Goal: Task Accomplishment & Management: Manage account settings

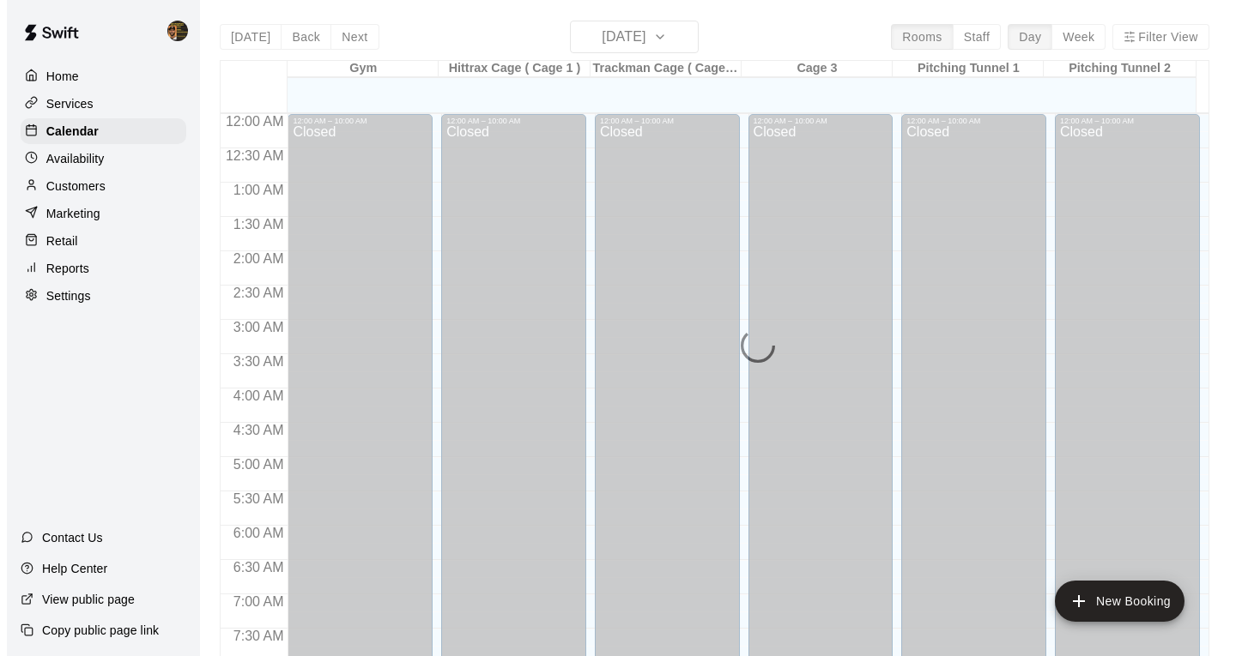
scroll to position [948, 0]
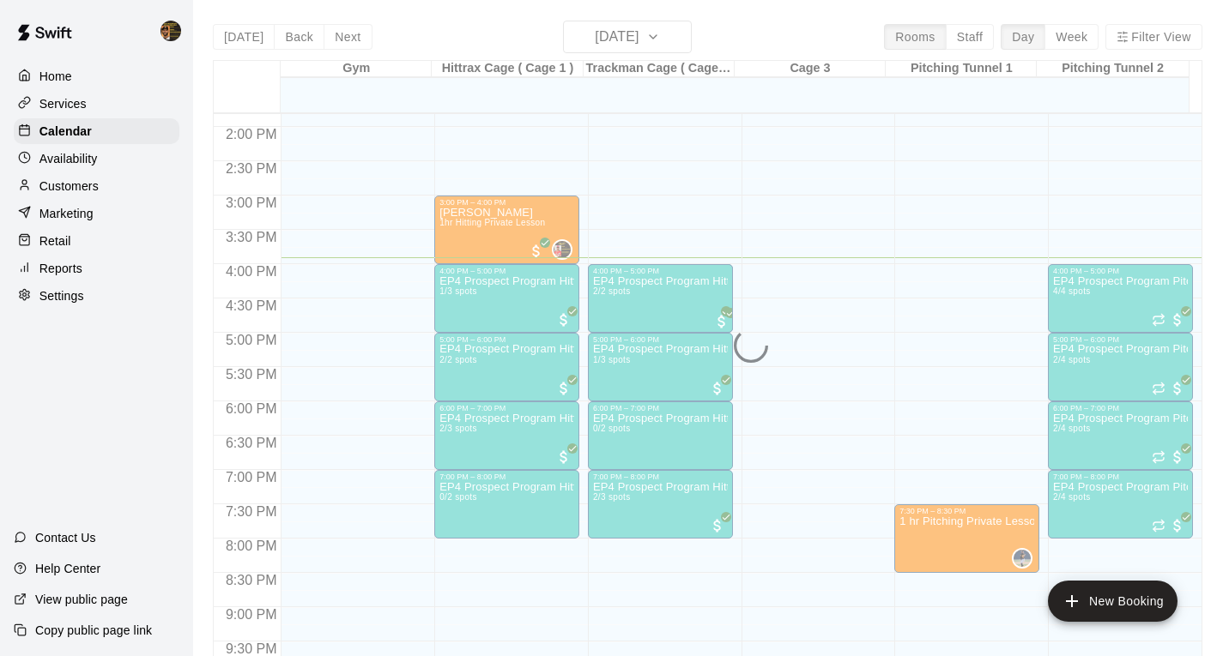
click at [77, 193] on p "Customers" at bounding box center [68, 186] width 59 height 17
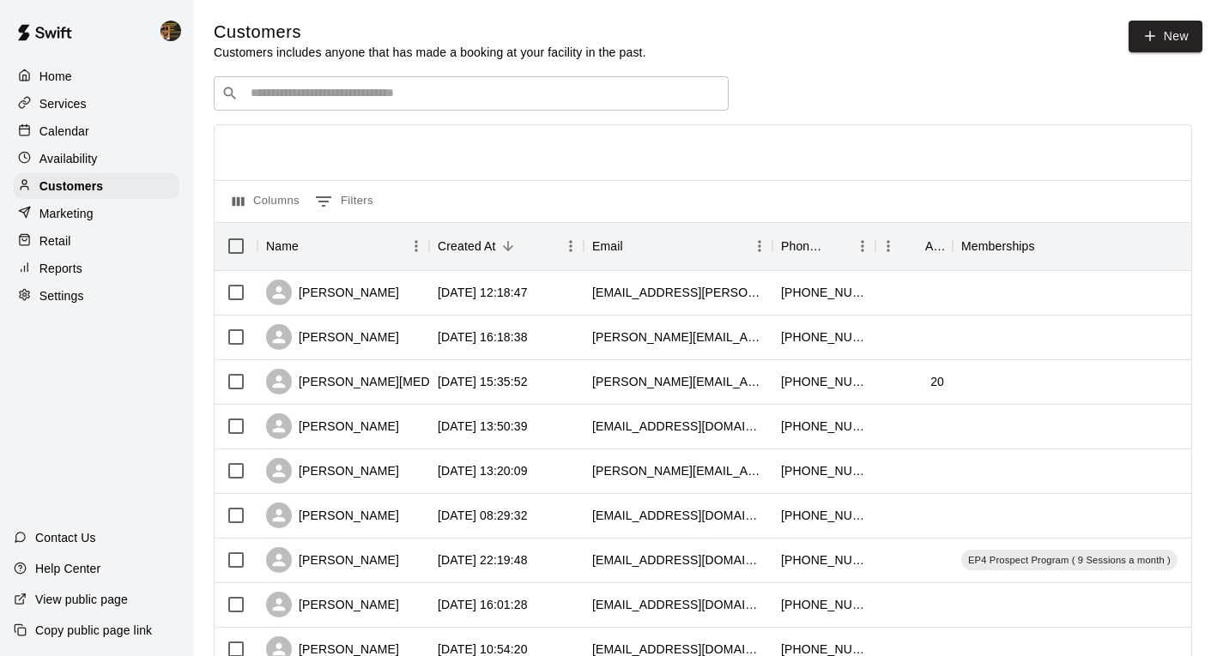
click at [450, 94] on input "Search customers by name or email" at bounding box center [482, 93] width 475 height 17
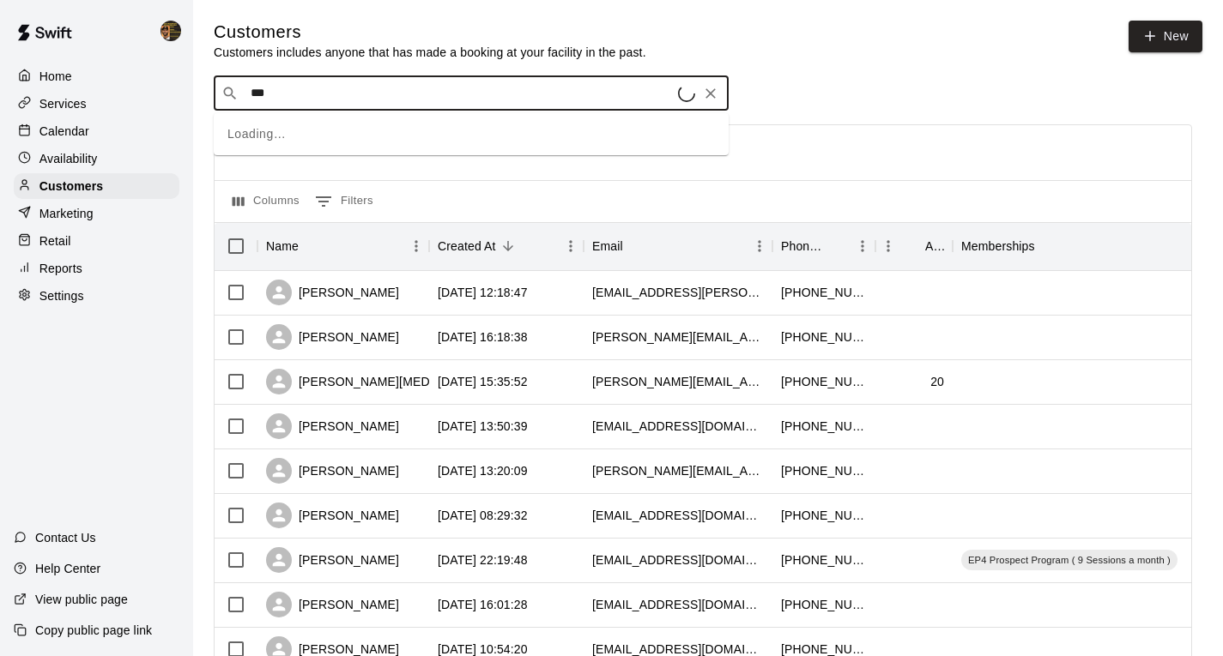
type input "****"
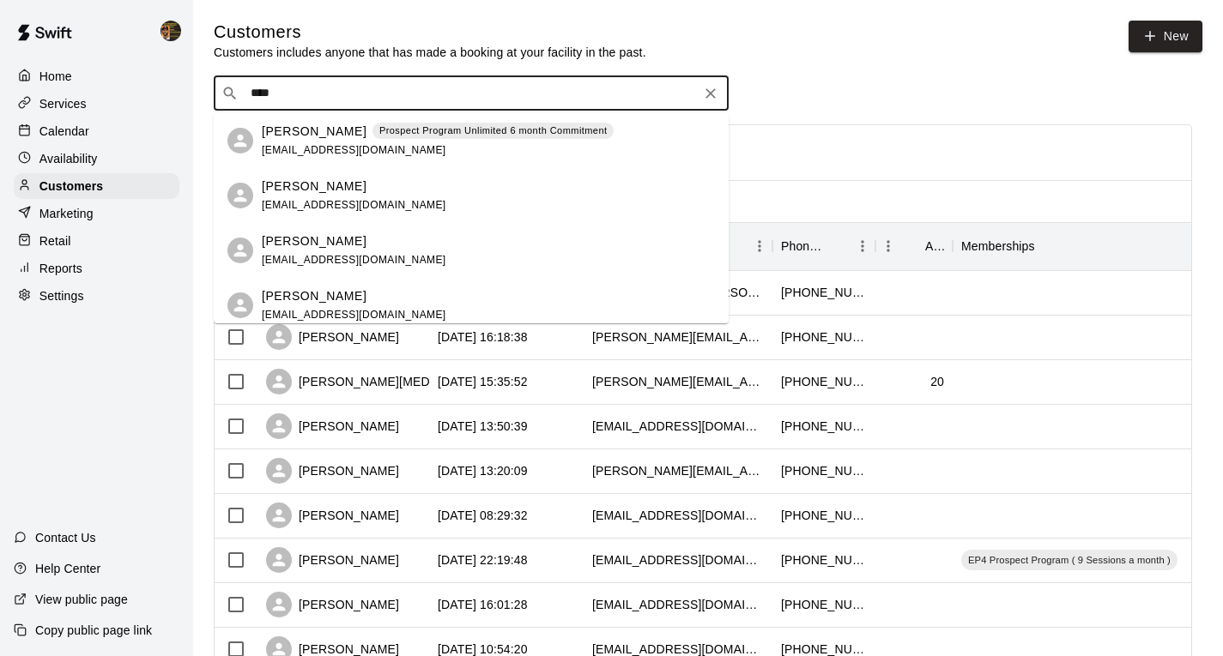
click at [432, 130] on p "Prospect Program Unlimited 6 month Commitment" at bounding box center [493, 131] width 228 height 15
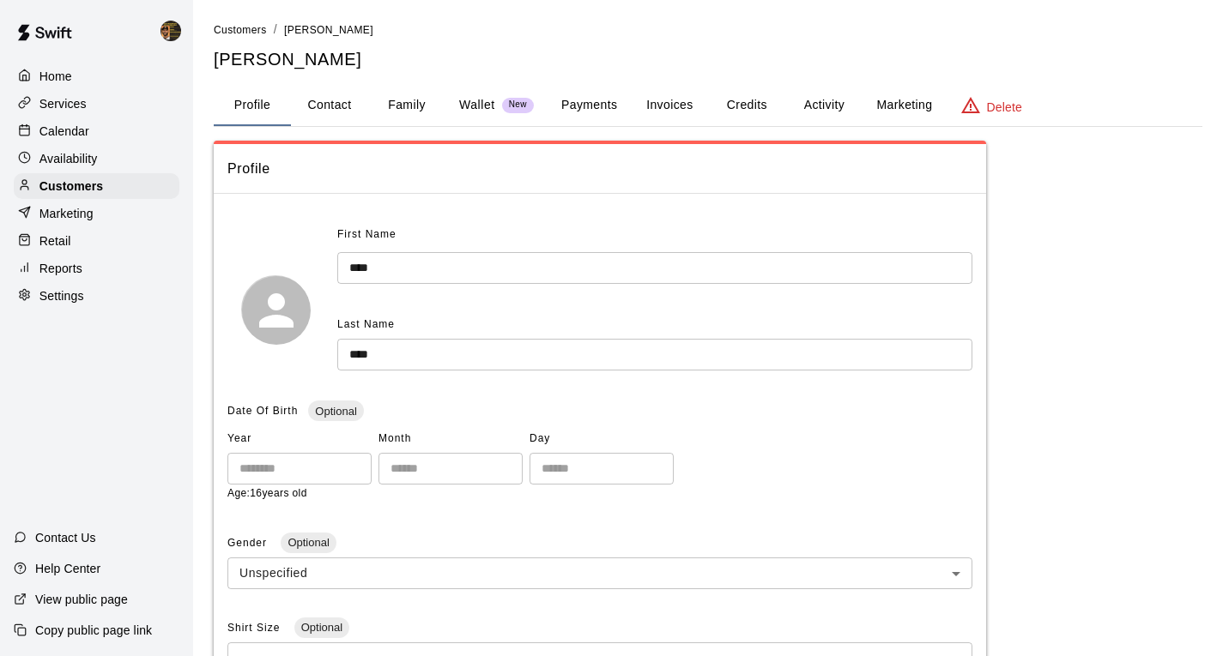
click at [765, 96] on button "Credits" at bounding box center [746, 105] width 77 height 41
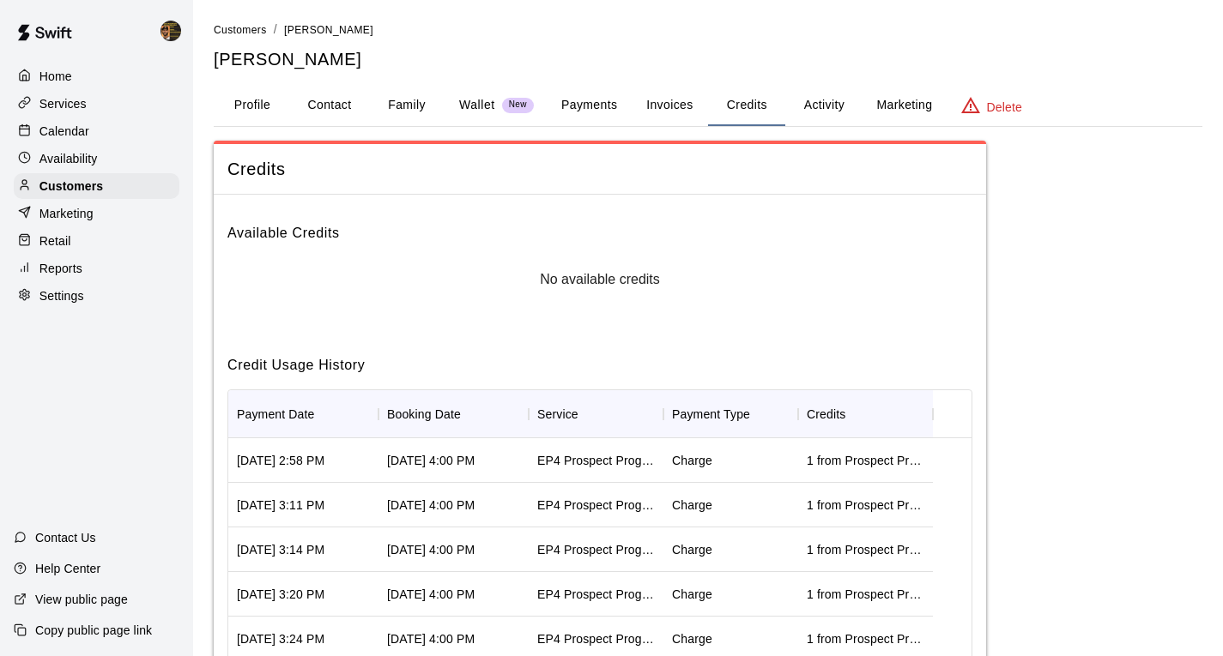
click at [800, 101] on button "Activity" at bounding box center [823, 105] width 77 height 41
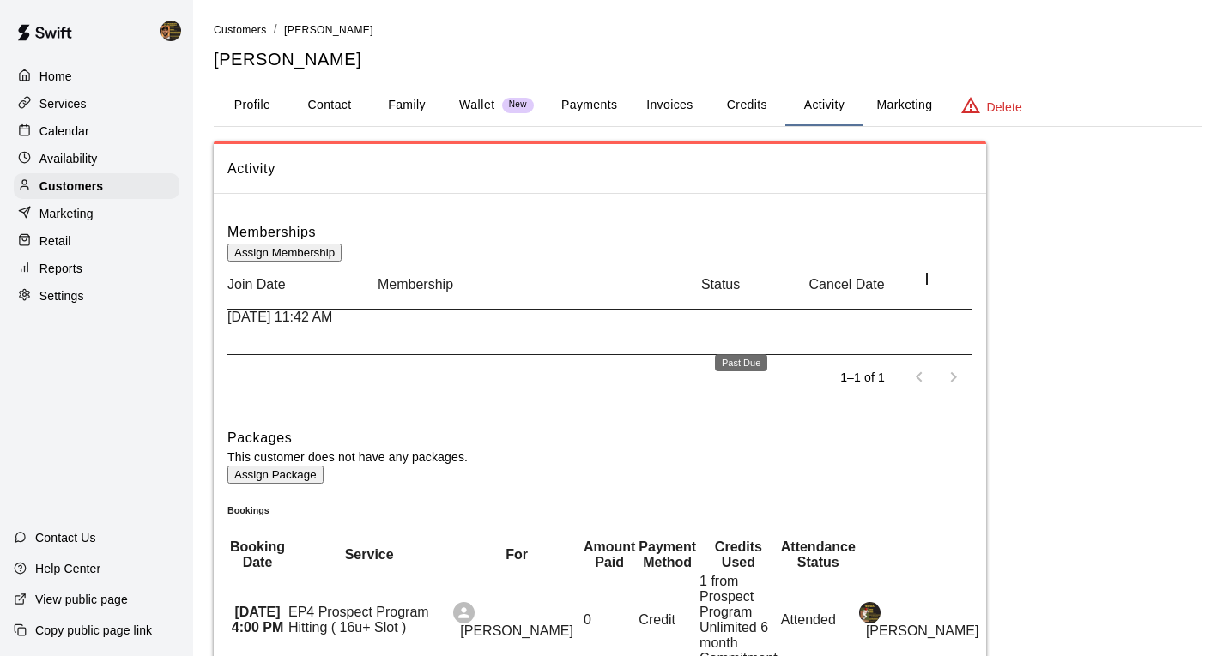
click at [298, 399] on span "Past Due" at bounding box center [262, 406] width 70 height 15
click at [586, 117] on button "Payments" at bounding box center [588, 105] width 83 height 41
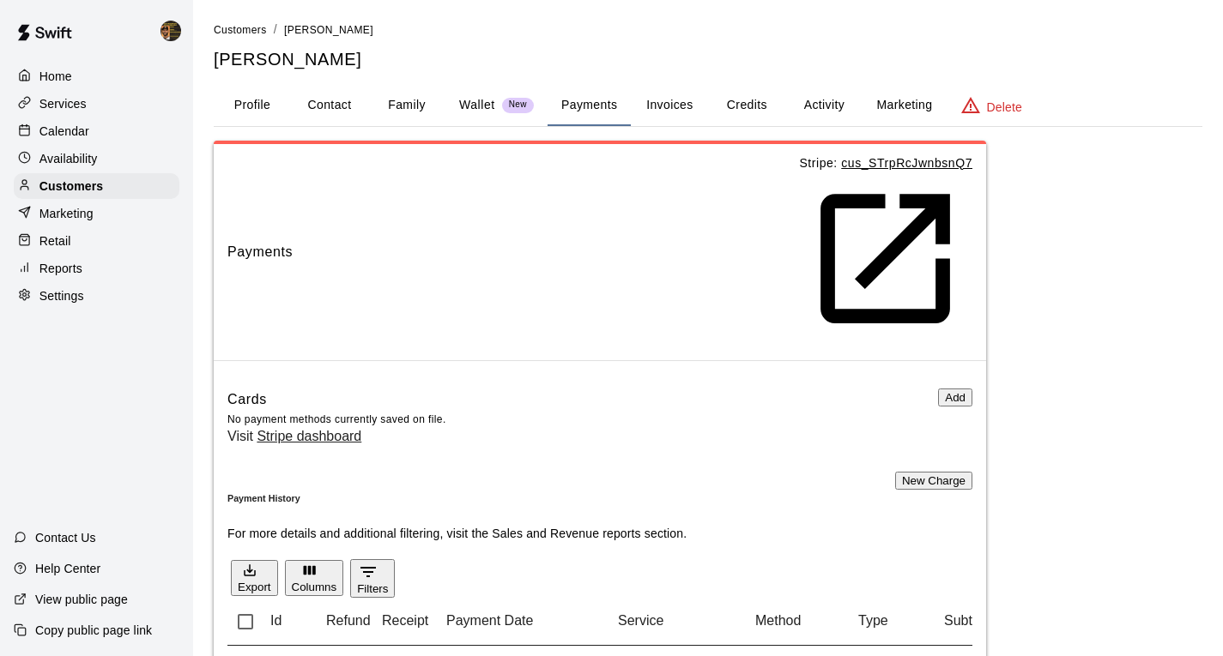
click at [938, 389] on button "Add" at bounding box center [955, 398] width 34 height 18
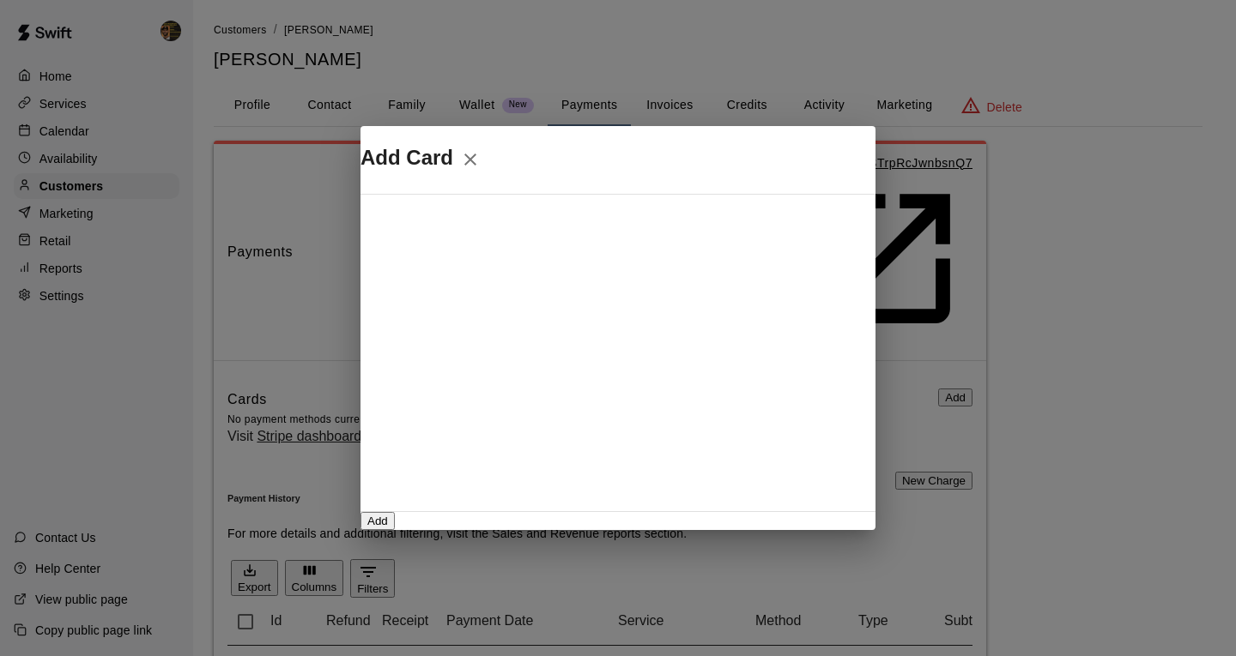
click at [481, 157] on icon "Close" at bounding box center [470, 159] width 21 height 21
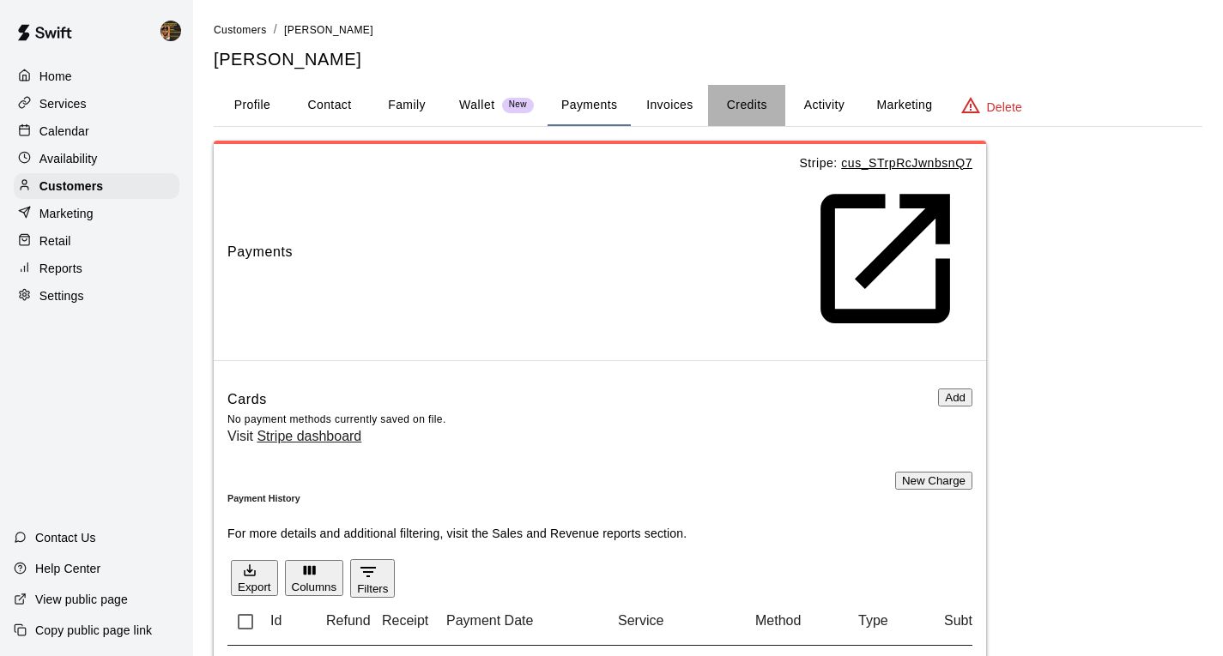
click at [754, 106] on button "Credits" at bounding box center [746, 105] width 77 height 41
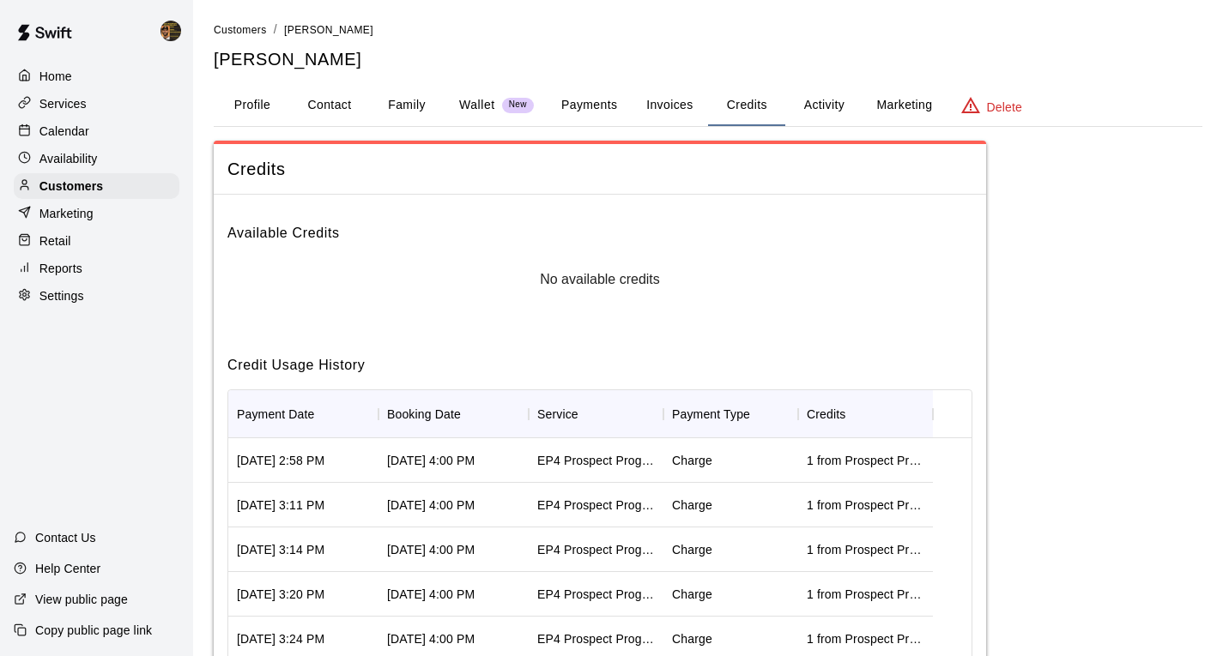
click at [684, 98] on button "Invoices" at bounding box center [669, 105] width 77 height 41
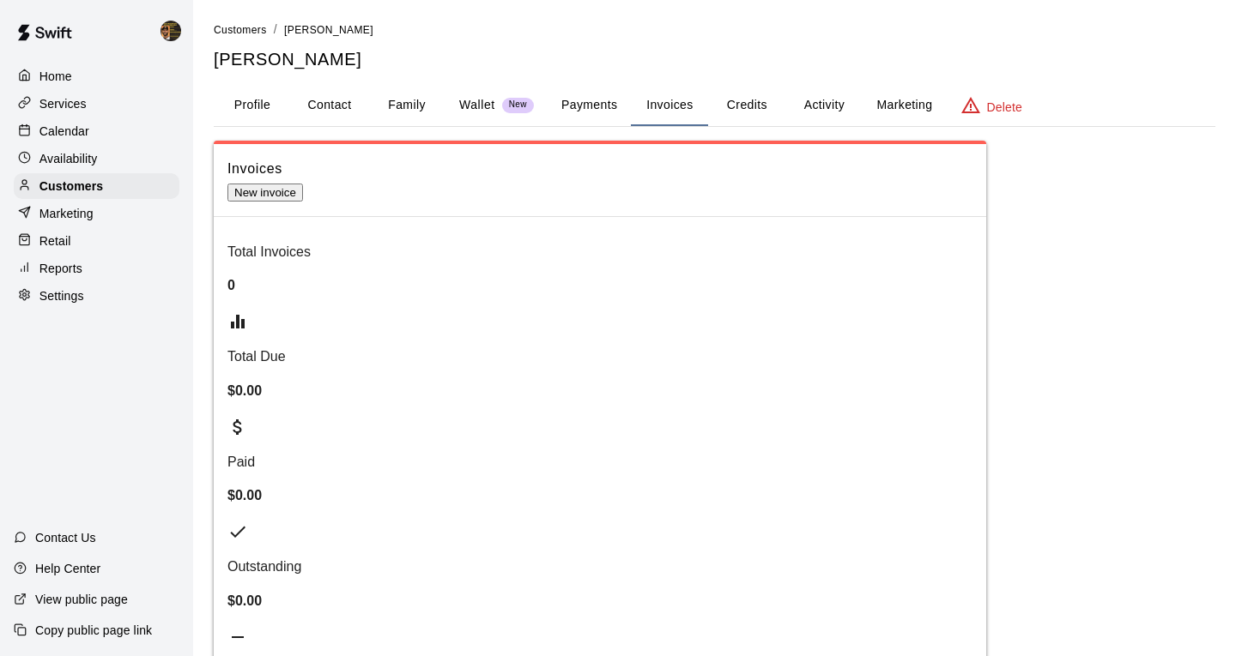
click at [742, 105] on button "Credits" at bounding box center [746, 105] width 77 height 41
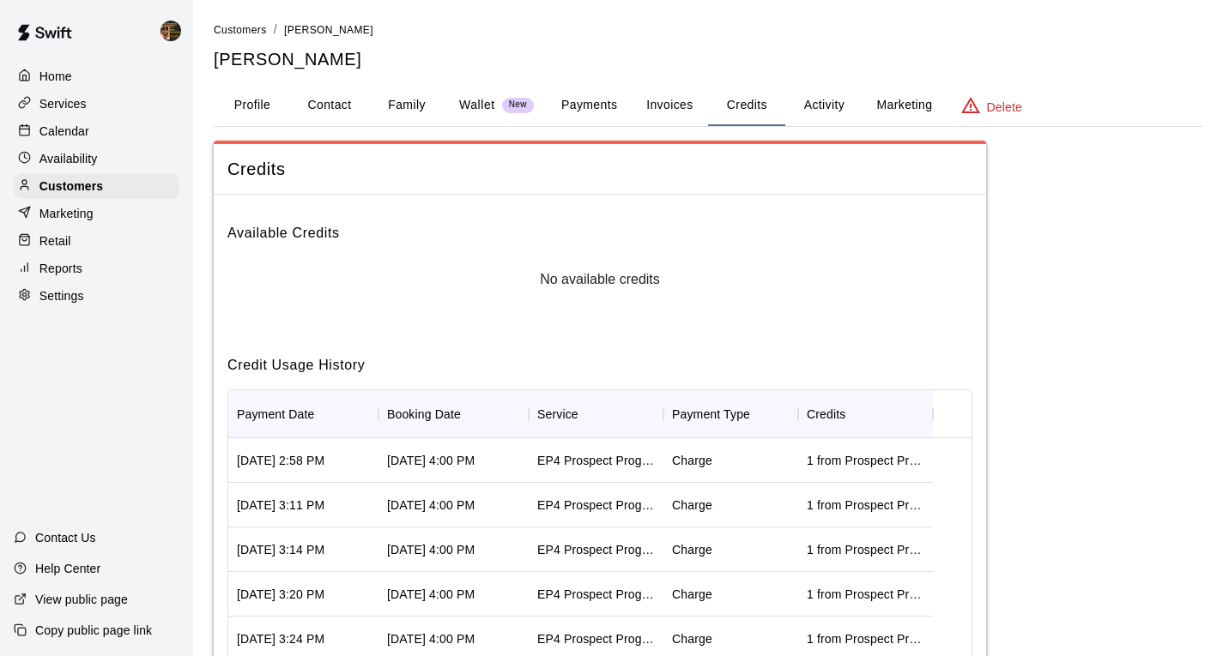
click at [841, 112] on button "Activity" at bounding box center [823, 105] width 77 height 41
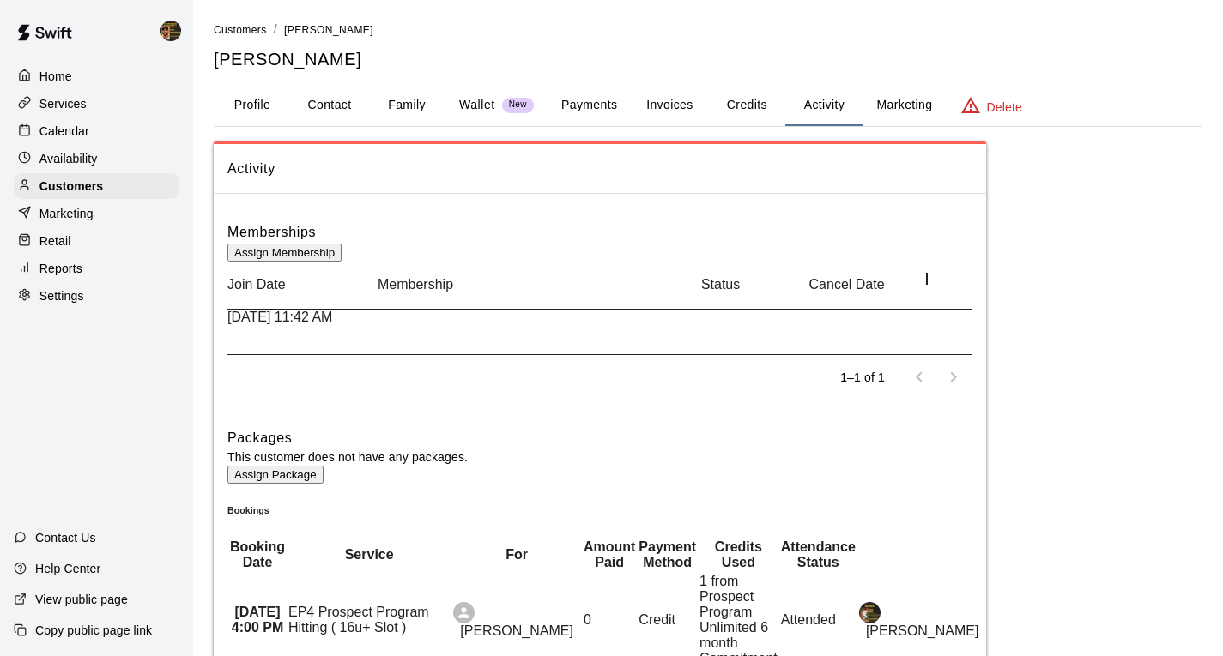
click at [591, 114] on button "Payments" at bounding box center [588, 105] width 83 height 41
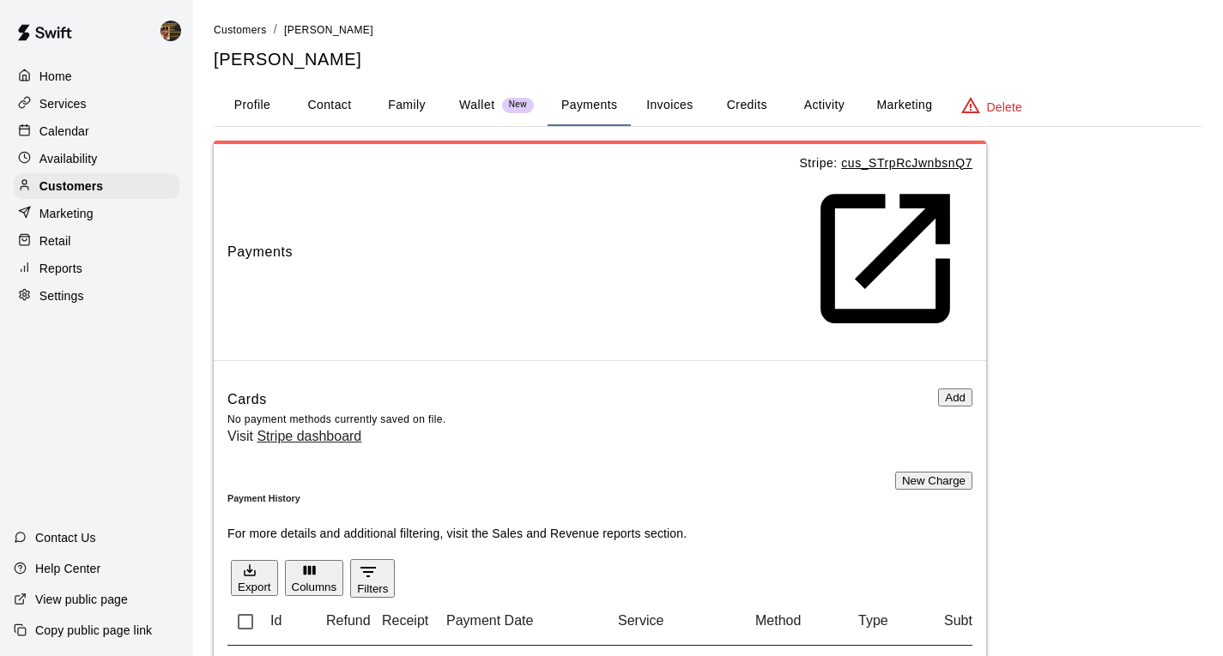
click at [650, 99] on button "Invoices" at bounding box center [669, 105] width 77 height 41
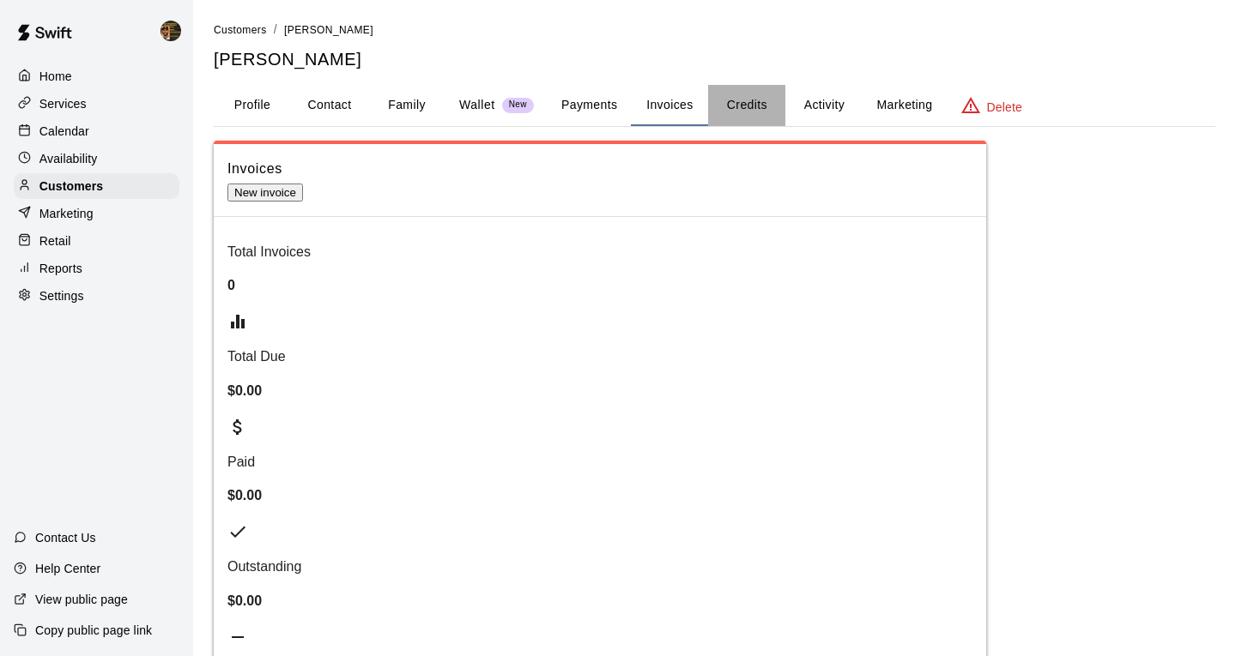
click at [753, 115] on button "Credits" at bounding box center [746, 105] width 77 height 41
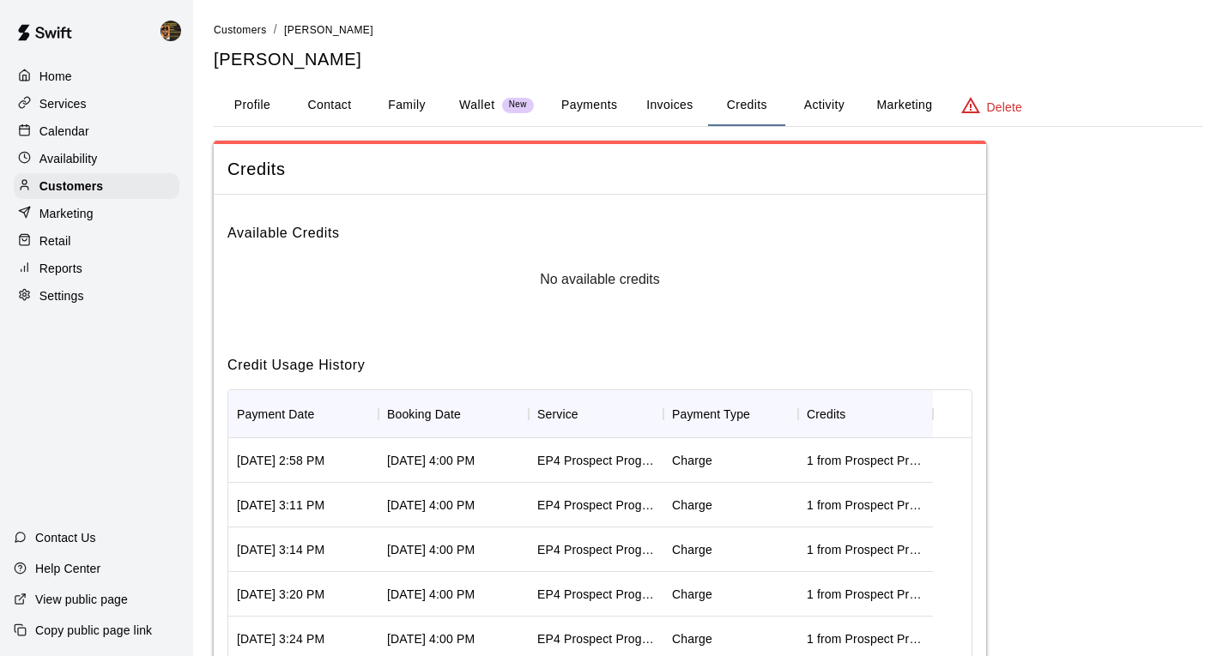
drag, startPoint x: 644, startPoint y: 101, endPoint x: 661, endPoint y: 104, distance: 17.4
click at [643, 101] on button "Invoices" at bounding box center [669, 105] width 77 height 41
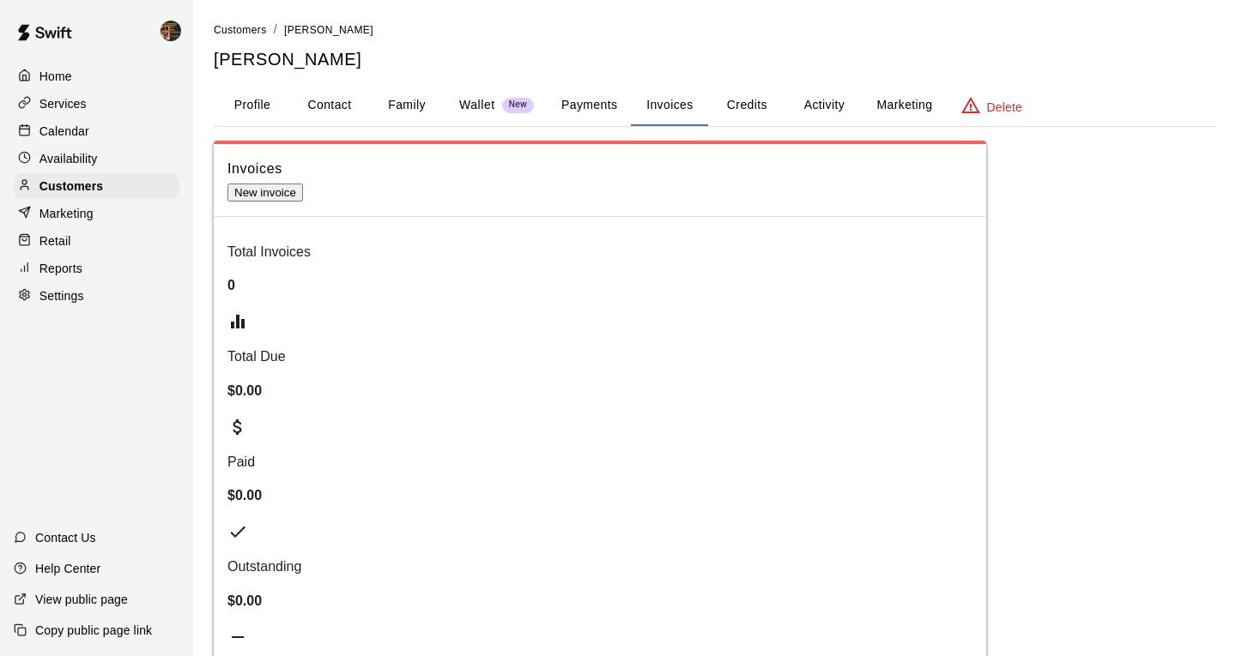
click at [584, 108] on button "Payments" at bounding box center [588, 105] width 83 height 41
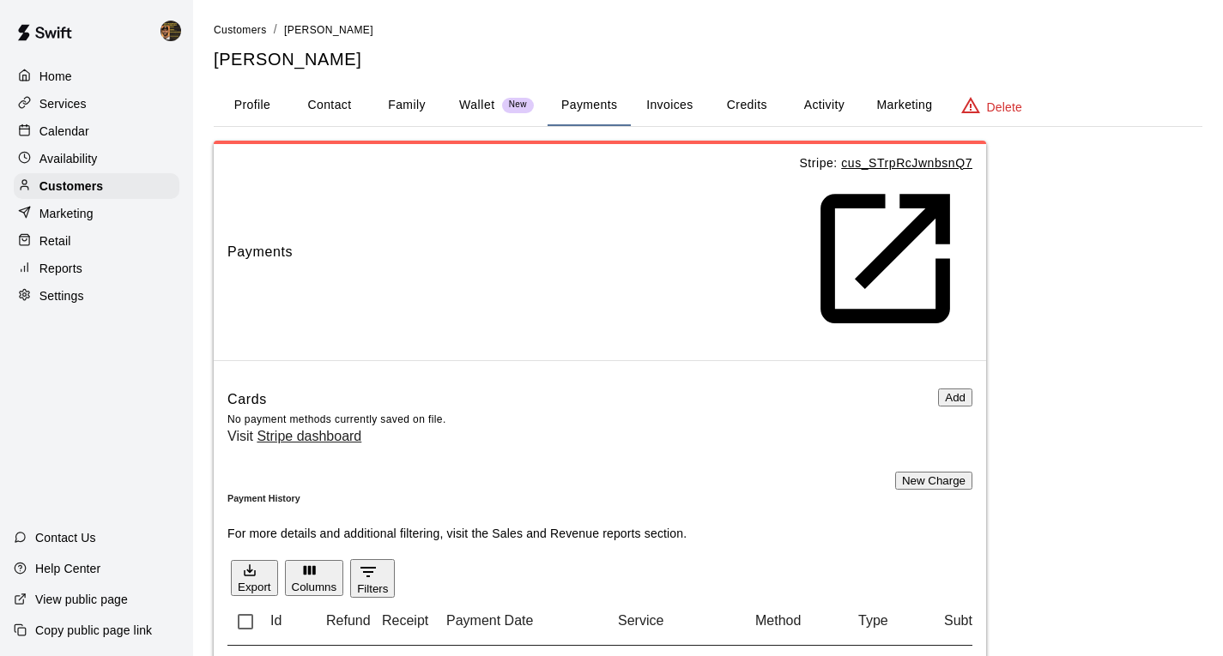
click at [938, 389] on button "Add" at bounding box center [955, 398] width 34 height 18
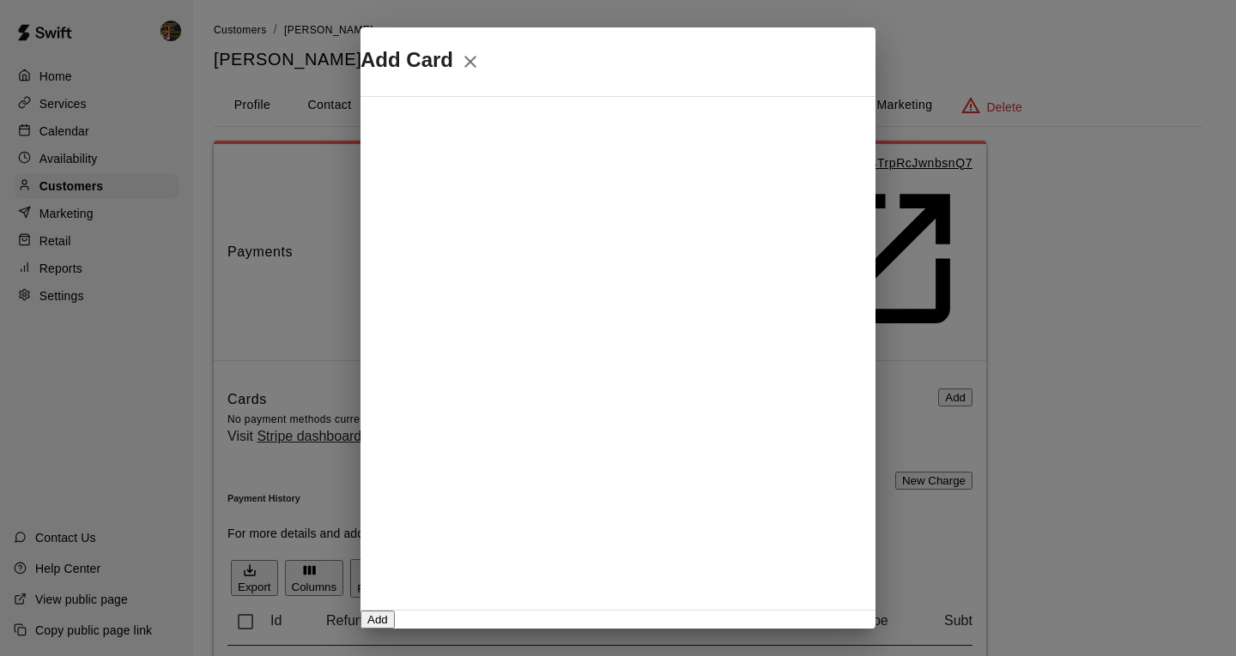
scroll to position [234, 0]
click at [395, 611] on button "Add" at bounding box center [377, 620] width 34 height 18
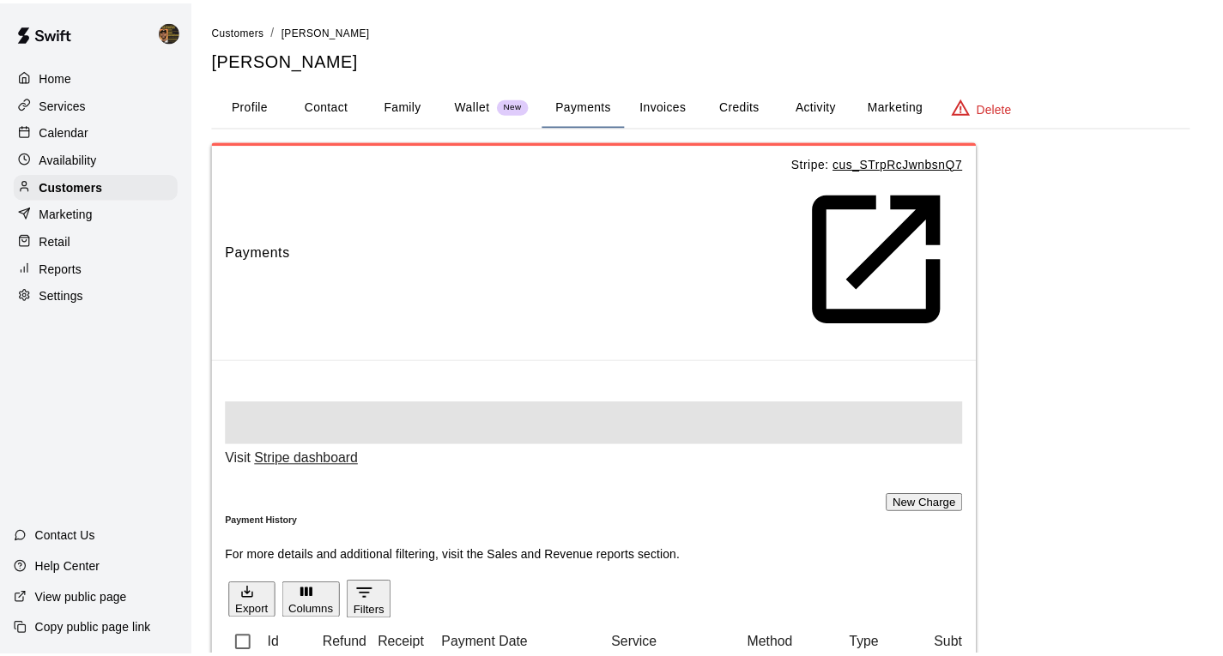
scroll to position [0, 0]
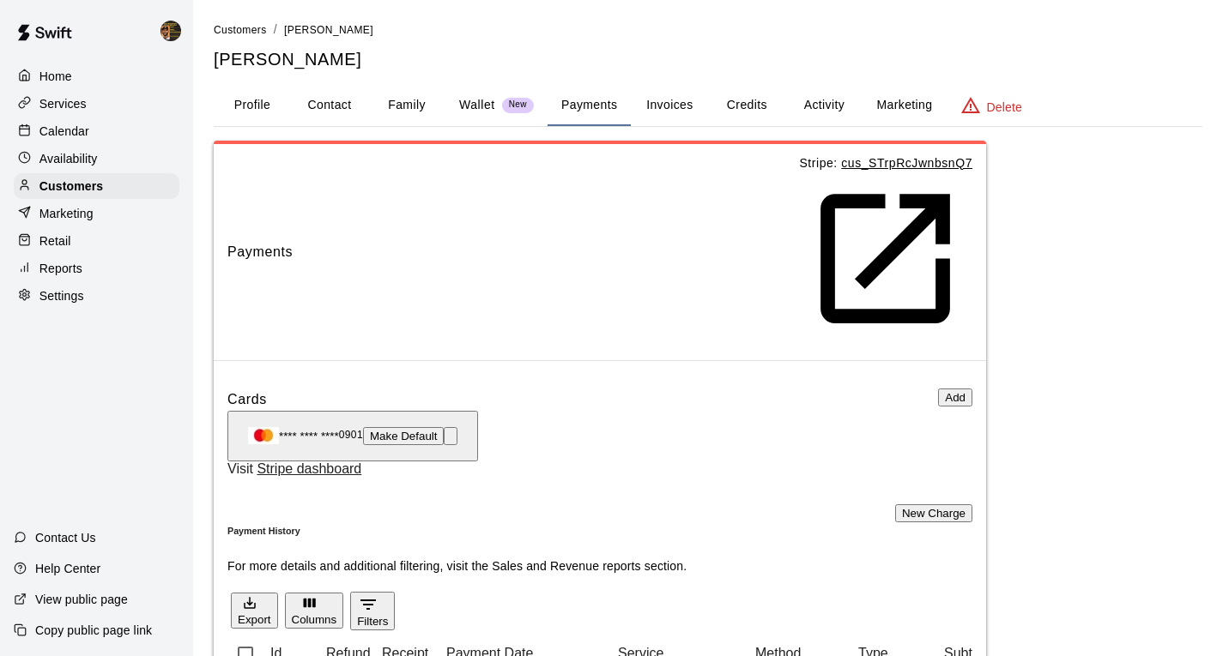
click at [747, 97] on button "Credits" at bounding box center [746, 105] width 77 height 41
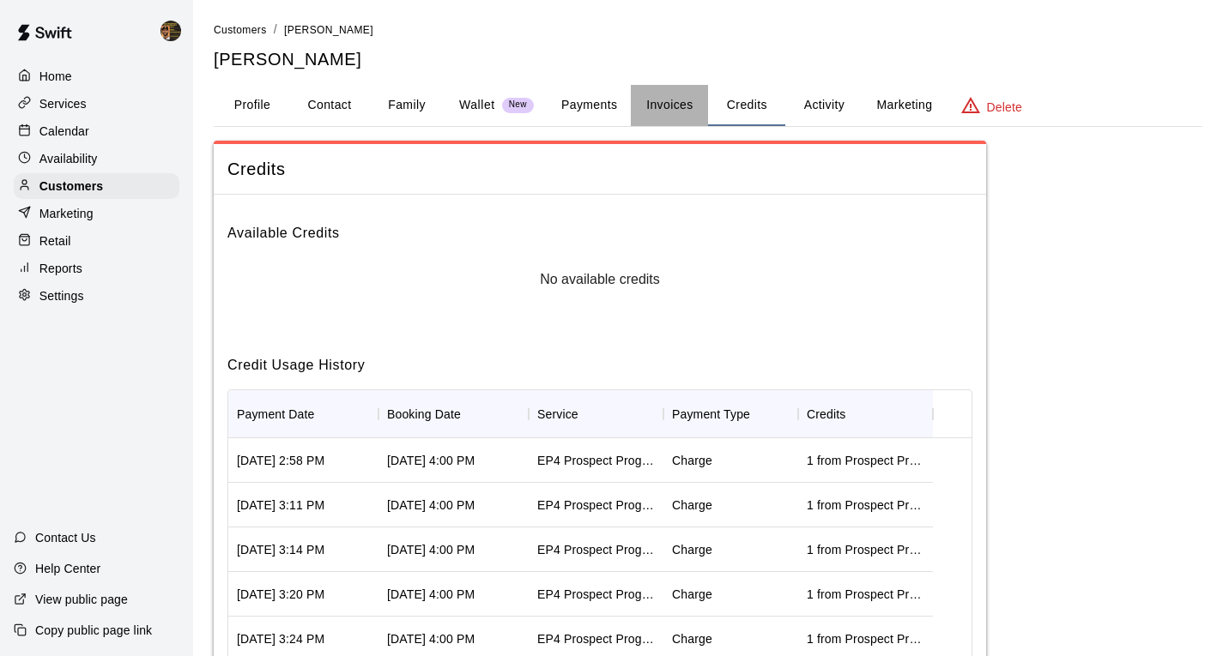
click at [655, 107] on button "Invoices" at bounding box center [669, 105] width 77 height 41
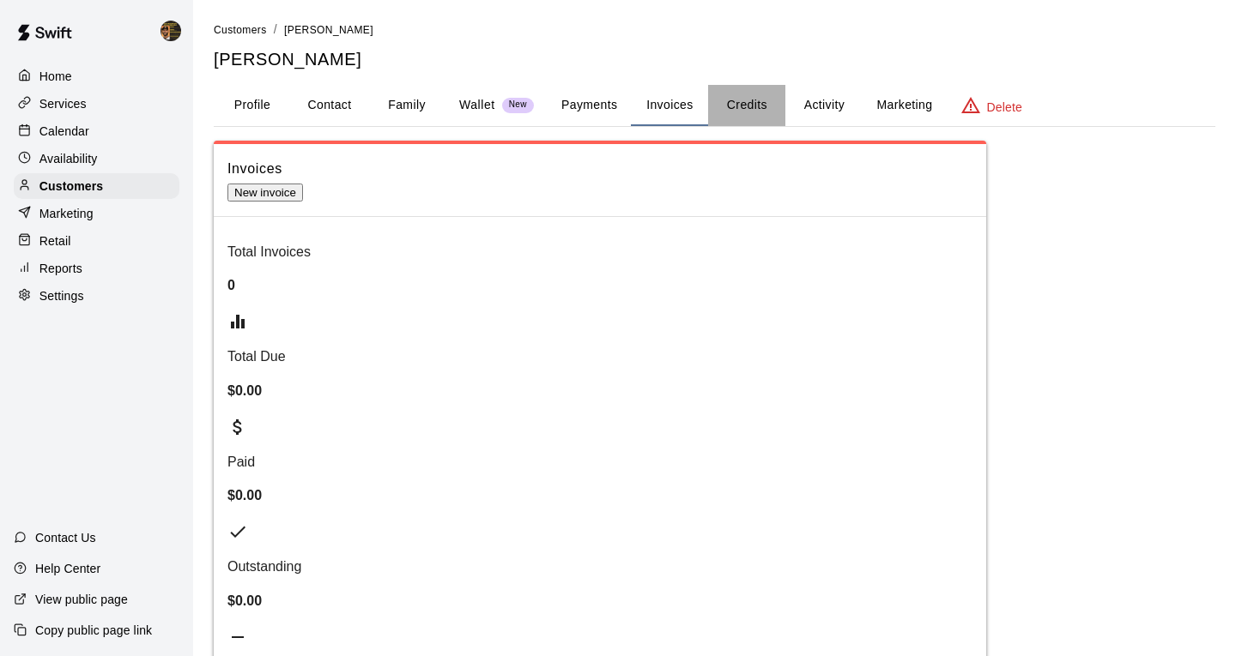
click at [753, 113] on button "Credits" at bounding box center [746, 105] width 77 height 41
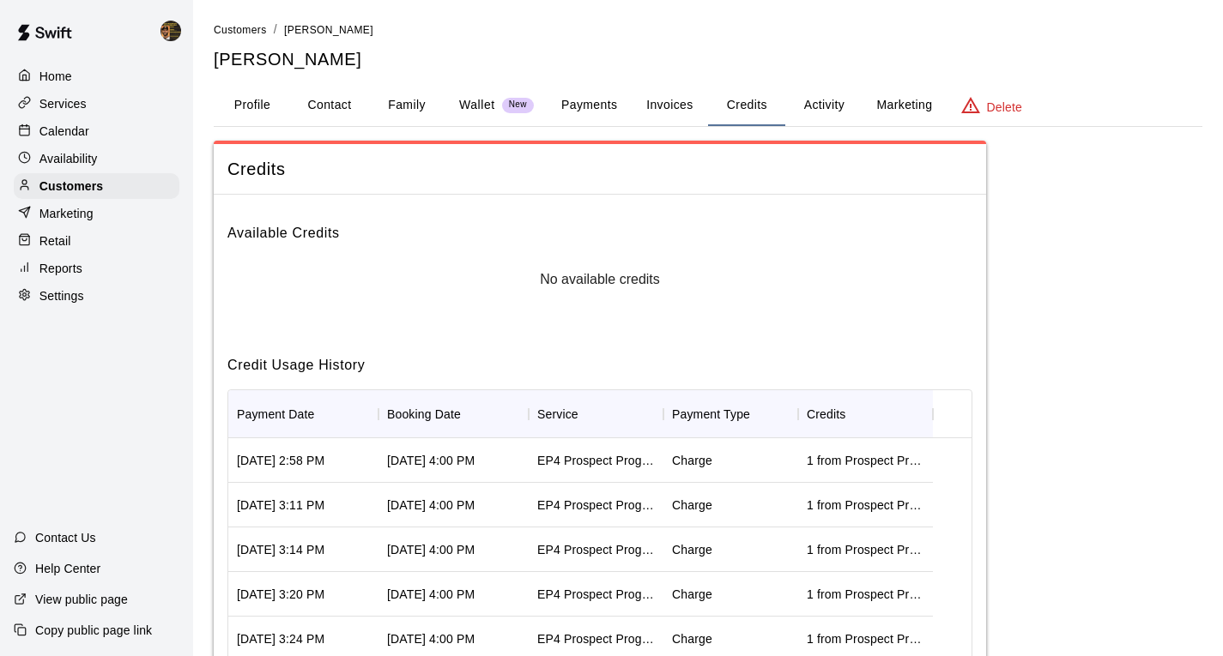
drag, startPoint x: 803, startPoint y: 108, endPoint x: 815, endPoint y: 107, distance: 12.0
click at [804, 107] on button "Activity" at bounding box center [823, 105] width 77 height 41
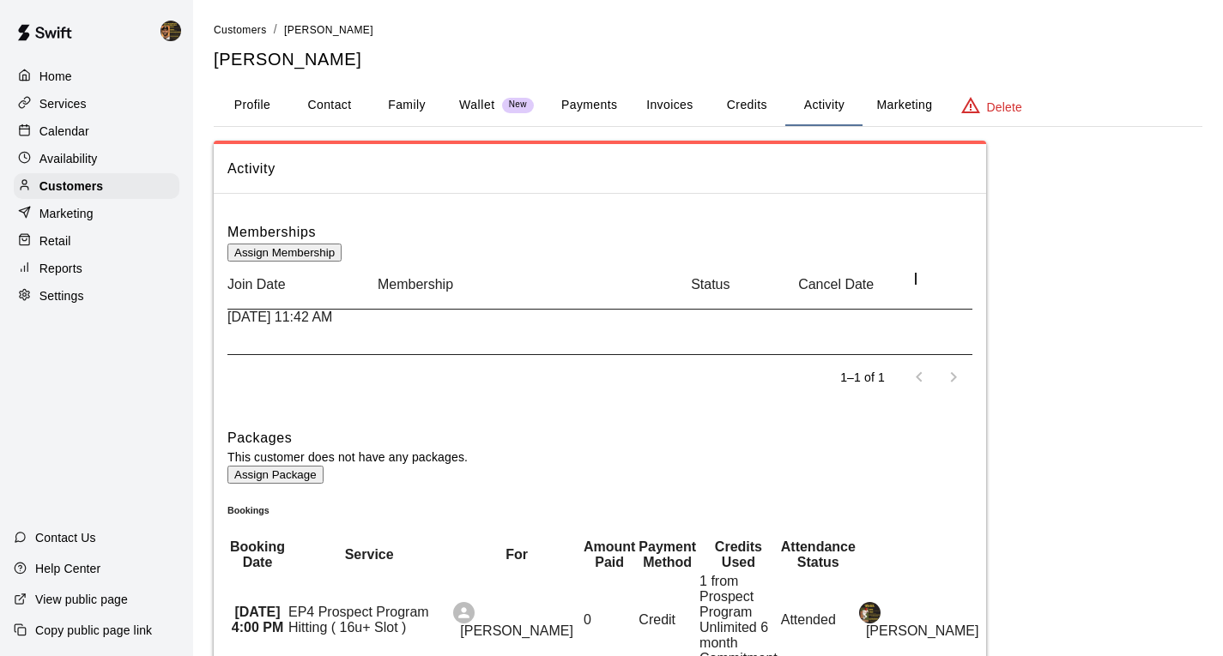
click at [815, 106] on button "Activity" at bounding box center [823, 105] width 77 height 41
click at [717, 305] on div "Status" at bounding box center [755, 285] width 108 height 48
click at [298, 399] on span "Past Due" at bounding box center [262, 406] width 70 height 15
click at [281, 488] on div at bounding box center [254, 510] width 54 height 45
click at [252, 493] on icon "more actions" at bounding box center [242, 503] width 21 height 21
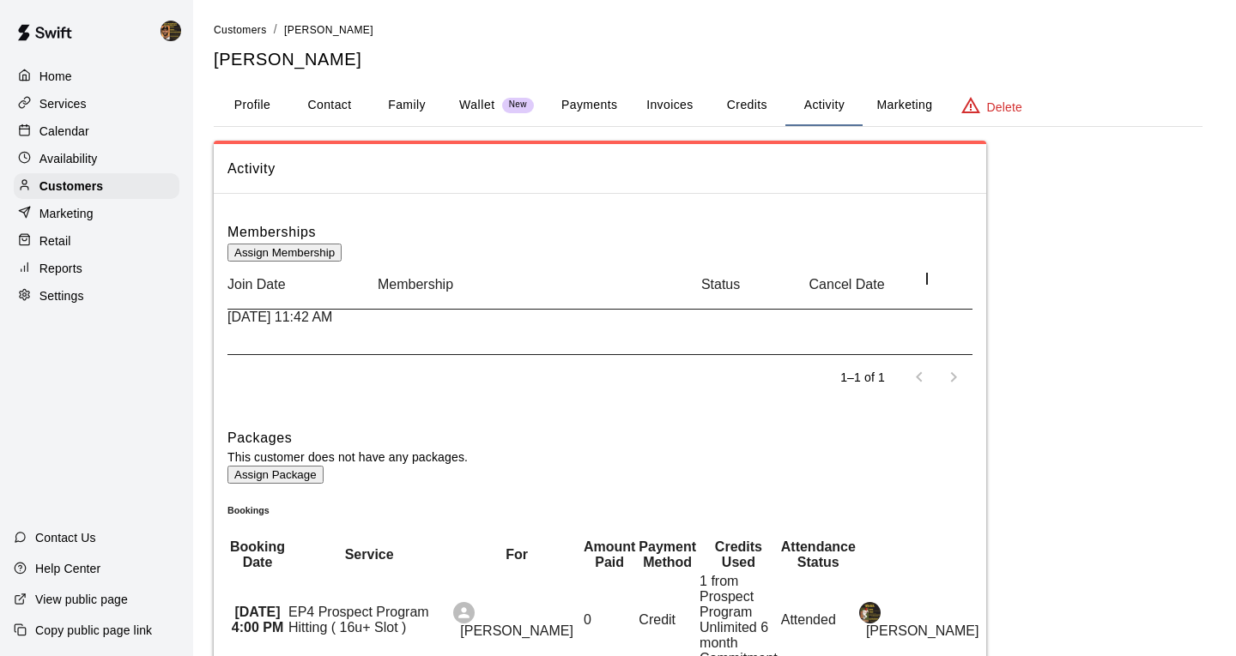
click at [589, 102] on div at bounding box center [618, 328] width 1236 height 656
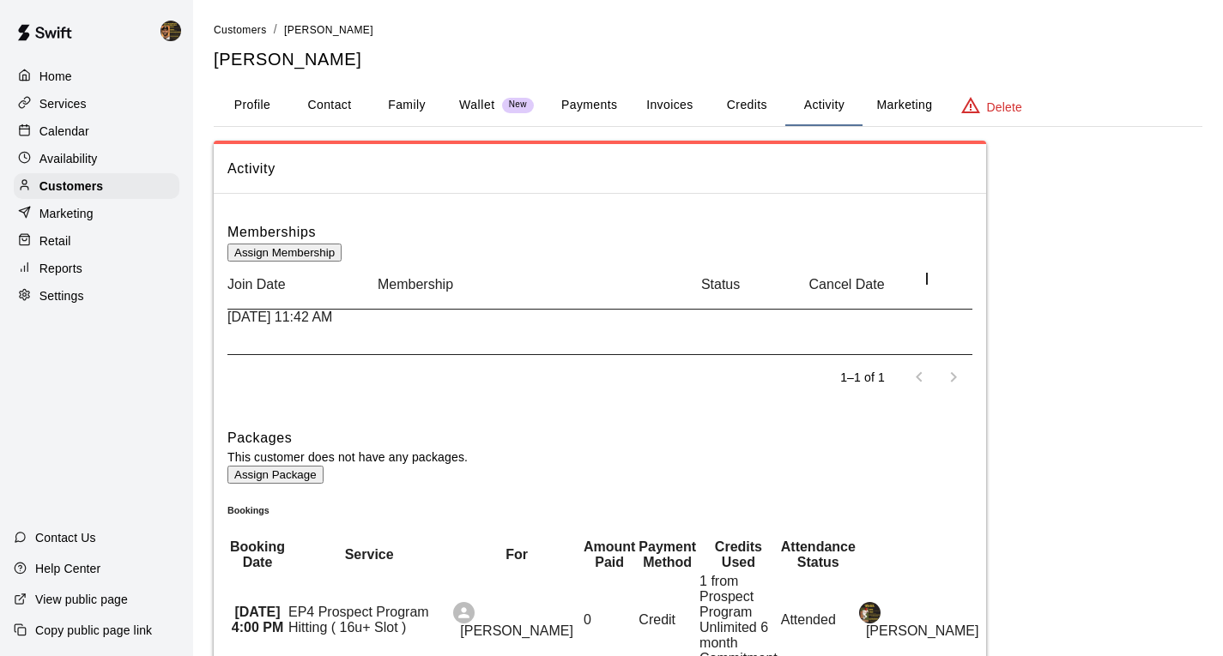
click at [589, 102] on button "Payments" at bounding box center [588, 105] width 83 height 41
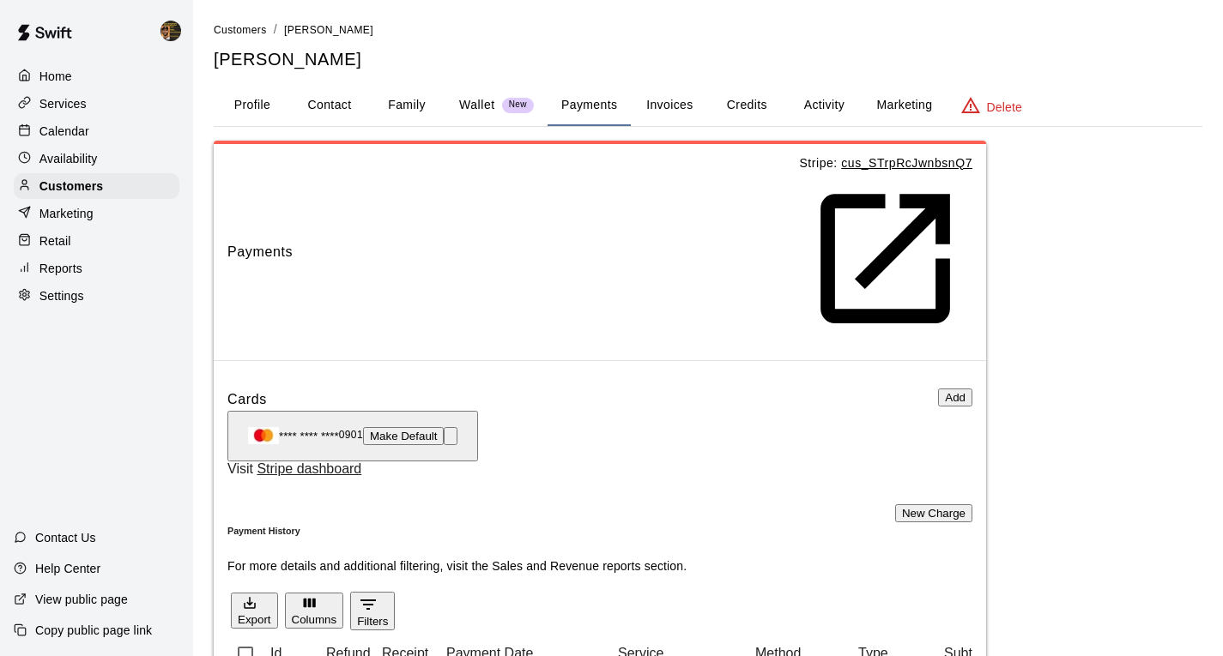
click at [656, 105] on button "Invoices" at bounding box center [669, 105] width 77 height 41
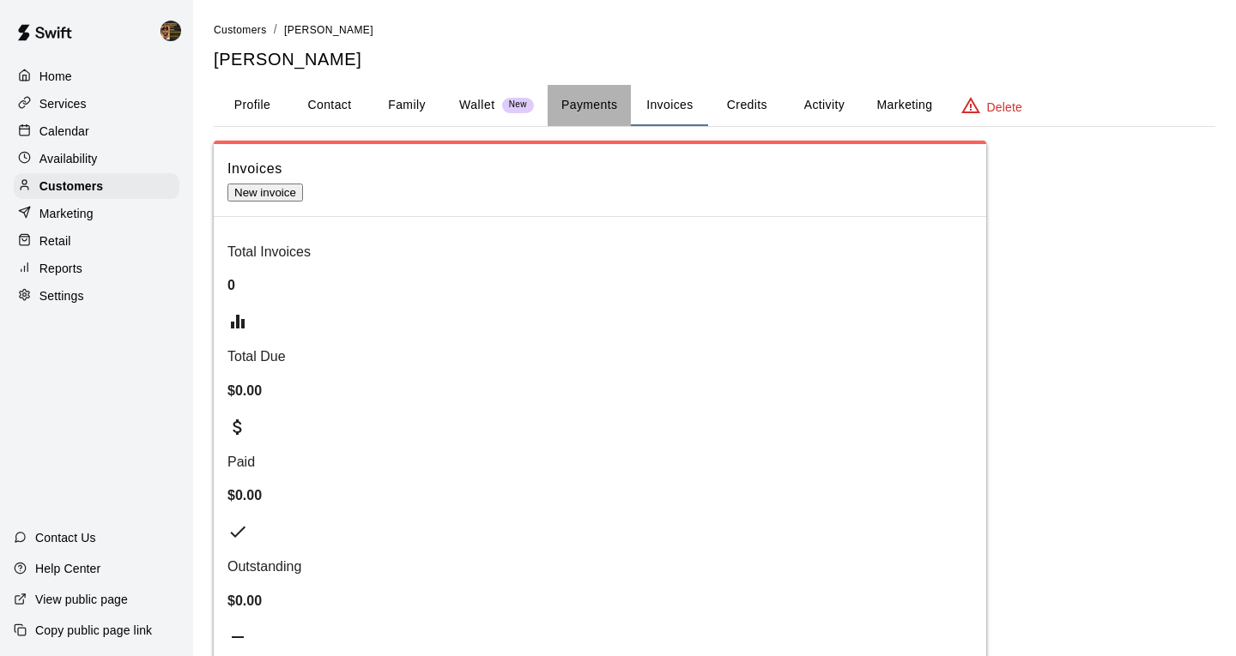
click at [572, 113] on button "Payments" at bounding box center [588, 105] width 83 height 41
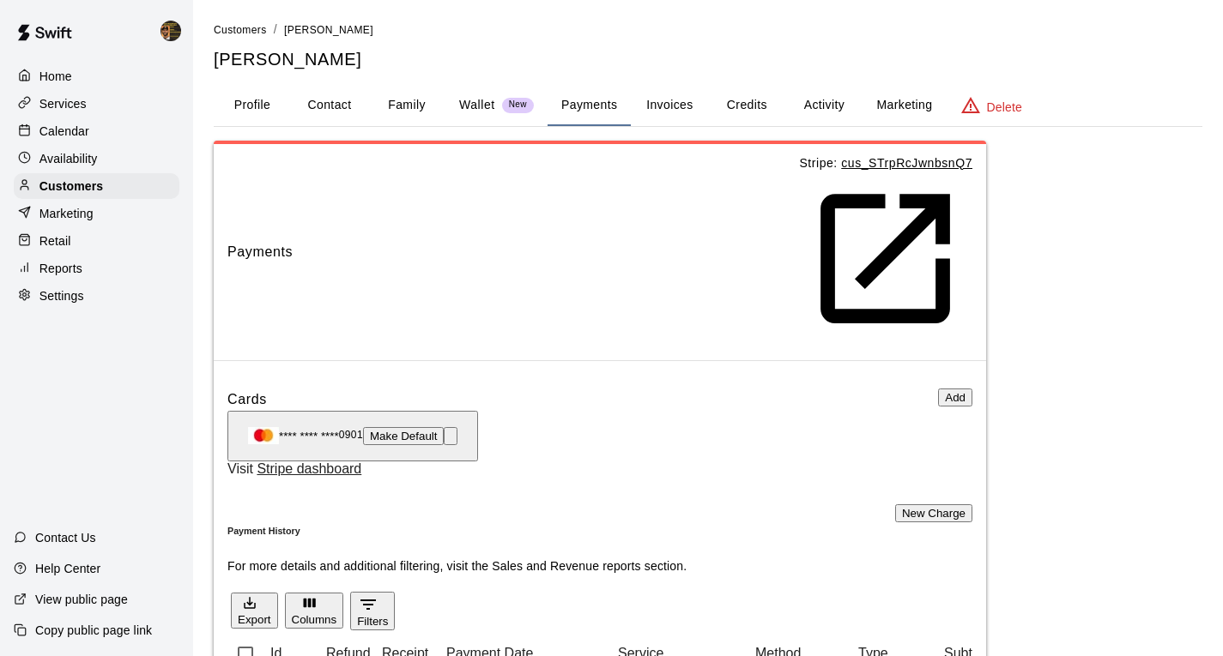
click at [892, 172] on p "Stripe: cus_STrpRcJwnbsnQ7" at bounding box center [885, 252] width 173 height 197
click at [889, 166] on u "cus_STrpRcJwnbsnQ7" at bounding box center [885, 252] width 173 height 192
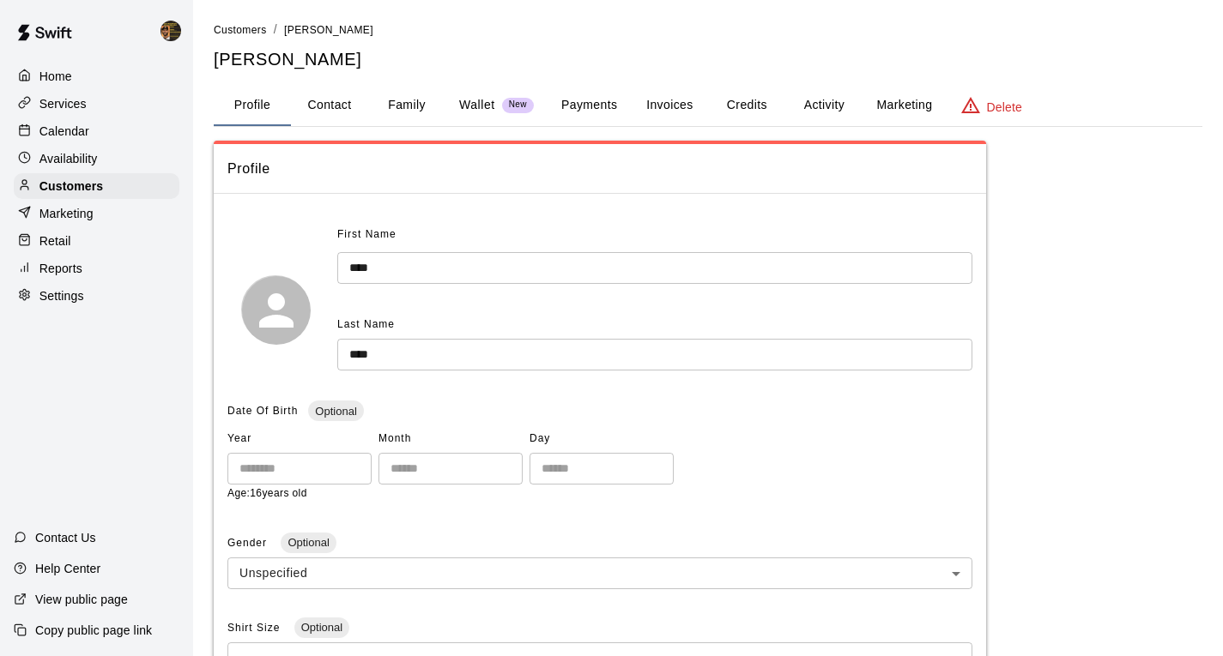
click at [808, 112] on button "Activity" at bounding box center [823, 105] width 77 height 41
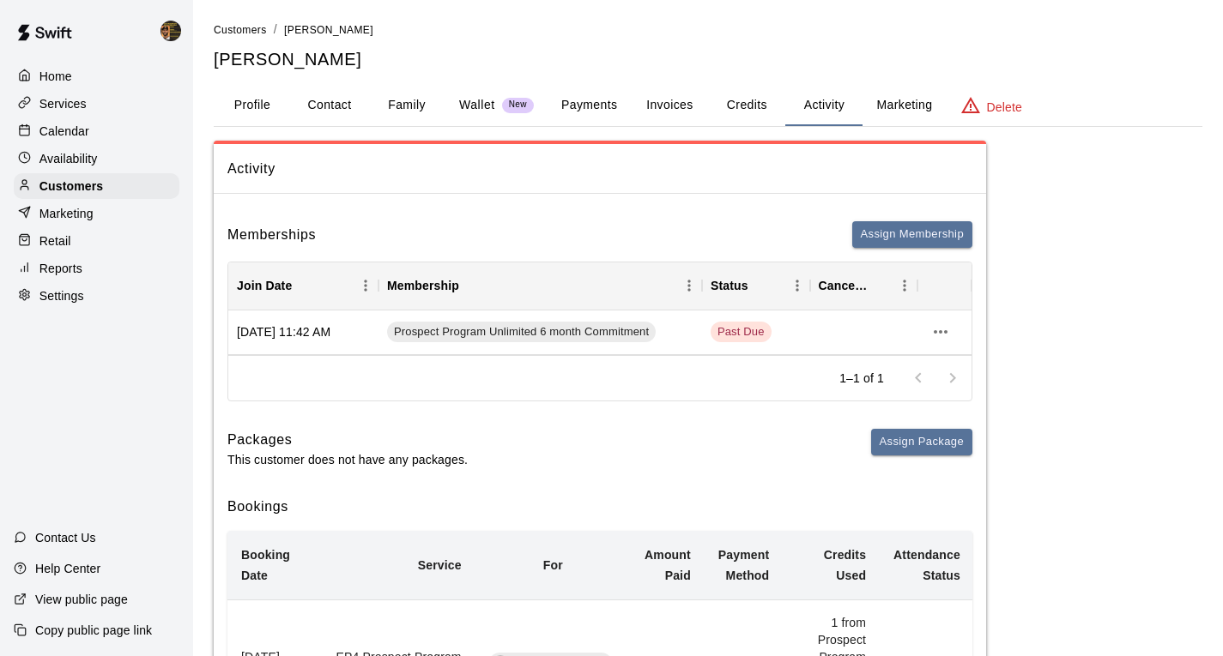
click at [39, 112] on p "Services" at bounding box center [62, 103] width 47 height 17
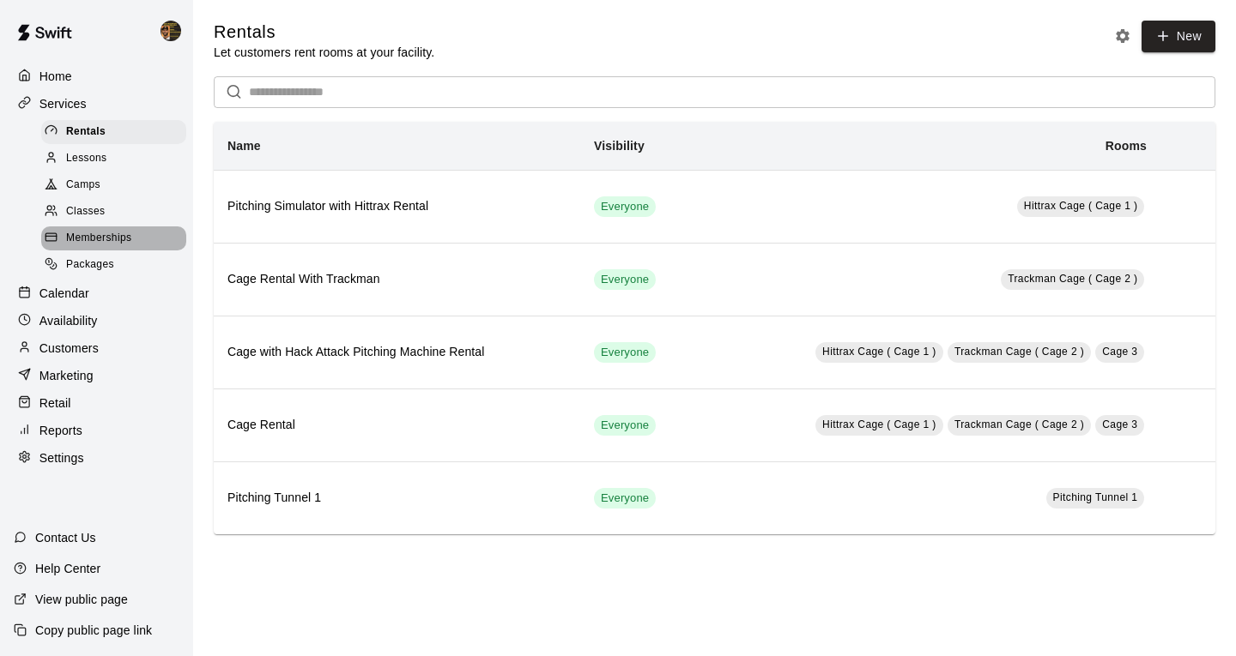
click at [108, 247] on span "Memberships" at bounding box center [98, 238] width 65 height 17
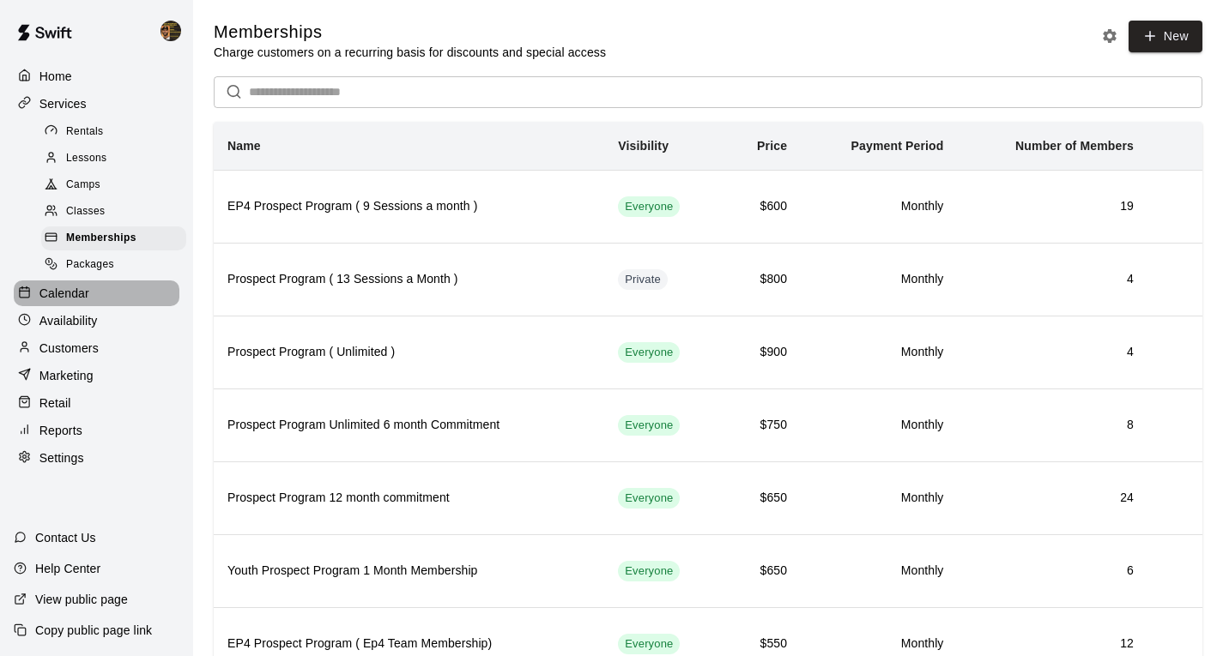
click at [82, 302] on p "Calendar" at bounding box center [64, 293] width 50 height 17
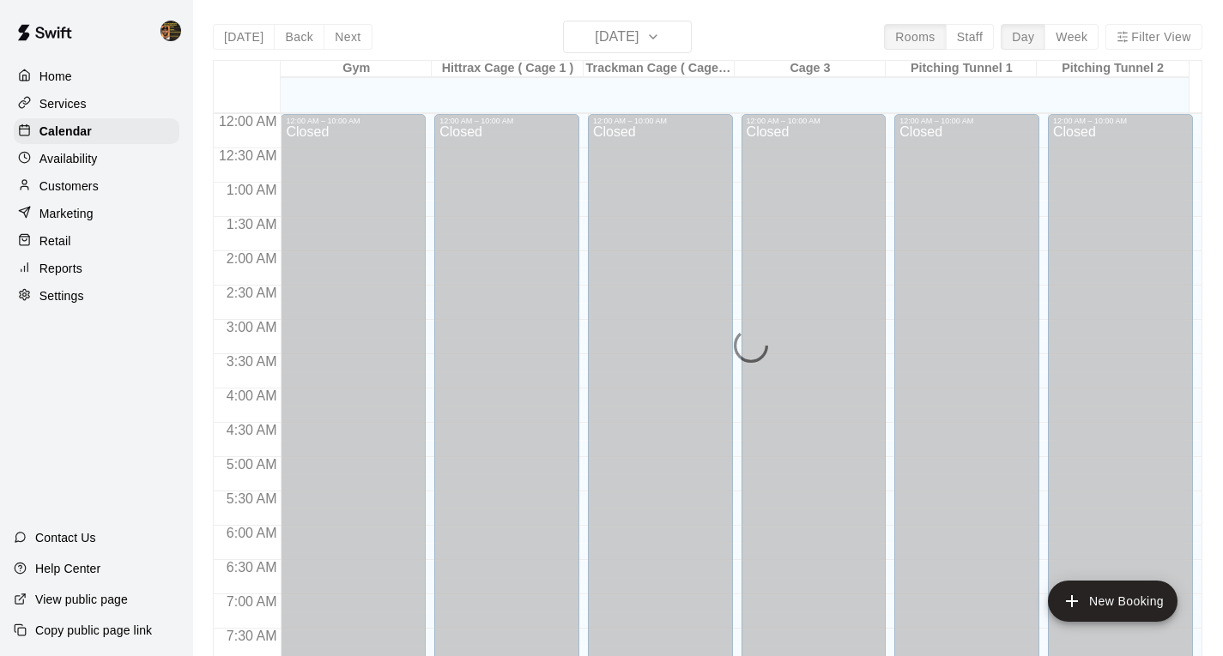
scroll to position [1034, 0]
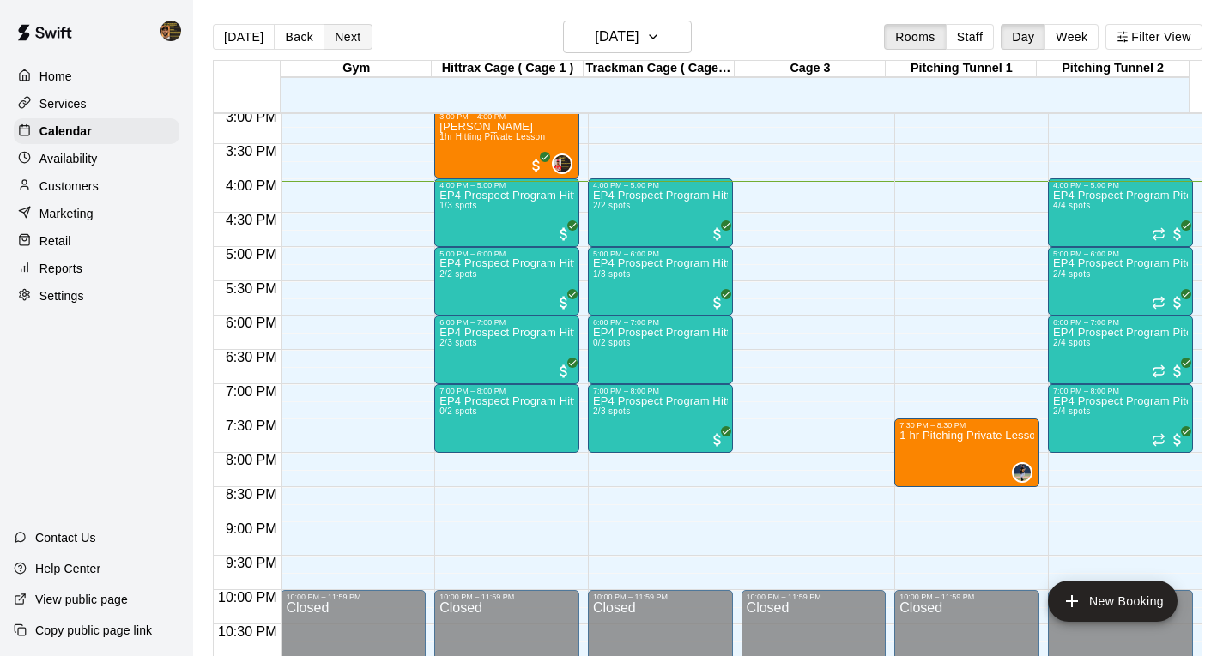
click at [353, 37] on button "Next" at bounding box center [348, 37] width 48 height 26
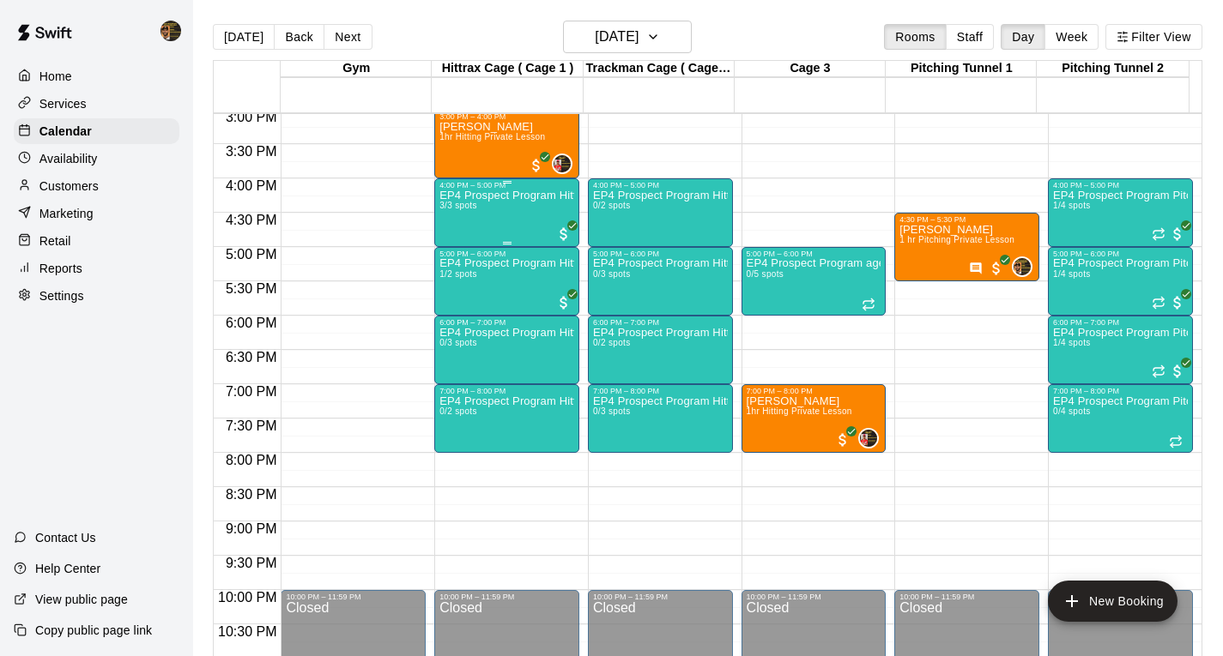
click at [518, 215] on div "EP4 Prospect Program Hitting ( ages [DEMOGRAPHIC_DATA] ) 3/3 spots" at bounding box center [506, 518] width 135 height 656
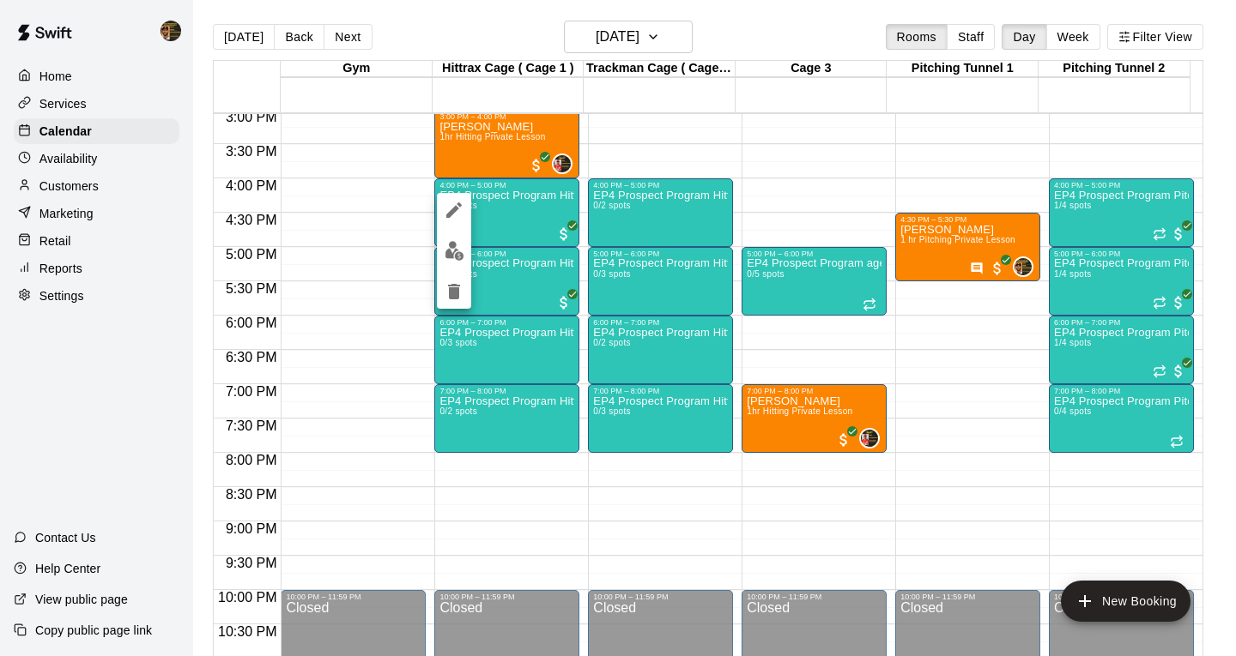
drag, startPoint x: 629, startPoint y: 203, endPoint x: 530, endPoint y: 228, distance: 101.8
click at [629, 203] on div at bounding box center [618, 328] width 1236 height 656
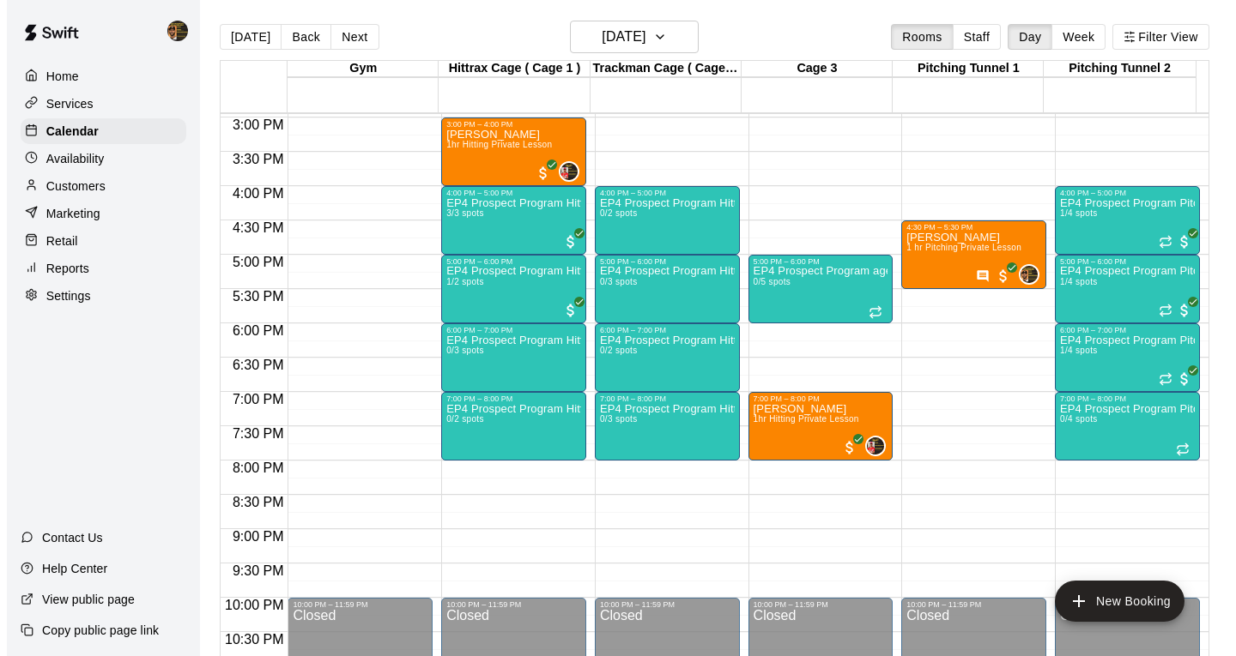
scroll to position [916, 0]
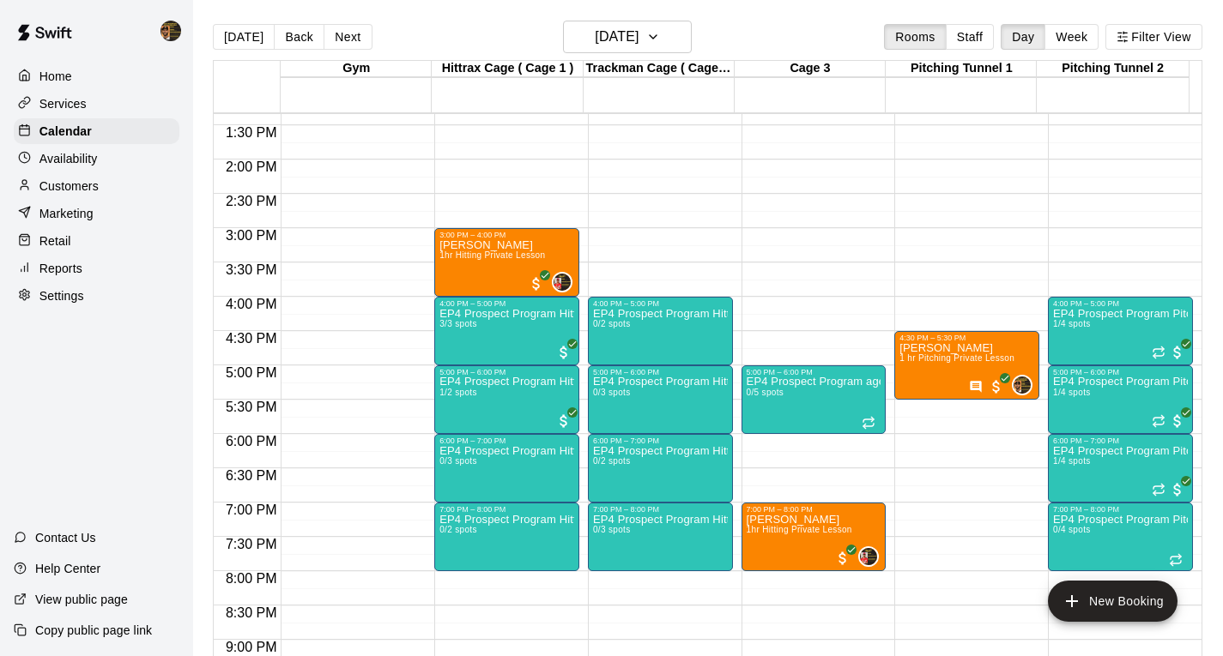
click at [766, 303] on div "12:00 AM – 10:00 AM Closed 5:00 PM – 6:00 PM EP4 Prospect Program ages [DEMOGRA…" at bounding box center [813, 23] width 145 height 1648
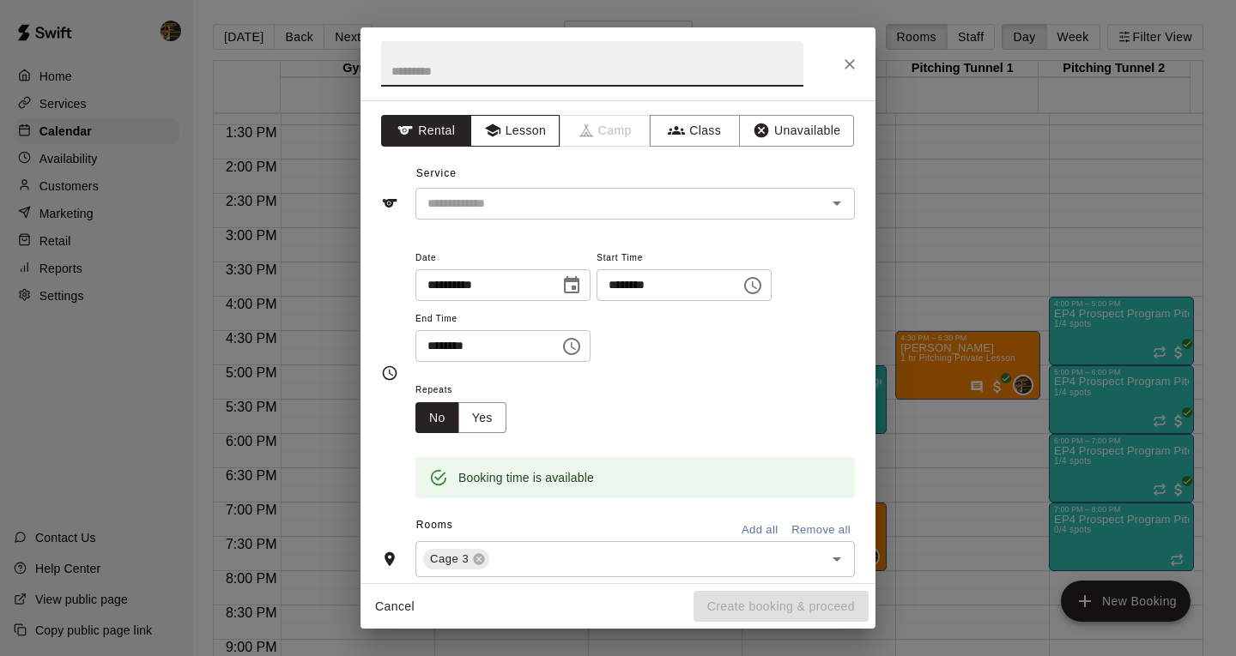
click at [544, 137] on button "Lesson" at bounding box center [515, 131] width 90 height 32
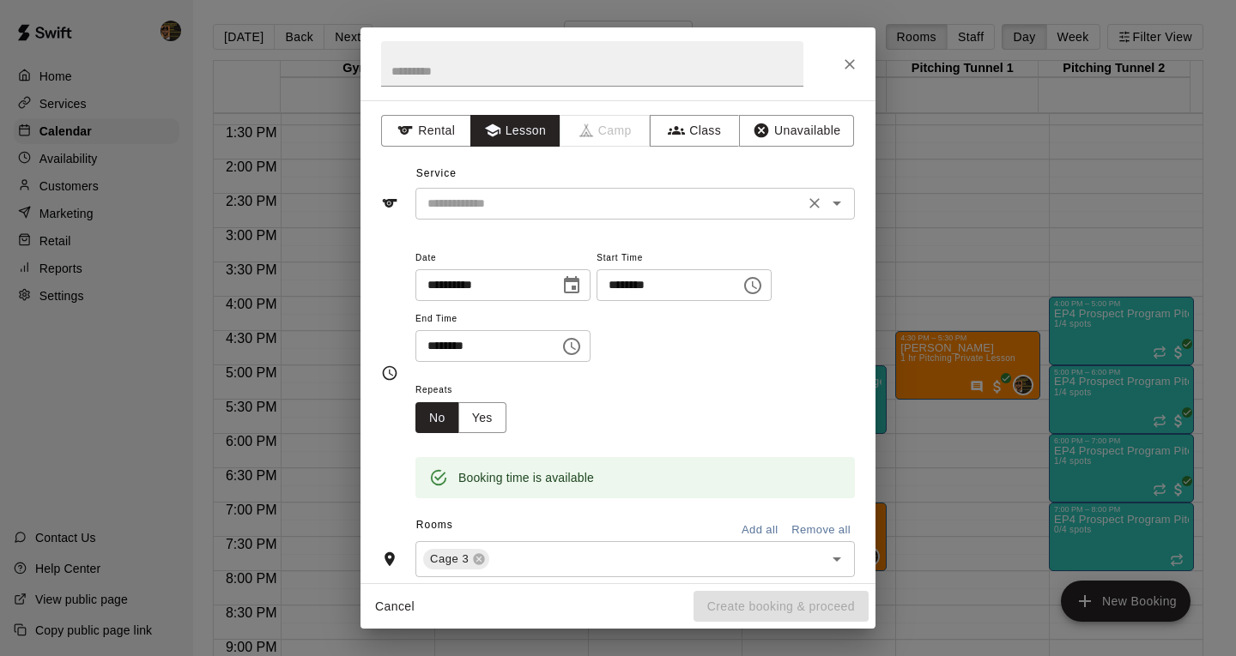
click at [566, 203] on input "text" at bounding box center [609, 203] width 378 height 21
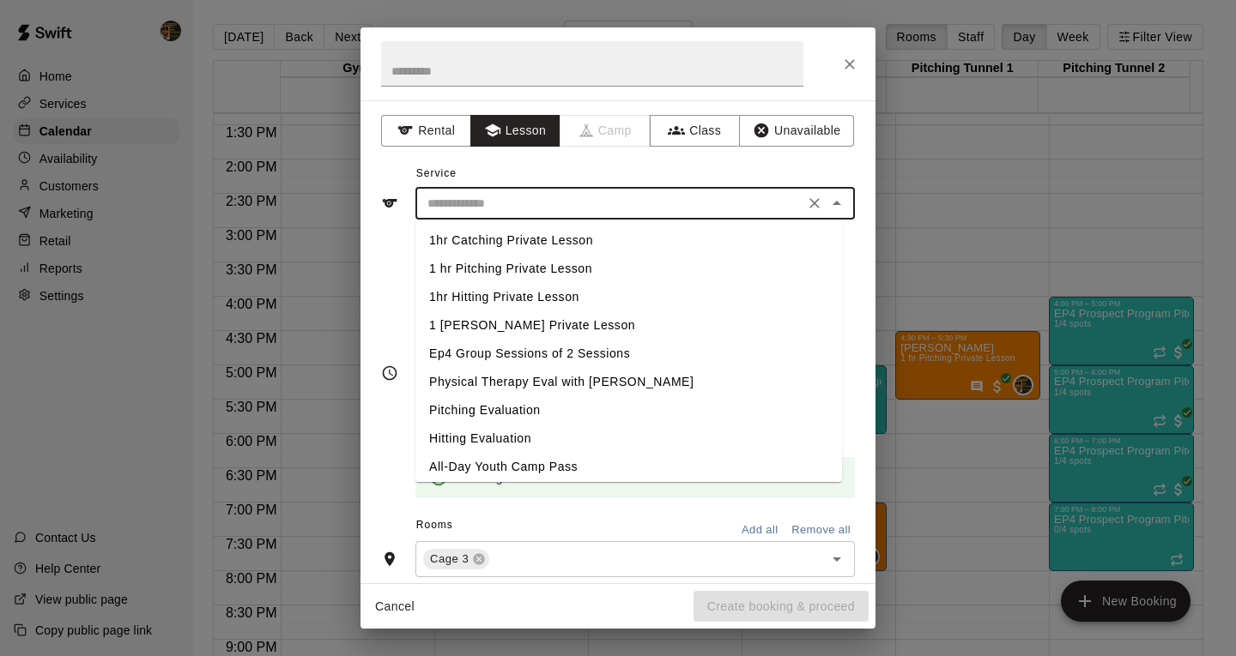
click at [563, 290] on li "1hr Hitting Private Lesson" at bounding box center [628, 297] width 426 height 28
type input "**********"
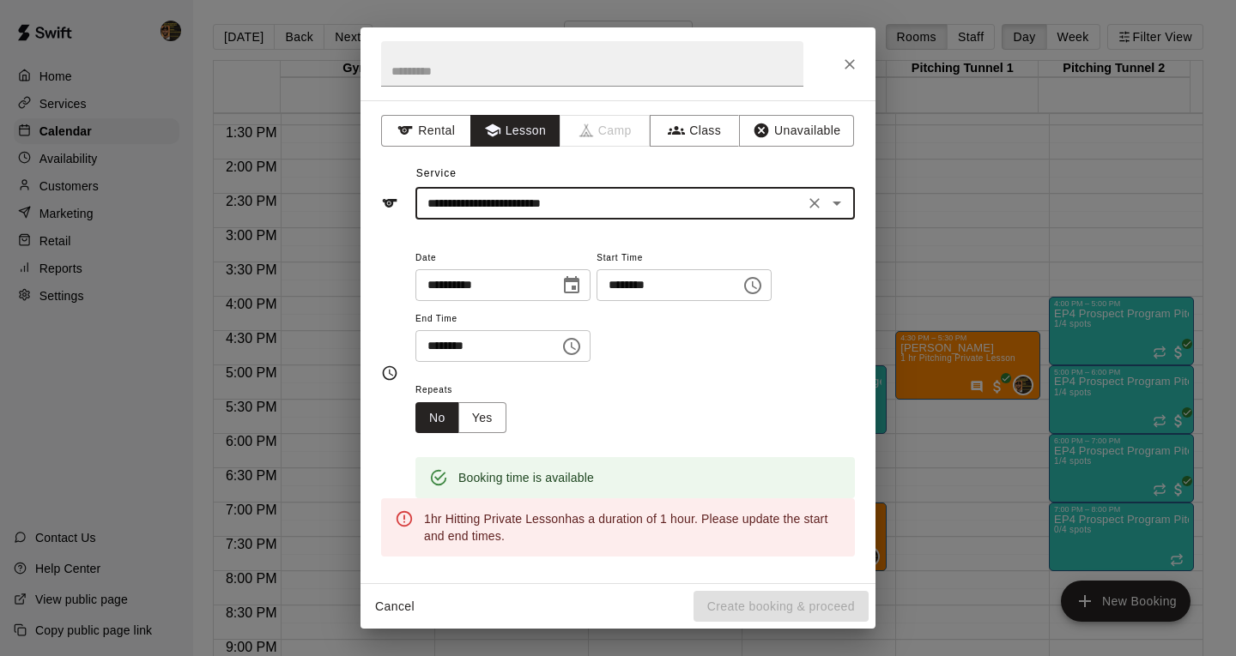
click at [438, 346] on input "********" at bounding box center [481, 346] width 132 height 32
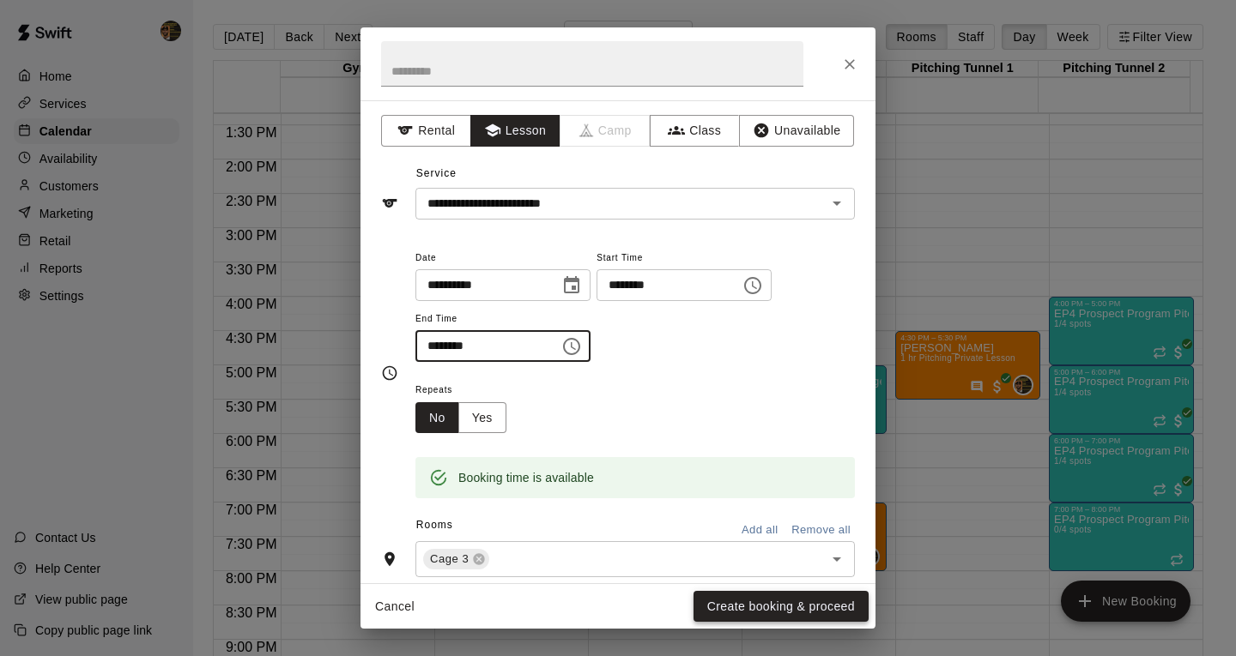
type input "********"
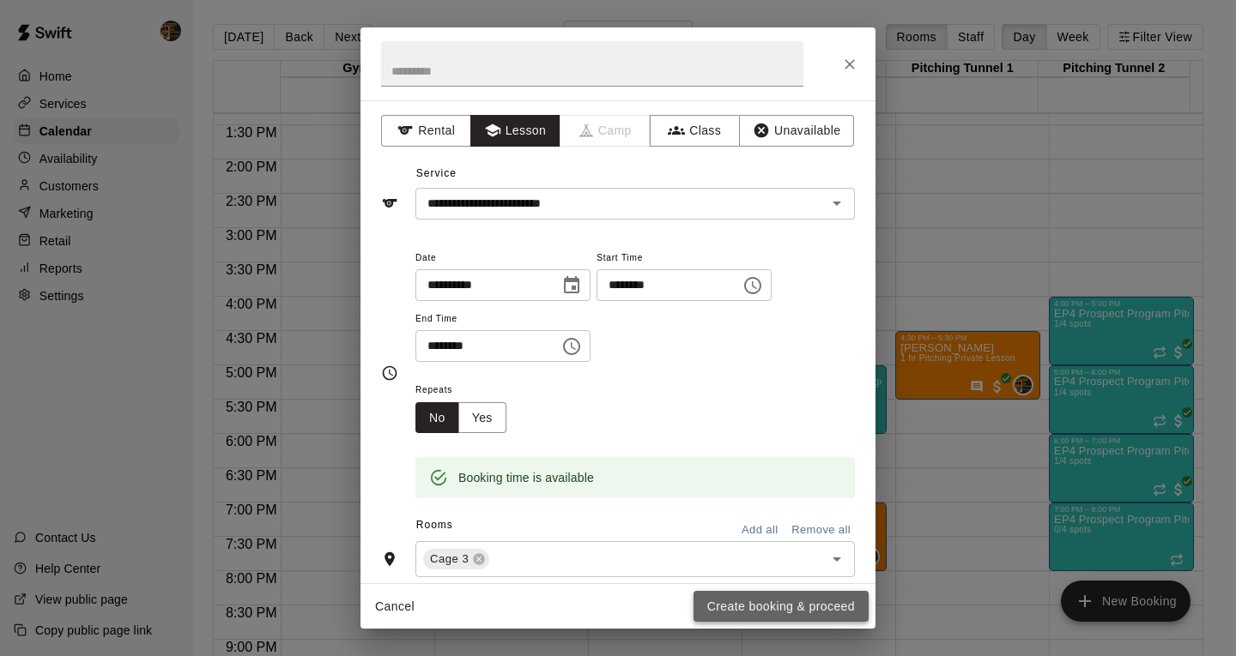
click at [775, 604] on button "Create booking & proceed" at bounding box center [780, 607] width 175 height 32
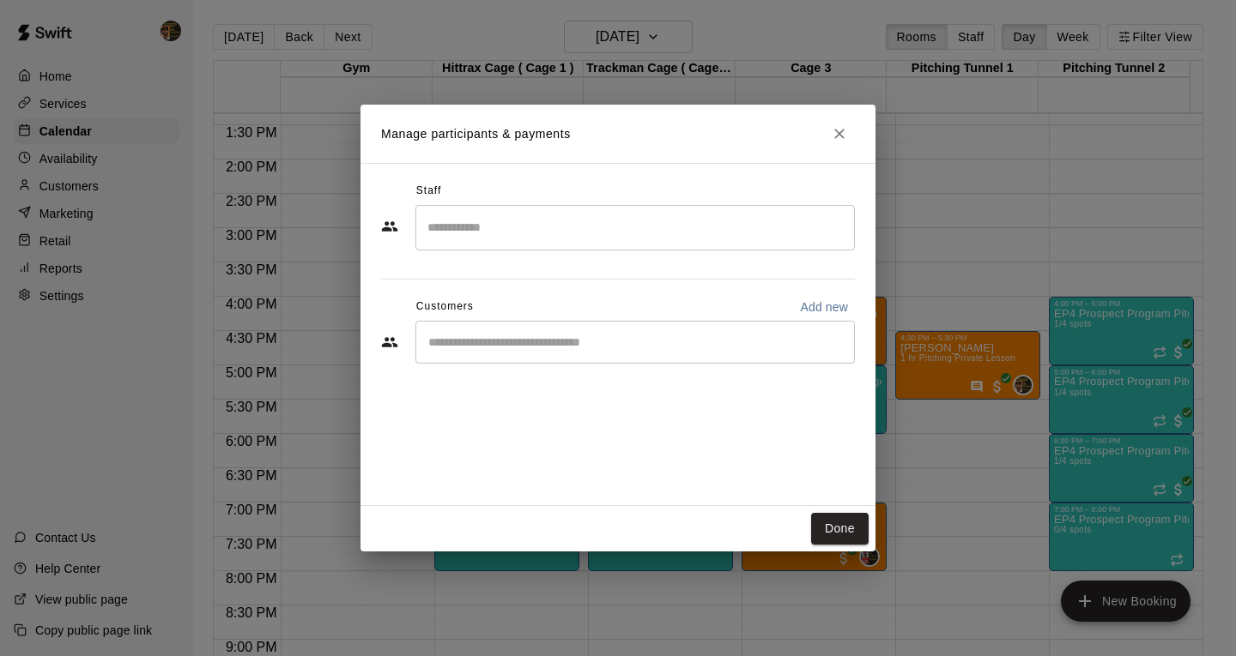
click at [526, 232] on input "Search staff" at bounding box center [635, 228] width 424 height 30
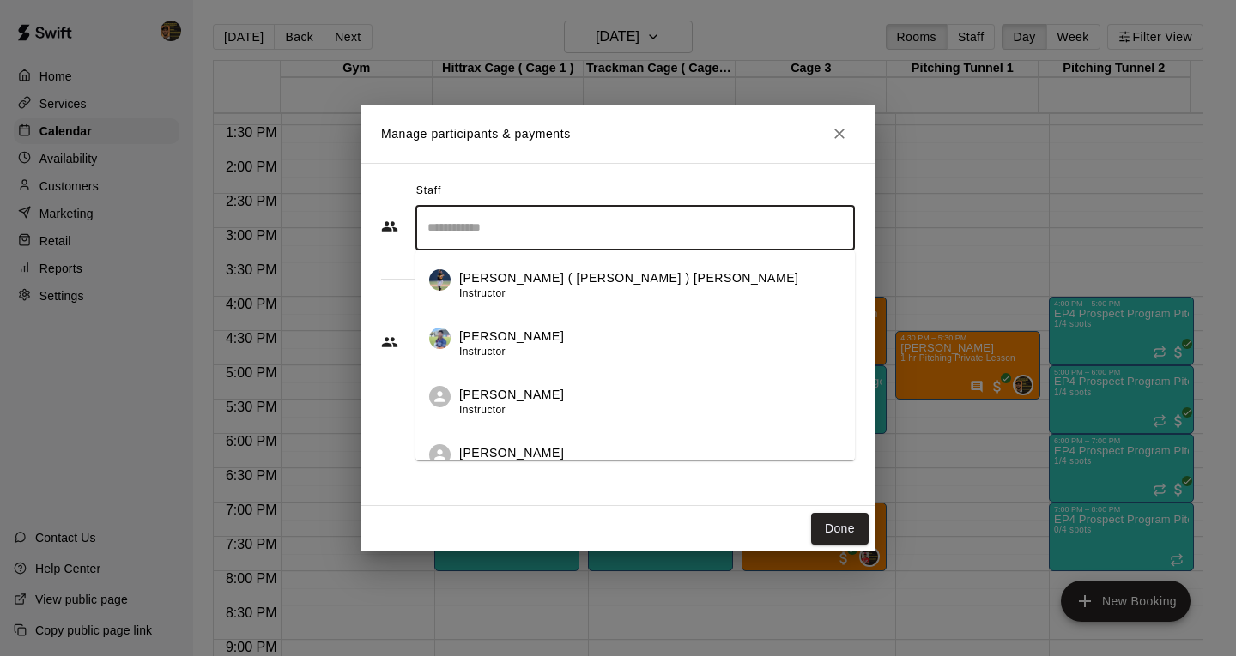
click at [827, 142] on button "Close" at bounding box center [839, 133] width 31 height 31
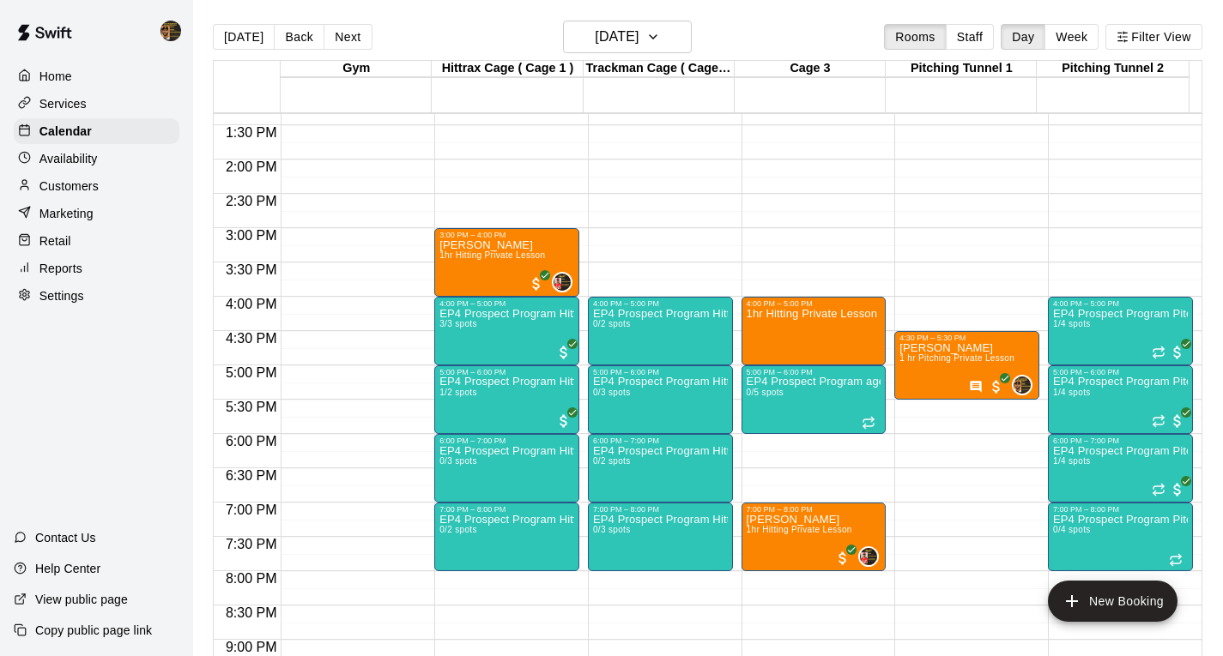
click at [783, 269] on div "Gym 12 Fri Hittrax Cage ( Cage 1 ) 12 Fri Trackman Cage ( Cage 2 ) 12 Fri Cage …" at bounding box center [707, 368] width 989 height 617
click at [1064, 382] on p "EP4 Prospect Program Pitching (Ages [DEMOGRAPHIC_DATA]+ )" at bounding box center [1120, 382] width 135 height 0
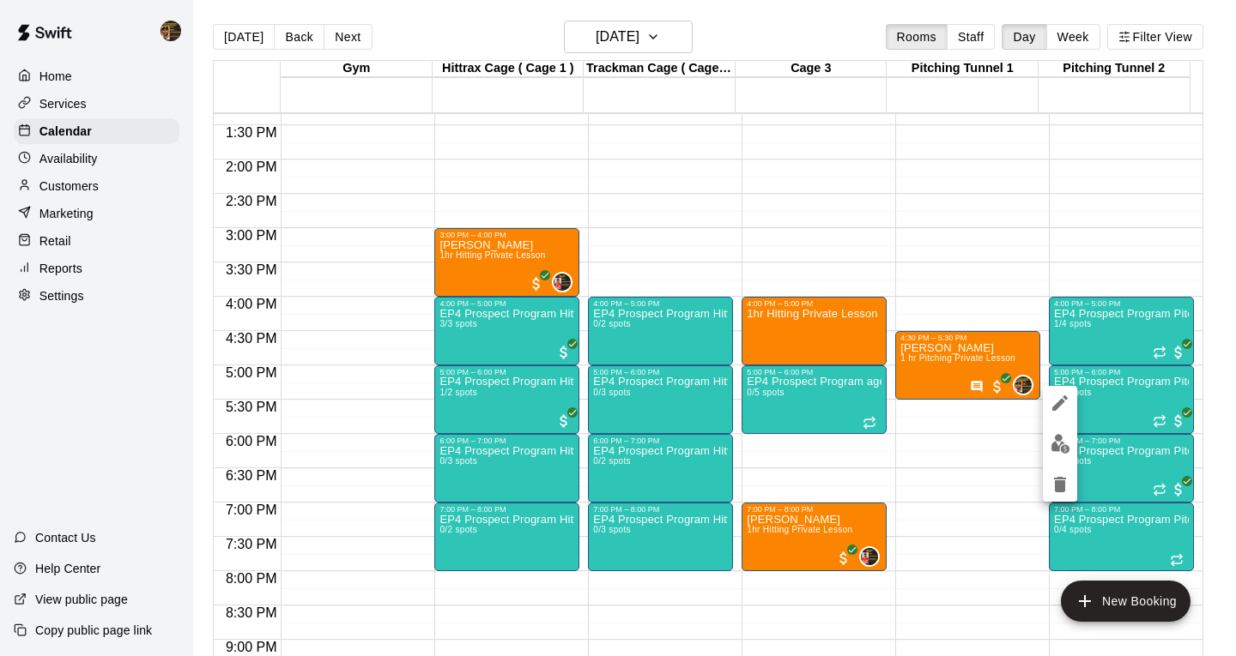
click at [1051, 445] on img "edit" at bounding box center [1060, 444] width 20 height 20
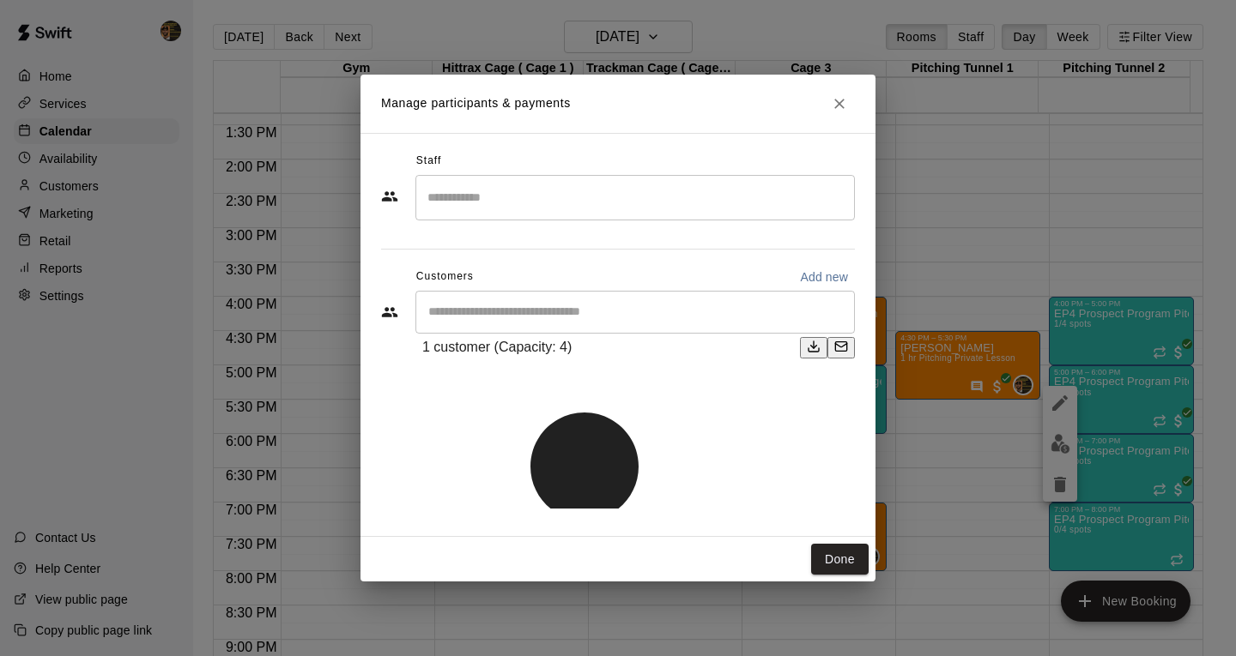
click at [553, 334] on div "​" at bounding box center [634, 312] width 439 height 43
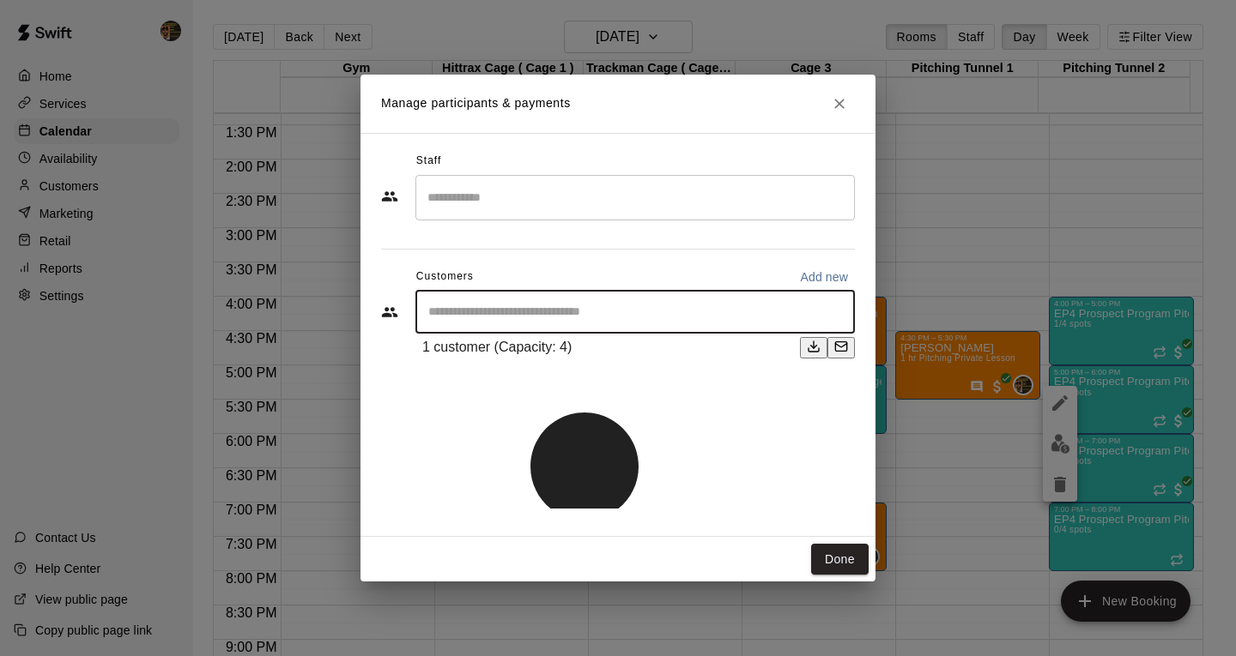
click at [468, 321] on input "Start typing to search customers..." at bounding box center [635, 312] width 424 height 17
click at [507, 334] on div "****** ​" at bounding box center [634, 312] width 439 height 43
click at [529, 334] on div "******** ​" at bounding box center [634, 312] width 439 height 43
click at [477, 321] on input "********" at bounding box center [622, 312] width 398 height 17
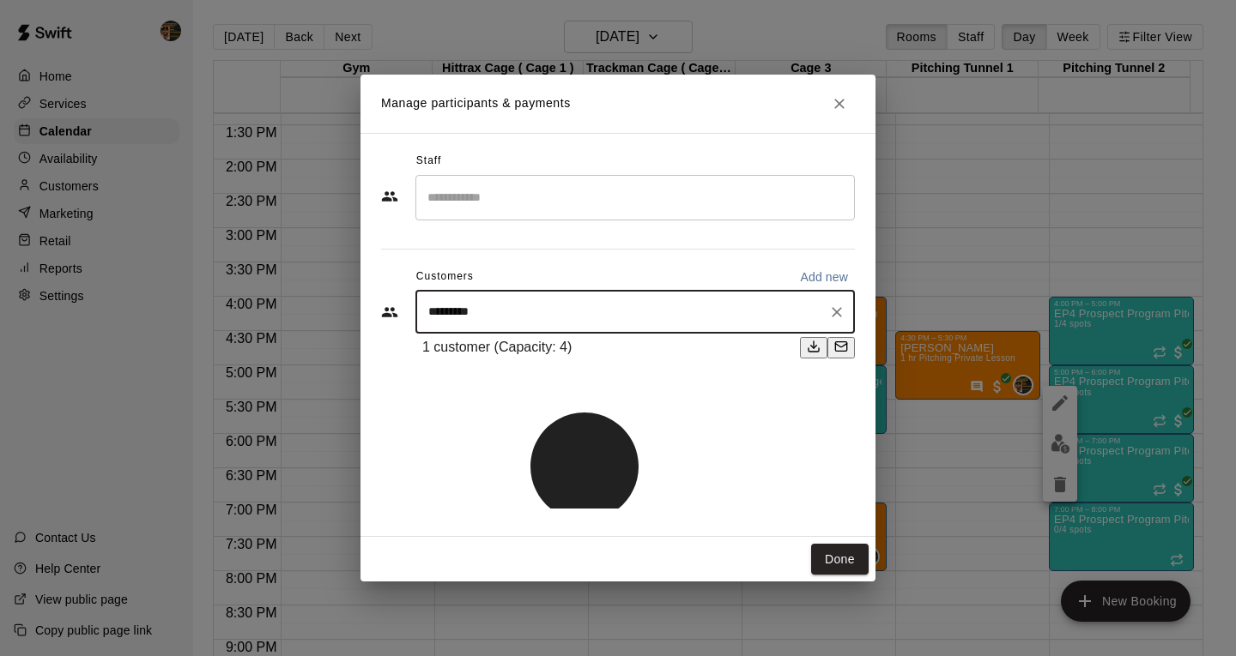
click at [476, 321] on input "********" at bounding box center [622, 312] width 398 height 17
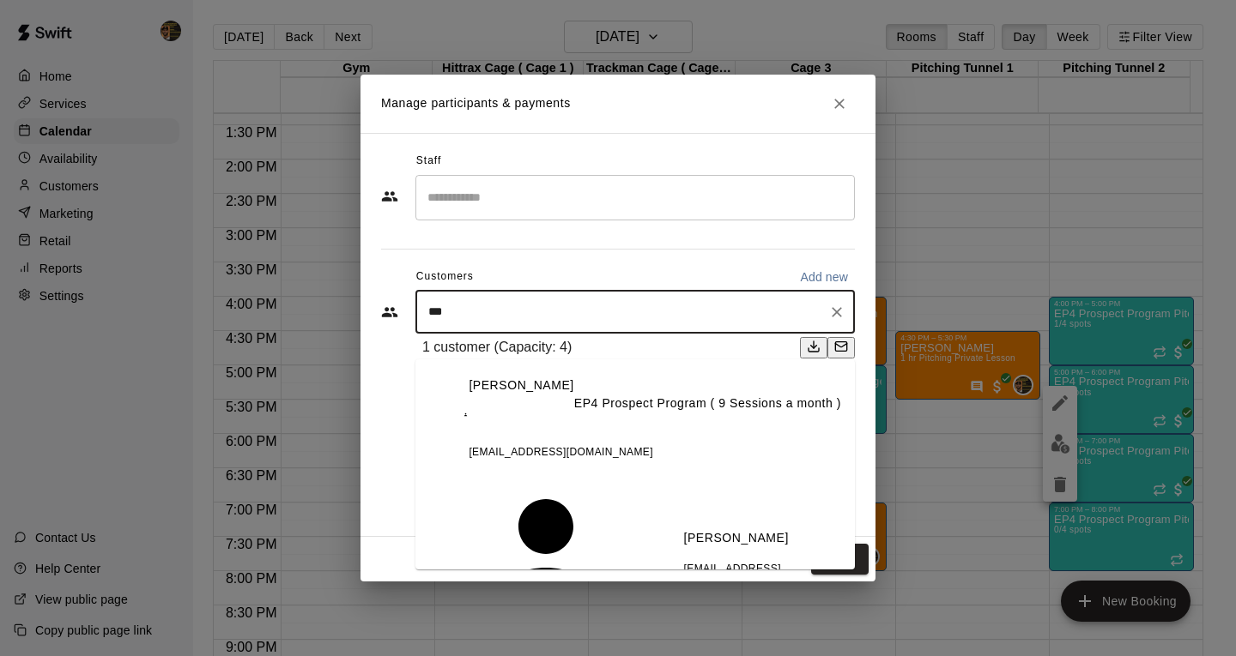
type input "****"
click at [495, 377] on p "[PERSON_NAME]" at bounding box center [515, 404] width 105 height 54
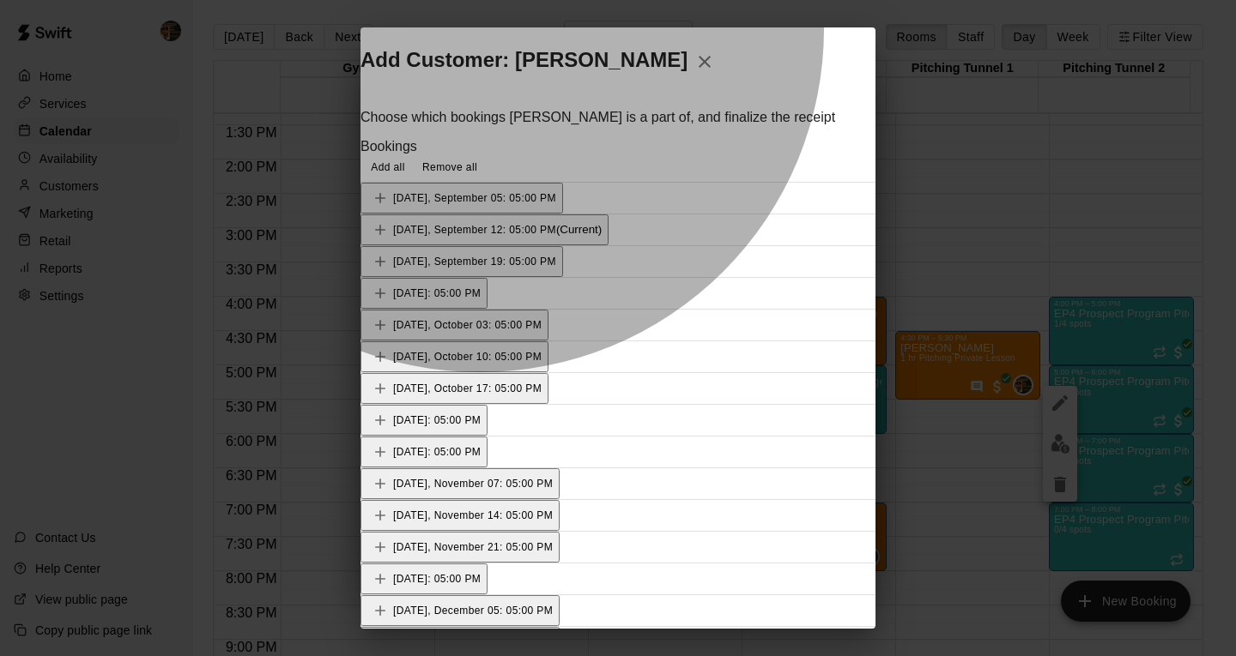
click at [500, 245] on button "[DATE], September 12: 05:00 PM (Current)" at bounding box center [484, 230] width 248 height 31
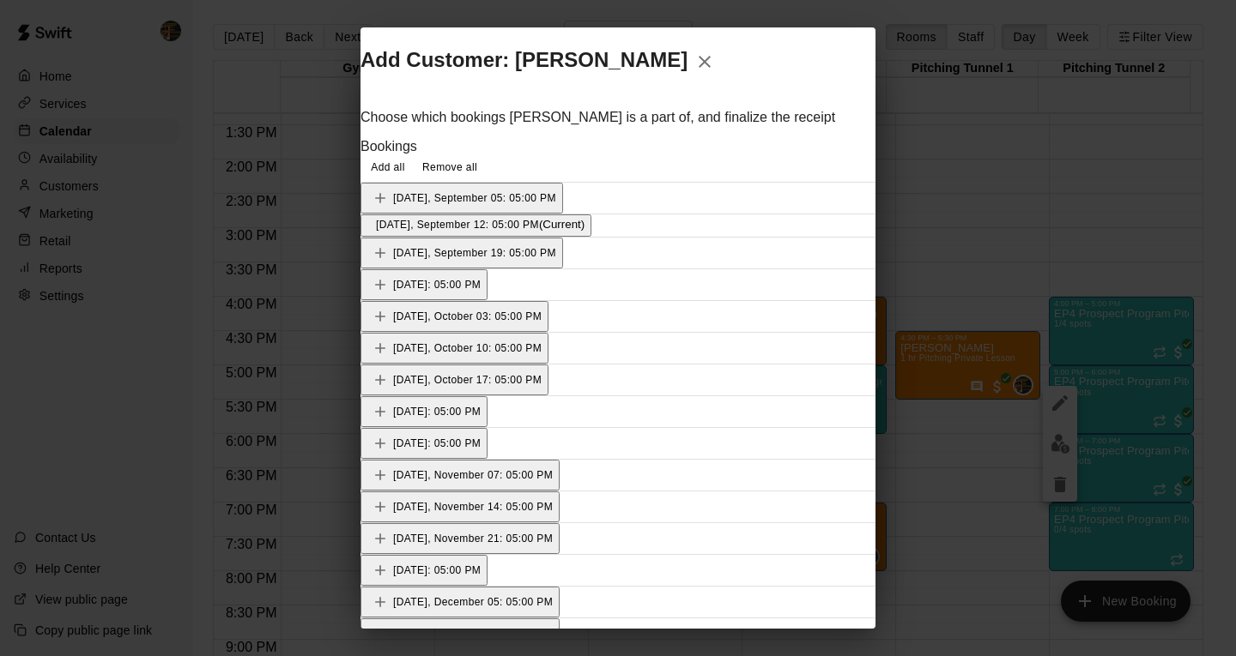
click at [711, 64] on icon "button" at bounding box center [705, 62] width 12 height 12
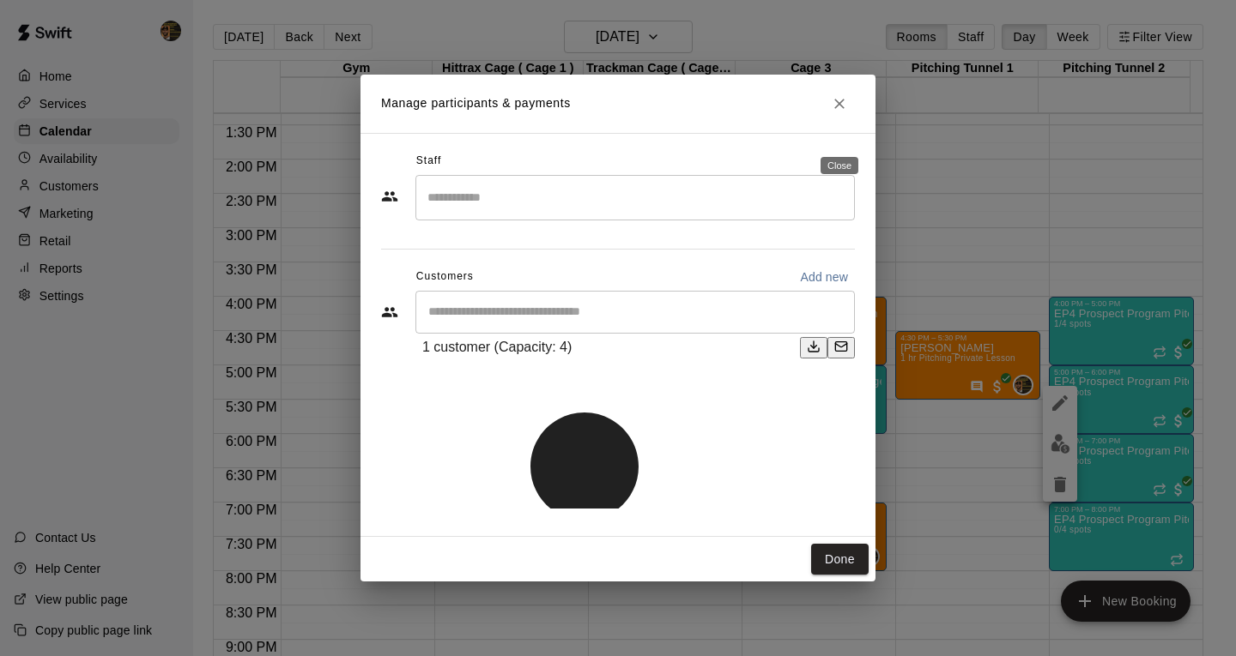
click at [853, 119] on button "Close" at bounding box center [839, 103] width 31 height 31
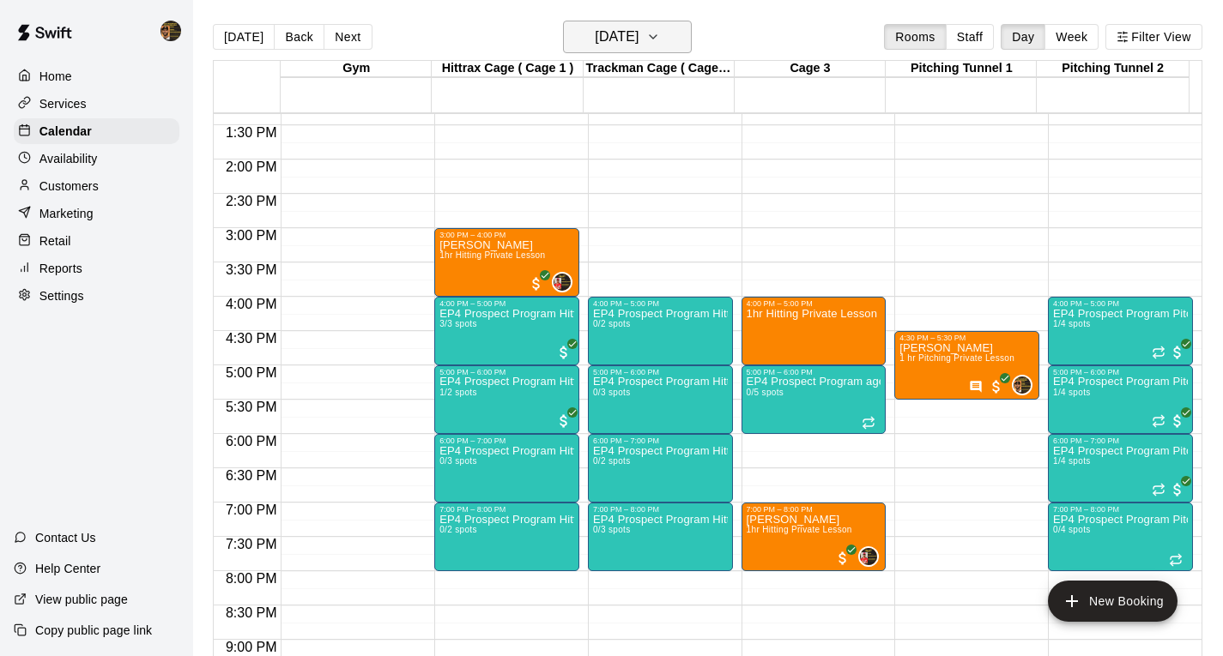
click at [660, 36] on icon "button" at bounding box center [653, 37] width 14 height 21
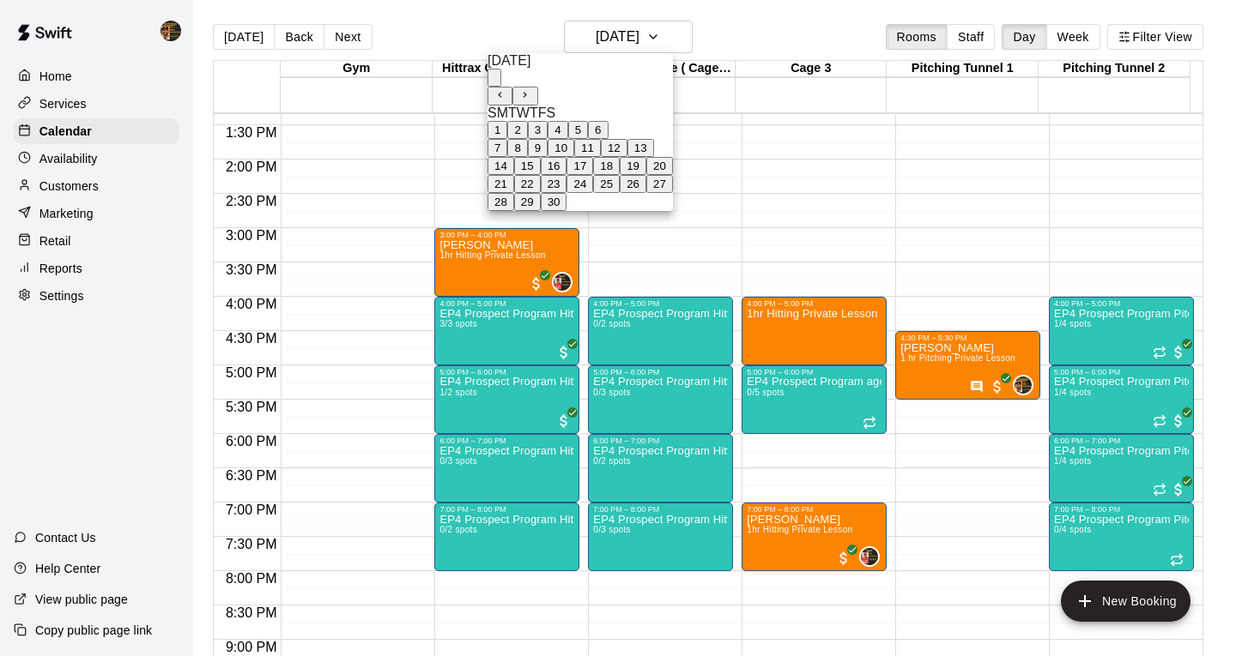
click at [601, 157] on button "11" at bounding box center [587, 148] width 27 height 18
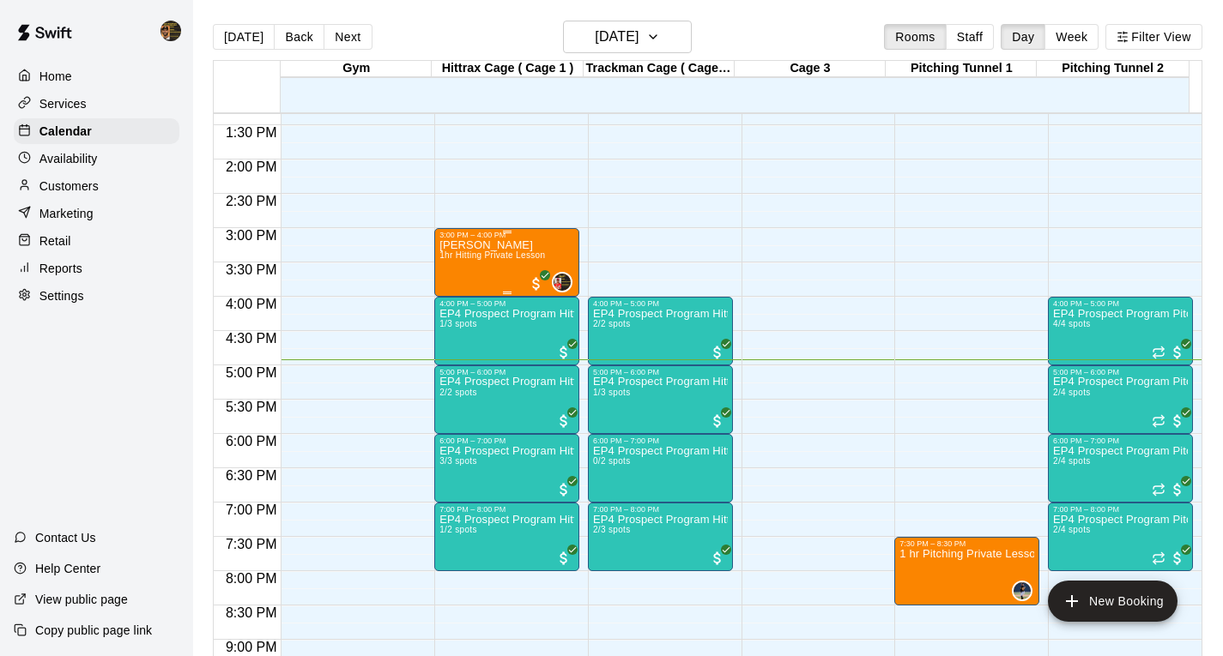
click at [484, 264] on div "[PERSON_NAME] 1hr Hitting Private Lesson" at bounding box center [492, 567] width 106 height 656
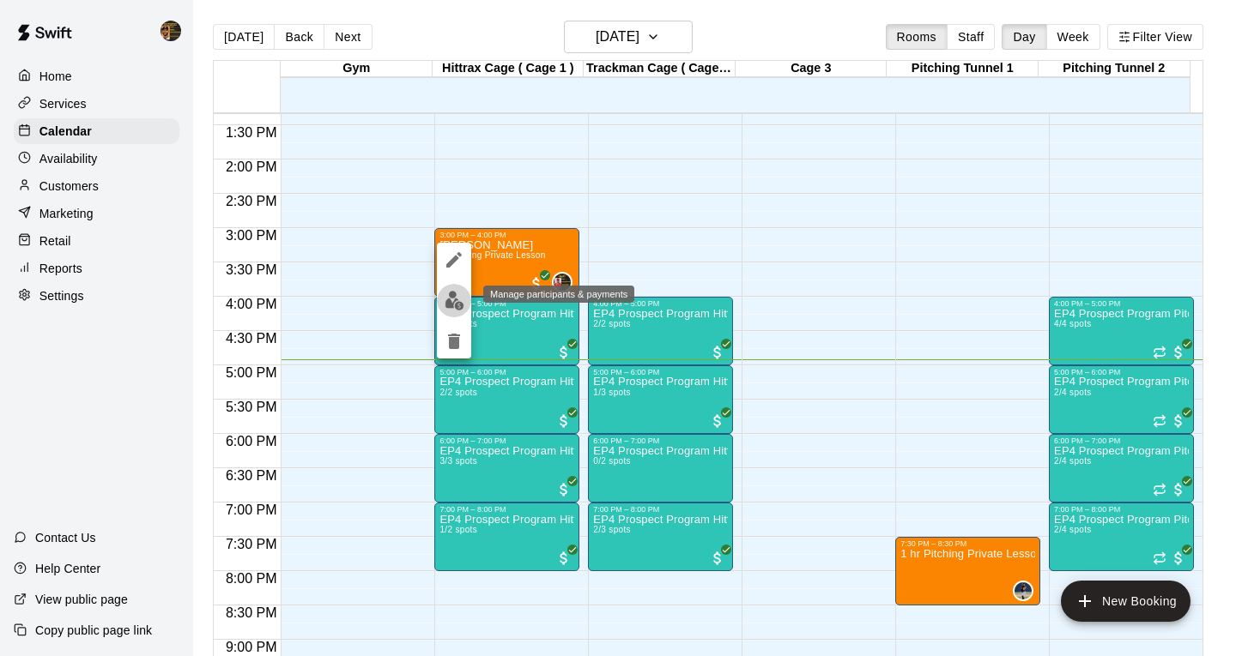
click at [456, 304] on img "edit" at bounding box center [455, 301] width 20 height 20
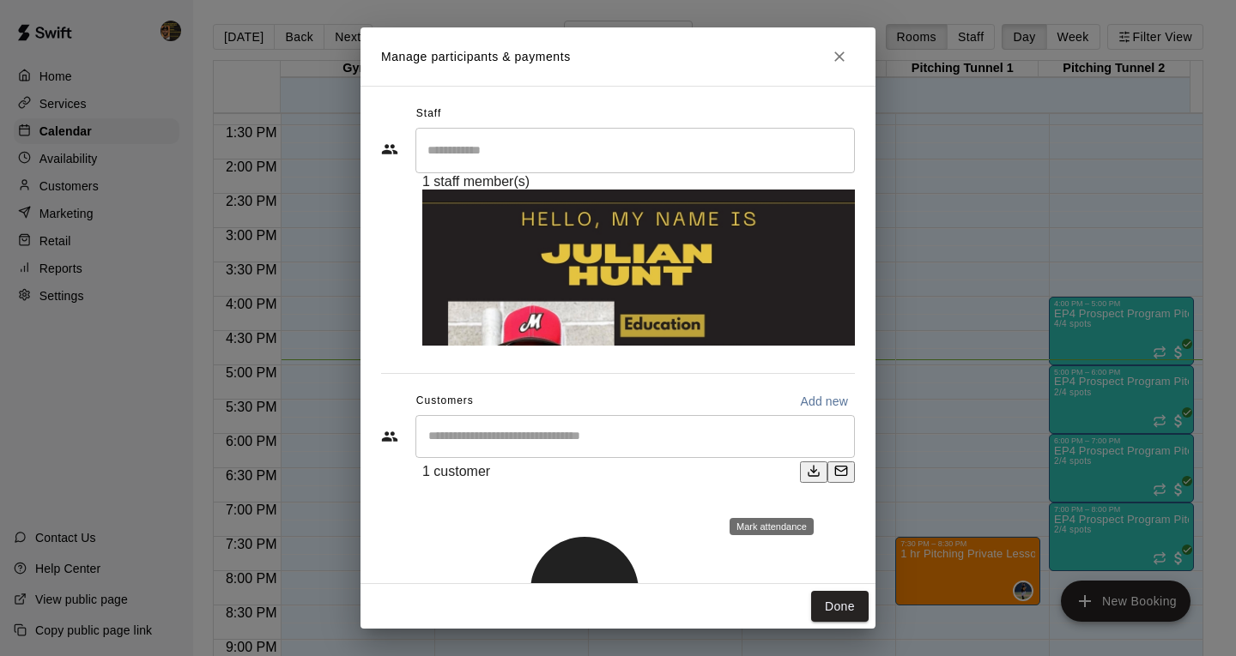
click at [830, 503] on p "[PERSON_NAME] attended" at bounding box center [840, 511] width 152 height 17
click at [830, 591] on button "Done" at bounding box center [839, 607] width 57 height 32
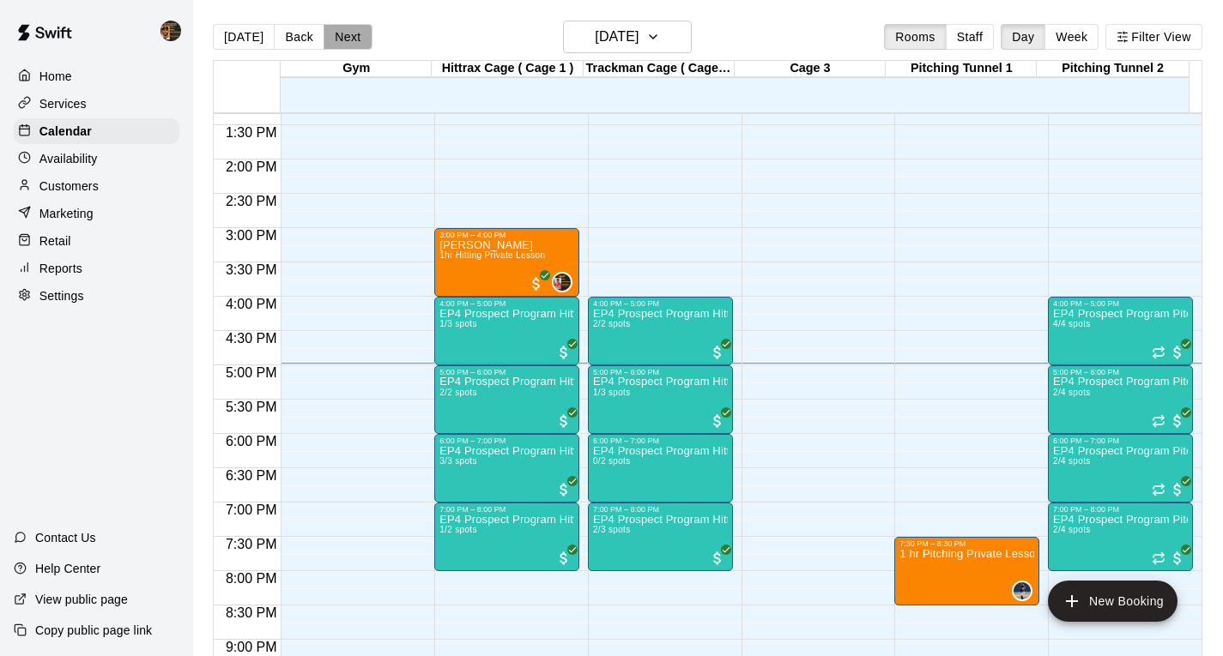
click at [363, 34] on button "Next" at bounding box center [348, 37] width 48 height 26
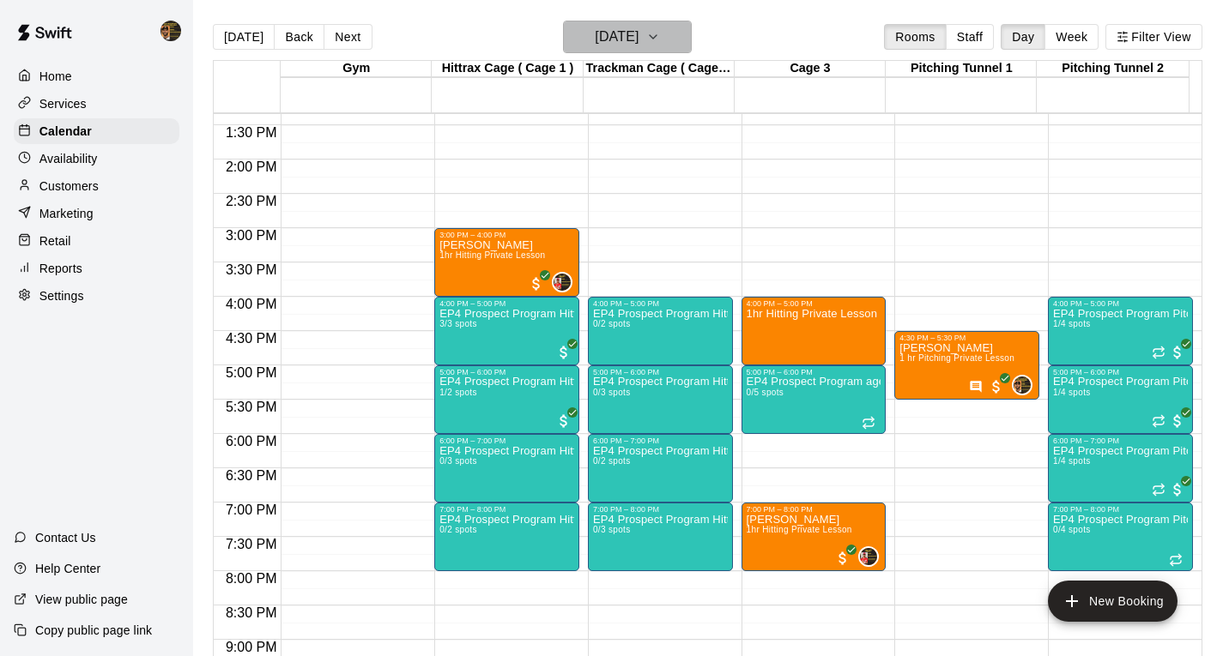
click at [660, 27] on icon "button" at bounding box center [653, 37] width 14 height 21
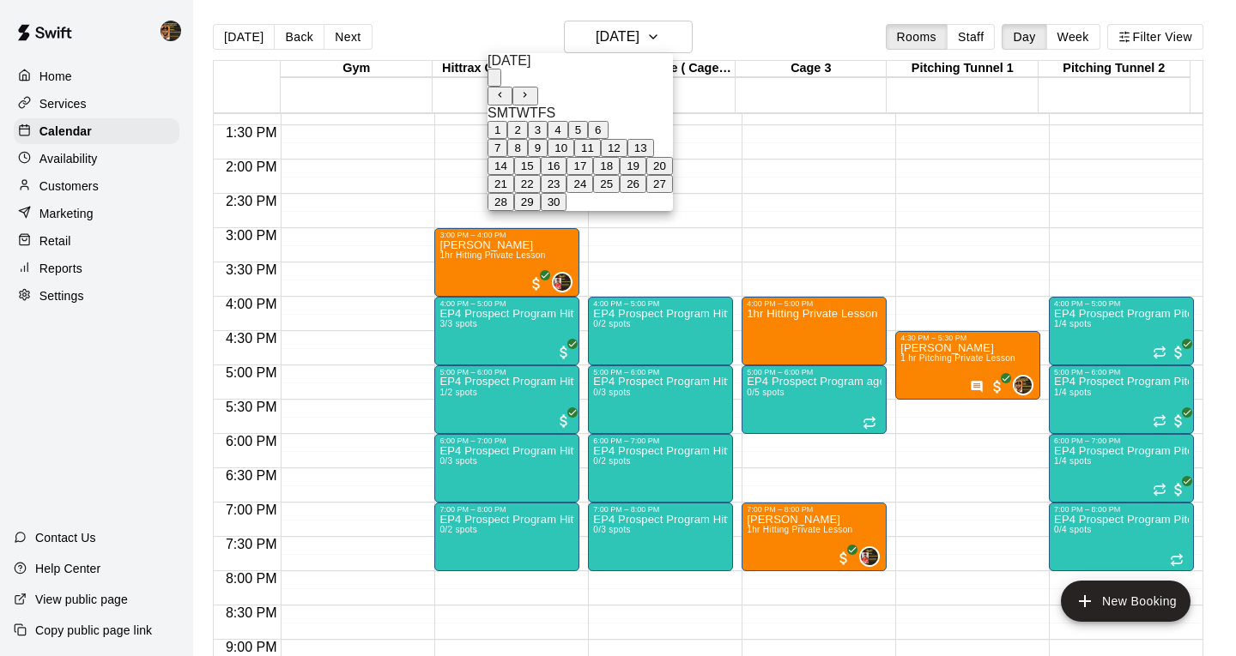
click at [601, 157] on button "11" at bounding box center [587, 148] width 27 height 18
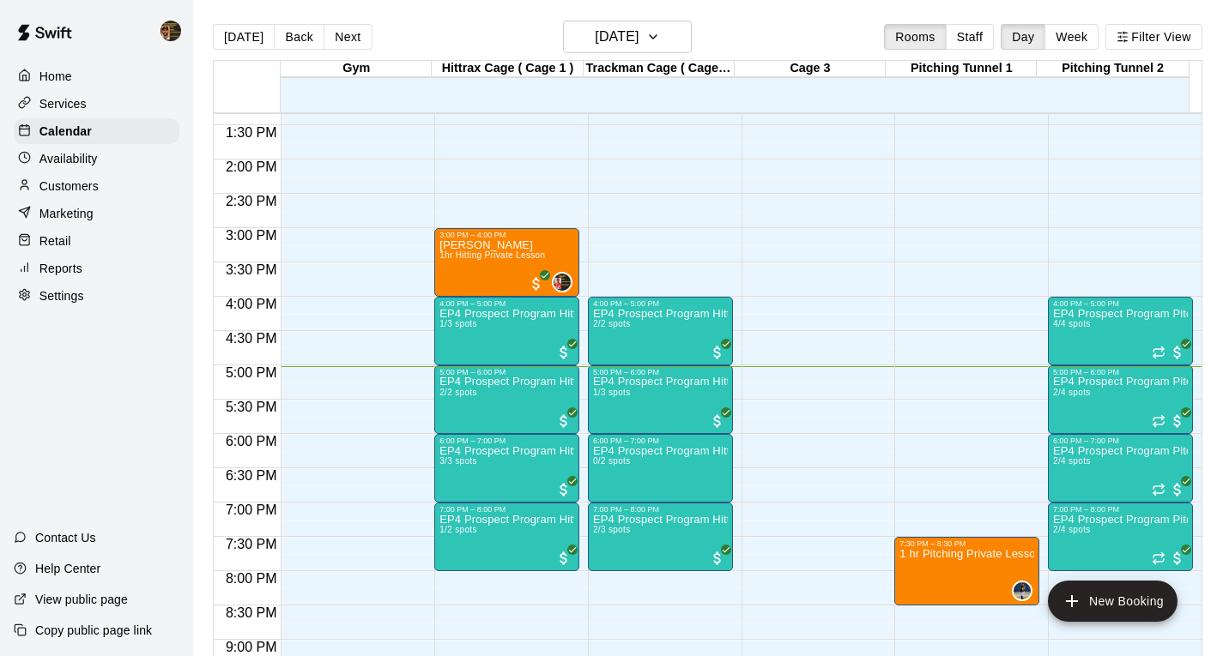
click at [772, 311] on div "12:00 AM – 10:00 AM Closed 10:00 PM – 11:59 PM Closed" at bounding box center [813, 23] width 145 height 1648
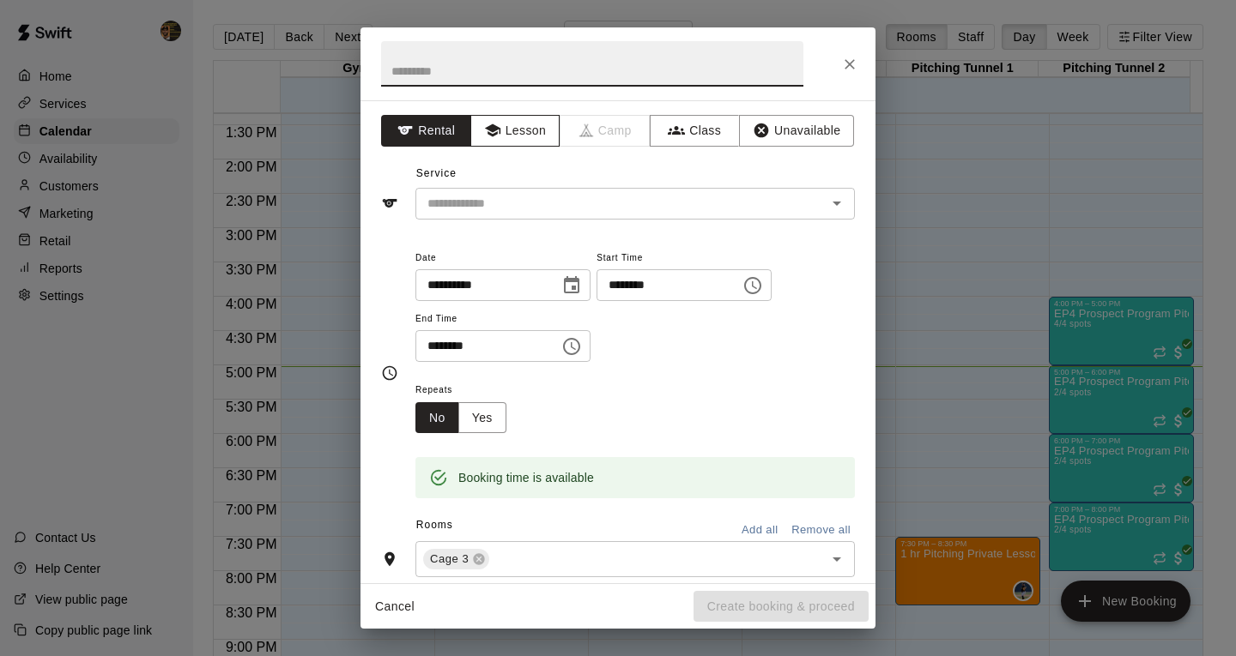
click at [522, 130] on button "Lesson" at bounding box center [515, 131] width 90 height 32
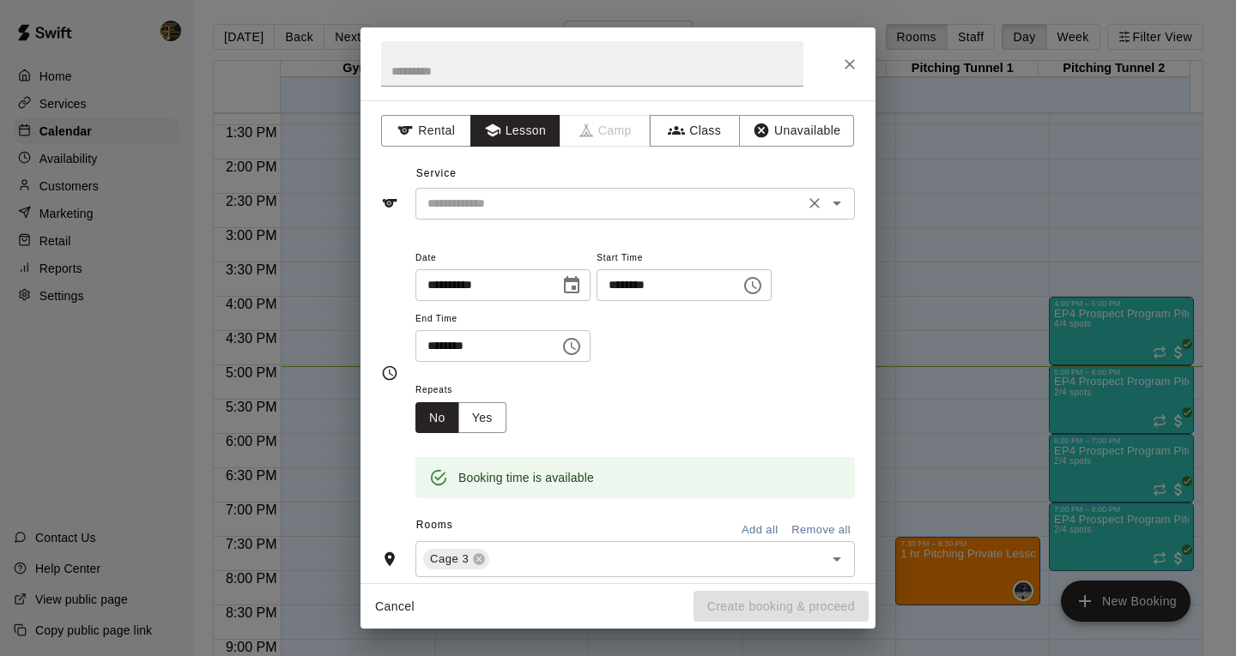
click at [830, 203] on icon "Open" at bounding box center [836, 203] width 21 height 21
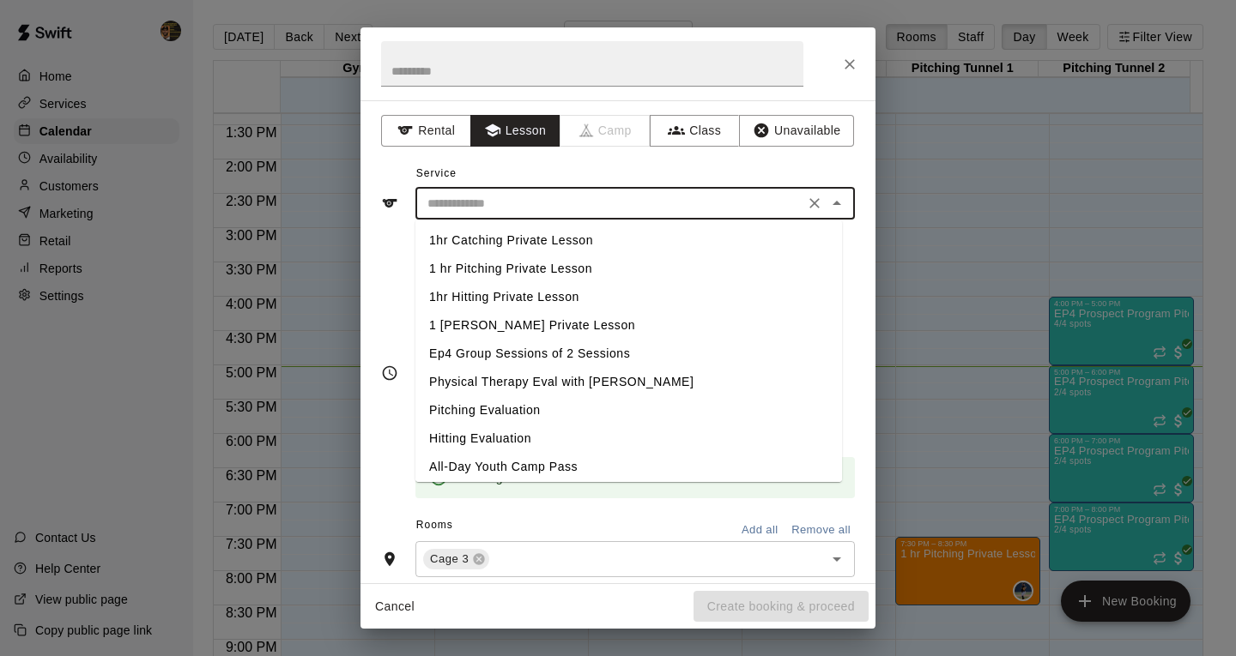
click at [559, 294] on li "1hr Hitting Private Lesson" at bounding box center [628, 297] width 426 height 28
type input "**********"
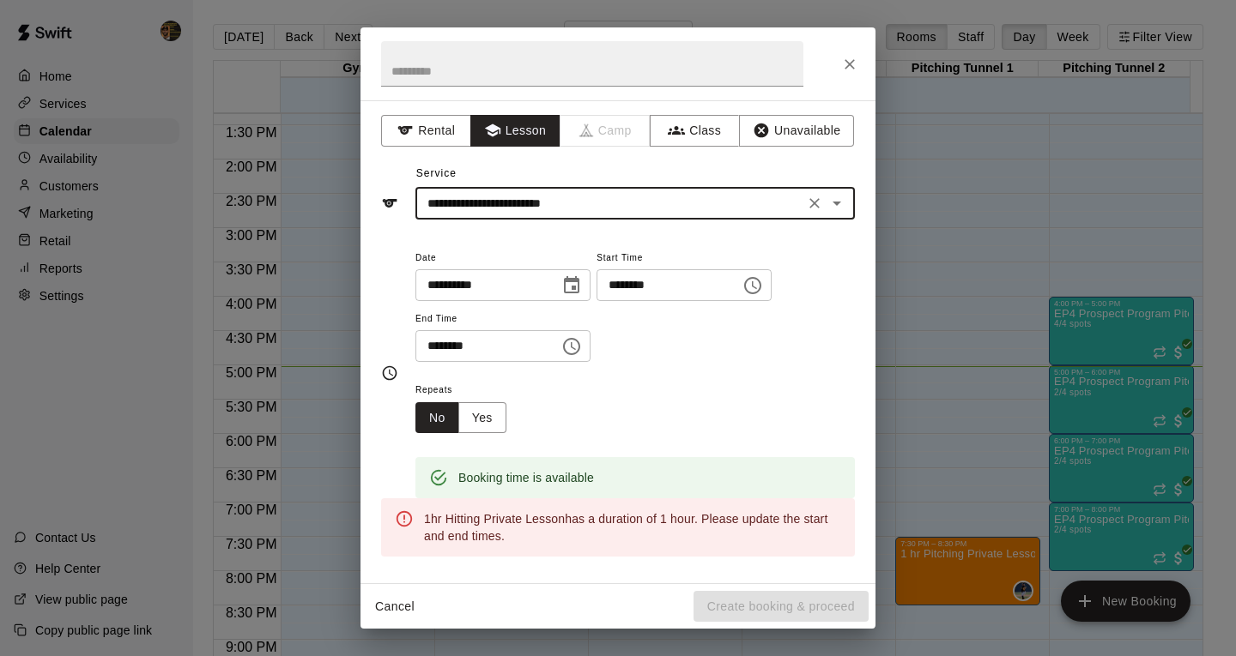
click at [441, 345] on input "********" at bounding box center [481, 346] width 132 height 32
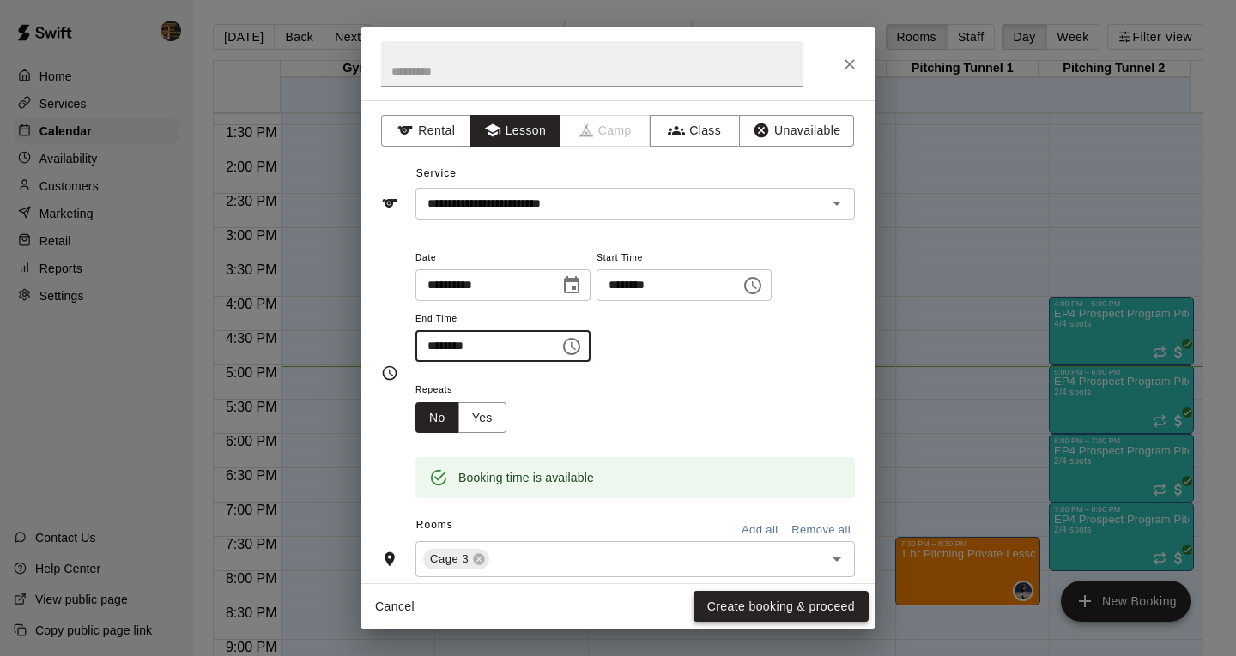
type input "********"
click at [826, 602] on button "Create booking & proceed" at bounding box center [780, 607] width 175 height 32
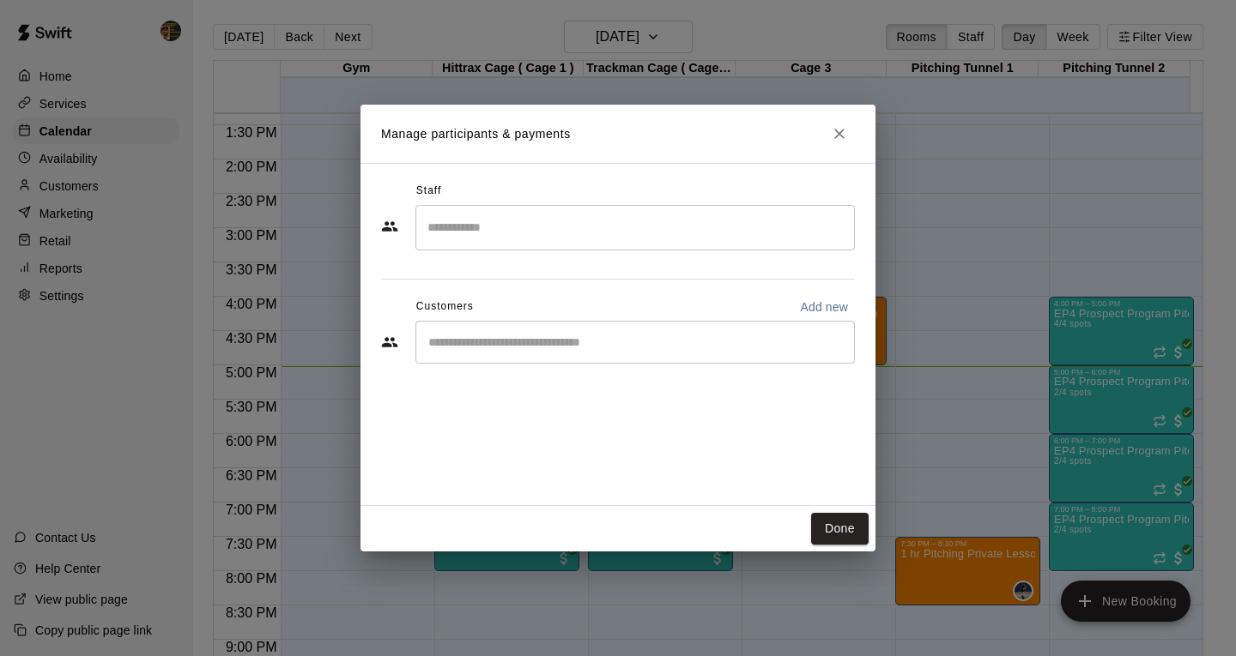
click at [469, 229] on input "Search staff" at bounding box center [635, 228] width 424 height 30
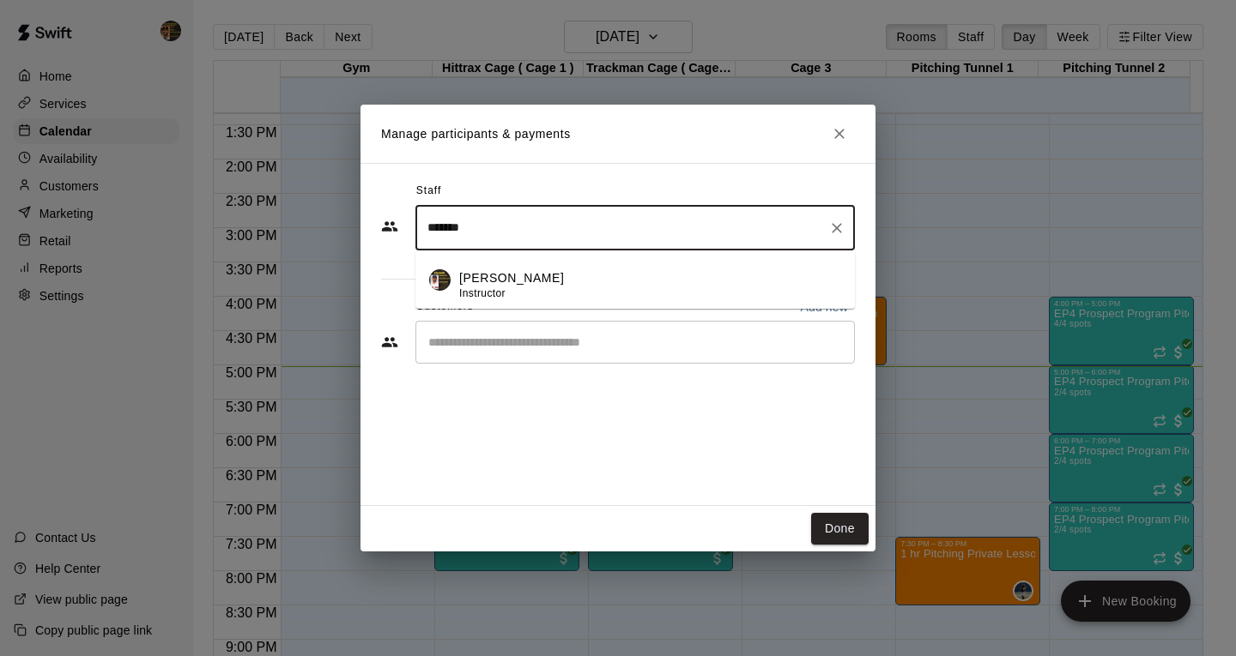
click at [553, 285] on div "[PERSON_NAME] Instructor" at bounding box center [650, 285] width 382 height 33
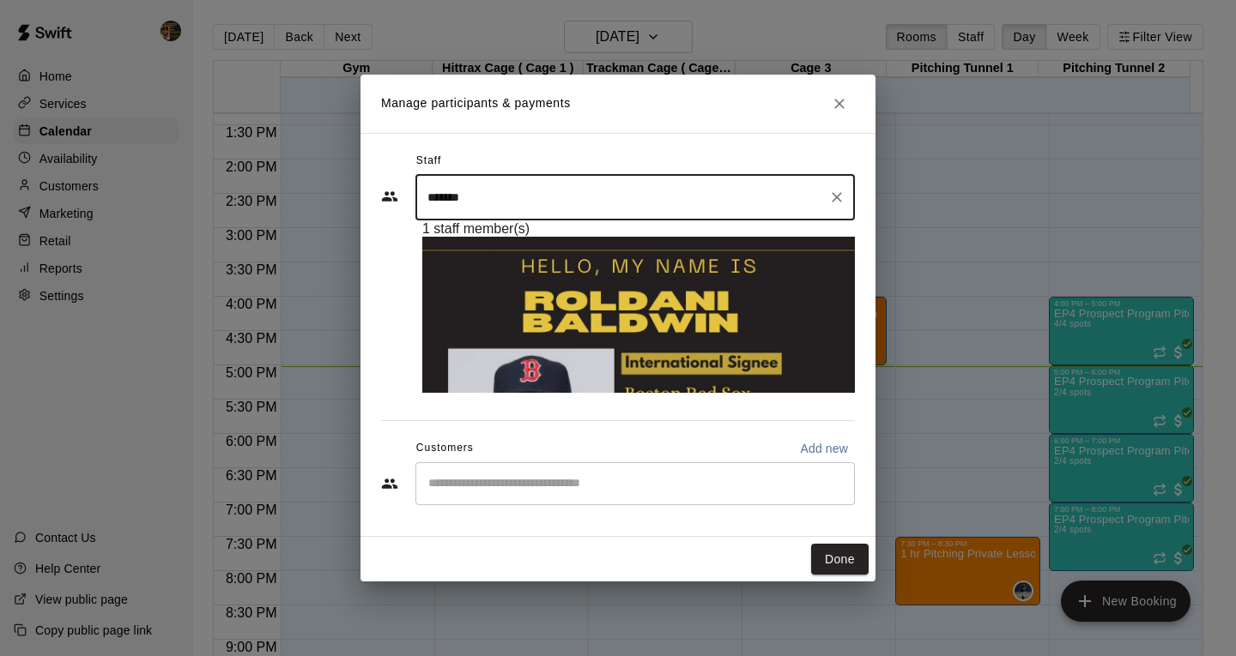
click at [581, 463] on div "​" at bounding box center [634, 484] width 439 height 43
type input "*******"
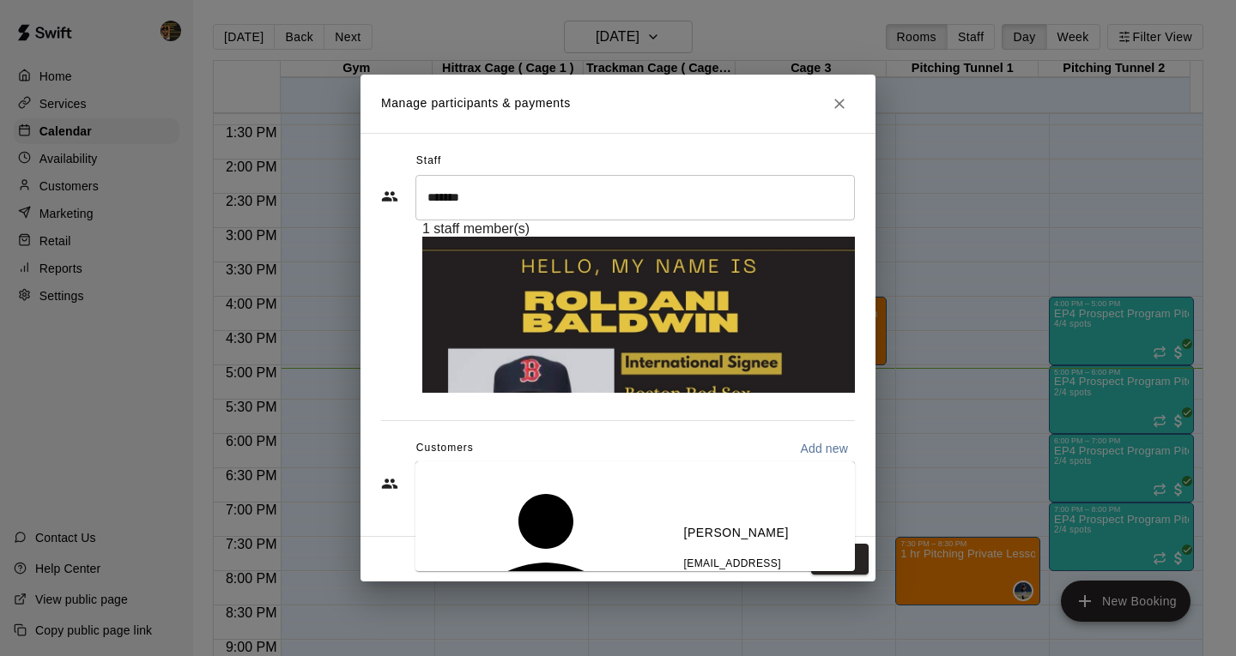
type input "*******"
click at [684, 524] on p "[PERSON_NAME]" at bounding box center [736, 533] width 105 height 18
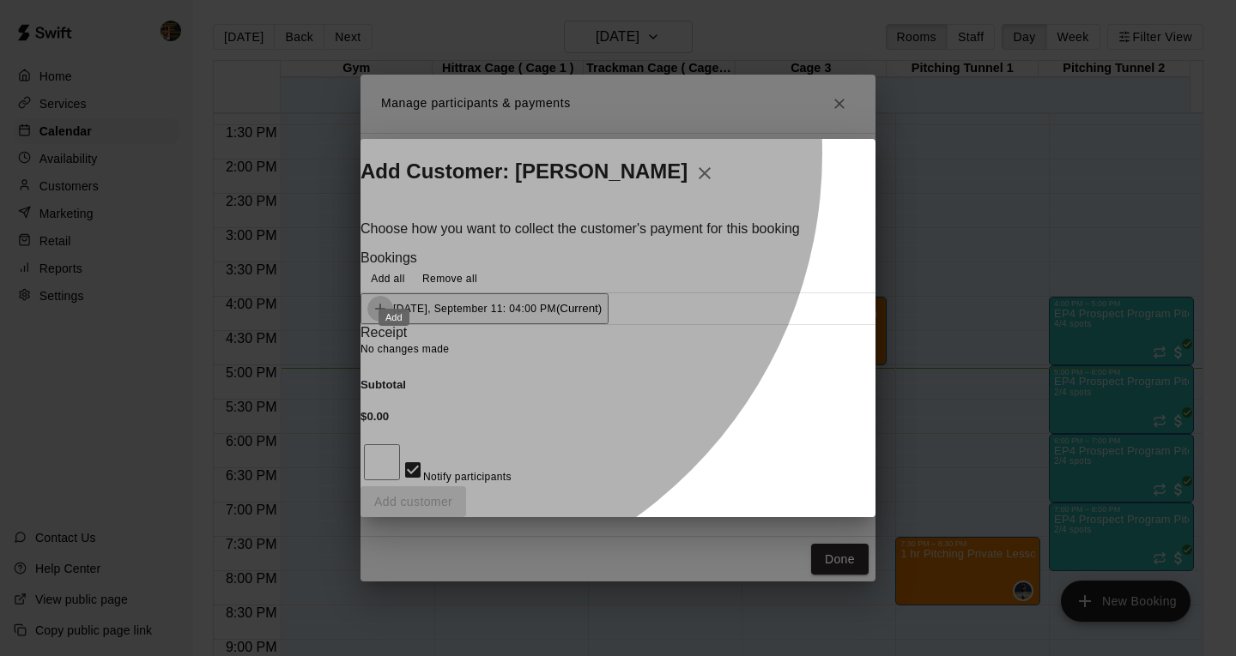
click at [385, 305] on icon "Add" at bounding box center [380, 310] width 10 height 10
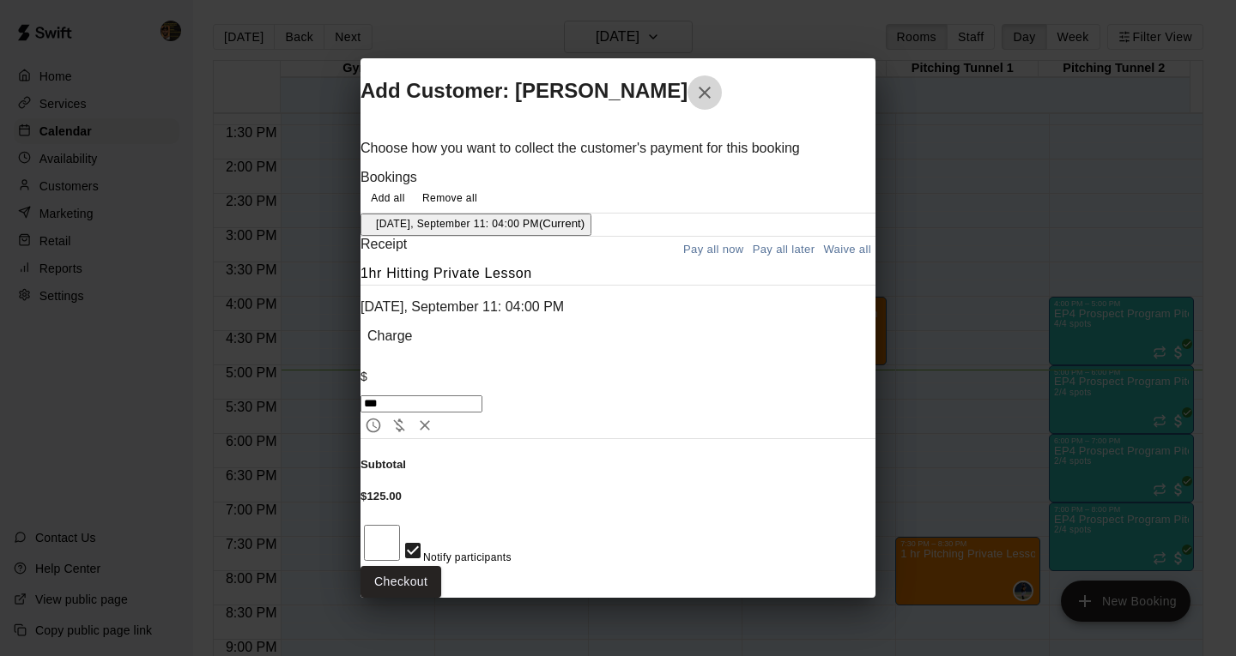
drag, startPoint x: 484, startPoint y: 508, endPoint x: 841, endPoint y: 107, distance: 536.7
click at [711, 99] on icon "button" at bounding box center [705, 93] width 12 height 12
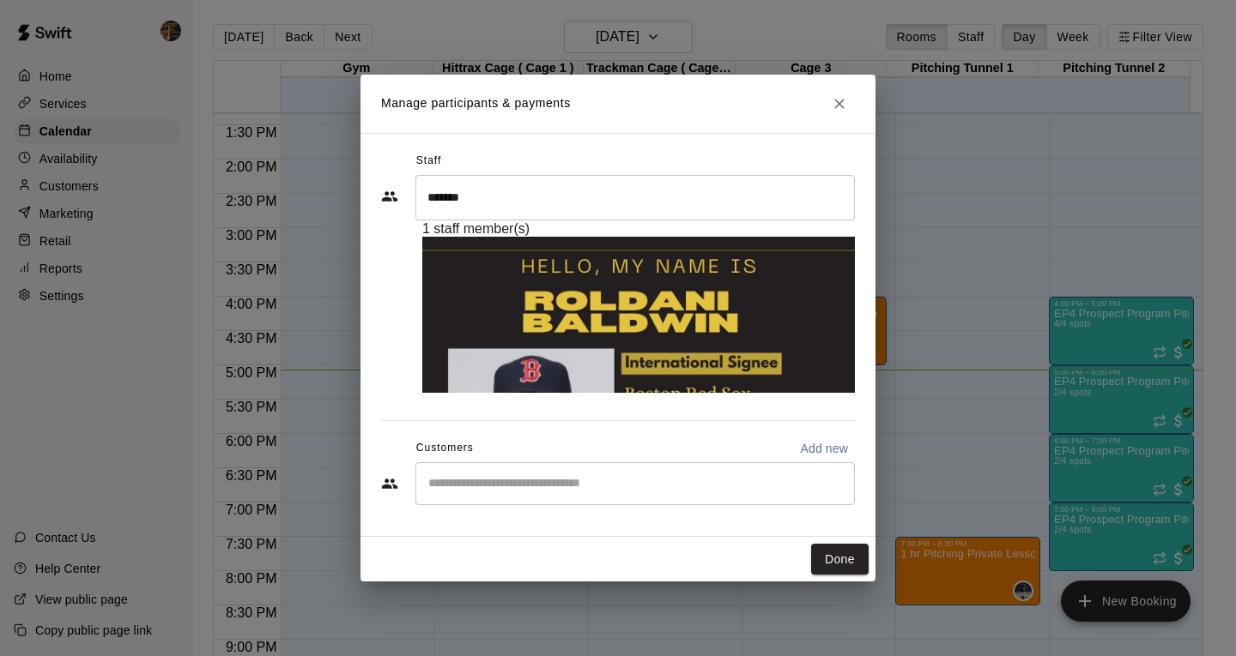
drag, startPoint x: 846, startPoint y: 520, endPoint x: 1023, endPoint y: 450, distance: 190.3
click at [847, 544] on button "Done" at bounding box center [839, 560] width 57 height 32
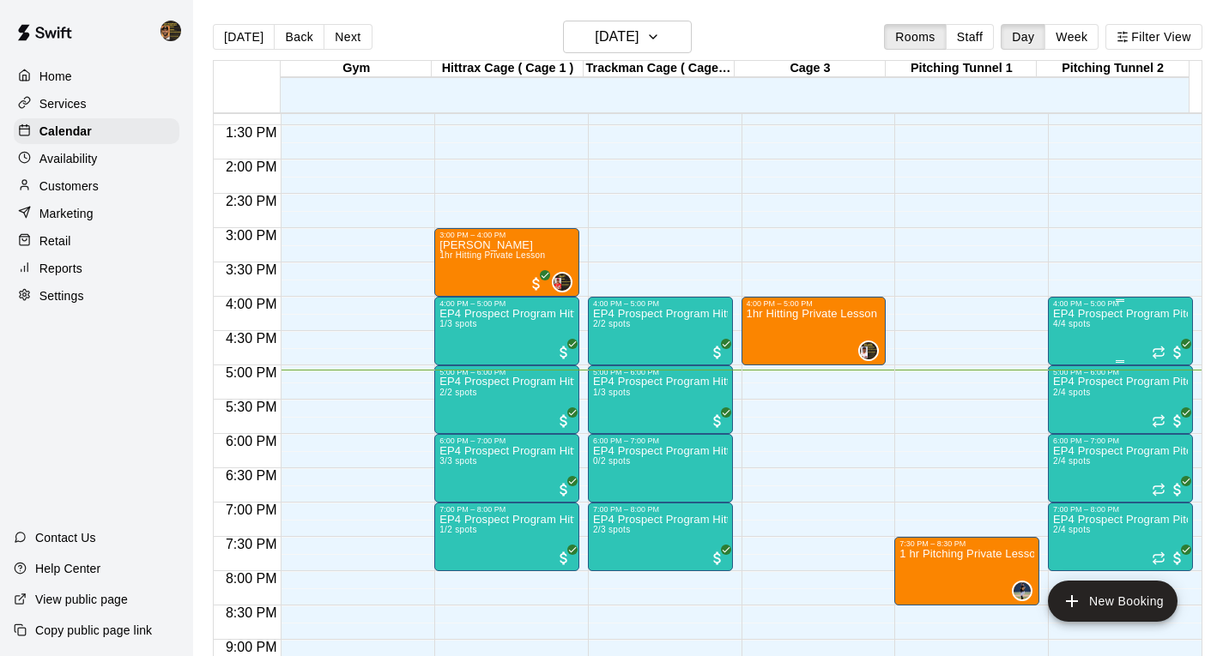
click at [1116, 330] on div "EP4 Prospect Program Pitching (Ages [DEMOGRAPHIC_DATA]+ ) 4/4 spots" at bounding box center [1120, 636] width 135 height 656
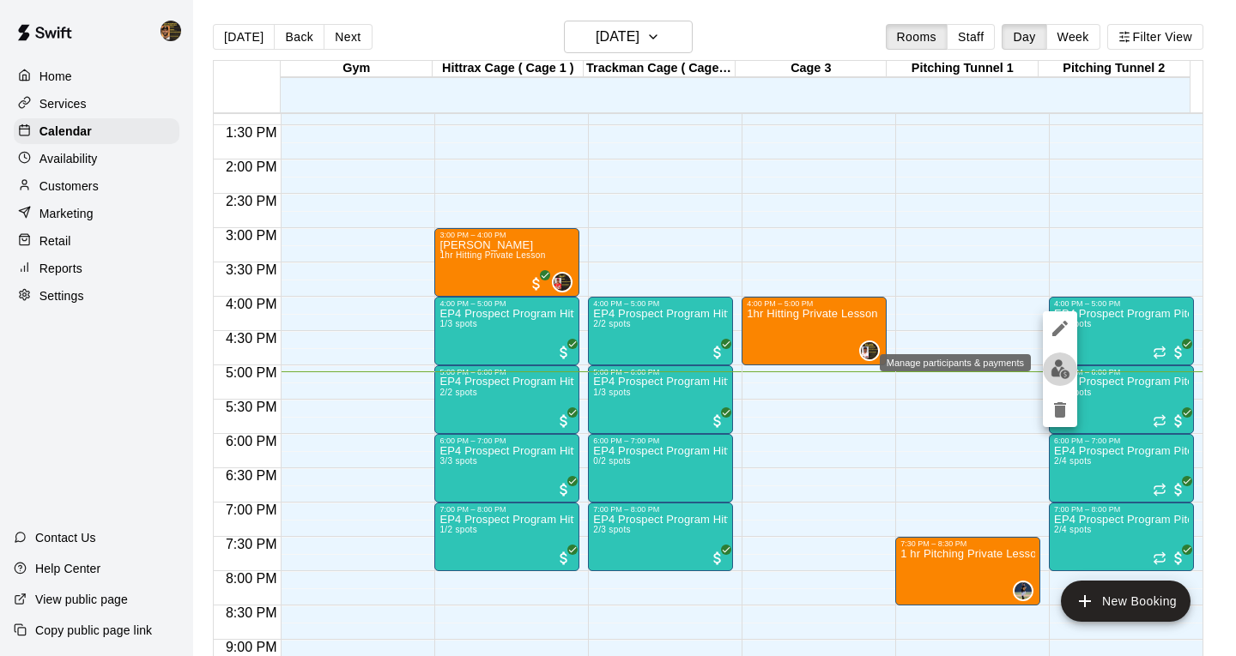
click at [1061, 367] on img "edit" at bounding box center [1060, 370] width 20 height 20
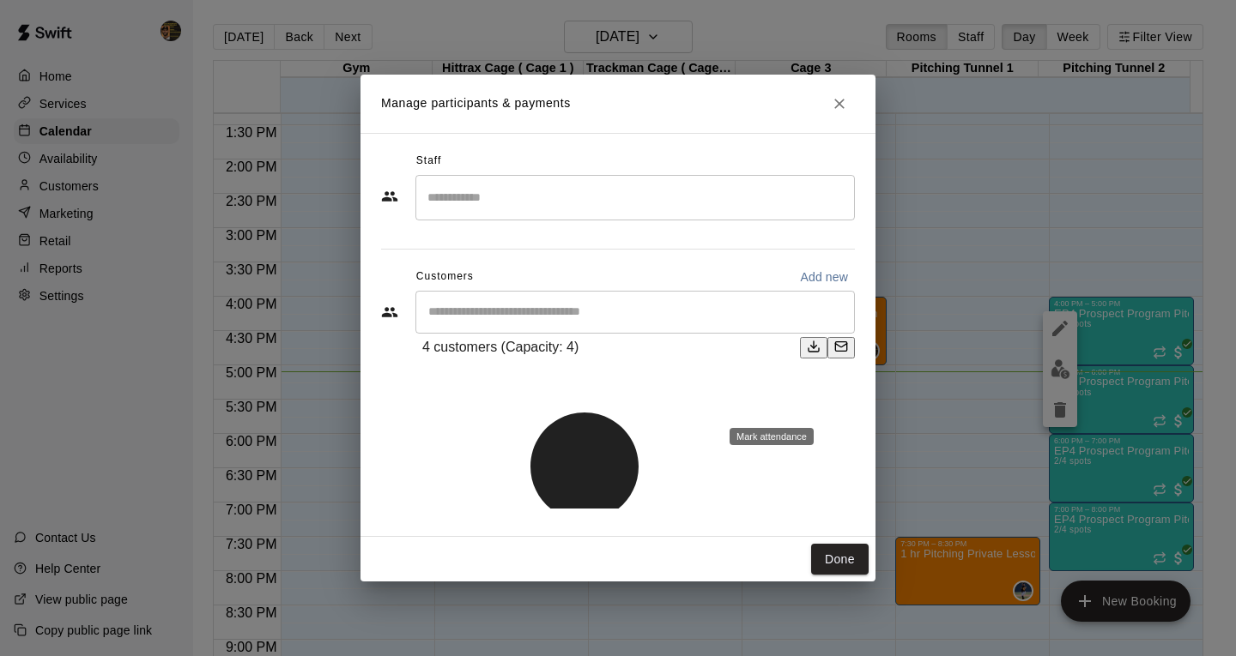
click at [852, 413] on p "[PERSON_NAME] attended" at bounding box center [840, 421] width 152 height 17
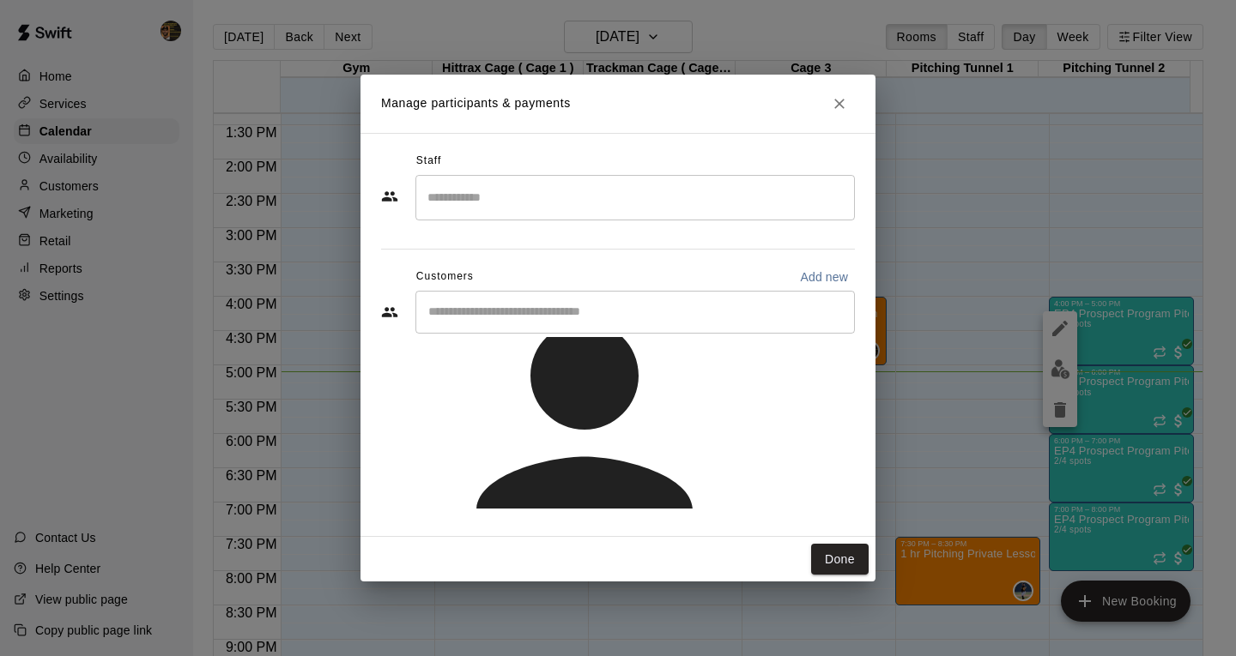
scroll to position [100, 0]
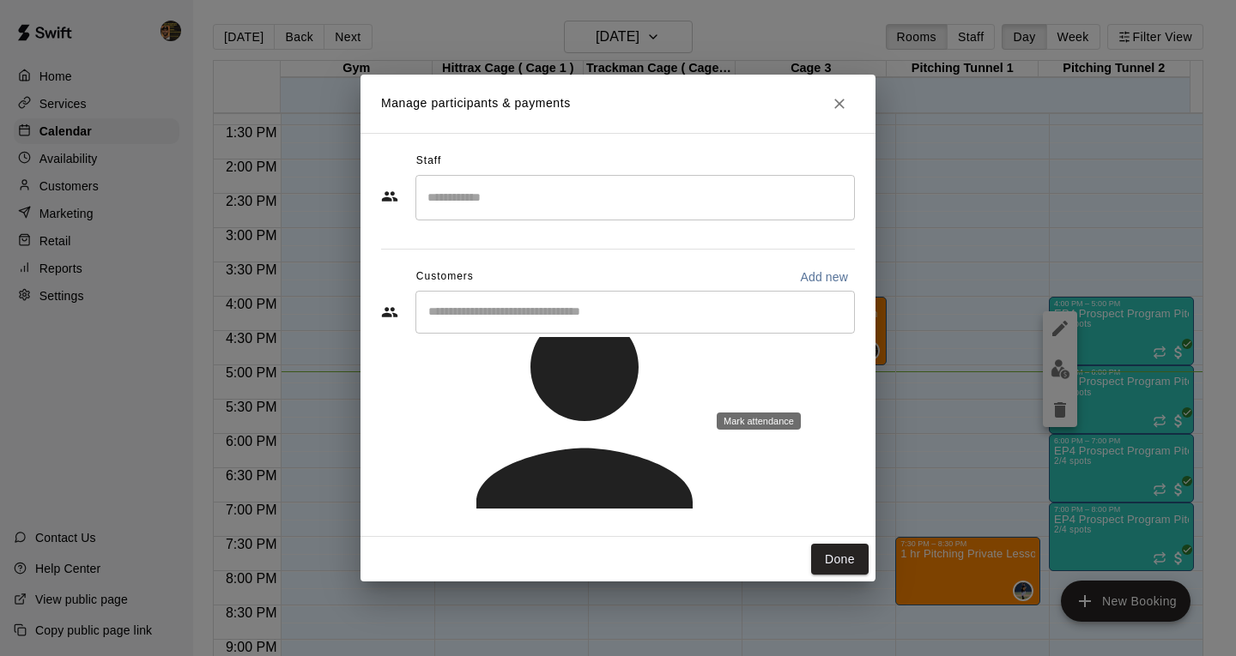
click at [850, 397] on p "[PERSON_NAME] attended" at bounding box center [827, 405] width 152 height 17
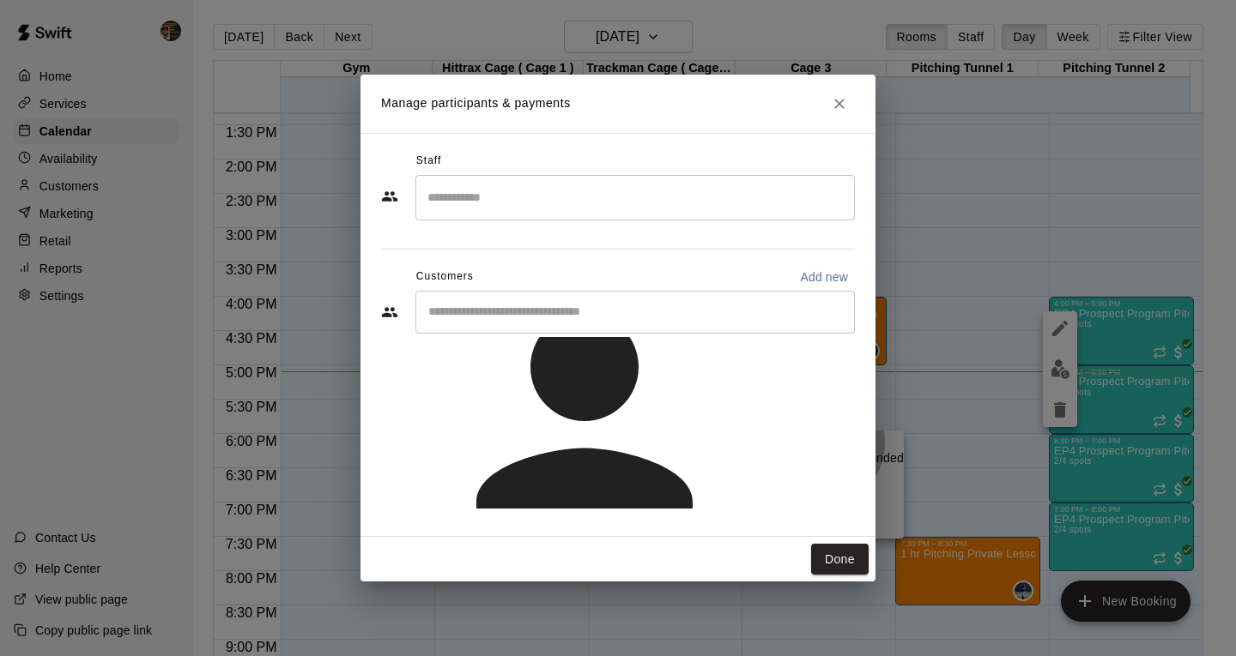
click at [831, 450] on p "[PERSON_NAME] attended" at bounding box center [828, 458] width 152 height 17
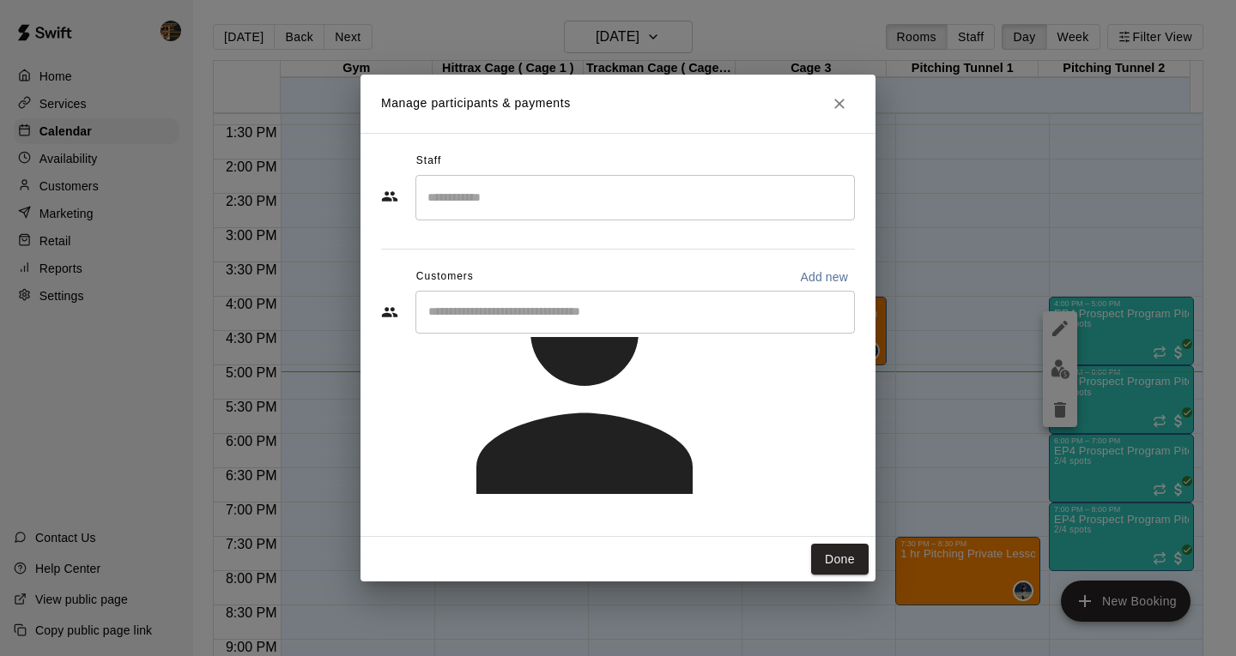
scroll to position [170, 0]
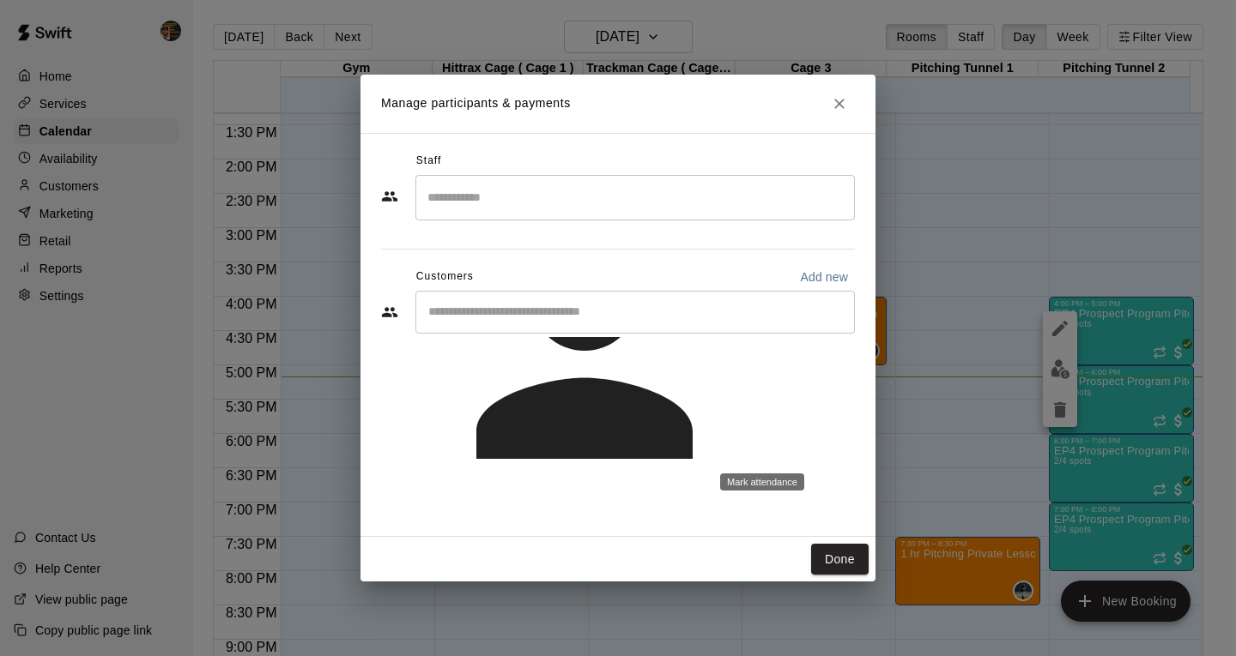
click at [843, 458] on p "[PERSON_NAME] attended" at bounding box center [830, 466] width 152 height 17
click at [837, 104] on icon "Close" at bounding box center [839, 103] width 17 height 17
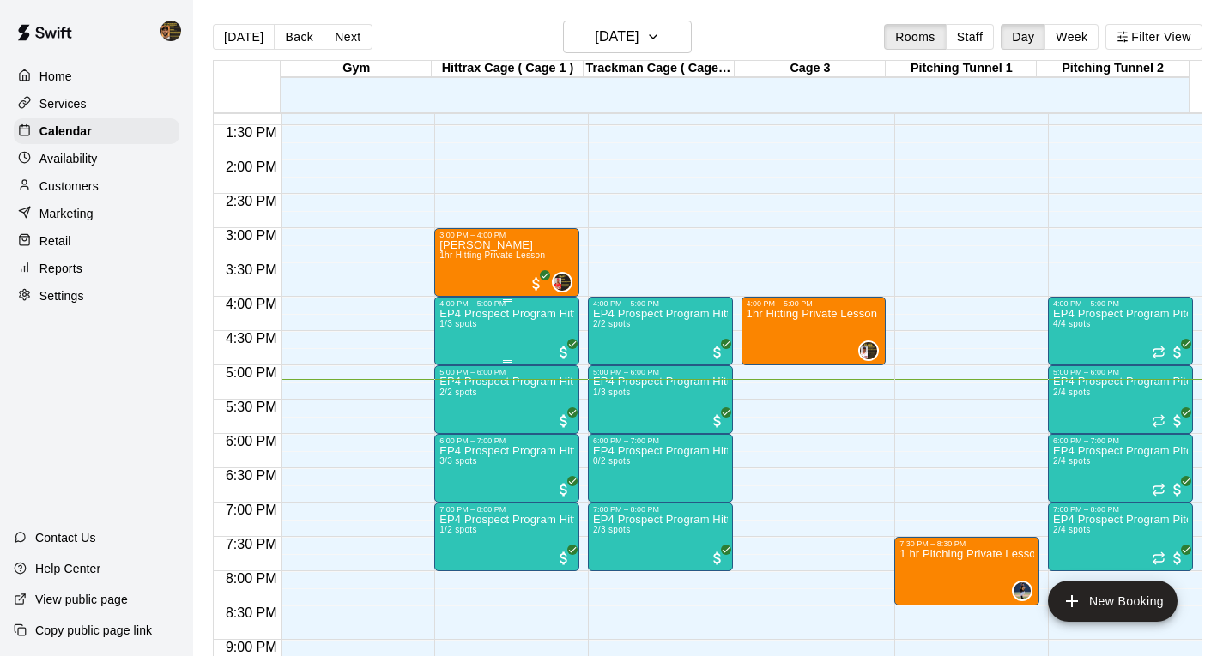
click at [482, 324] on div "EP4 Prospect Program Hitting ( 16u+ Slot ) 1/3 spots" at bounding box center [506, 636] width 135 height 656
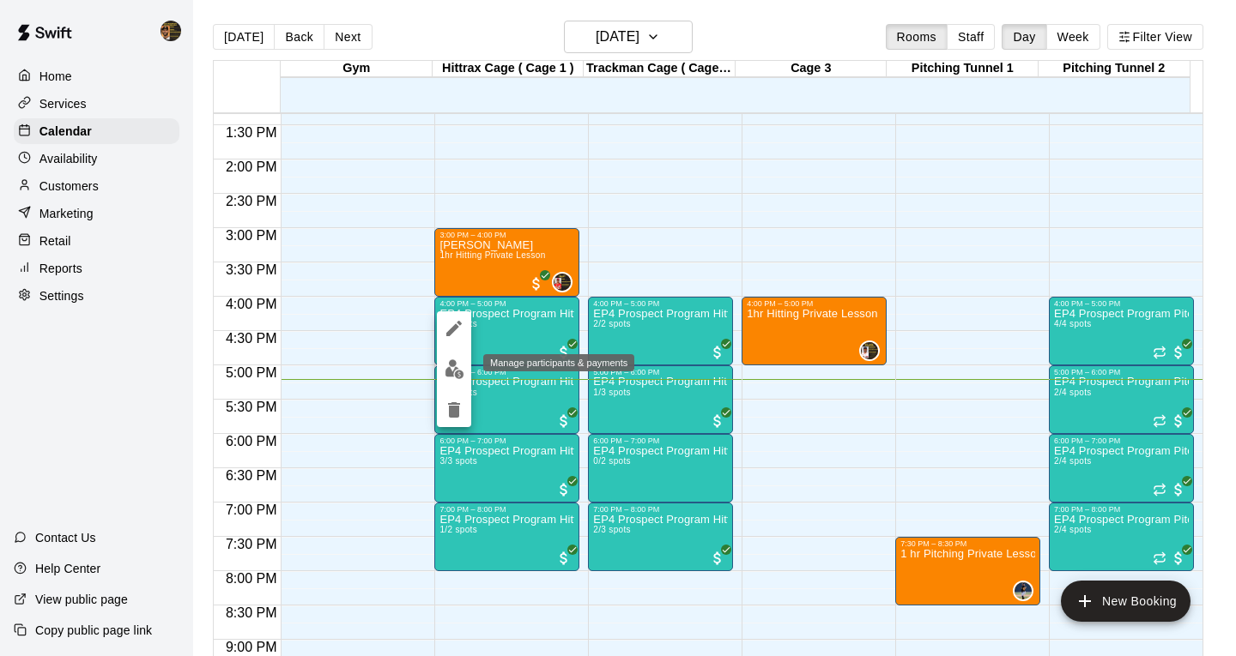
click at [451, 363] on img "edit" at bounding box center [455, 370] width 20 height 20
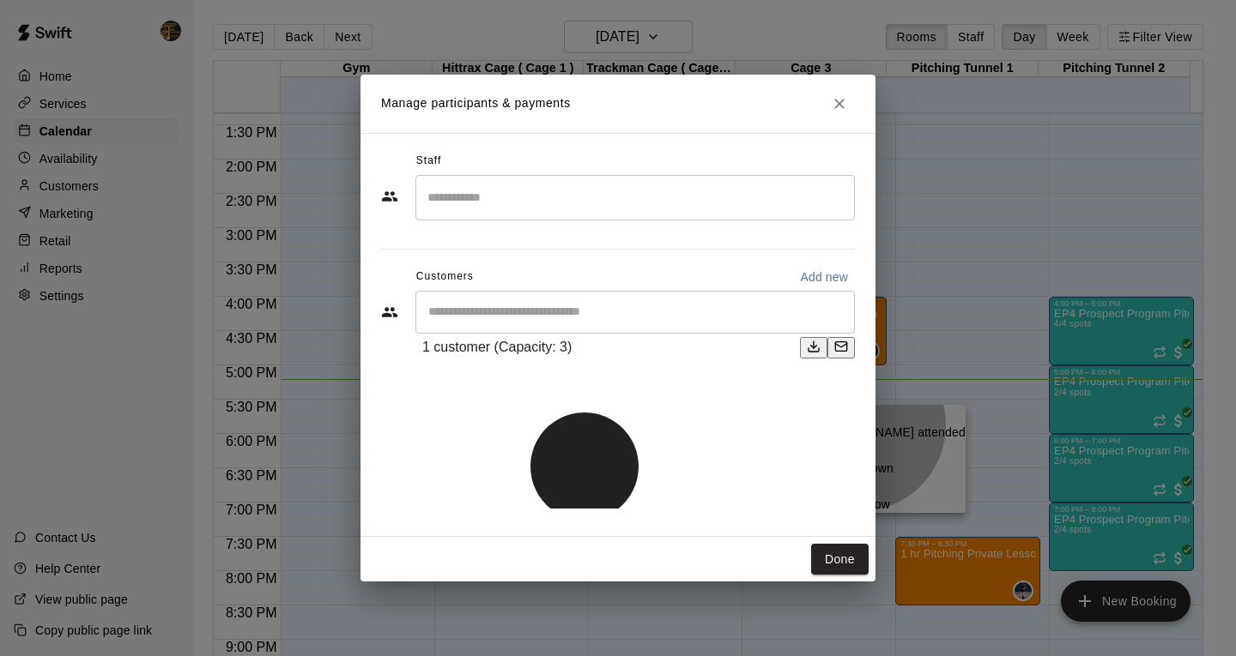
click at [874, 426] on p "[PERSON_NAME] attended" at bounding box center [889, 432] width 152 height 17
click at [840, 544] on button "Done" at bounding box center [839, 560] width 57 height 32
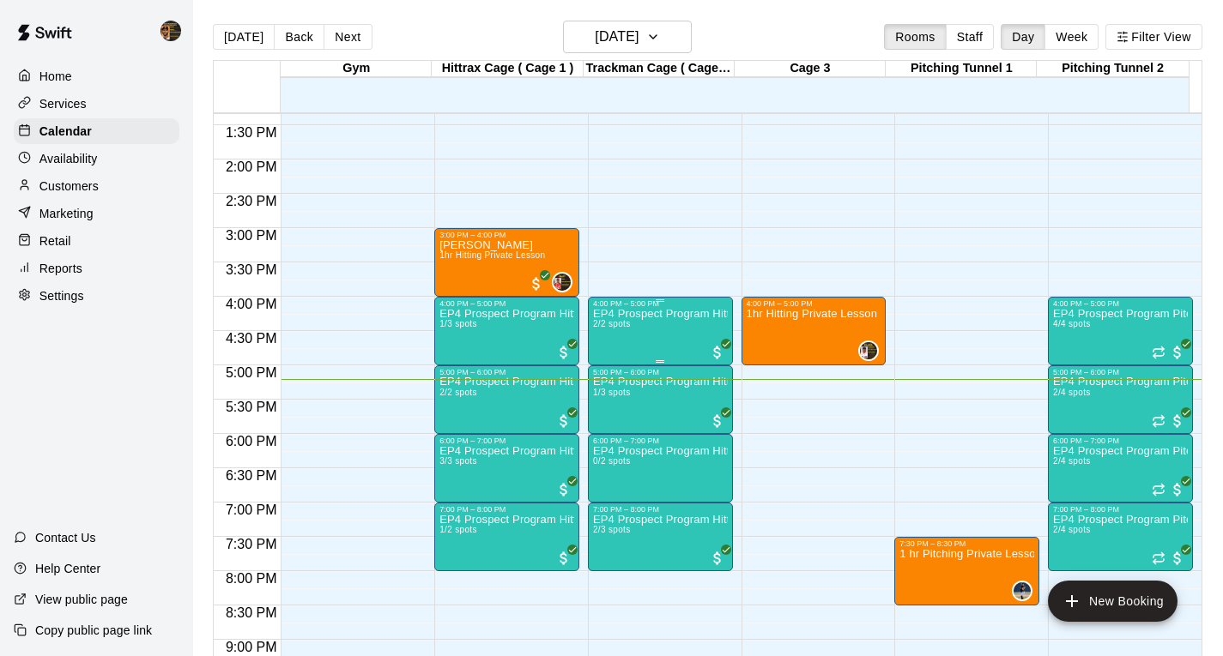
click at [703, 330] on div "EP4 Prospect Program Hitting ( ages [DEMOGRAPHIC_DATA] ) 2/2 spots" at bounding box center [660, 636] width 135 height 656
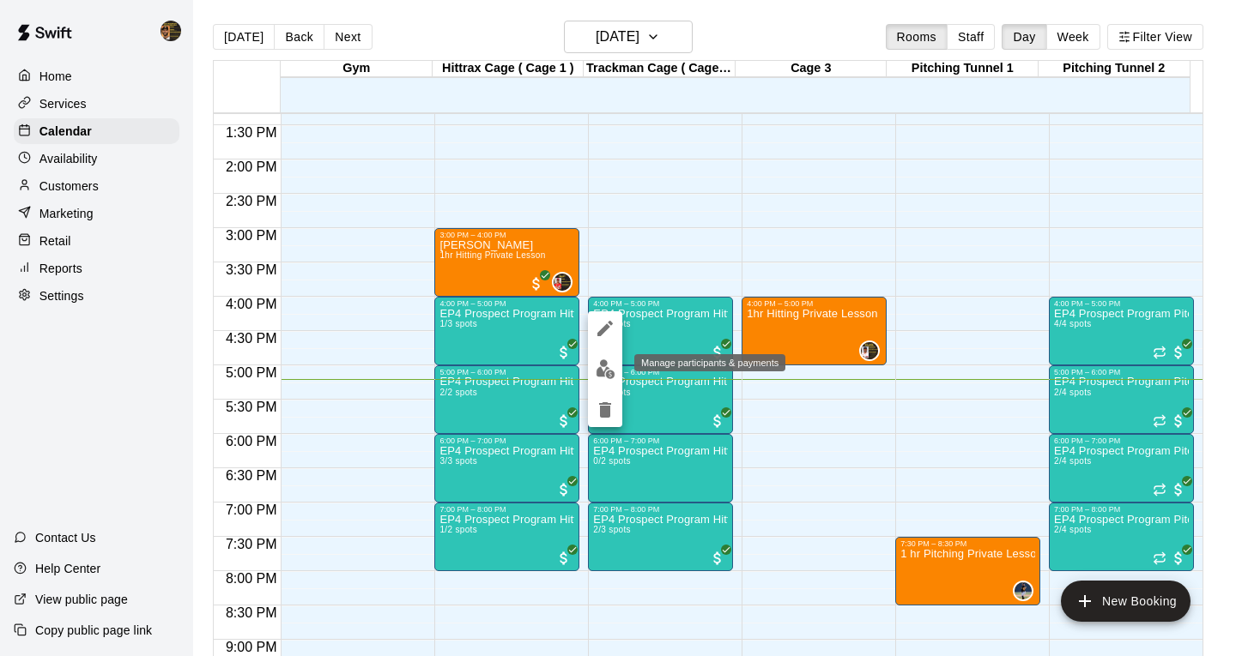
click at [605, 370] on img "edit" at bounding box center [606, 370] width 20 height 20
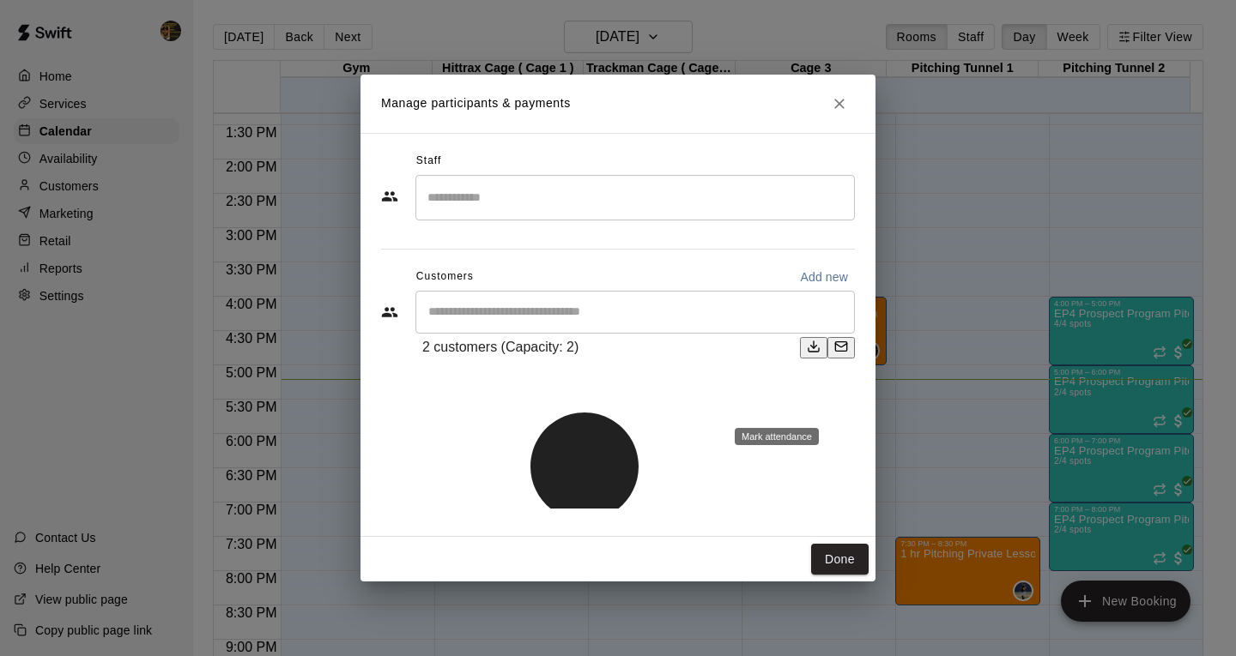
click at [825, 417] on li "[PERSON_NAME] attended" at bounding box center [845, 412] width 152 height 36
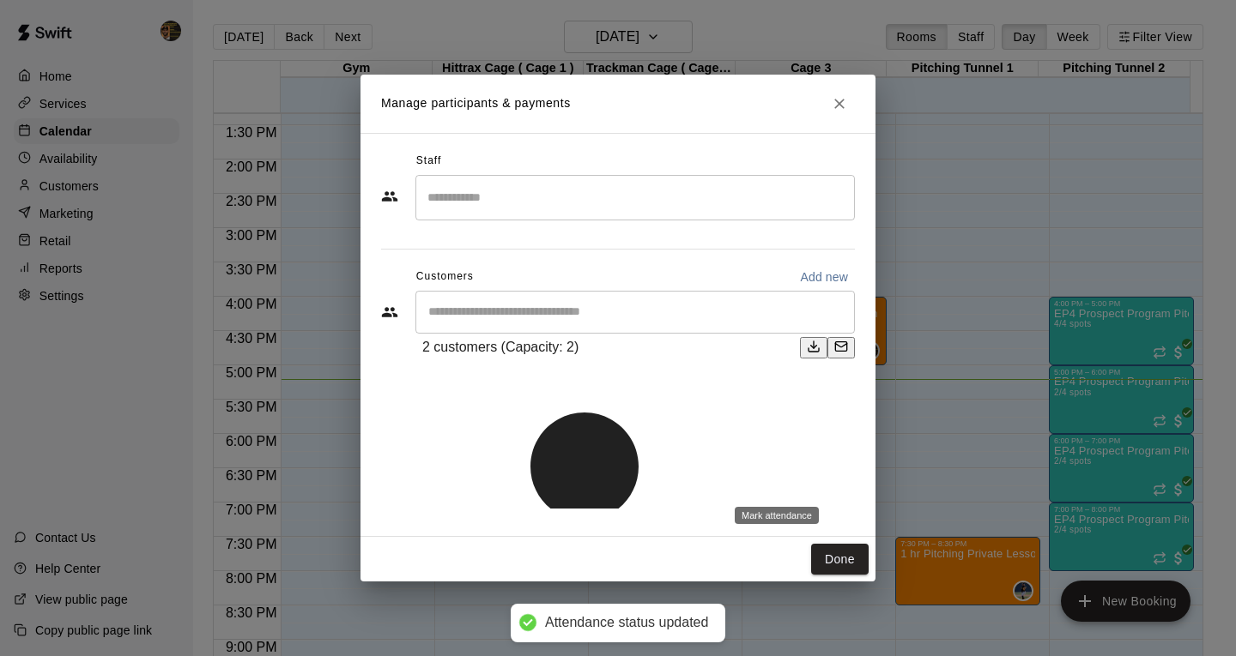
click at [834, 476] on li "[PERSON_NAME] attended" at bounding box center [845, 491] width 152 height 36
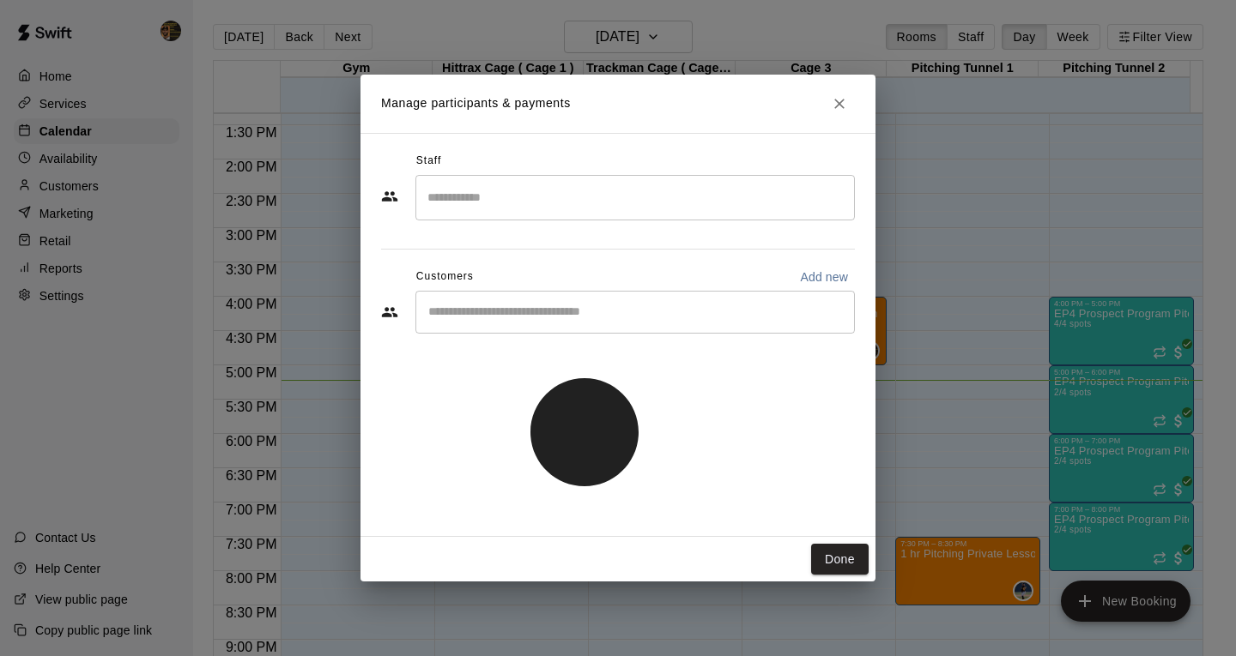
click at [847, 111] on icon "Close" at bounding box center [839, 103] width 17 height 17
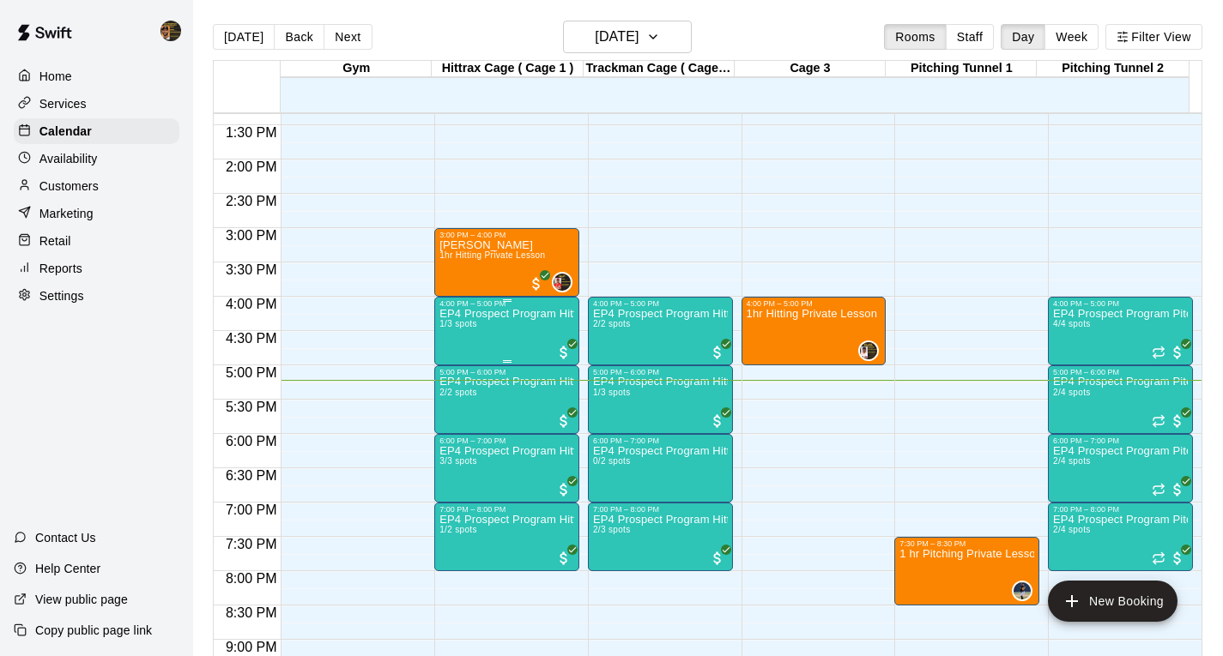
click at [466, 341] on div "EP4 Prospect Program Hitting ( 16u+ Slot ) 1/3 spots" at bounding box center [506, 636] width 135 height 656
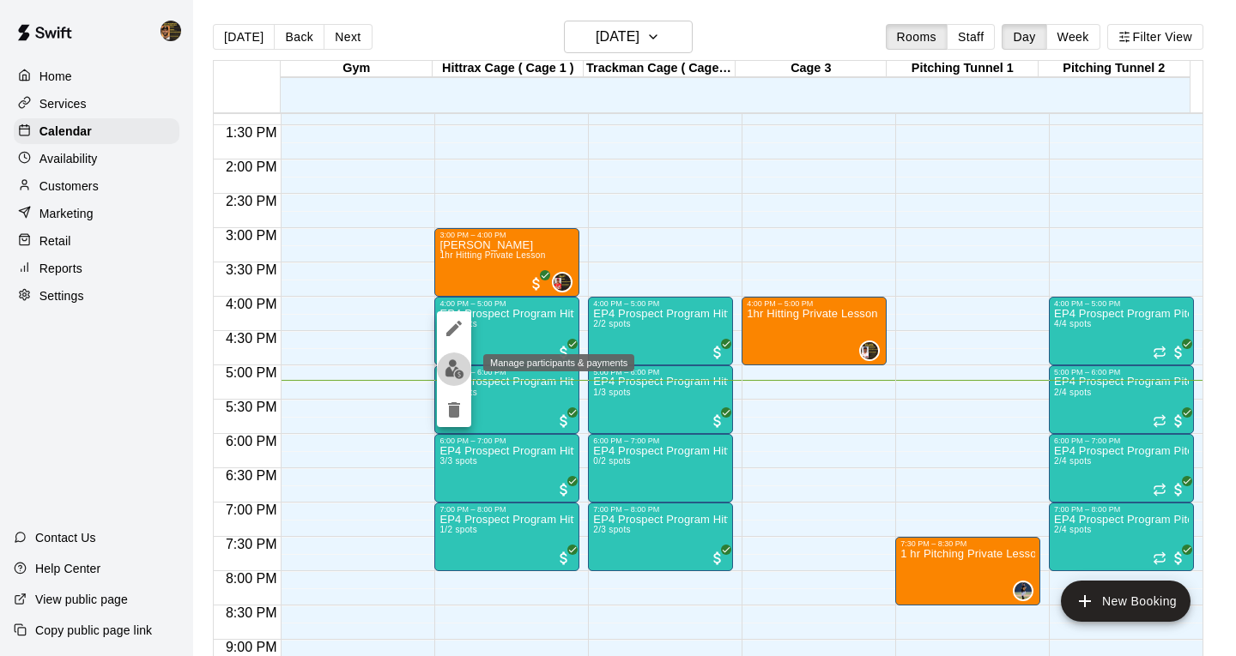
click at [449, 368] on img "edit" at bounding box center [455, 370] width 20 height 20
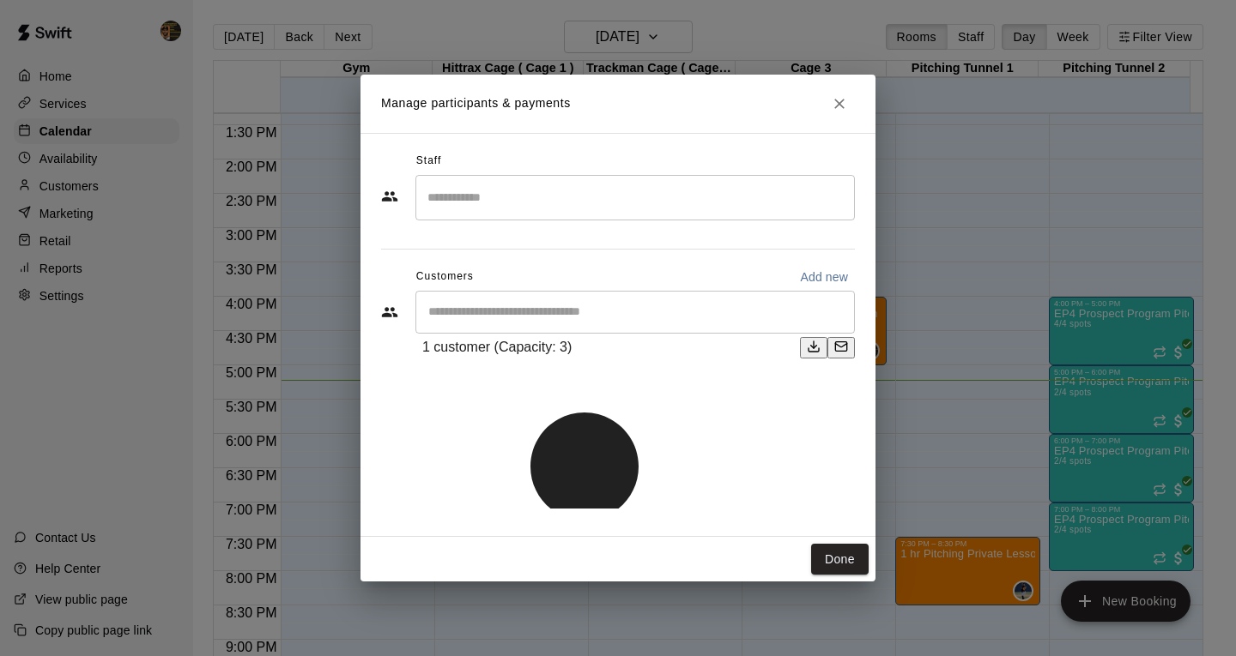
click at [614, 321] on input "Start typing to search customers..." at bounding box center [635, 312] width 424 height 17
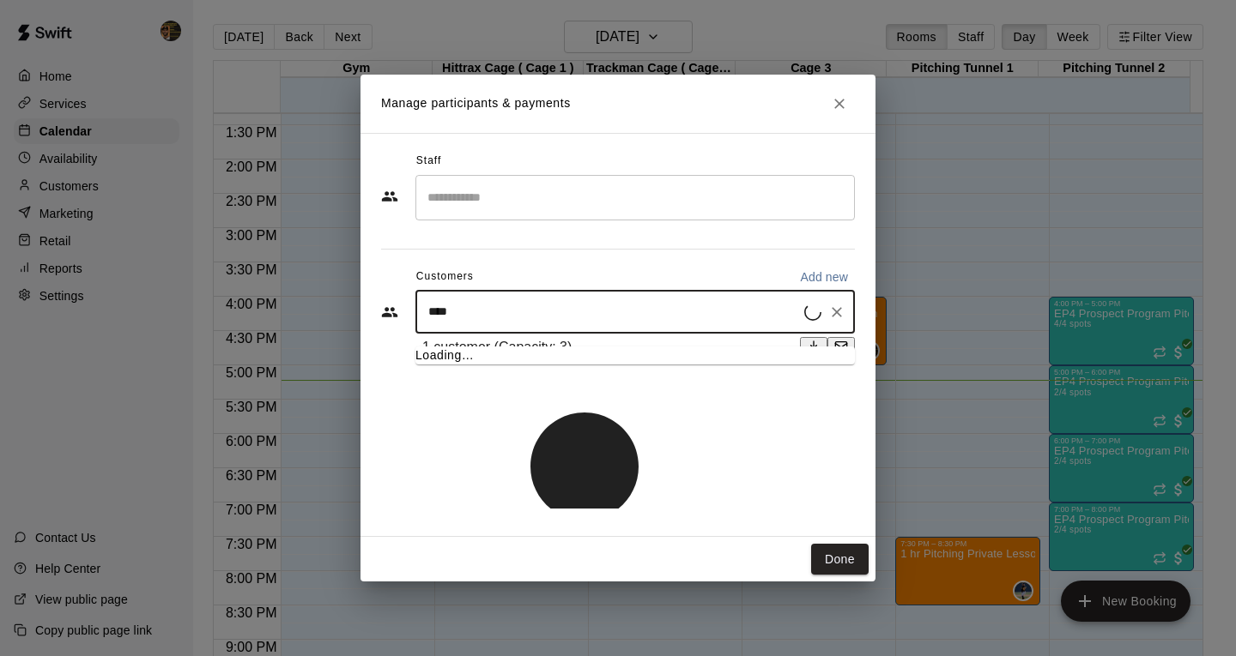
type input "****"
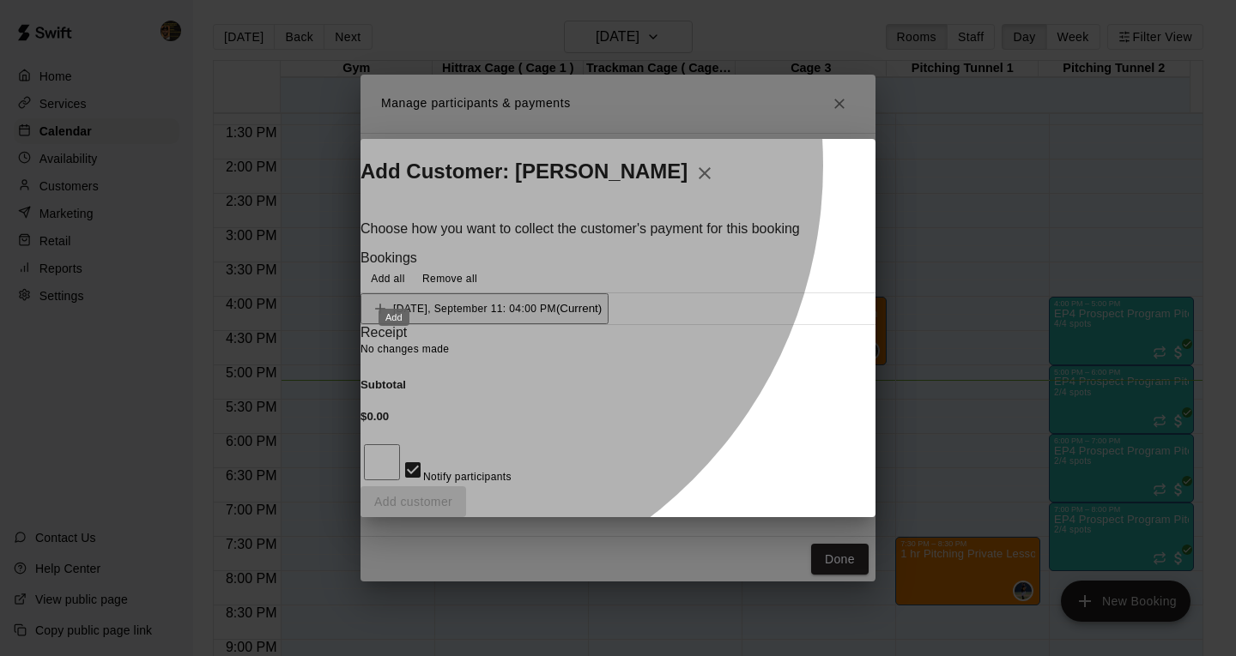
click at [399, 302] on div "Add" at bounding box center [394, 312] width 34 height 31
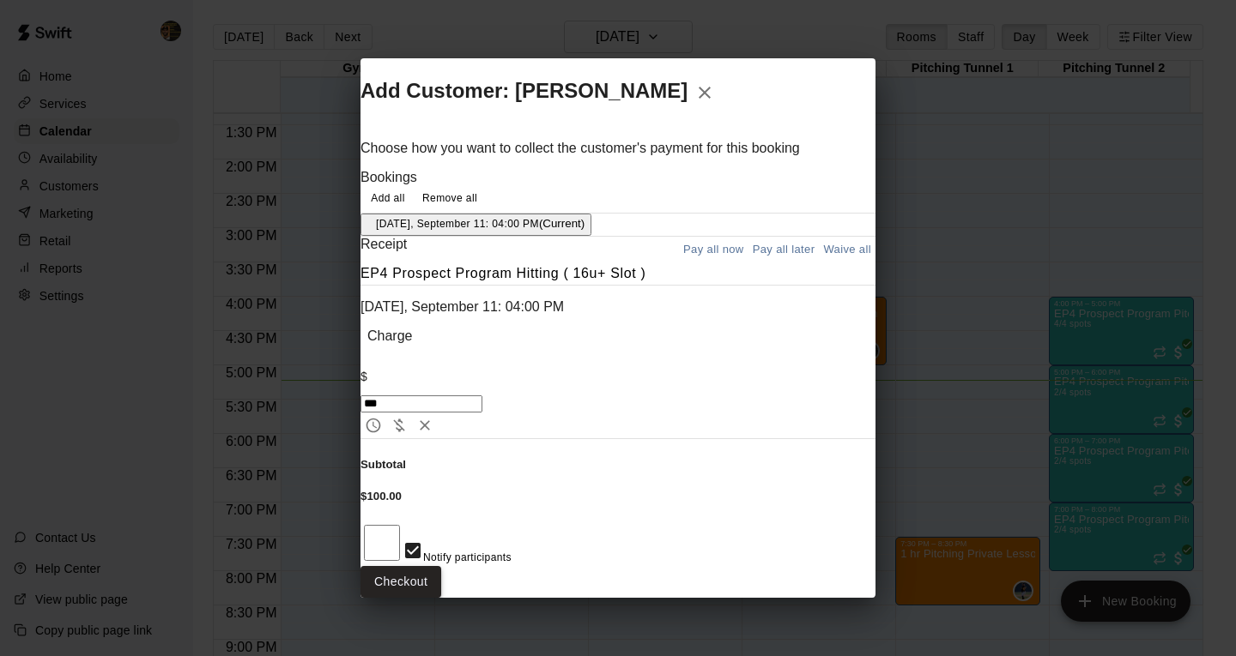
click at [441, 566] on button "Checkout" at bounding box center [400, 582] width 81 height 32
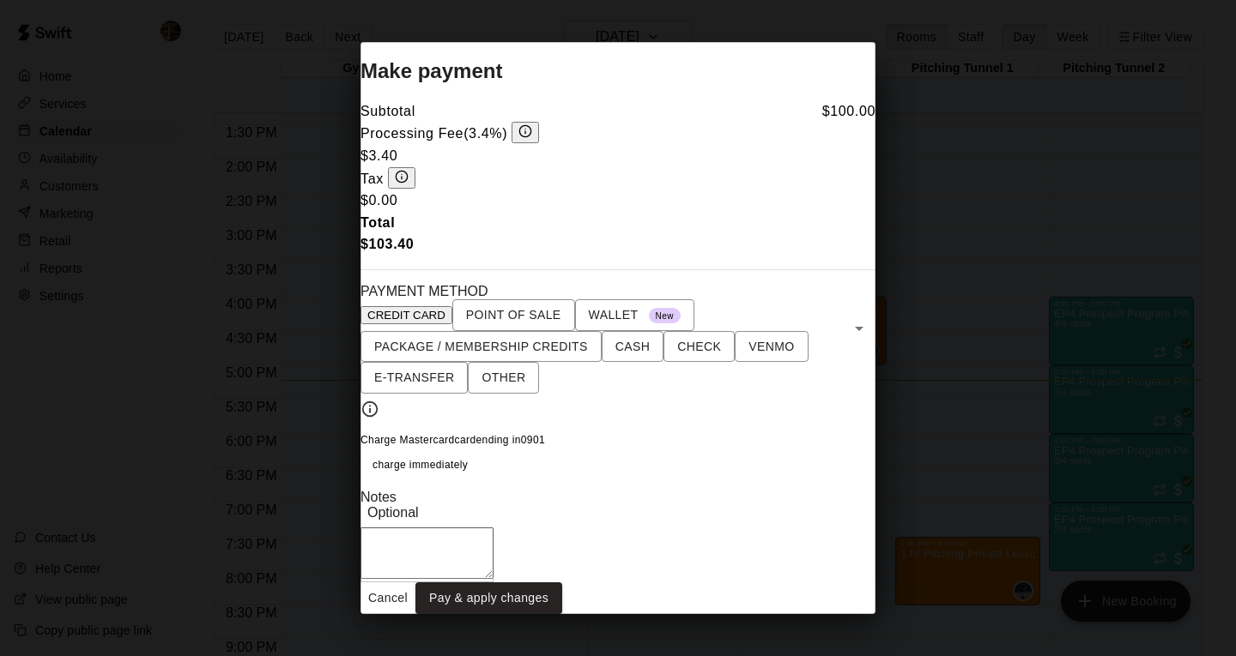
drag, startPoint x: 686, startPoint y: 622, endPoint x: 692, endPoint y: 613, distance: 11.2
click at [688, 614] on div "Cancel Pay & apply changes" at bounding box center [617, 599] width 515 height 32
click at [415, 613] on button "Cancel" at bounding box center [387, 599] width 55 height 32
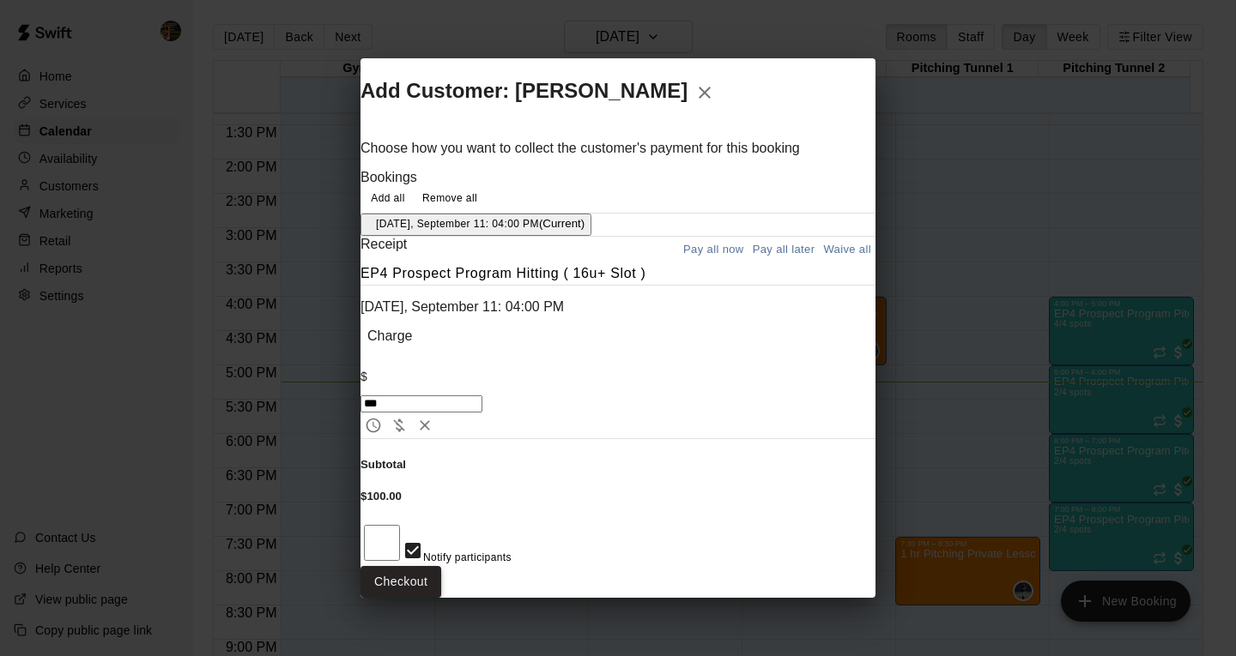
click at [441, 566] on button "Checkout" at bounding box center [400, 582] width 81 height 32
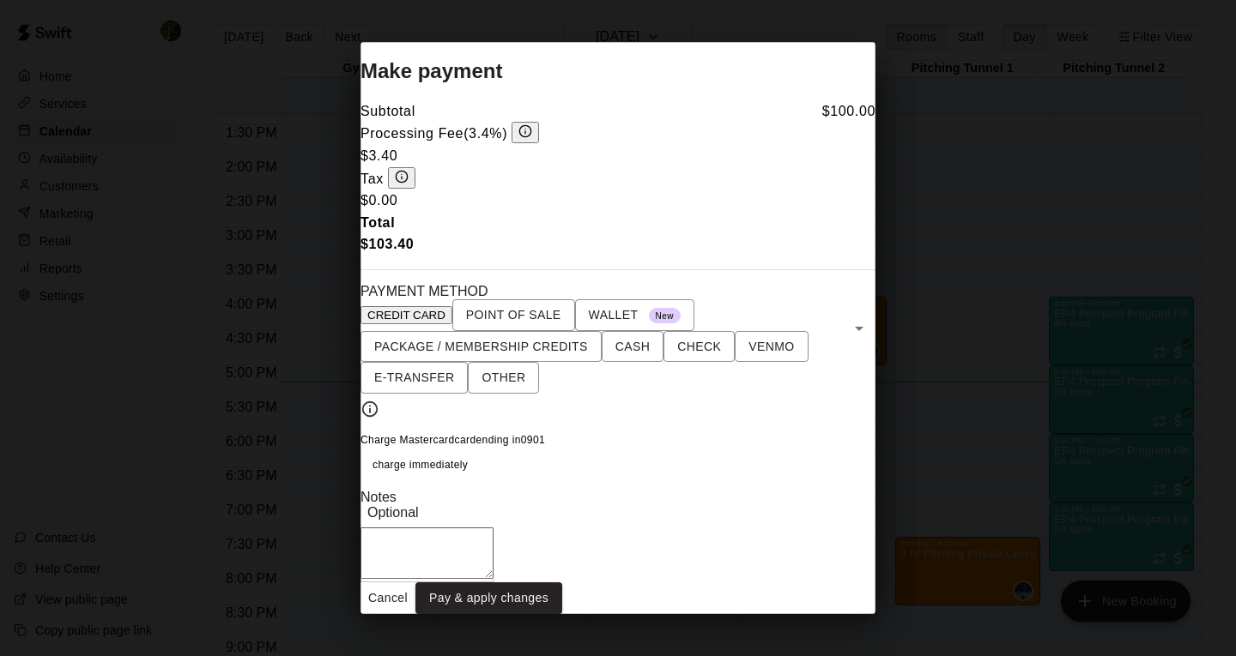
click at [415, 598] on button "Cancel" at bounding box center [387, 599] width 55 height 32
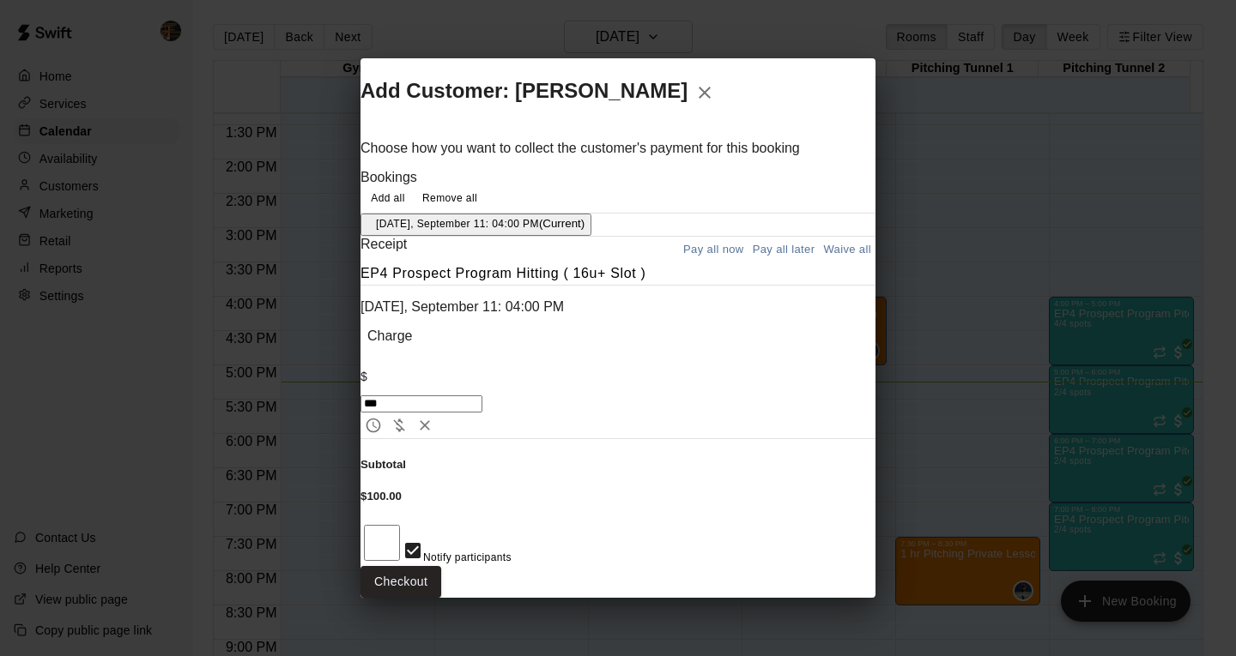
click at [715, 103] on icon "button" at bounding box center [704, 92] width 21 height 21
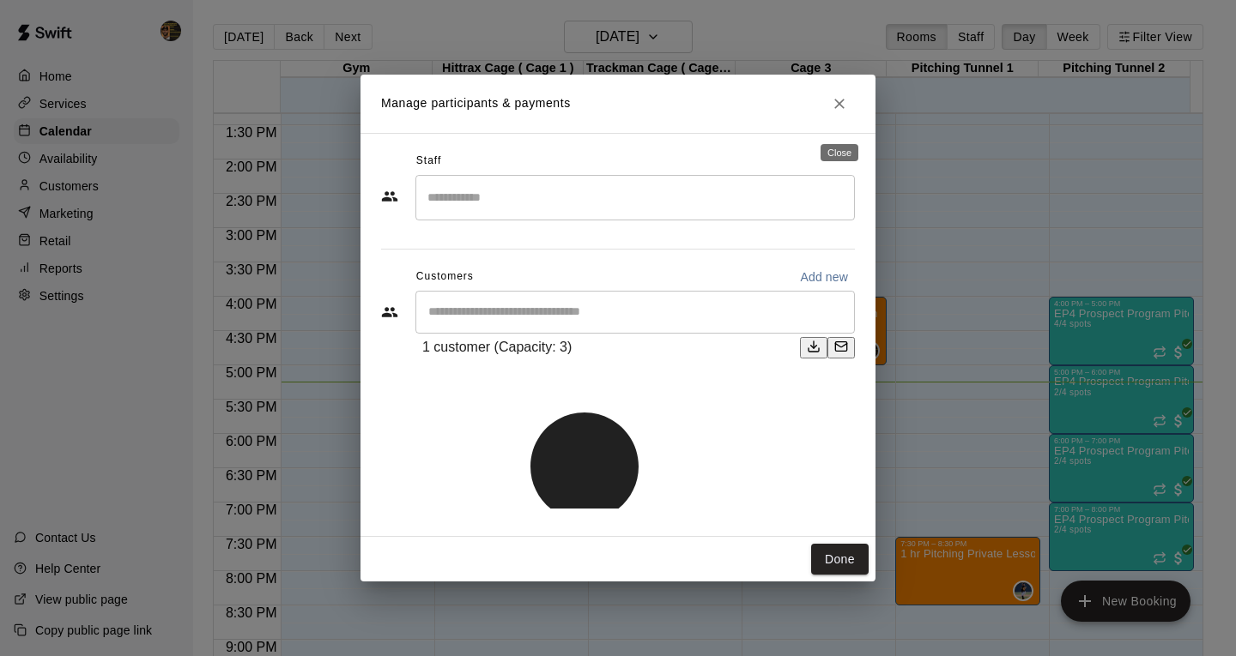
click at [845, 112] on icon "Close" at bounding box center [839, 103] width 17 height 17
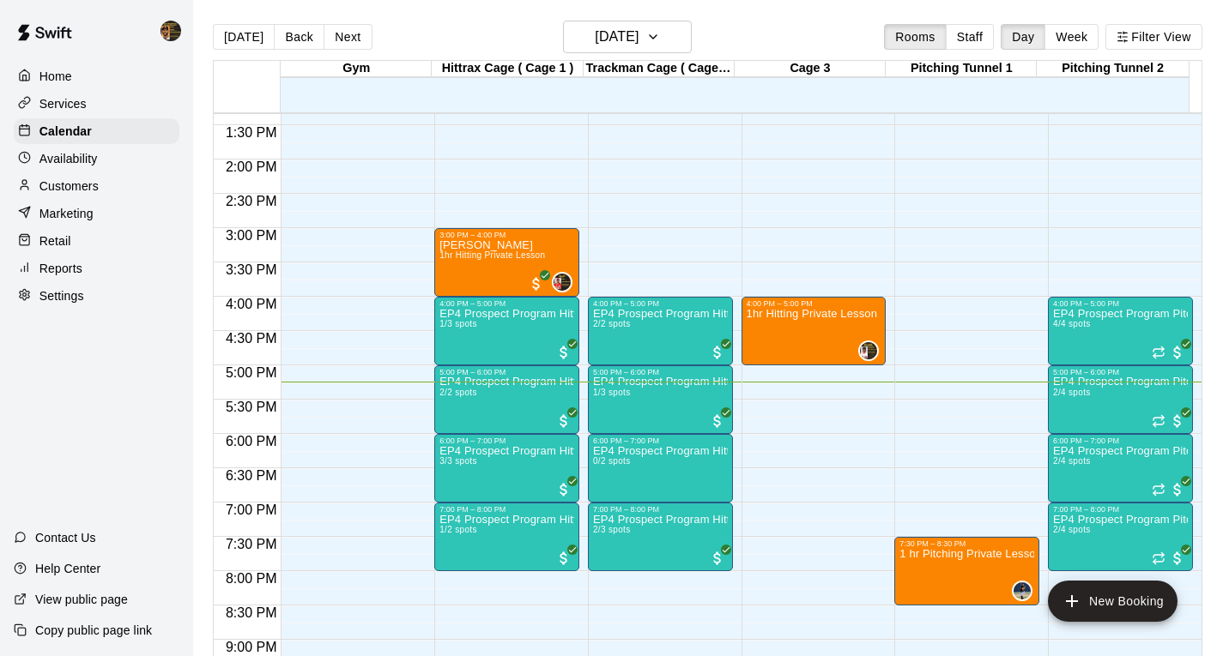
click at [945, 307] on div "12:00 AM – 10:00 AM Closed 7:30 PM – 8:30 PM 1 hr Pitching Private Lesson 0 10:…" at bounding box center [966, 23] width 145 height 1648
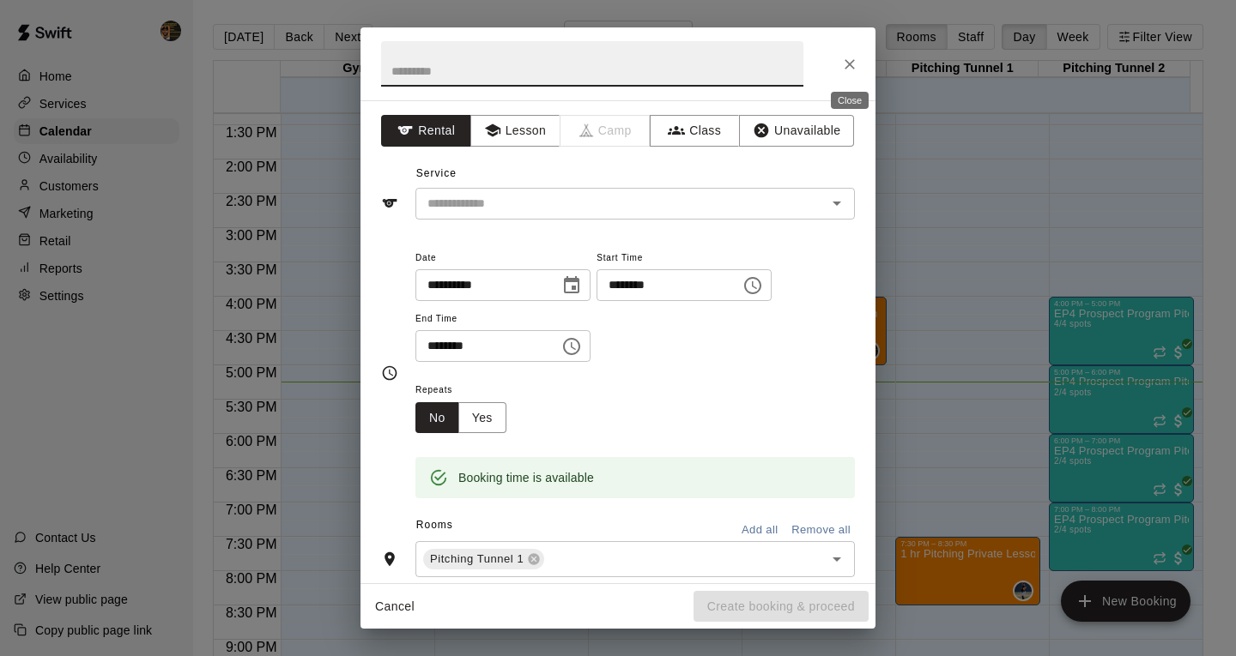
click at [846, 57] on icon "Close" at bounding box center [849, 64] width 17 height 17
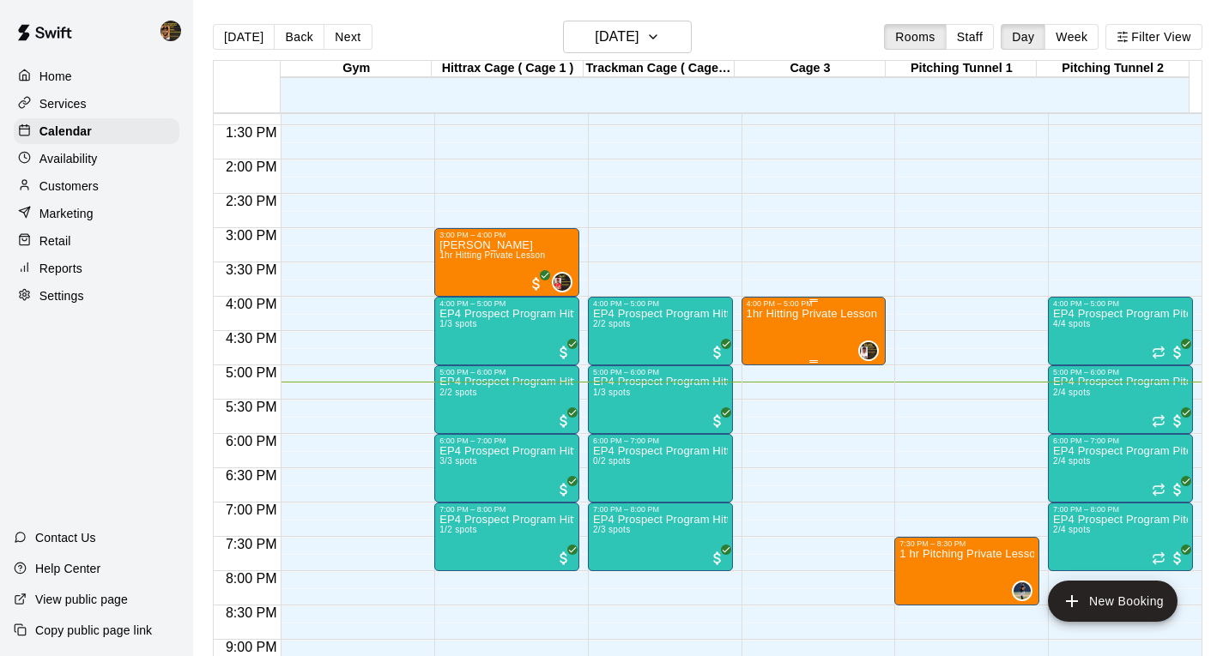
click at [802, 314] on p "1hr Hitting Private Lesson" at bounding box center [812, 314] width 130 height 0
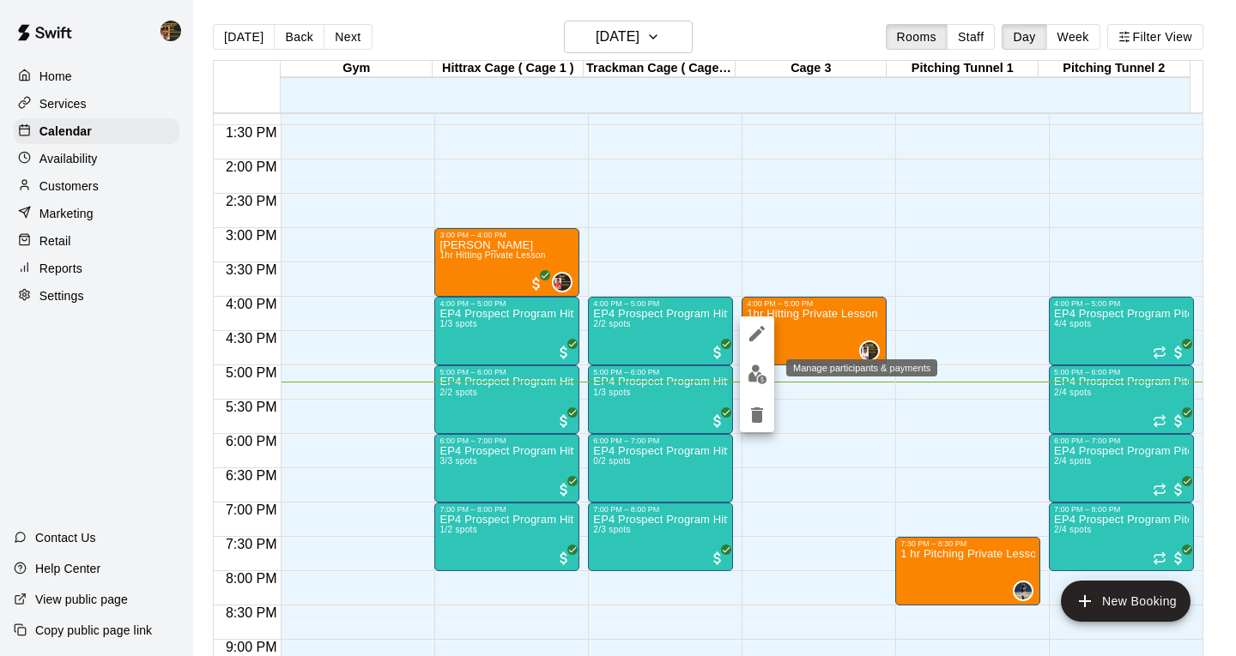
click at [752, 372] on img "edit" at bounding box center [757, 375] width 20 height 20
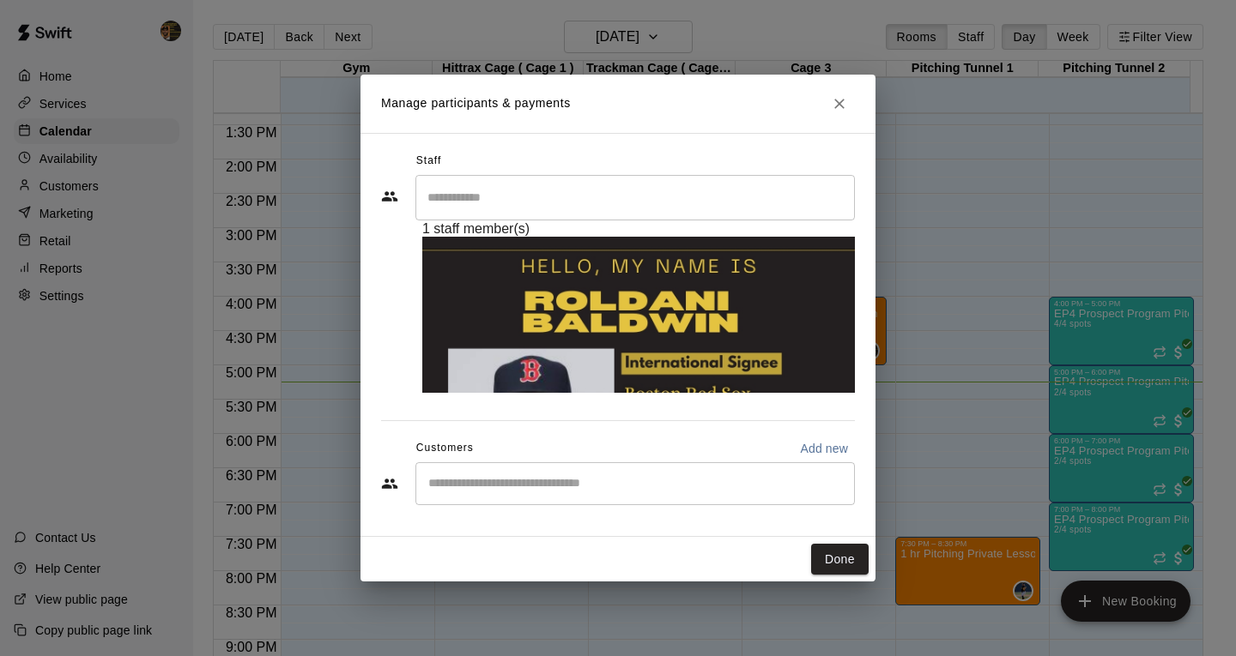
click at [546, 463] on div "​" at bounding box center [634, 484] width 439 height 43
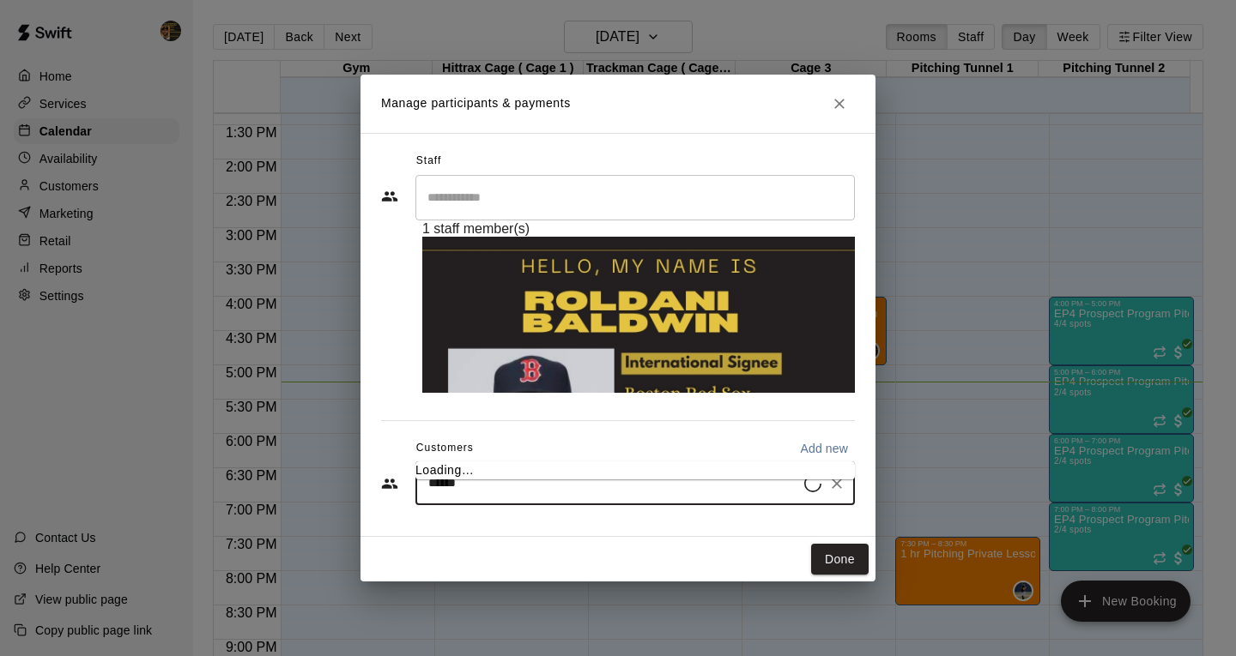
type input "*******"
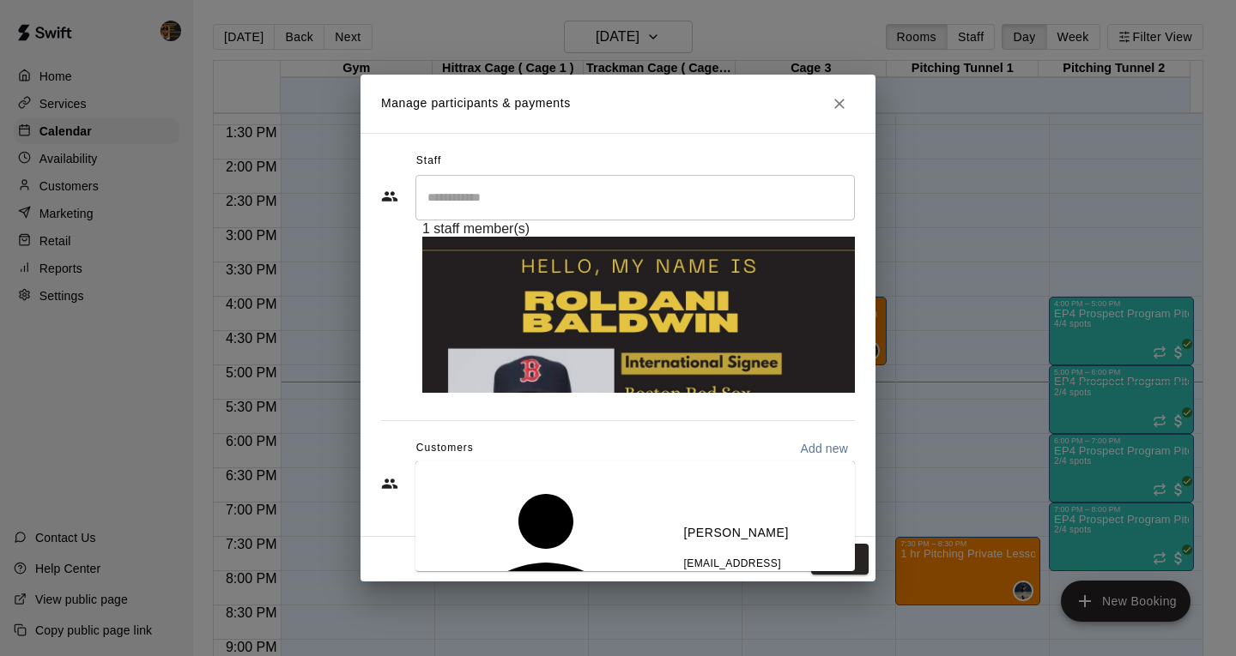
click at [684, 524] on p "[PERSON_NAME]" at bounding box center [736, 533] width 105 height 18
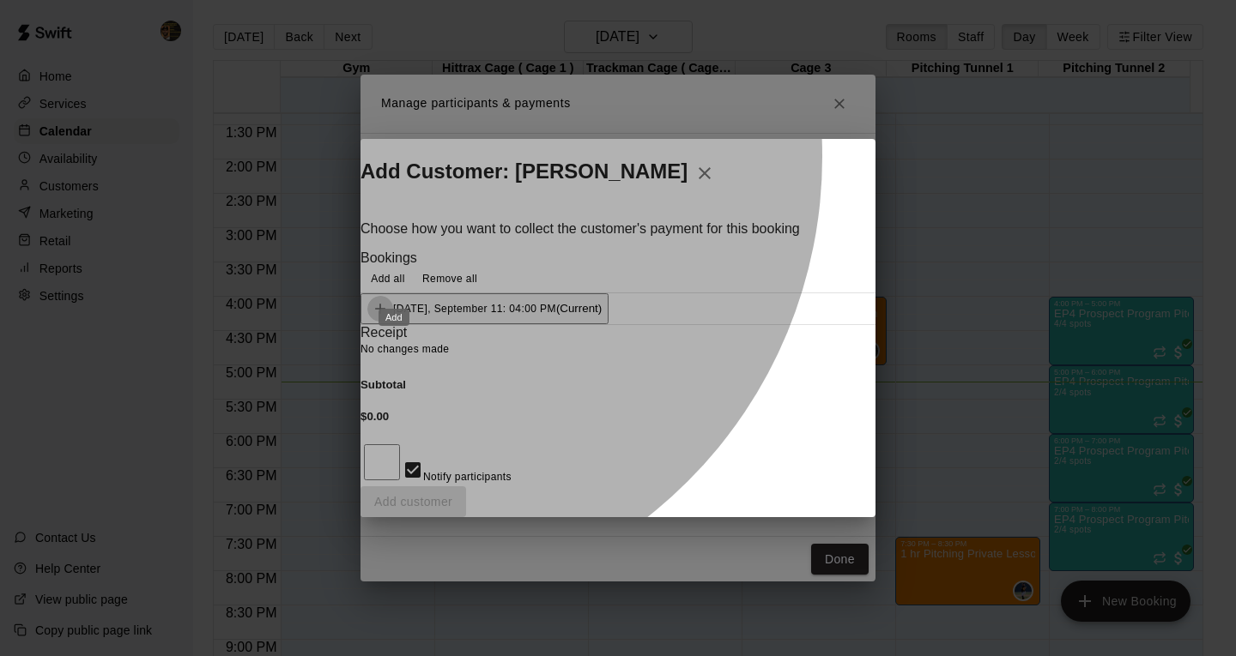
click at [384, 296] on button "Add" at bounding box center [380, 309] width 26 height 26
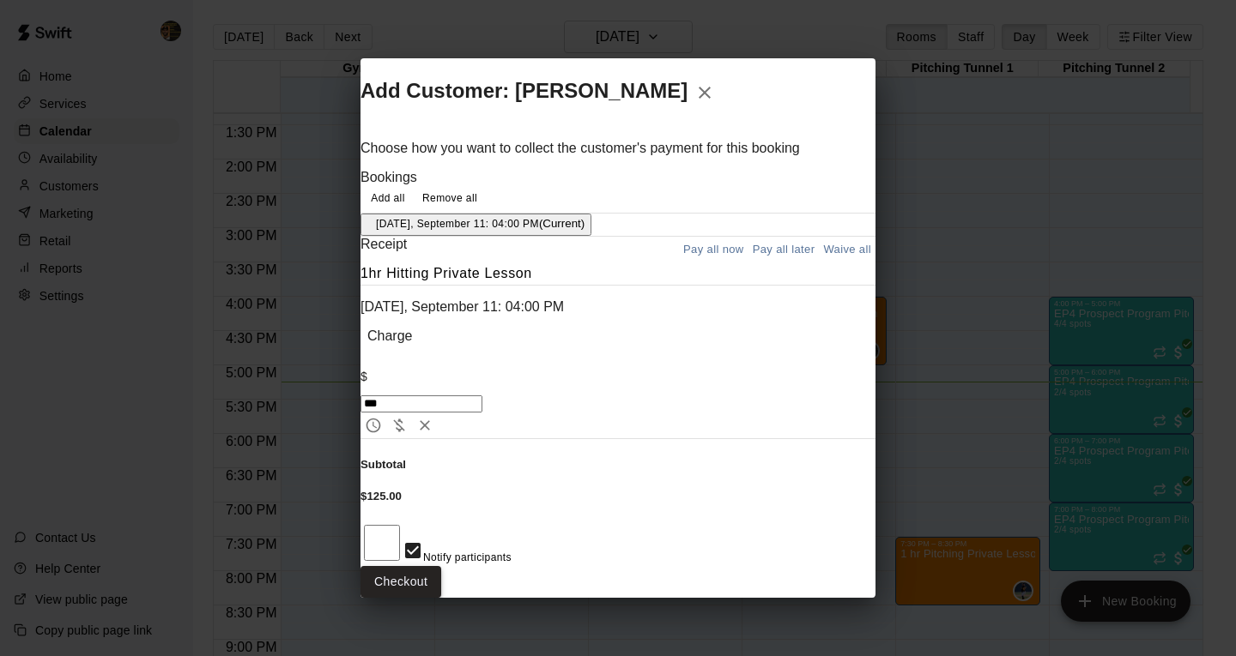
click at [441, 566] on button "Checkout" at bounding box center [400, 582] width 81 height 32
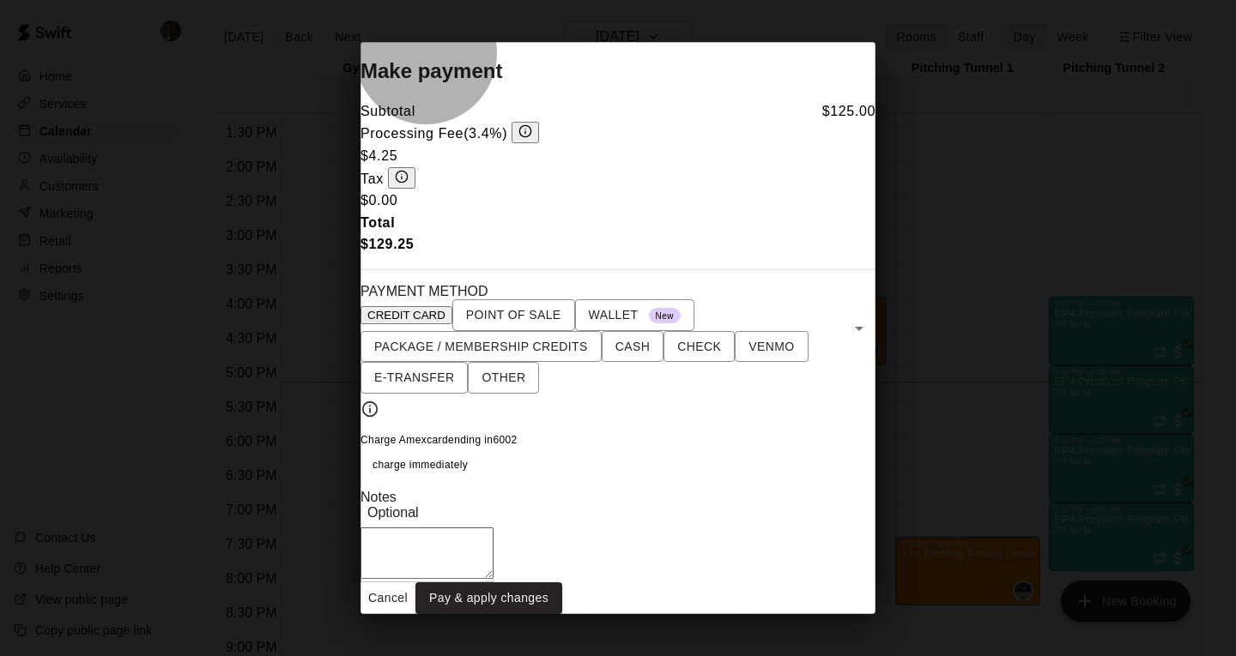
click at [445, 309] on span "CREDIT CARD" at bounding box center [406, 315] width 78 height 13
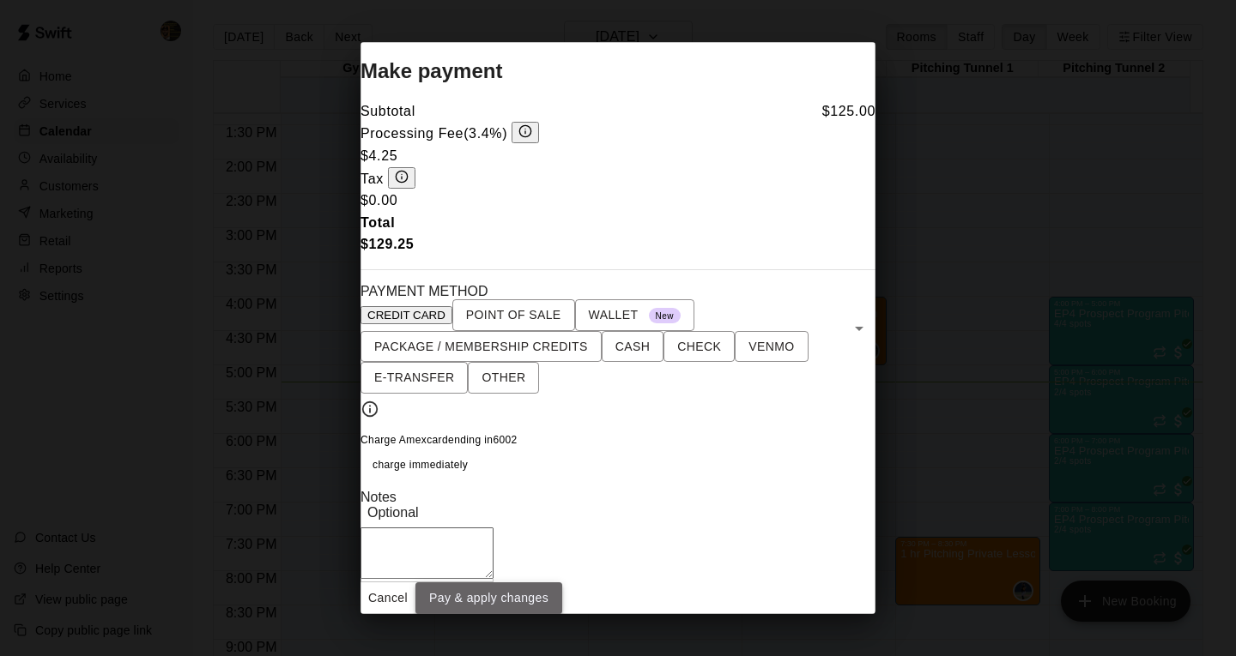
click at [562, 604] on button "Pay & apply changes" at bounding box center [488, 599] width 147 height 32
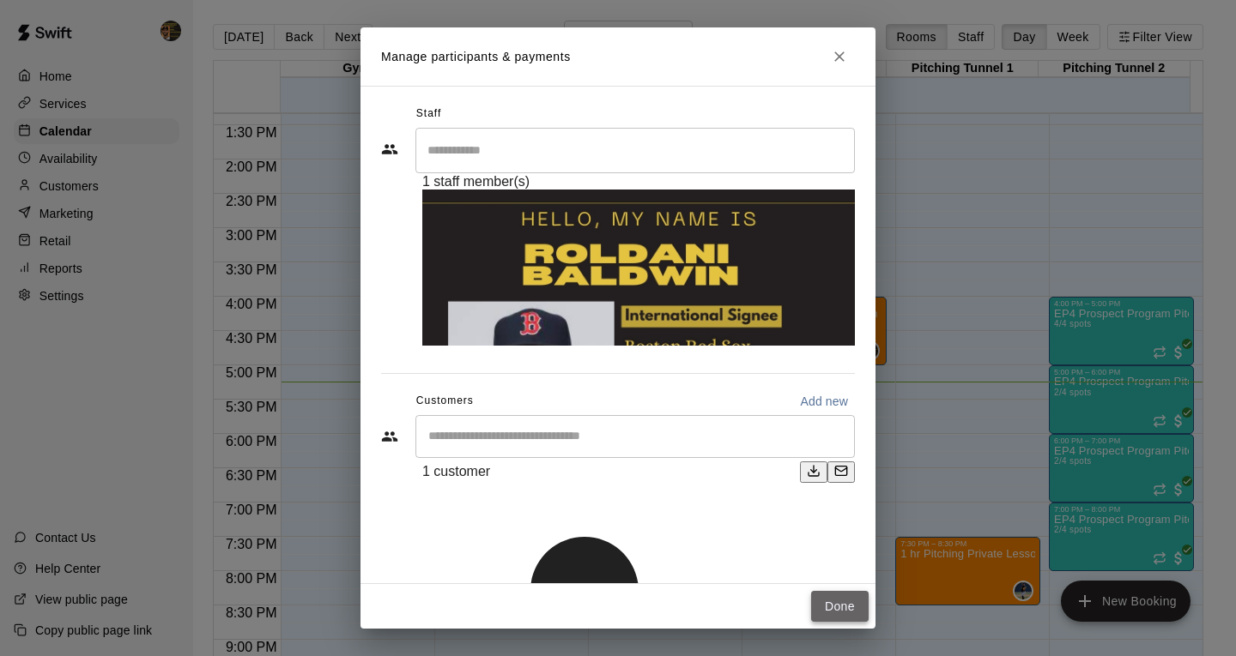
click at [829, 591] on button "Done" at bounding box center [839, 607] width 57 height 32
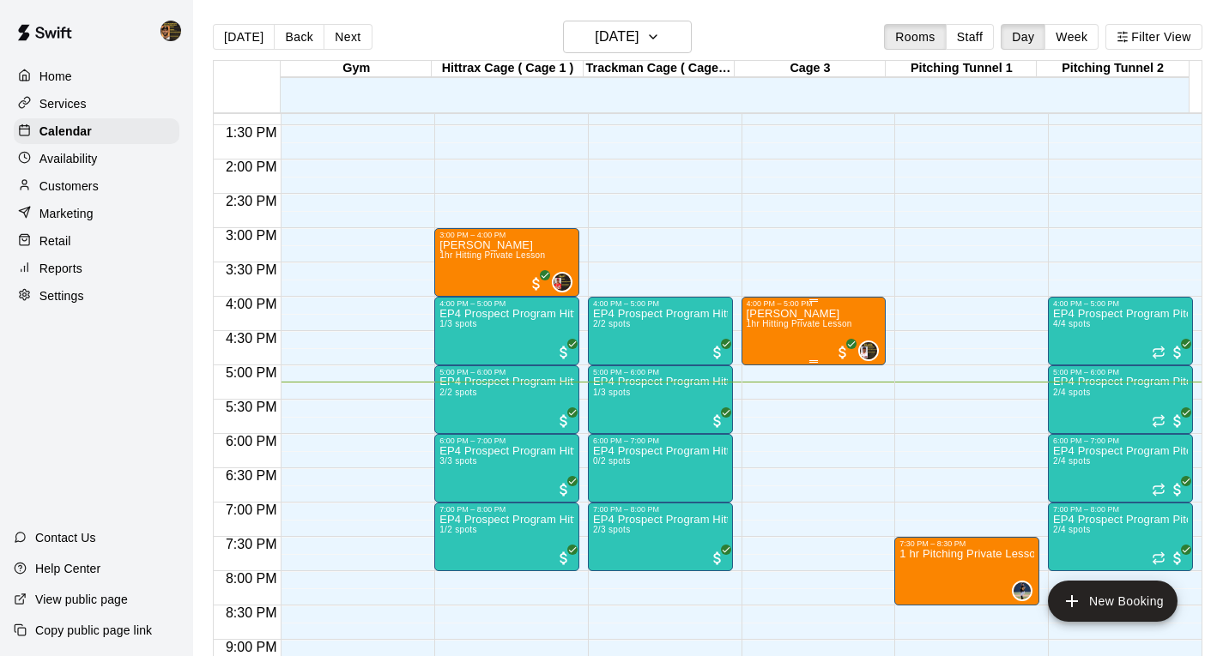
click at [808, 335] on div "[PERSON_NAME] 1hr Hitting Private Lesson" at bounding box center [800, 636] width 106 height 656
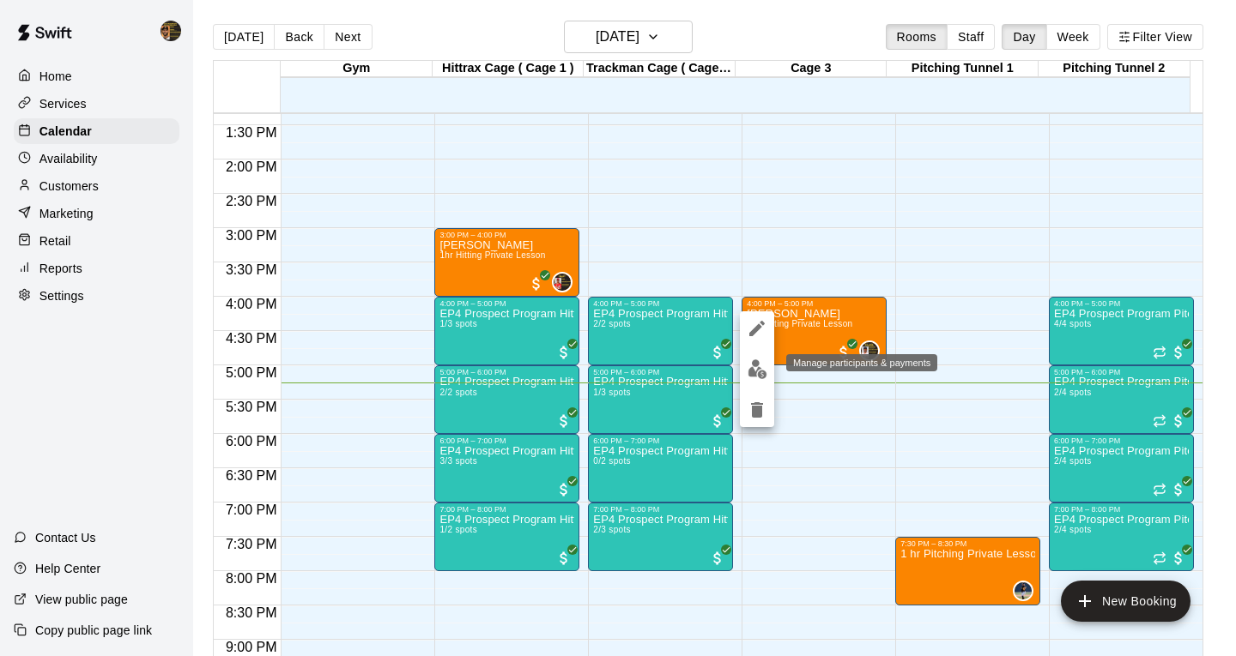
click at [759, 372] on img "edit" at bounding box center [757, 370] width 20 height 20
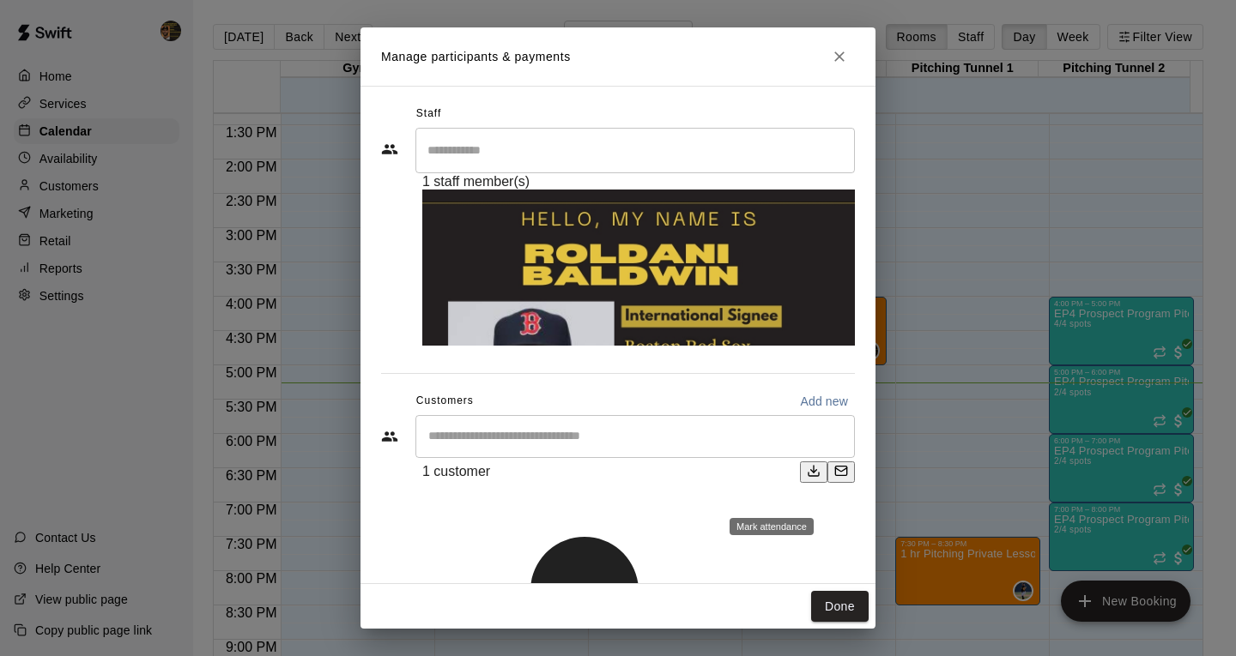
click at [827, 504] on p "[PERSON_NAME] attended" at bounding box center [840, 511] width 152 height 17
click at [849, 591] on button "Done" at bounding box center [839, 607] width 57 height 32
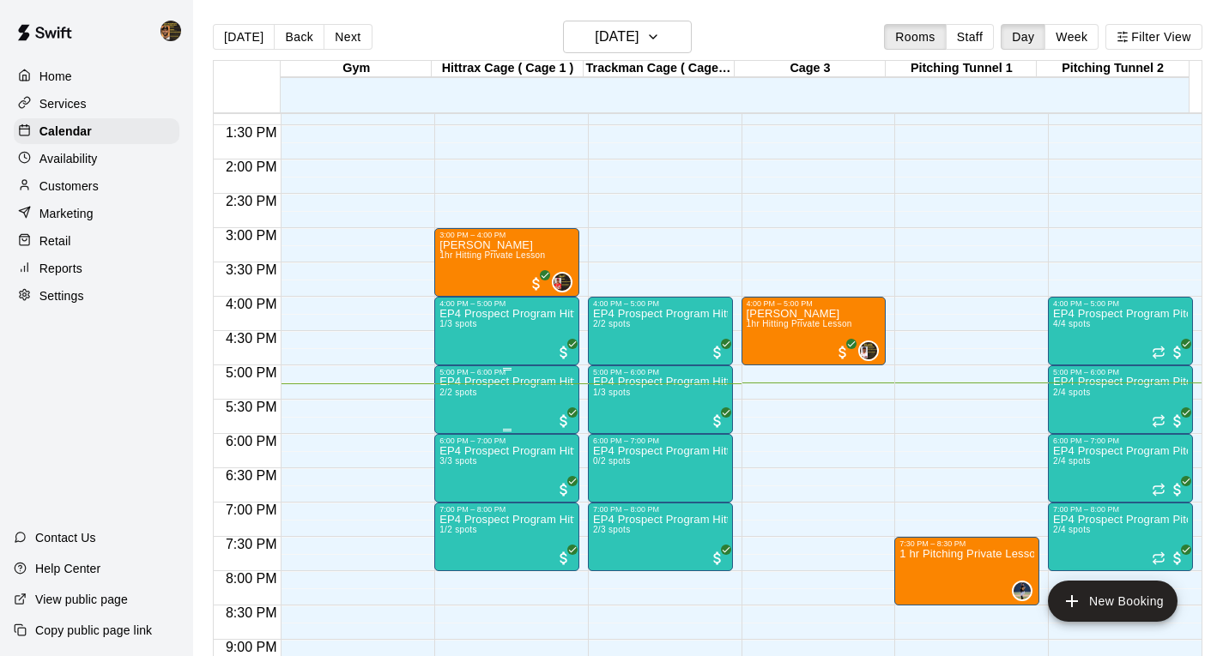
click at [471, 382] on p "EP4 Prospect Program Hitting ( 16u+ Slot )" at bounding box center [506, 382] width 135 height 0
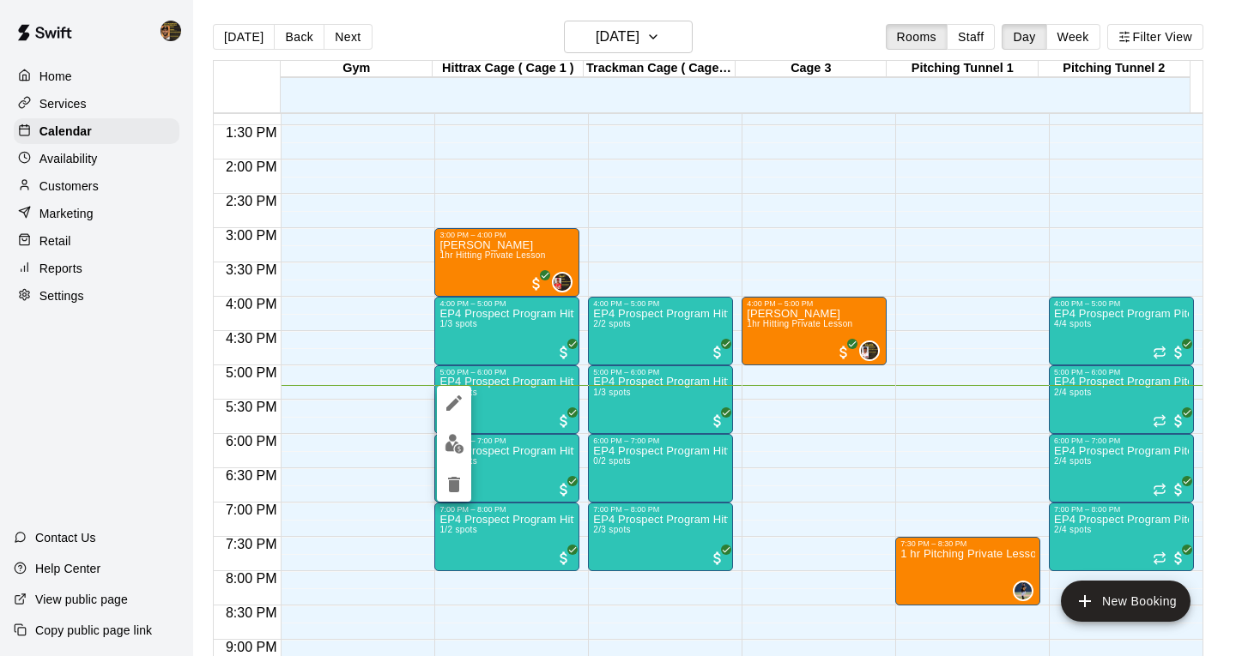
click at [652, 390] on div at bounding box center [618, 328] width 1236 height 656
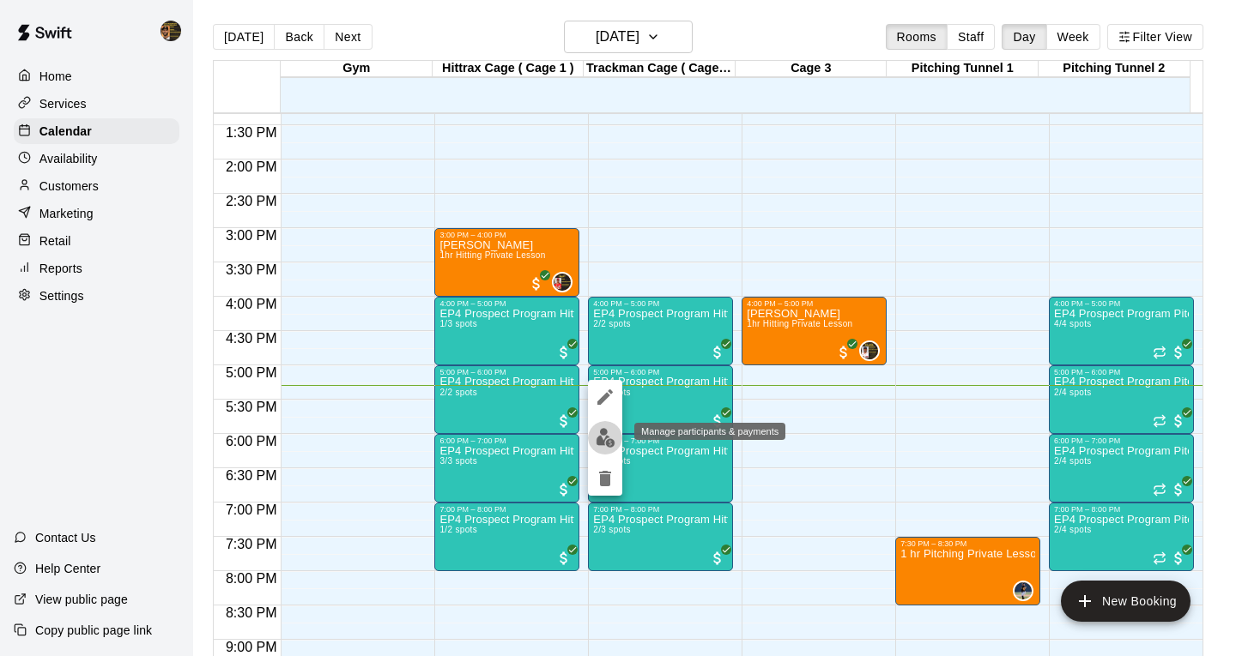
click at [605, 439] on img "edit" at bounding box center [606, 438] width 20 height 20
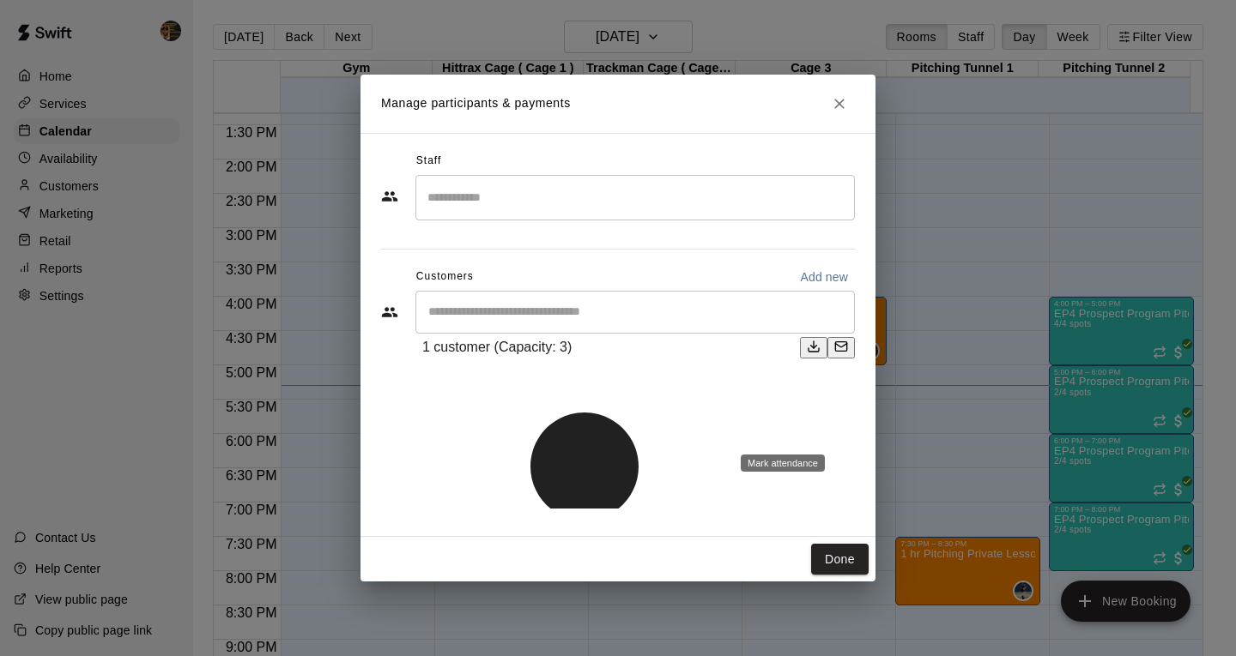
click at [861, 439] on p "[PERSON_NAME] attended" at bounding box center [851, 447] width 152 height 17
click at [832, 544] on button "Done" at bounding box center [839, 560] width 57 height 32
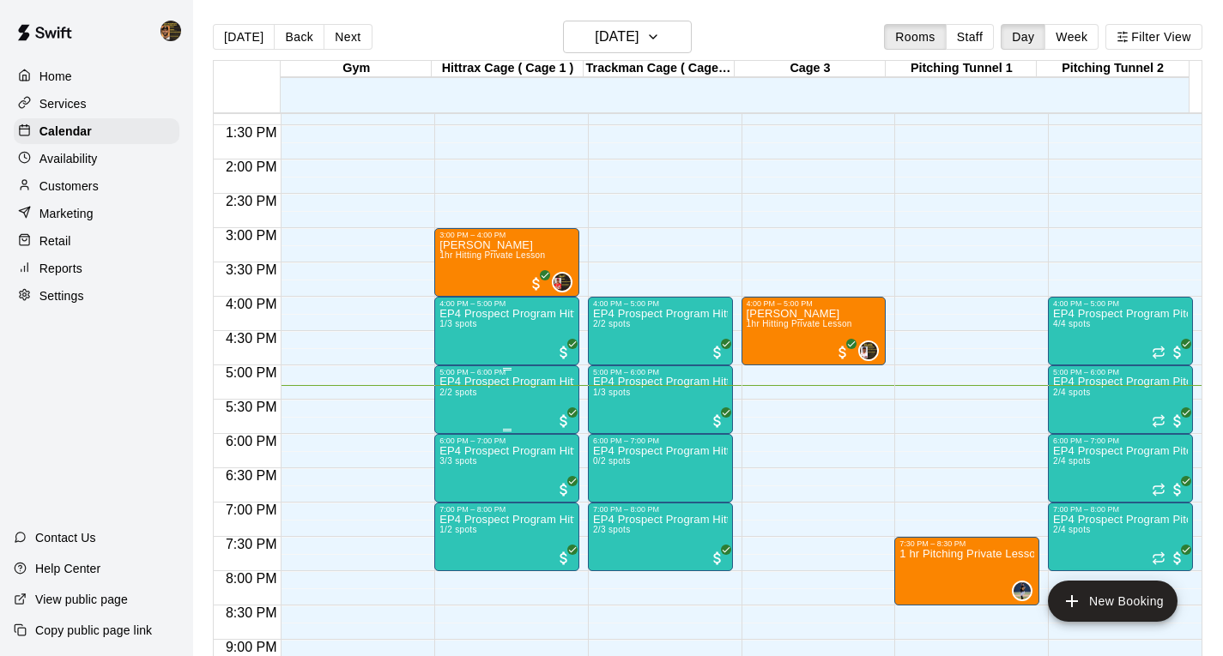
click at [534, 382] on p "EP4 Prospect Program Hitting ( 16u+ Slot )" at bounding box center [506, 382] width 135 height 0
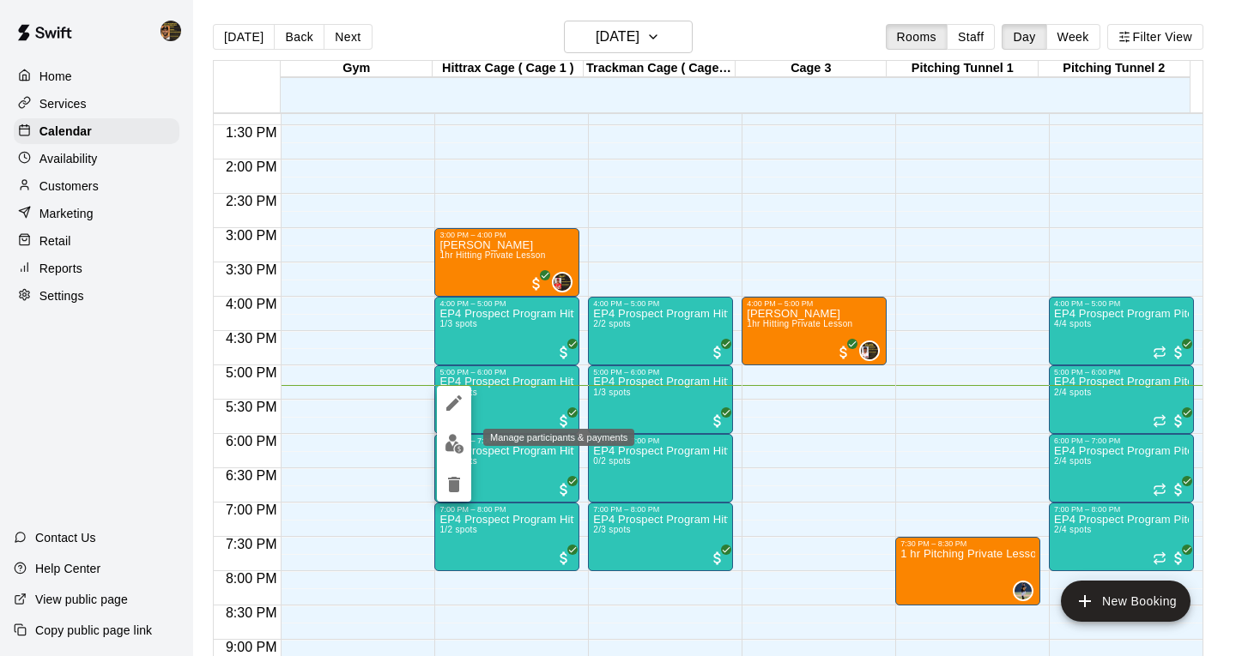
click at [457, 444] on img "edit" at bounding box center [455, 444] width 20 height 20
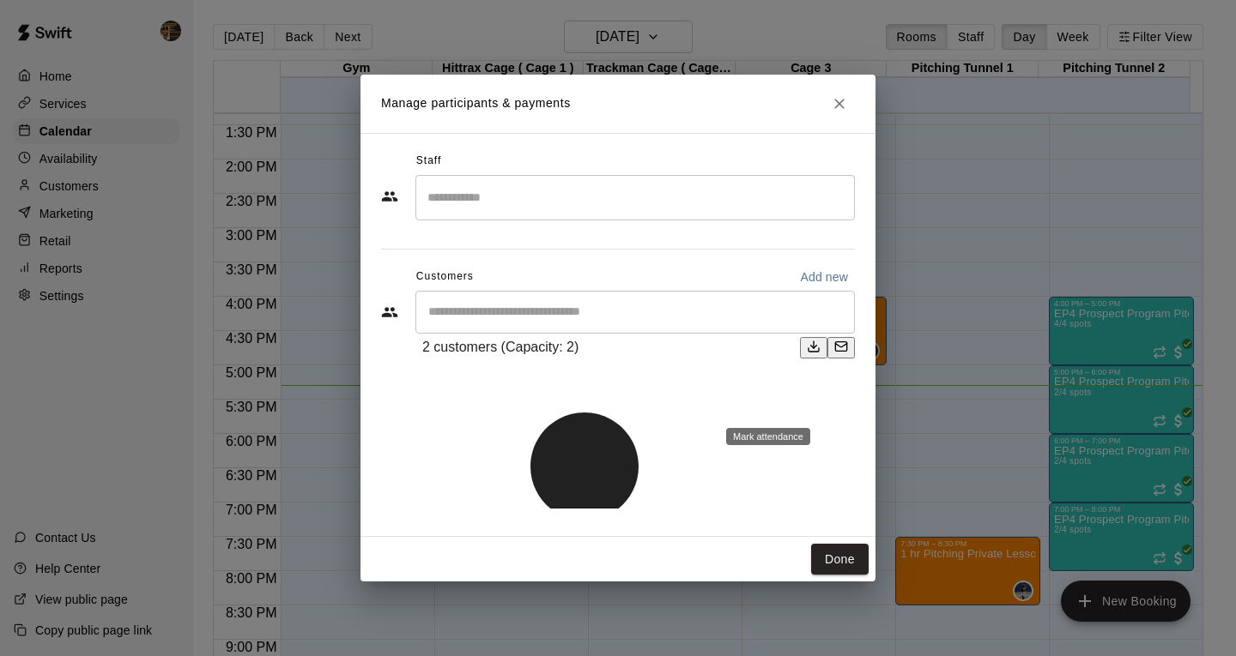
click at [809, 406] on p "[PERSON_NAME] attended" at bounding box center [829, 414] width 152 height 17
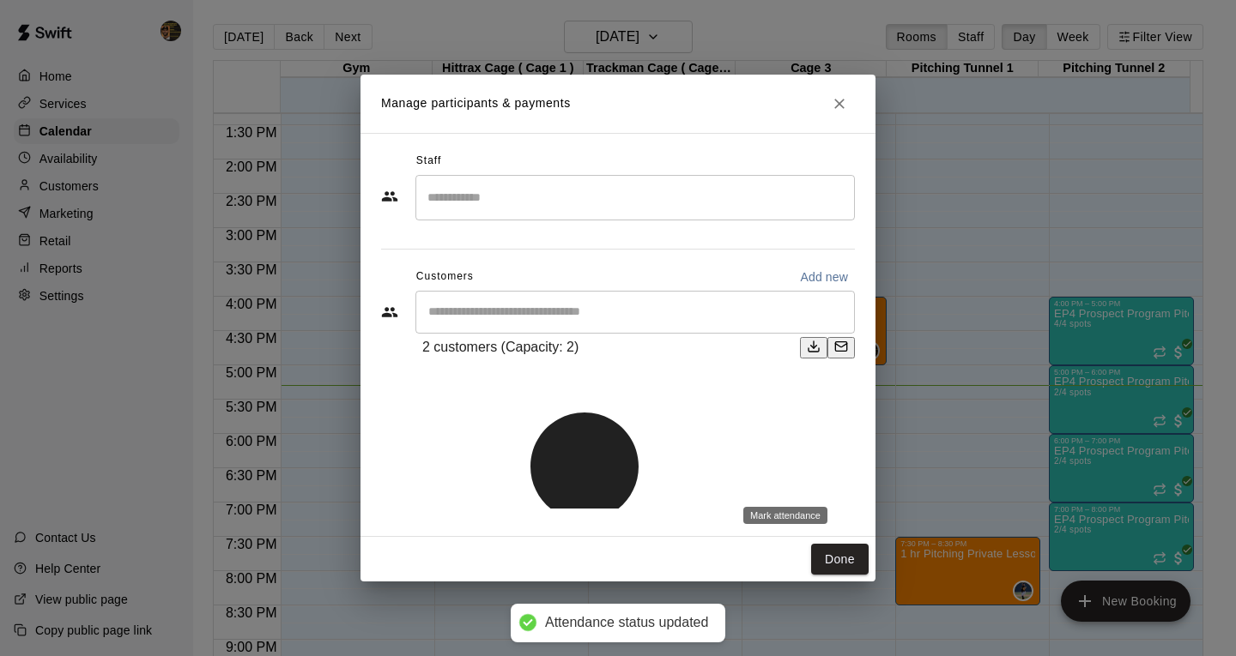
click at [826, 484] on li "[PERSON_NAME] attended" at bounding box center [853, 491] width 152 height 36
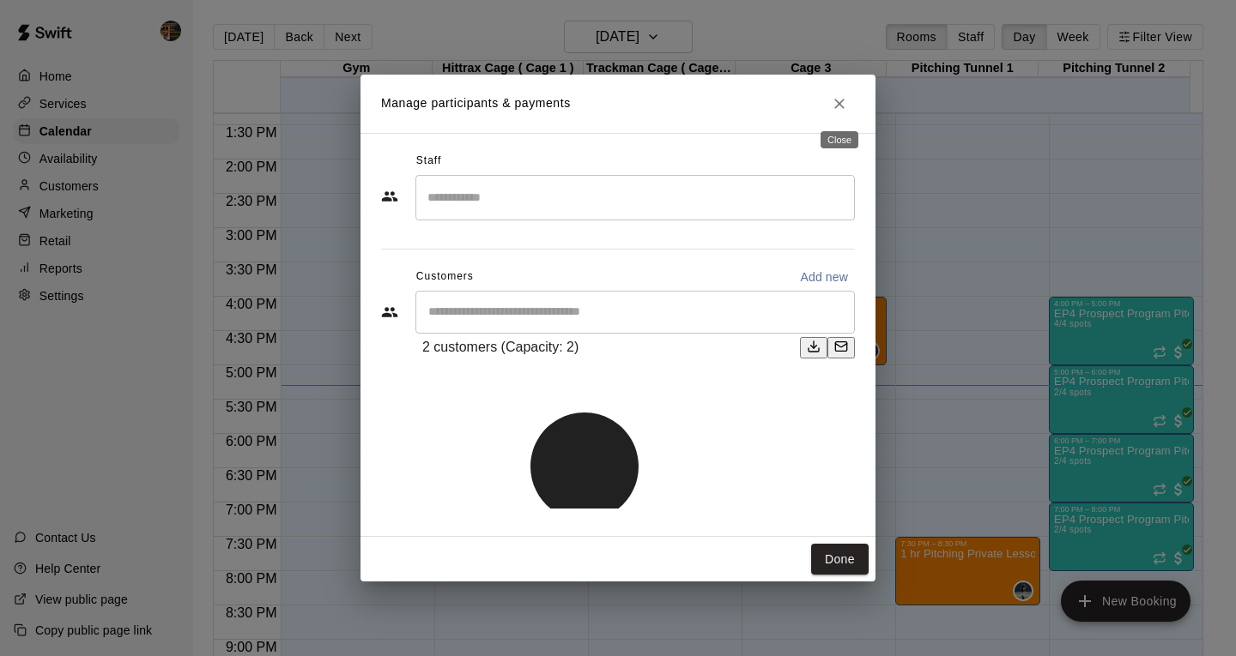
click at [845, 104] on icon "Close" at bounding box center [839, 103] width 17 height 17
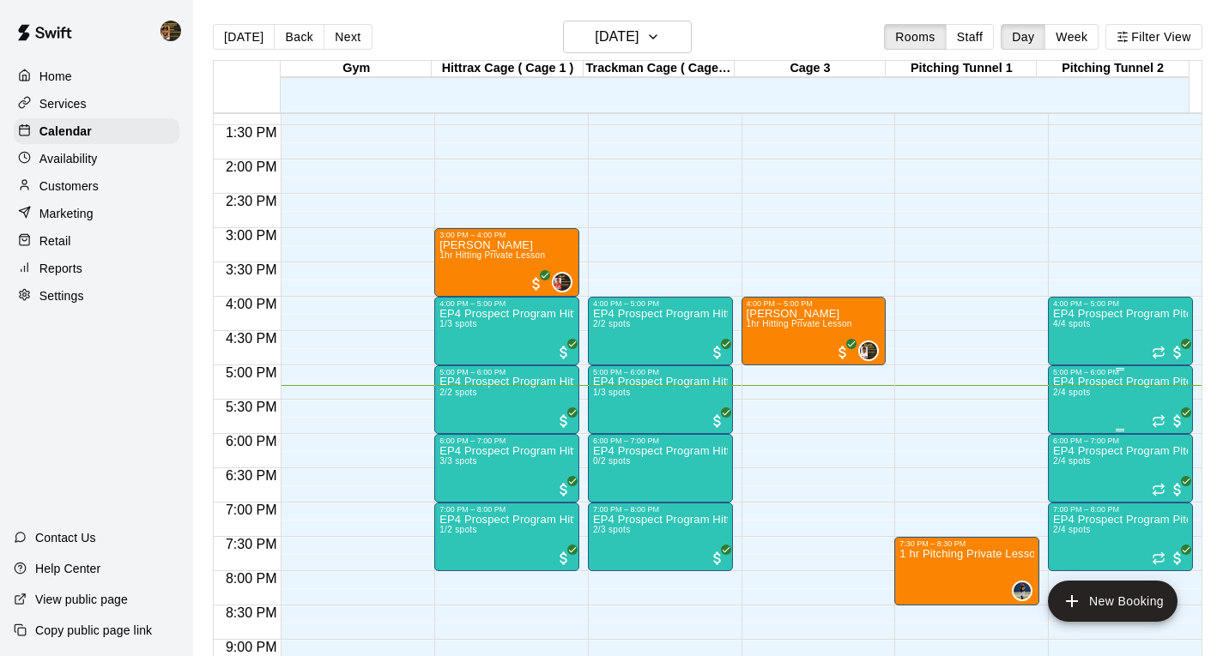
click at [1129, 382] on p "EP4 Prospect Program Pitching (Ages [DEMOGRAPHIC_DATA]+ )" at bounding box center [1120, 382] width 135 height 0
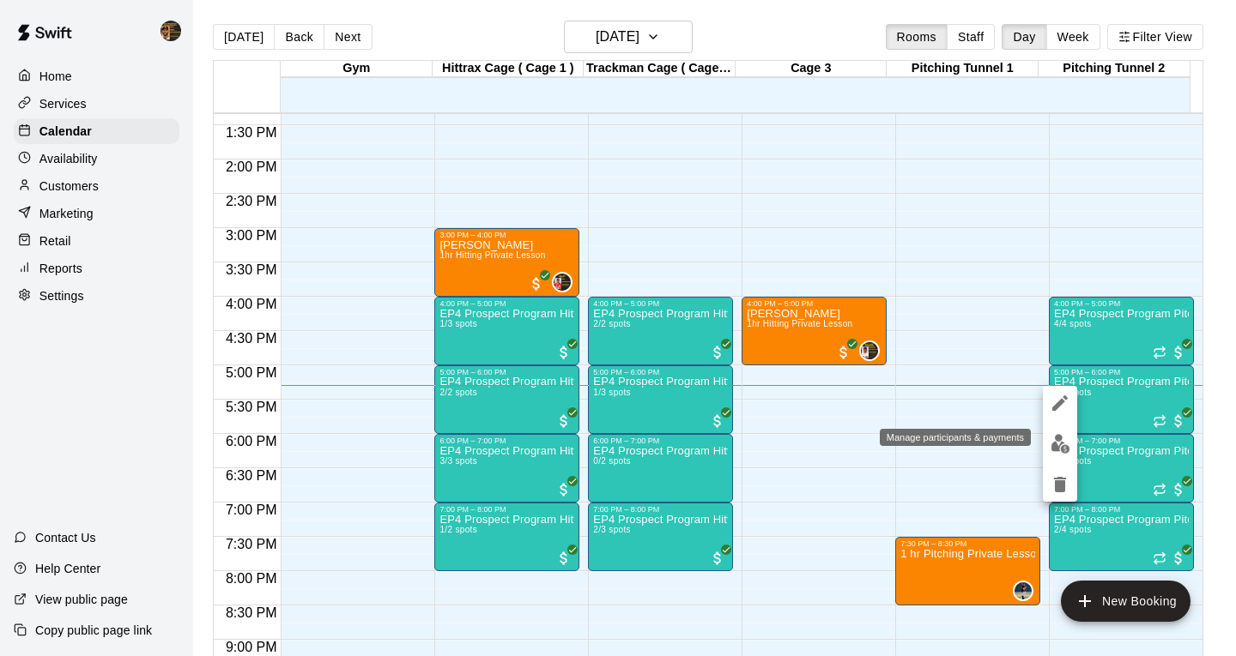
click at [1065, 438] on img "edit" at bounding box center [1060, 444] width 20 height 20
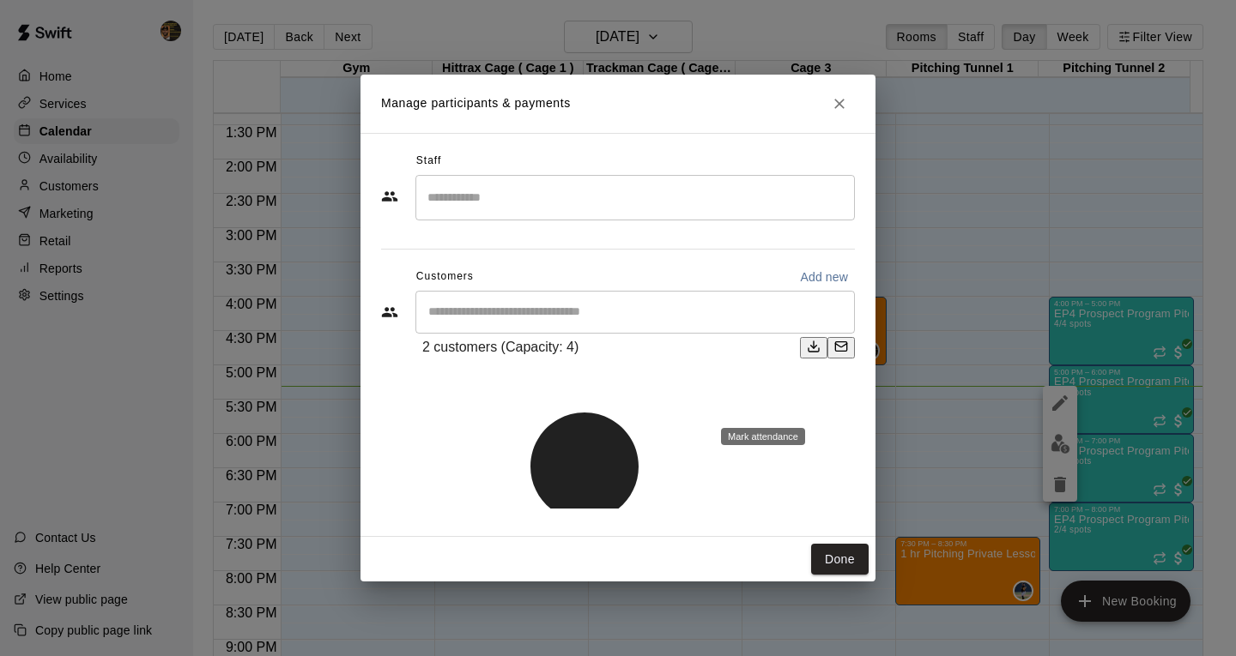
click at [821, 416] on p "[PERSON_NAME] attended" at bounding box center [834, 423] width 152 height 17
click at [836, 101] on icon "Close" at bounding box center [839, 103] width 17 height 17
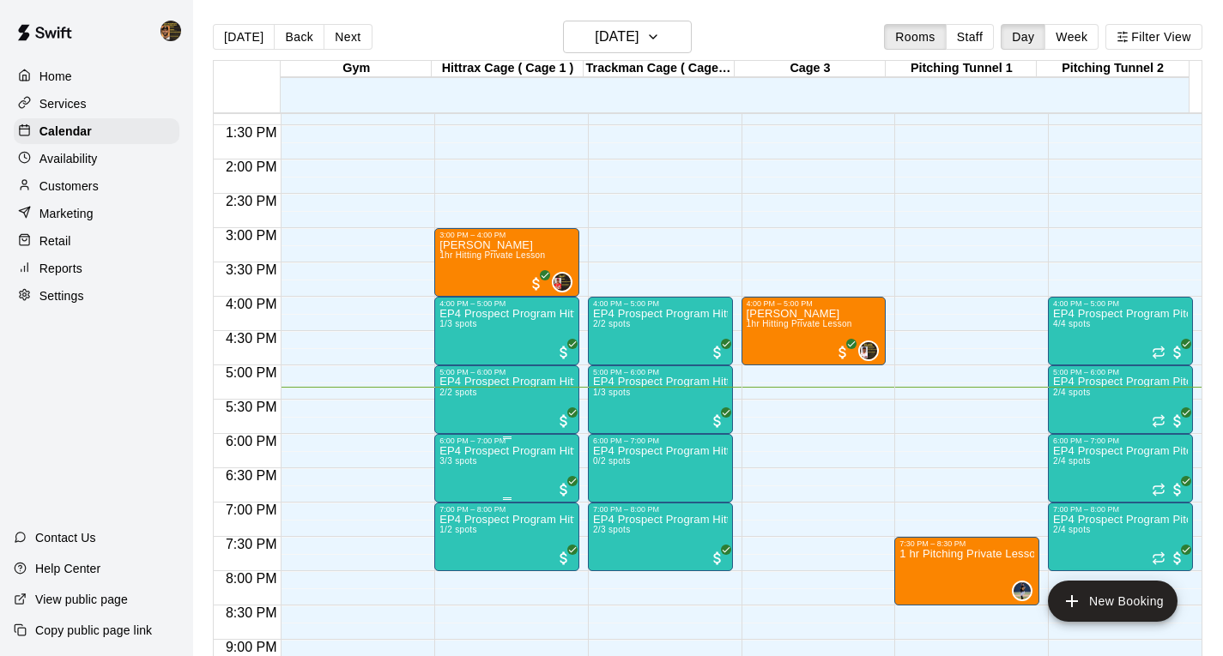
click at [512, 451] on p "EP4 Prospect Program Hitting ( 16u+ Slot )" at bounding box center [506, 451] width 135 height 0
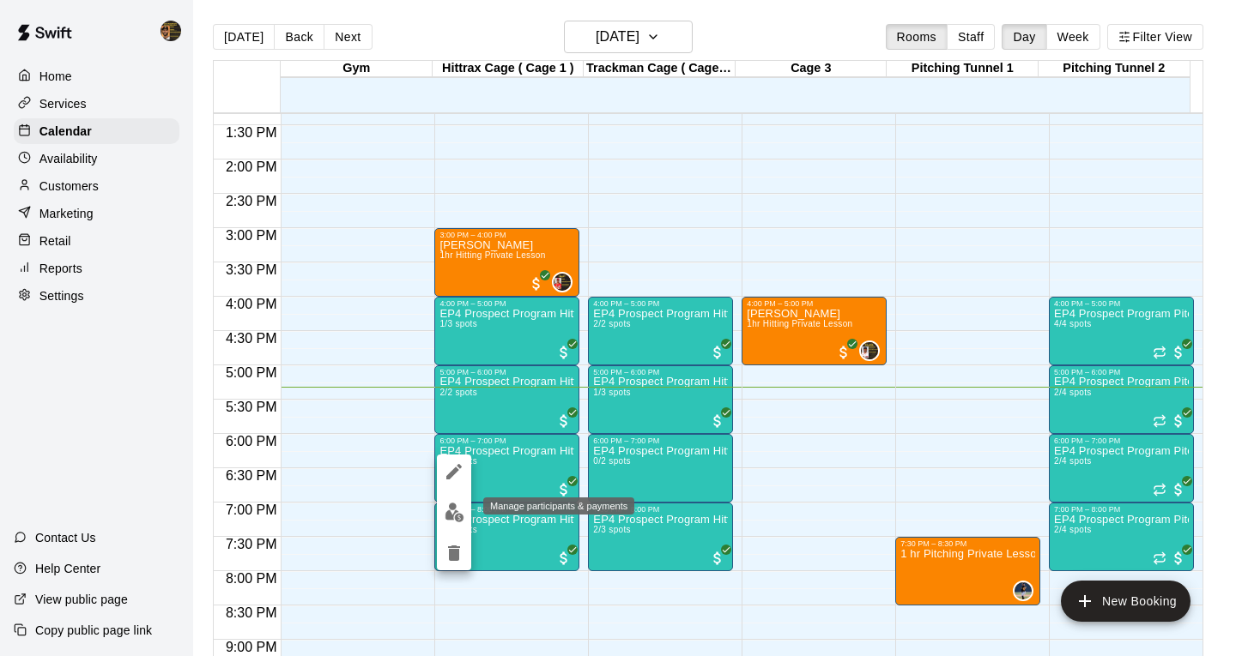
click at [457, 522] on img "edit" at bounding box center [455, 513] width 20 height 20
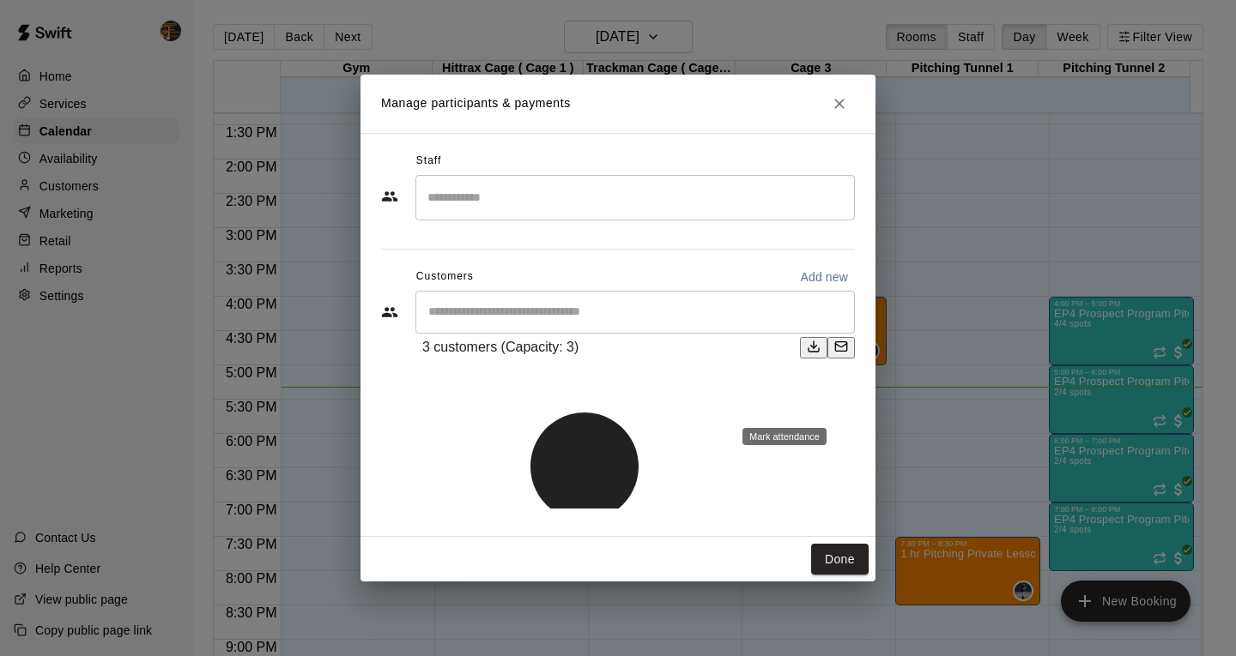
click at [819, 407] on li "[PERSON_NAME] attended" at bounding box center [853, 412] width 152 height 36
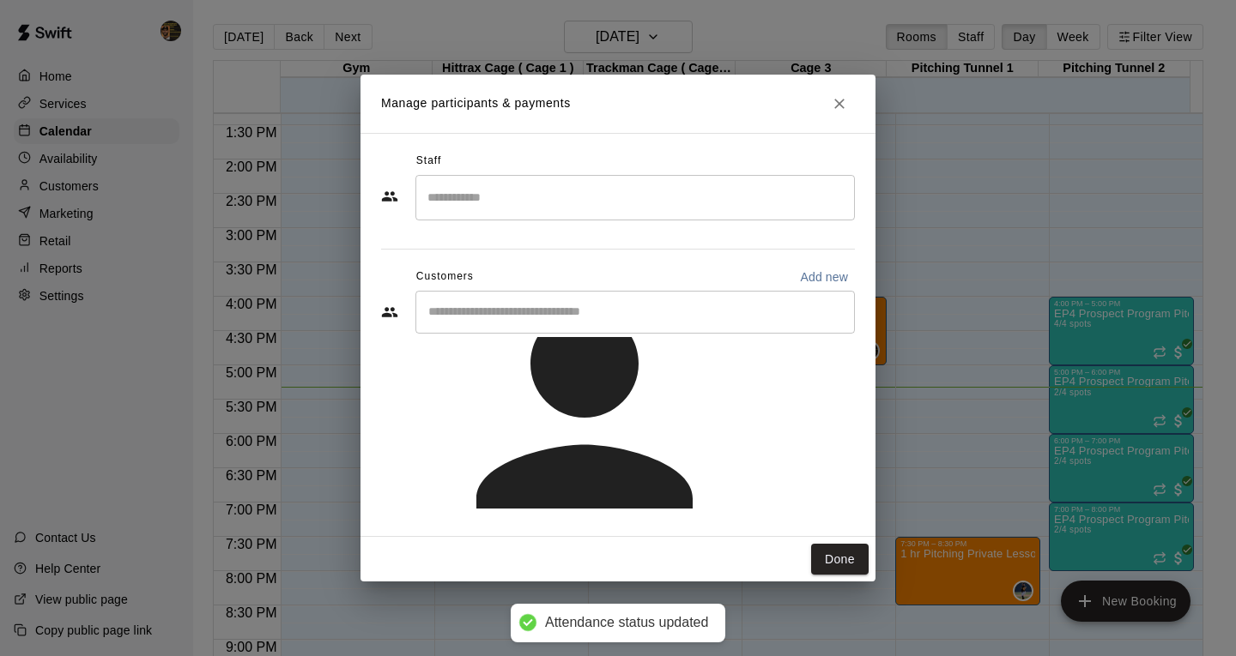
scroll to position [113, 0]
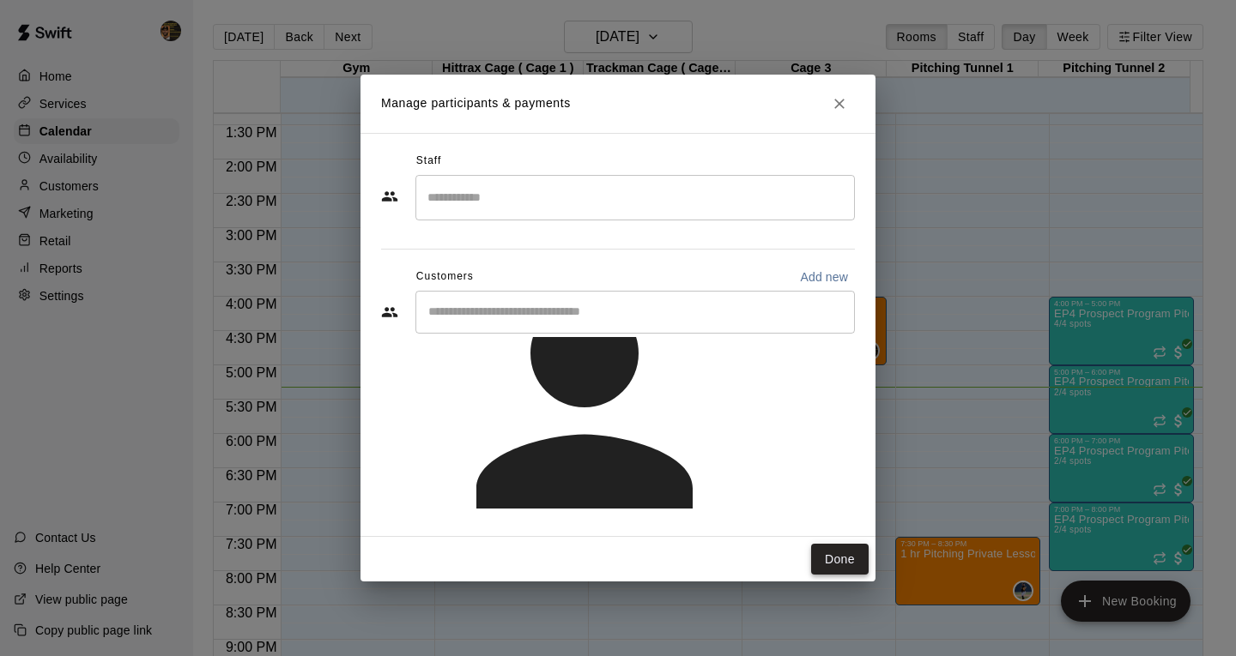
click at [833, 550] on button "Done" at bounding box center [839, 560] width 57 height 32
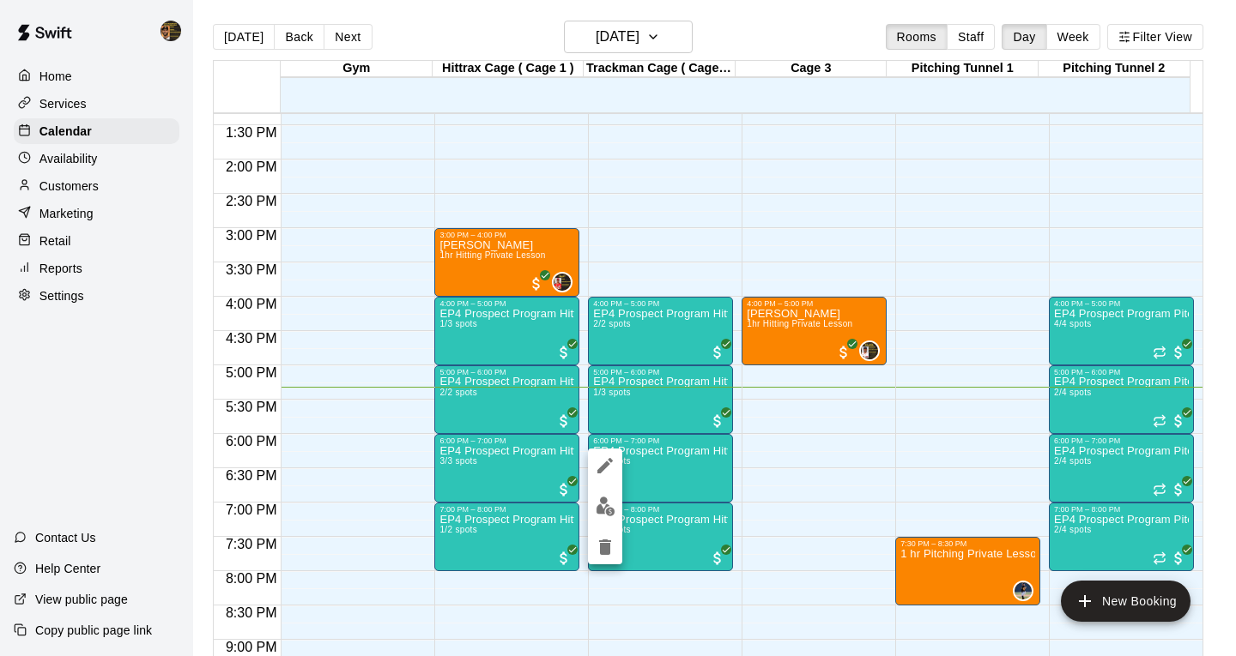
click at [1088, 477] on div at bounding box center [618, 328] width 1236 height 656
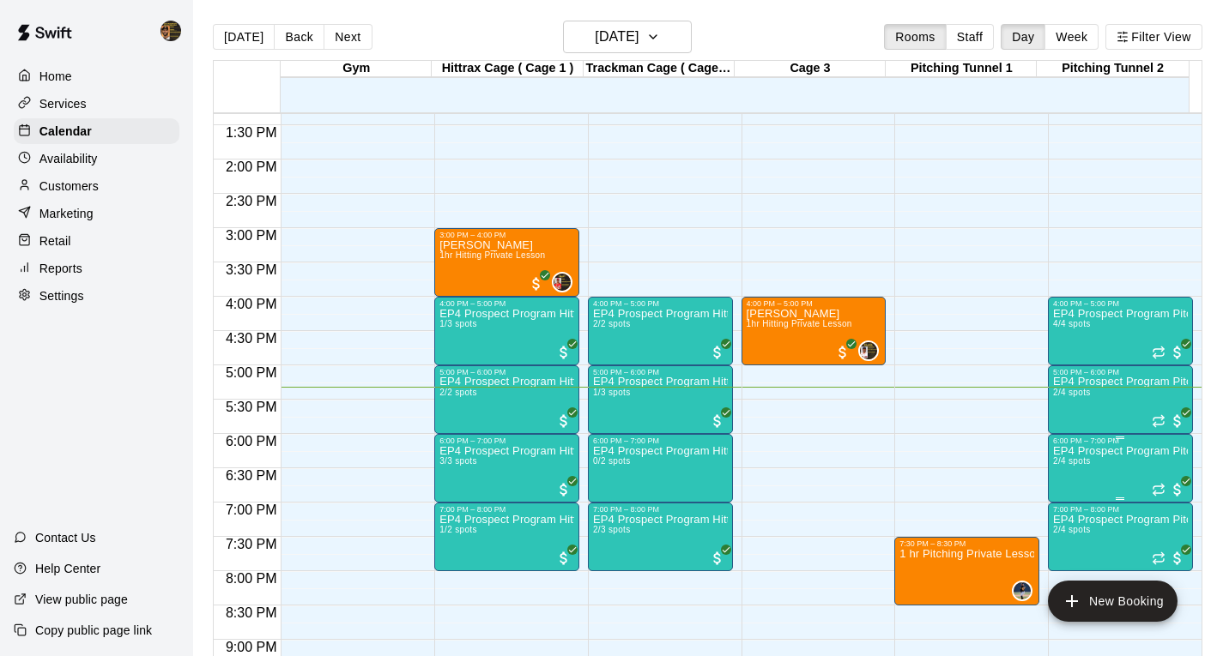
click at [1103, 445] on div "6:00 PM – 7:00 PM" at bounding box center [1120, 441] width 135 height 9
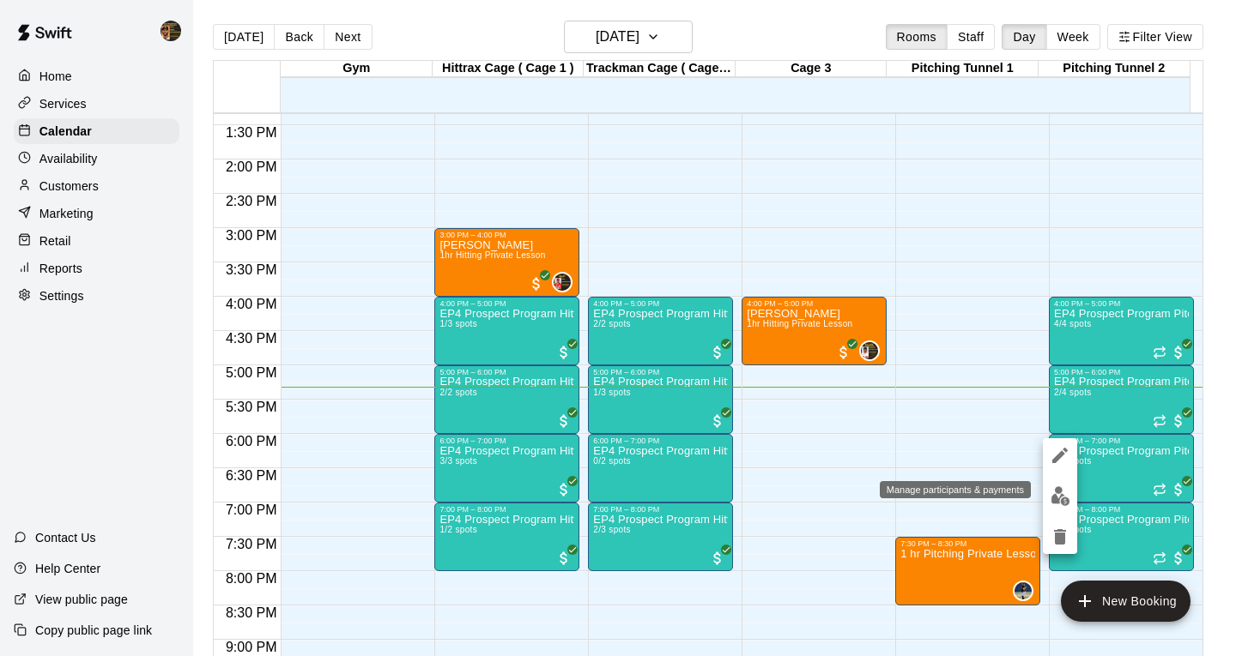
click at [1063, 505] on img "edit" at bounding box center [1060, 497] width 20 height 20
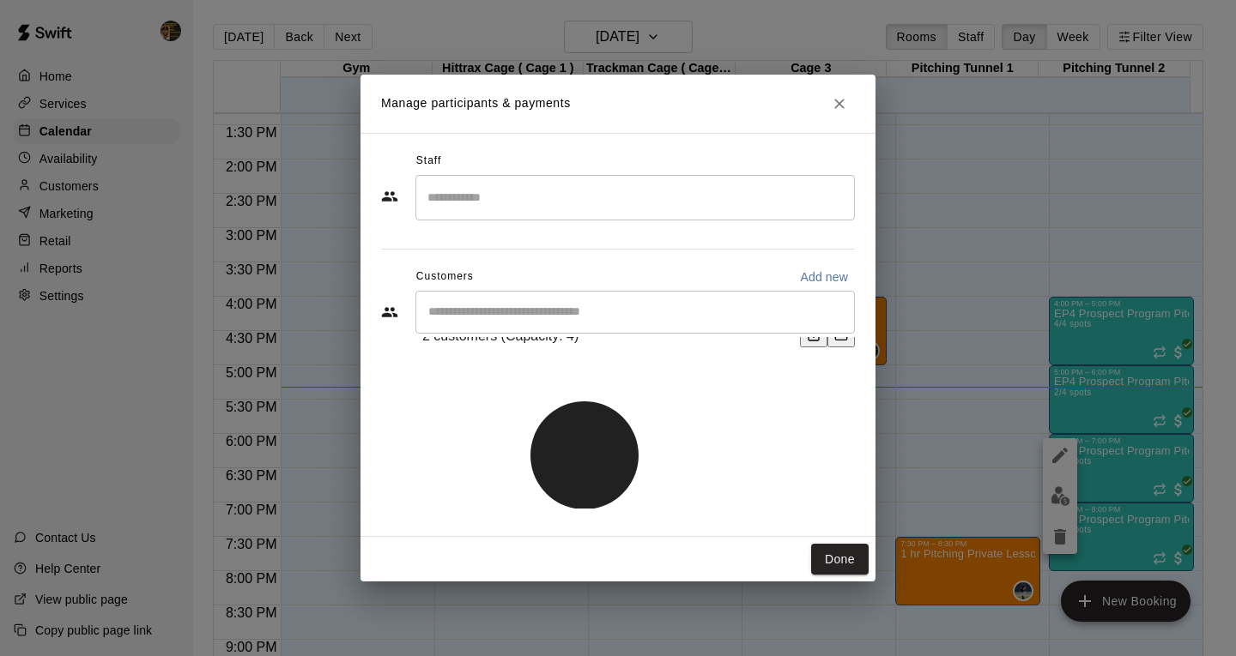
scroll to position [0, 0]
click at [834, 101] on icon "Close" at bounding box center [839, 103] width 17 height 17
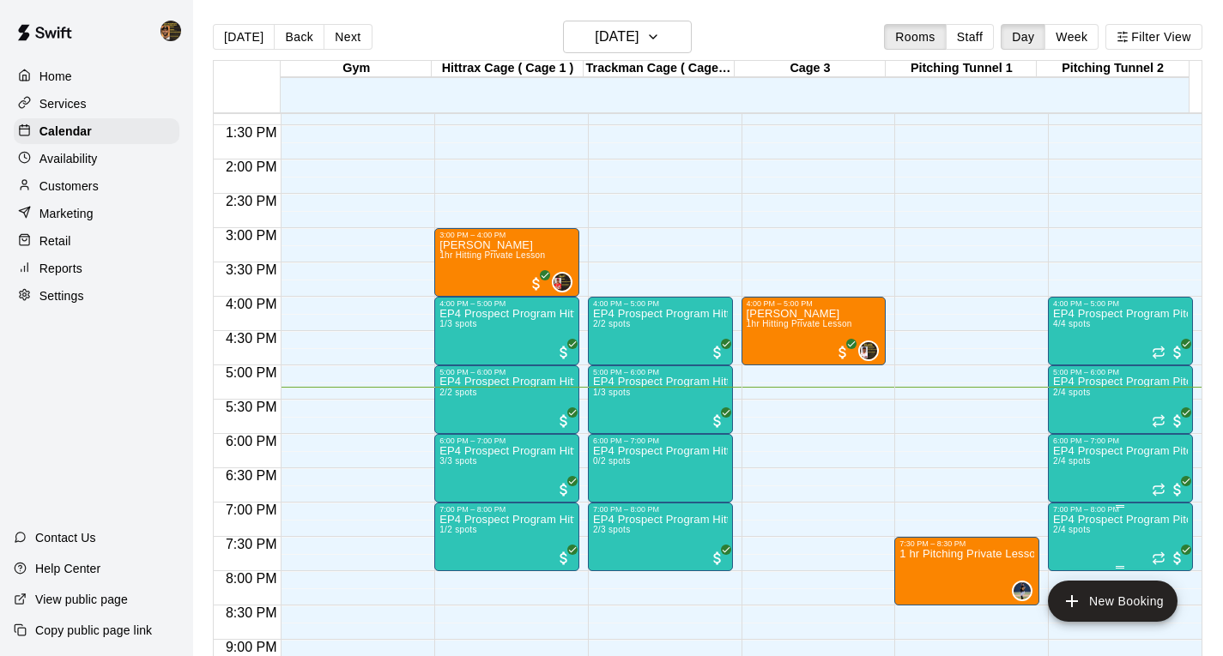
click at [1086, 520] on p "EP4 Prospect Program Pitching (Ages [DEMOGRAPHIC_DATA]+ )" at bounding box center [1120, 520] width 135 height 0
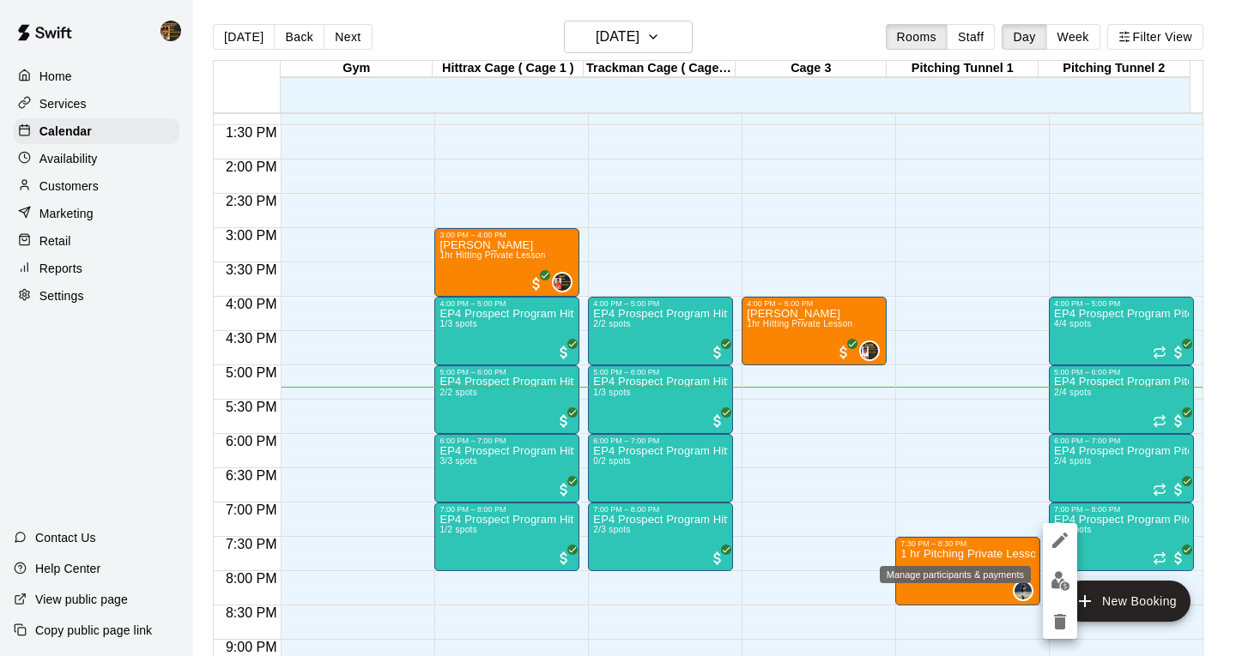
click at [1057, 590] on img "edit" at bounding box center [1060, 582] width 20 height 20
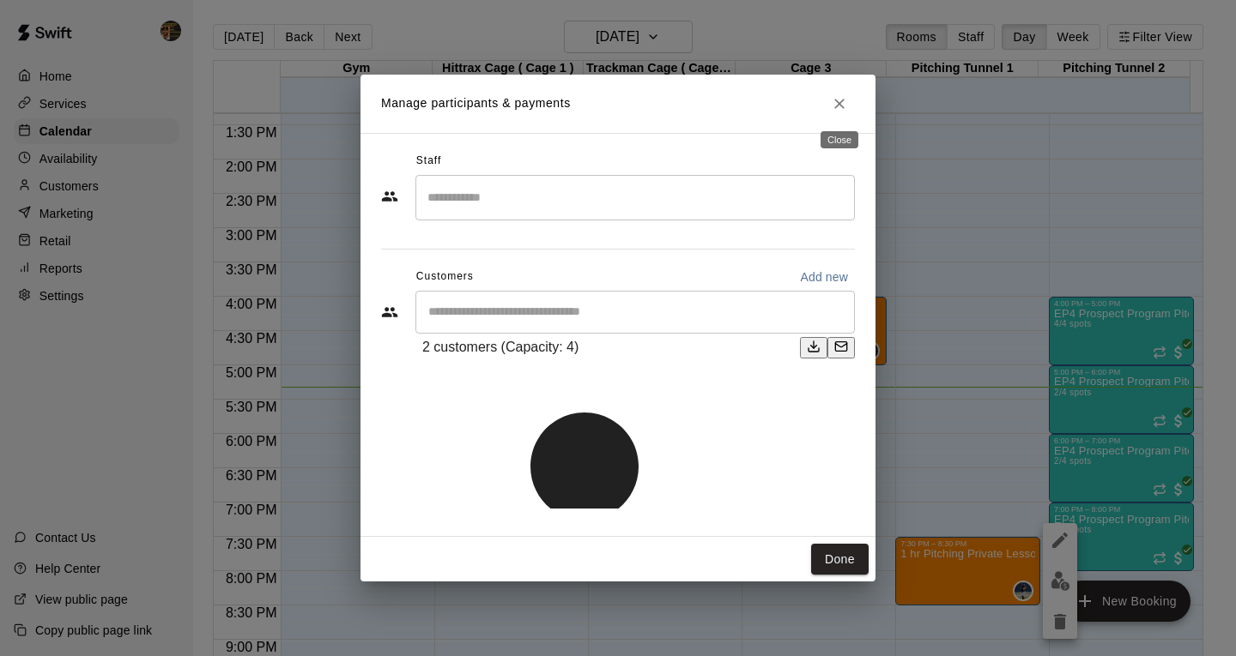
click at [838, 106] on icon "Close" at bounding box center [839, 103] width 17 height 17
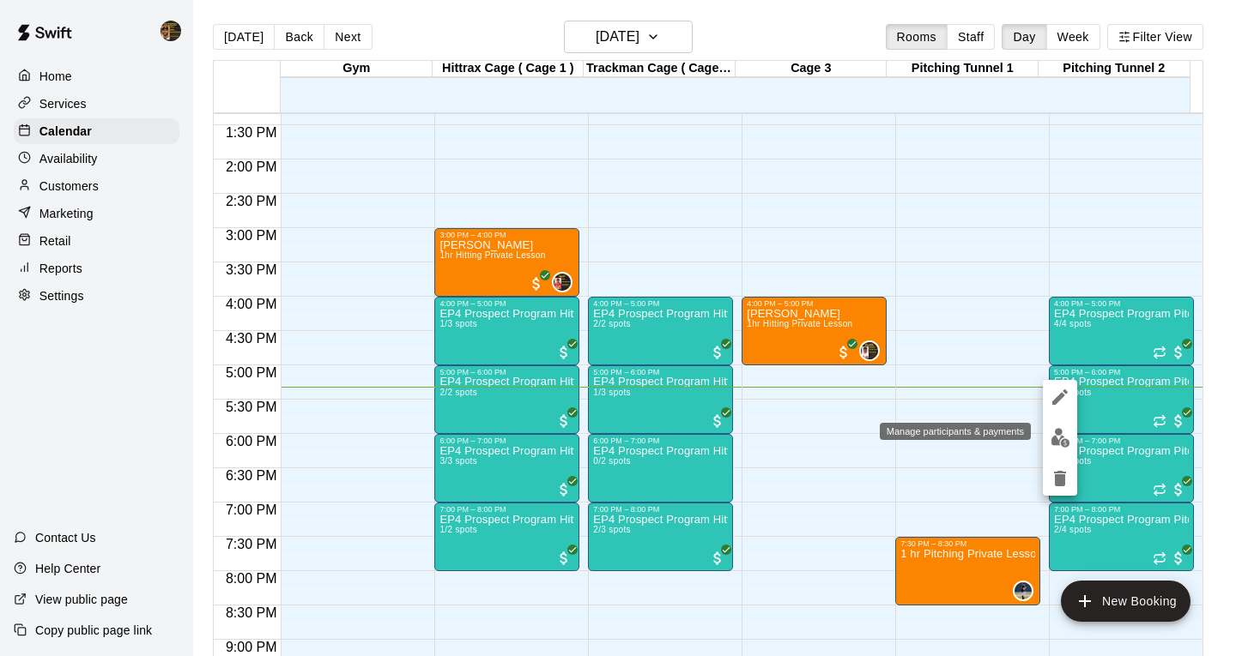
click at [1062, 446] on img "edit" at bounding box center [1060, 438] width 20 height 20
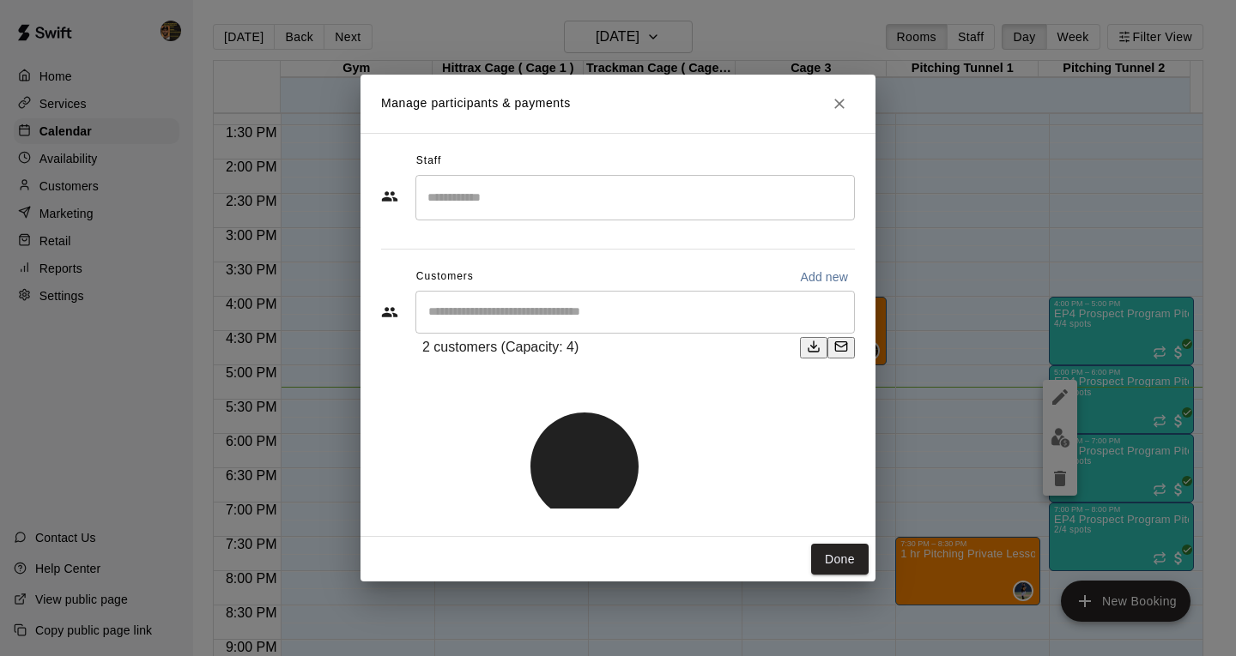
click at [533, 304] on input "Start typing to search customers..." at bounding box center [635, 312] width 424 height 17
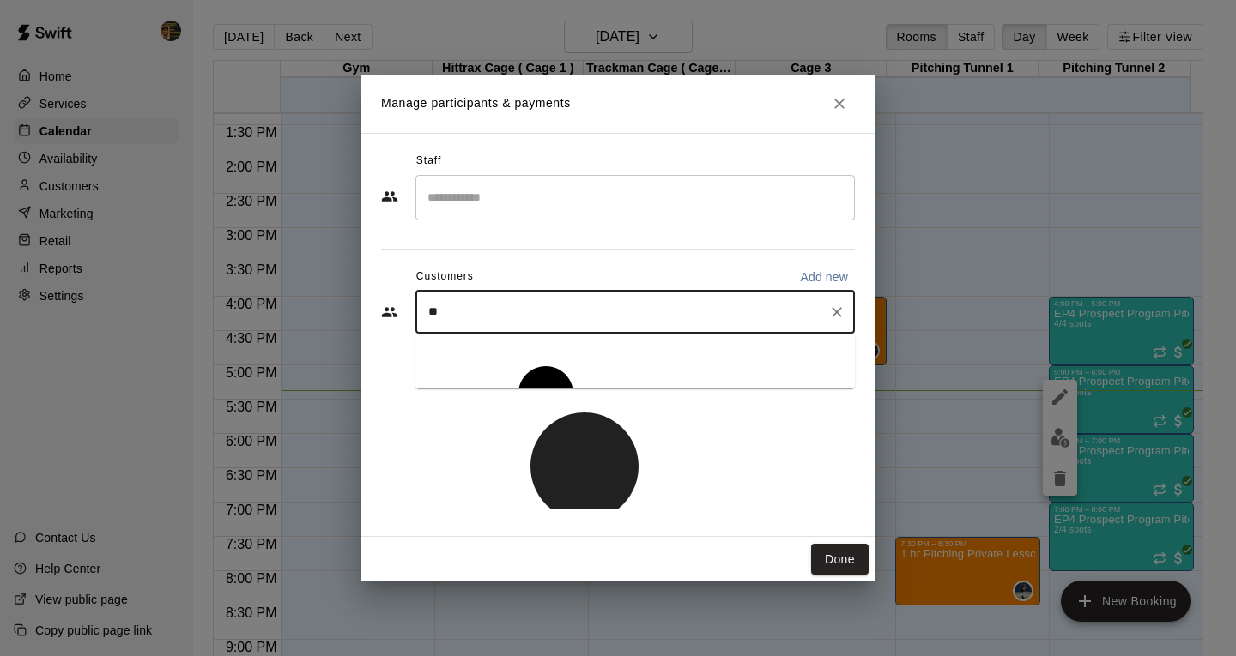
type input "*"
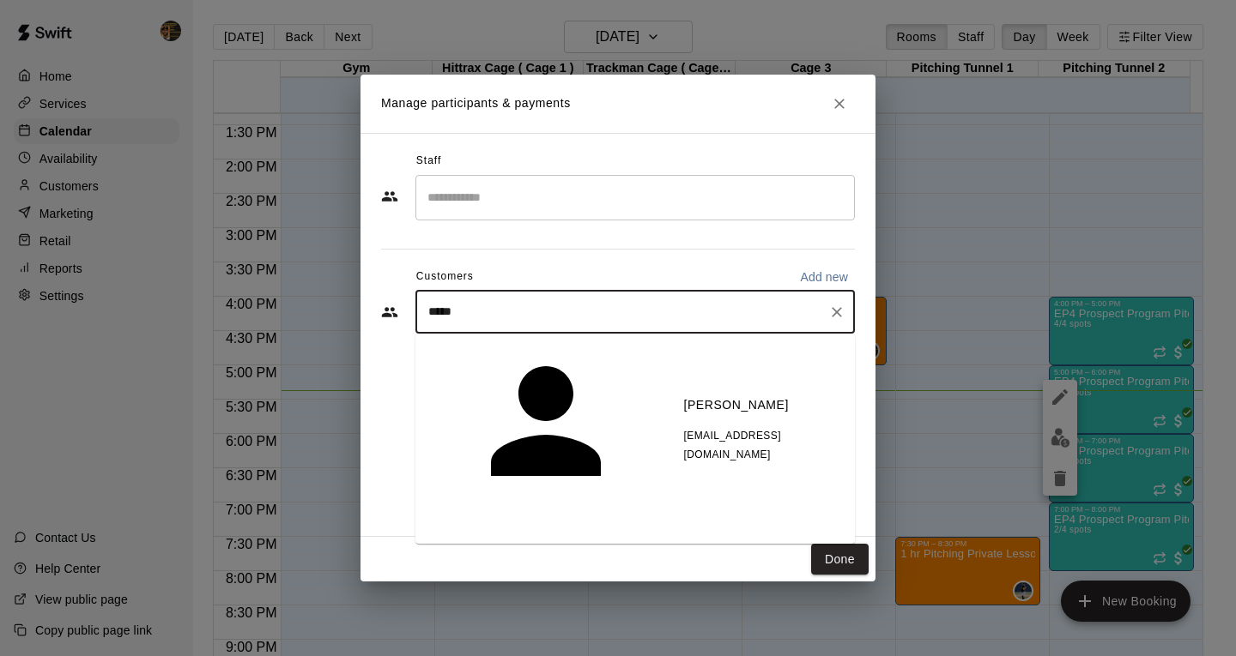
type input "******"
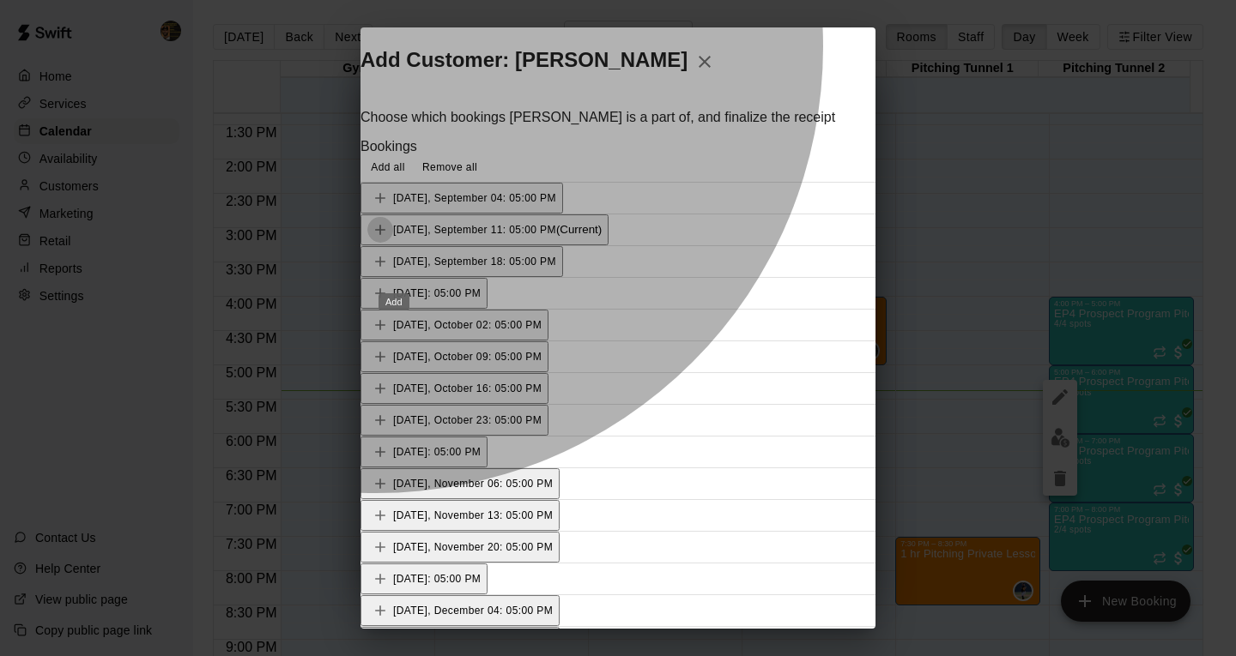
click at [389, 239] on icon "Add" at bounding box center [380, 229] width 17 height 17
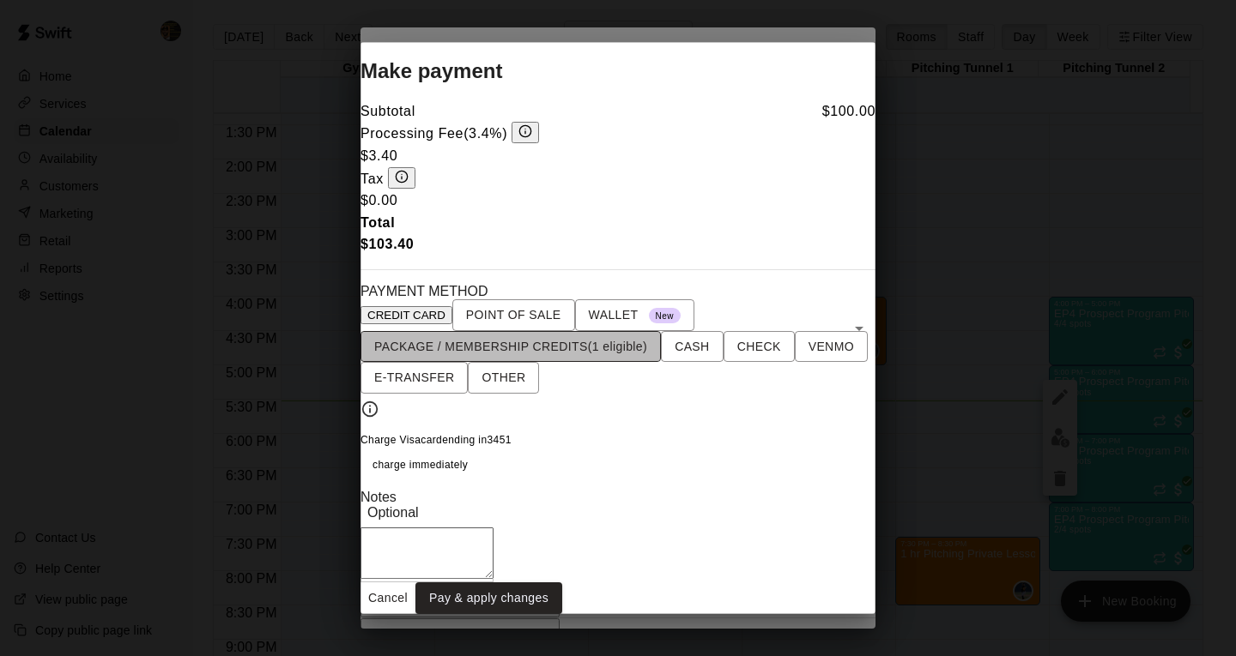
click at [549, 336] on span "PACKAGE / MEMBERSHIP CREDITS (1 eligible)" at bounding box center [510, 346] width 273 height 21
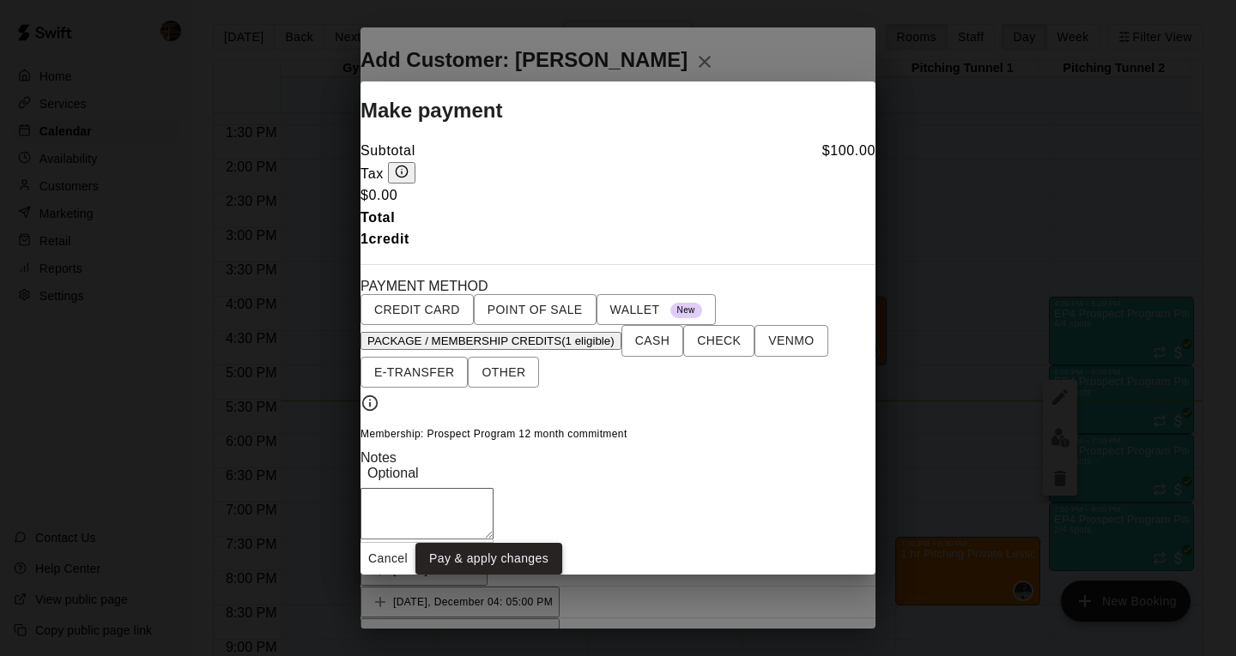
click at [562, 575] on button "Pay & apply changes" at bounding box center [488, 559] width 147 height 32
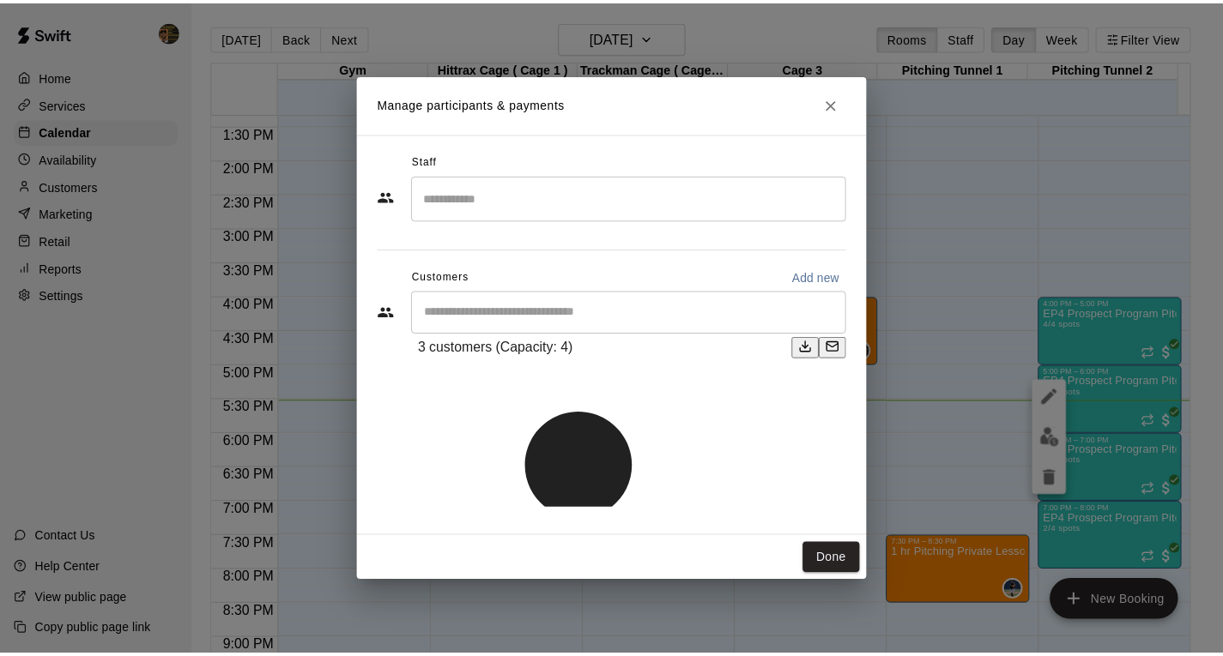
scroll to position [91, 0]
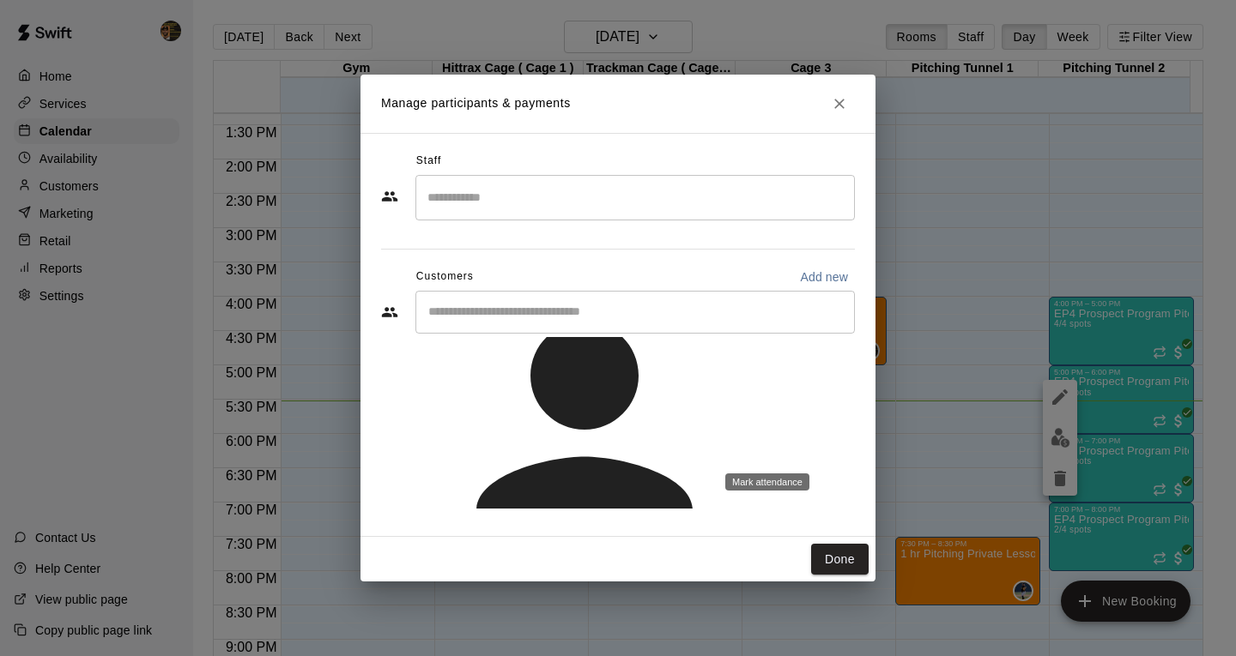
click at [828, 460] on p "[PERSON_NAME] attended" at bounding box center [835, 466] width 152 height 17
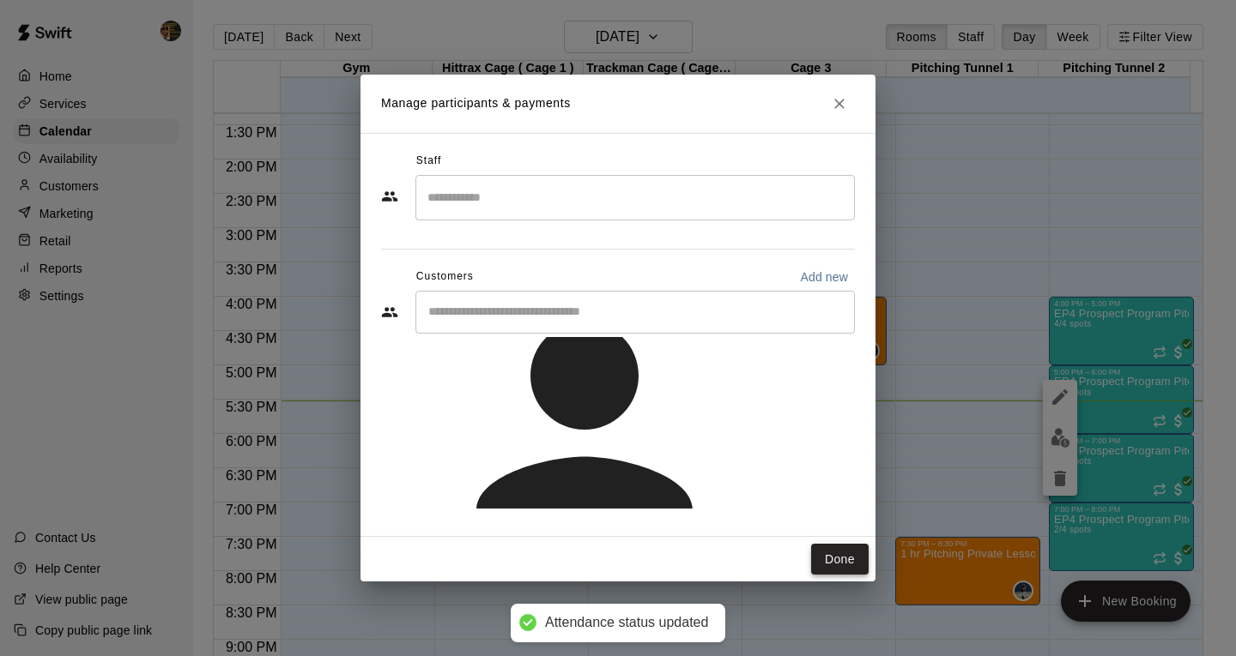
click at [836, 569] on button "Done" at bounding box center [839, 560] width 57 height 32
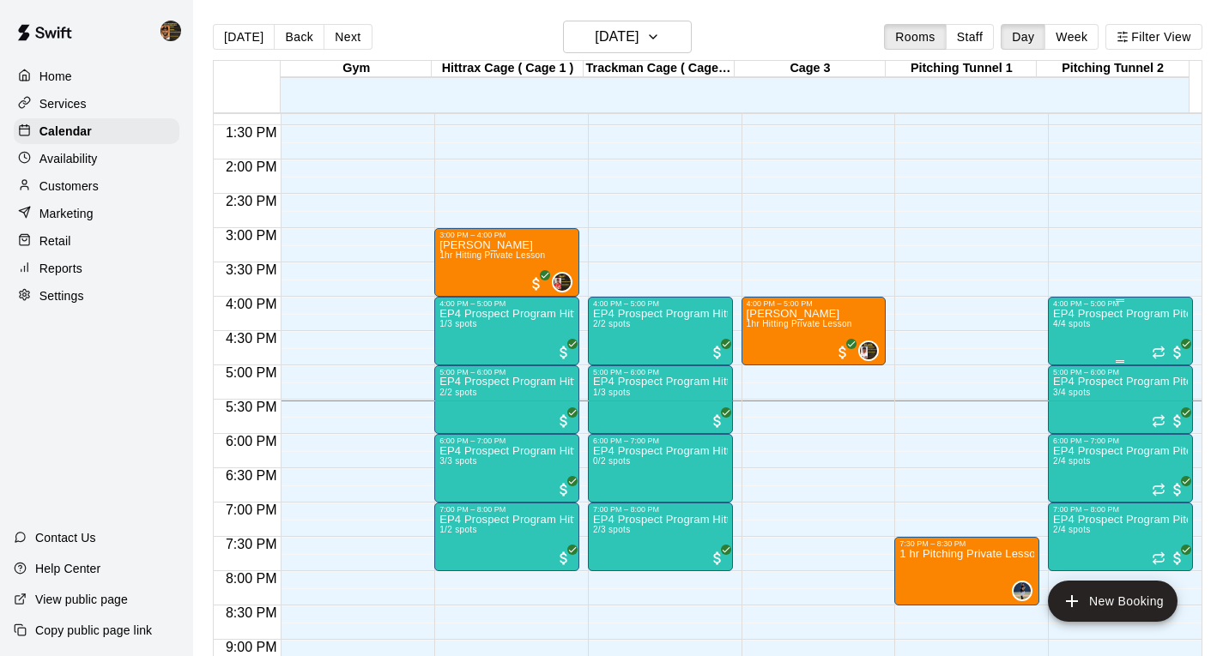
click at [1106, 308] on div "4:00 PM – 5:00 PM" at bounding box center [1120, 303] width 135 height 9
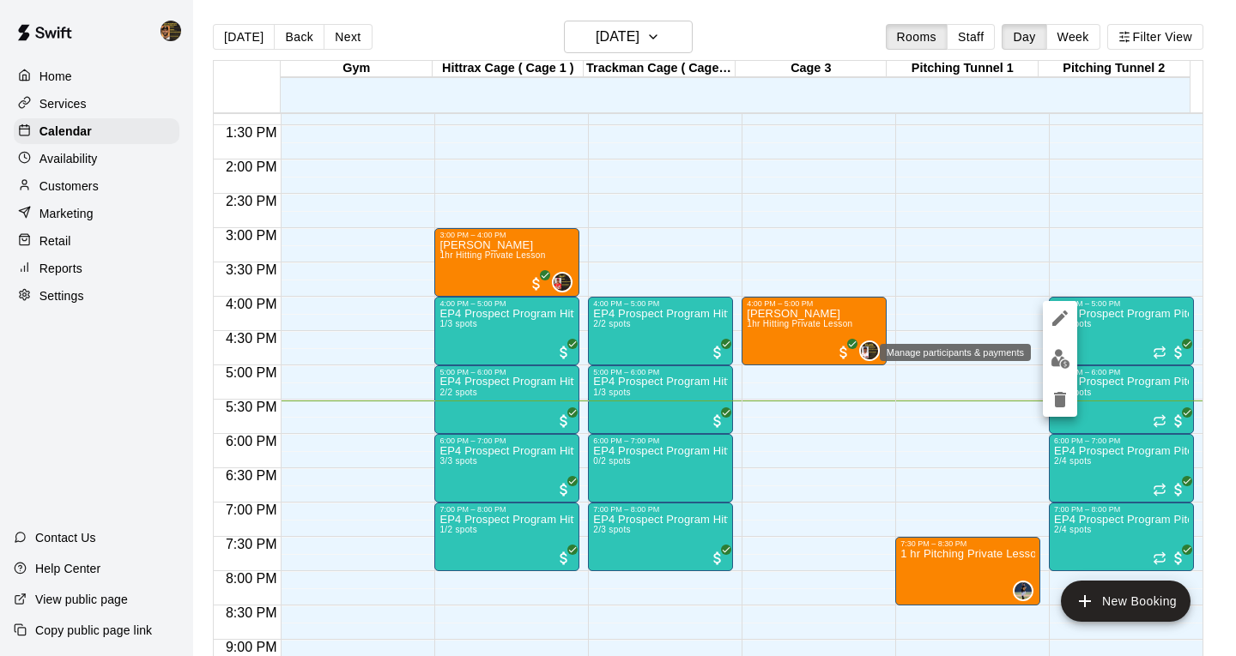
click at [1060, 357] on img "edit" at bounding box center [1060, 359] width 20 height 20
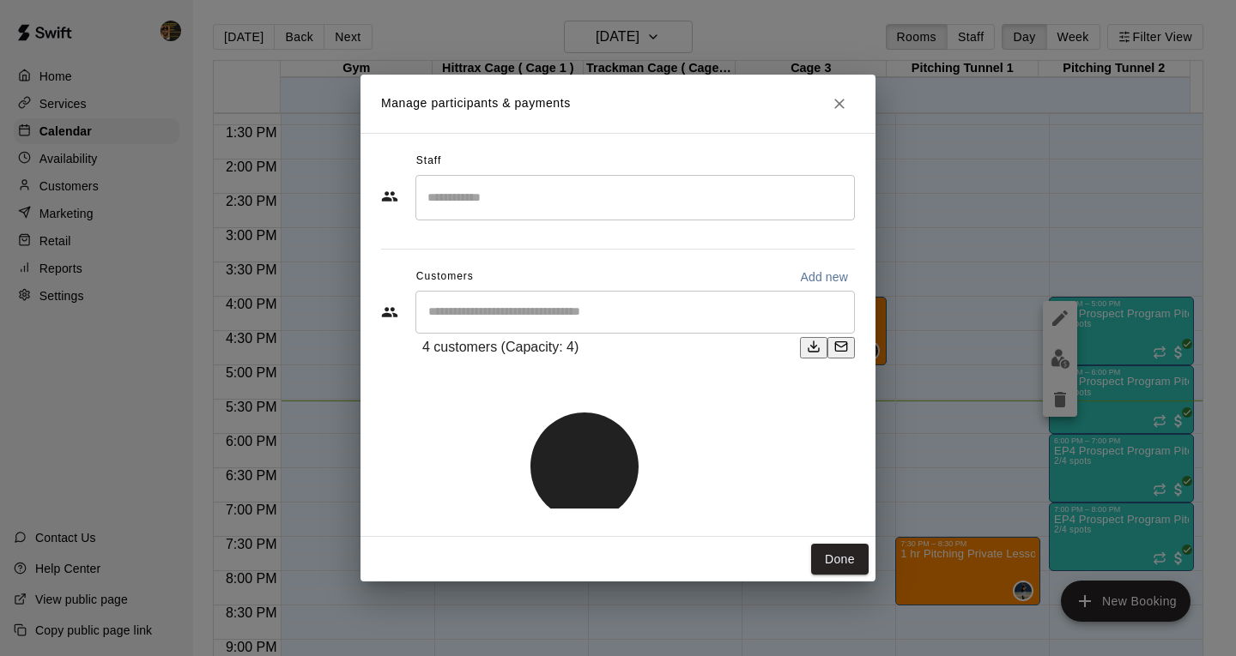
click at [460, 203] on input "Search staff" at bounding box center [635, 198] width 424 height 30
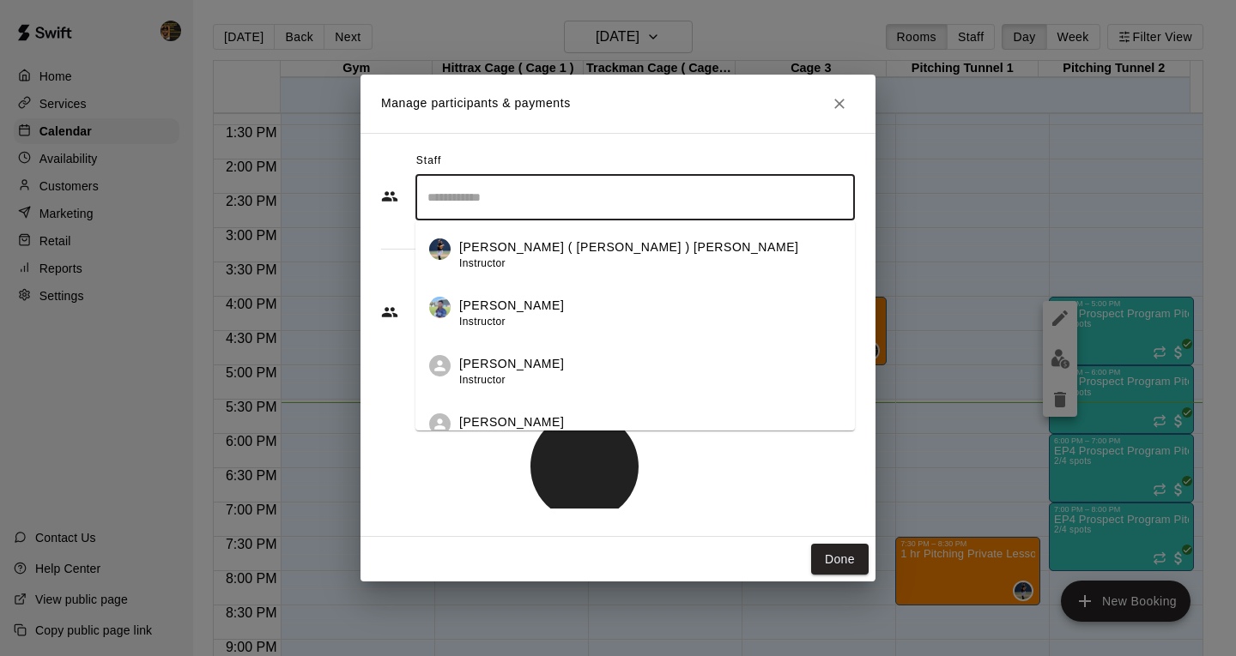
click at [466, 252] on p "[PERSON_NAME] ( [PERSON_NAME] ) [PERSON_NAME]" at bounding box center [629, 248] width 340 height 18
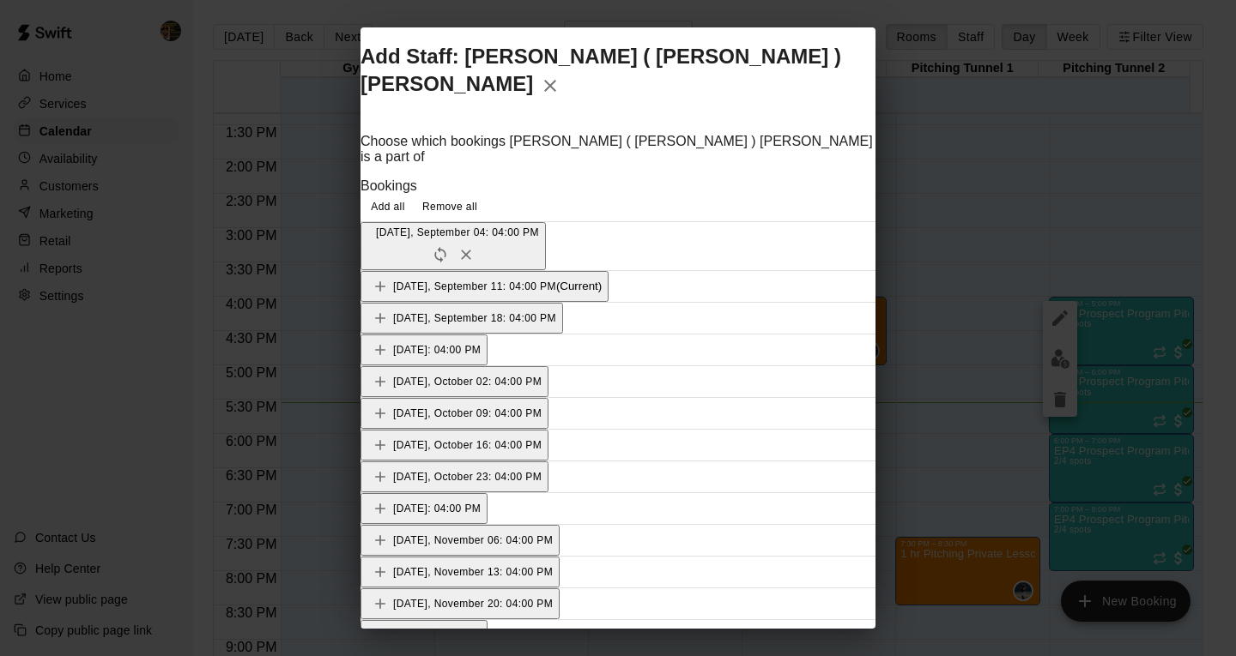
click at [389, 278] on icon "Add" at bounding box center [380, 286] width 17 height 17
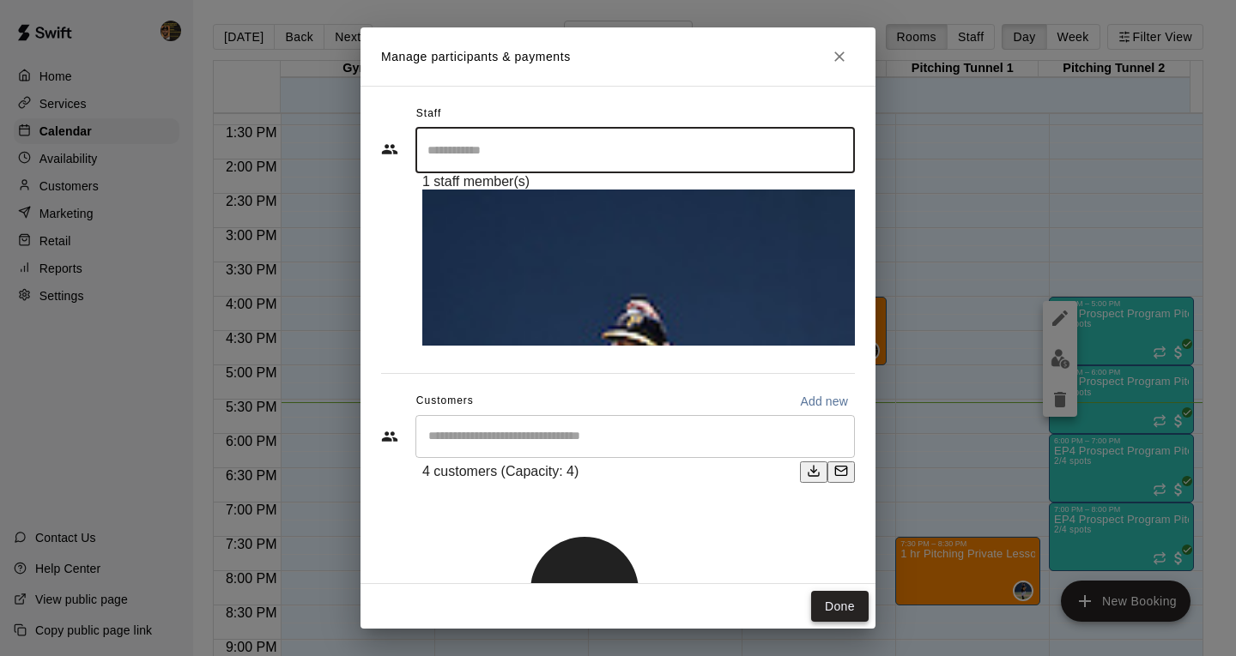
click at [838, 600] on button "Done" at bounding box center [839, 607] width 57 height 32
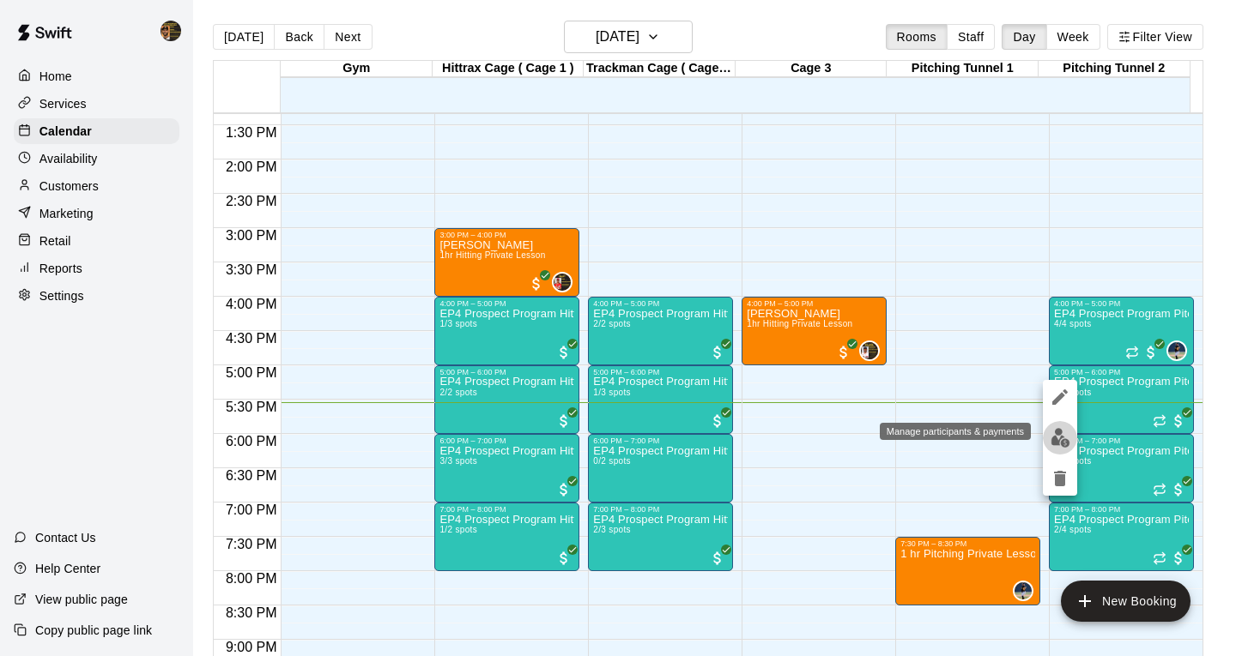
click at [1056, 438] on img "edit" at bounding box center [1060, 438] width 20 height 20
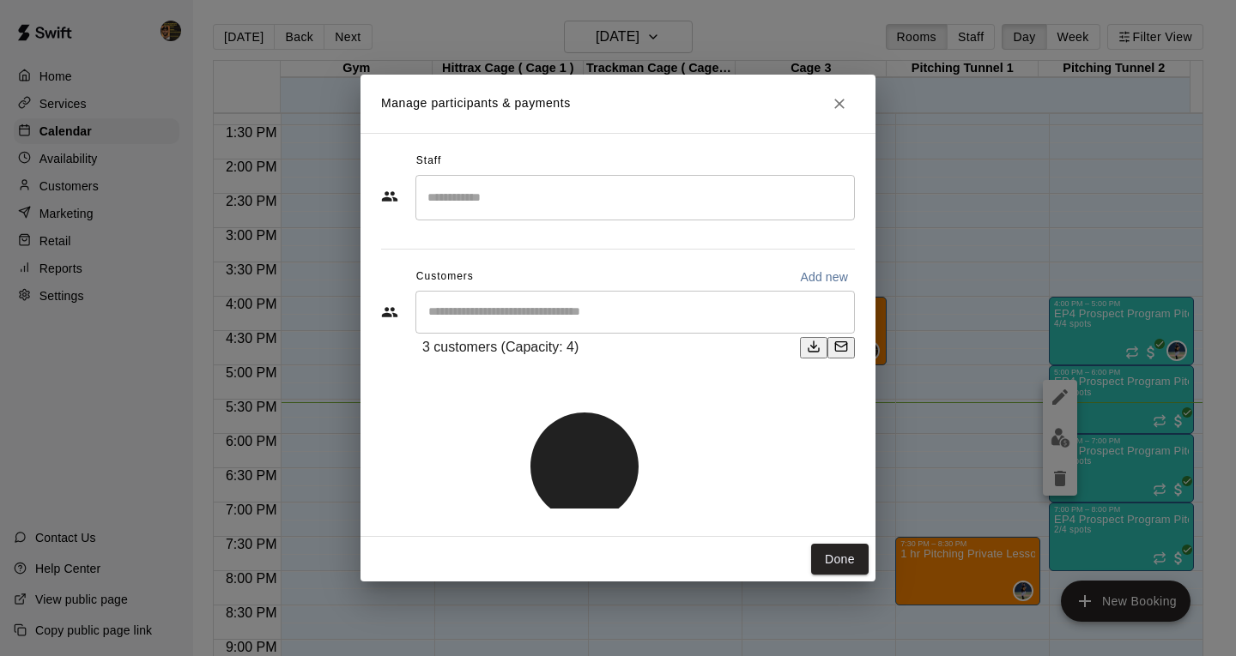
click at [439, 200] on input "Search staff" at bounding box center [635, 198] width 424 height 30
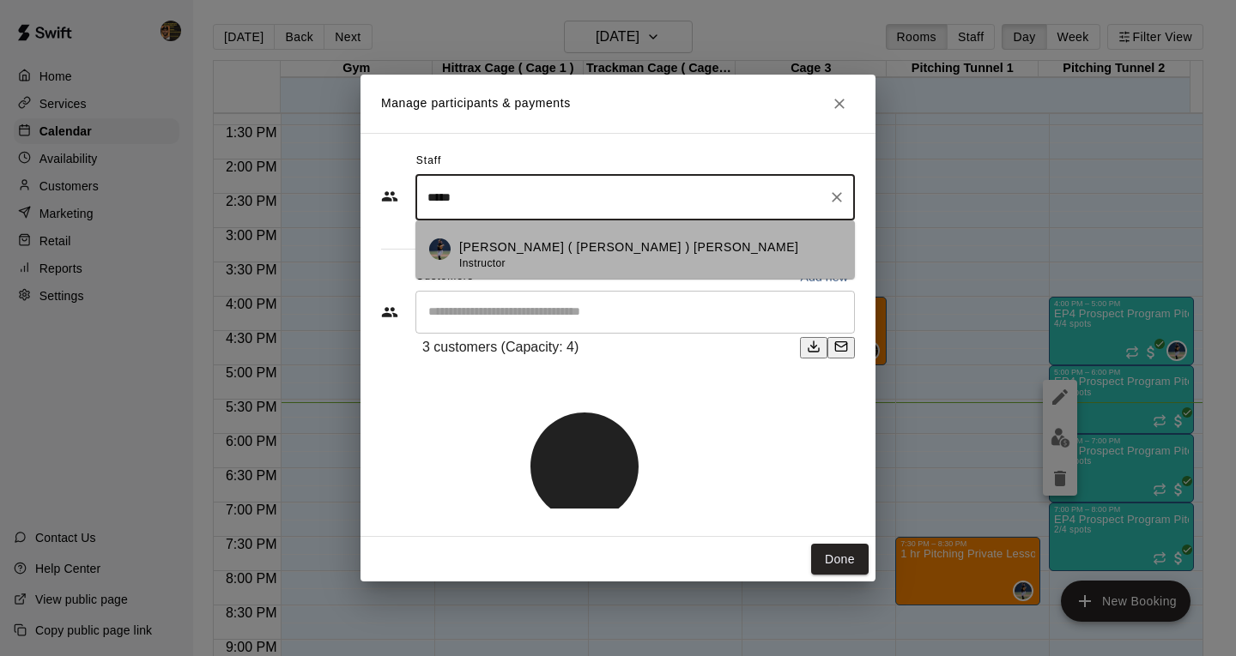
click at [499, 250] on p "[PERSON_NAME] ( [PERSON_NAME] ) [PERSON_NAME]" at bounding box center [629, 248] width 340 height 18
type input "*****"
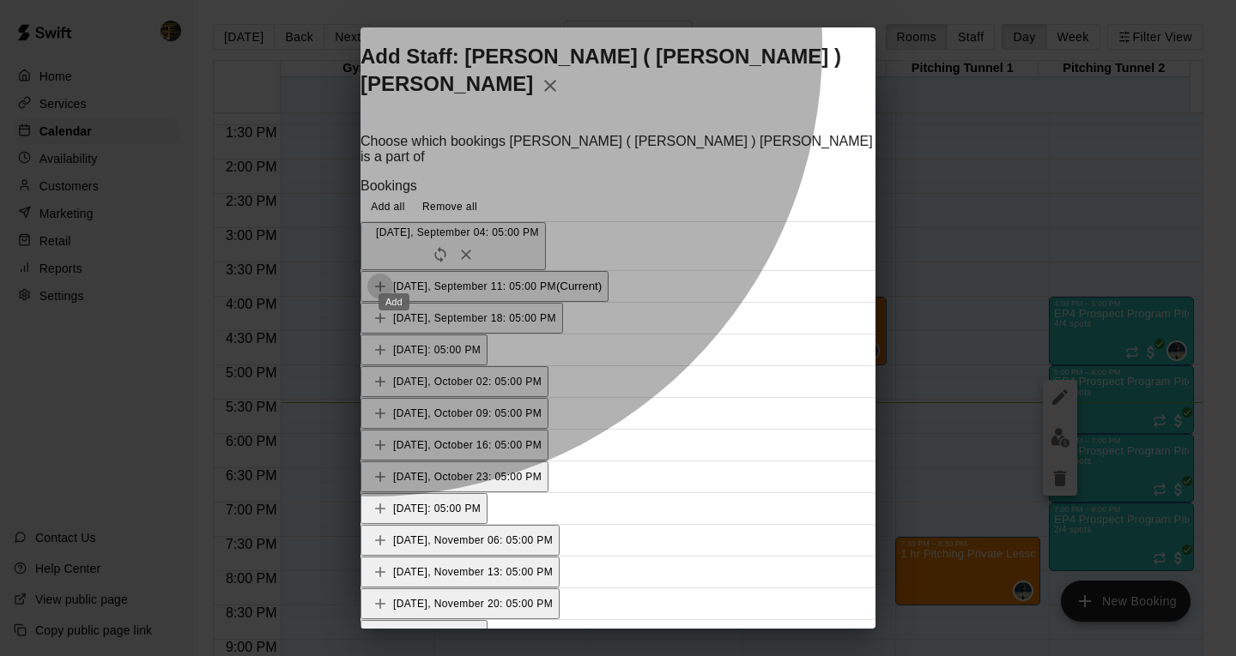
click at [389, 278] on icon "Add" at bounding box center [380, 286] width 17 height 17
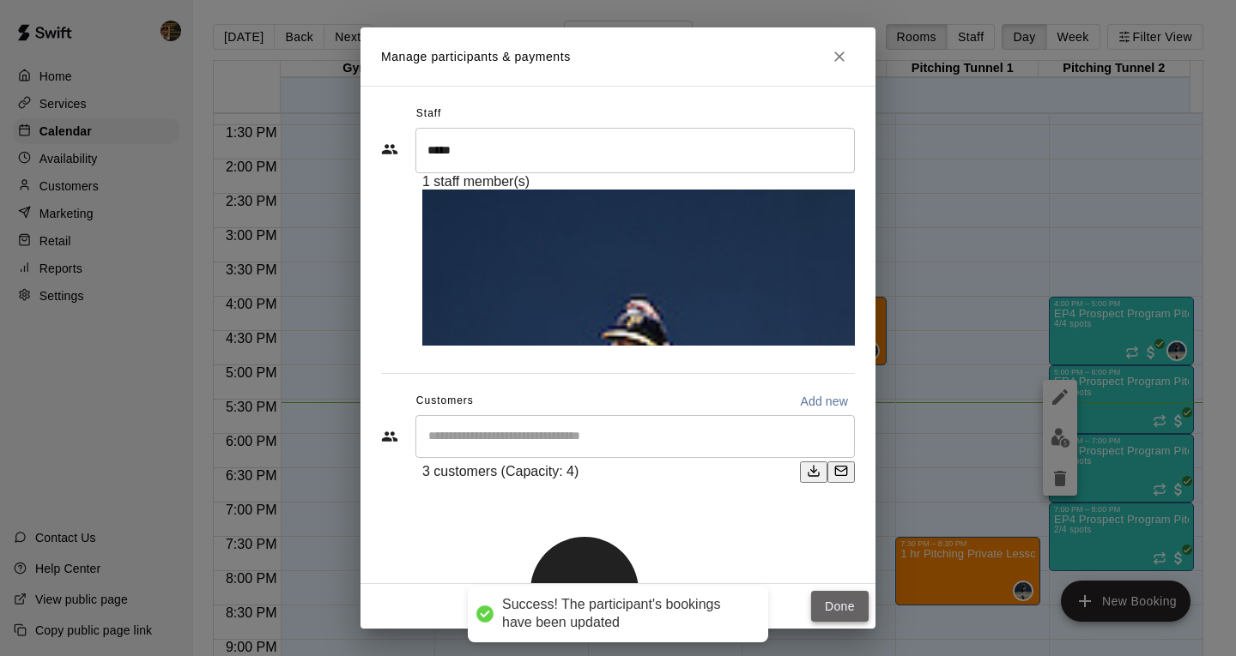
click at [831, 599] on button "Done" at bounding box center [839, 607] width 57 height 32
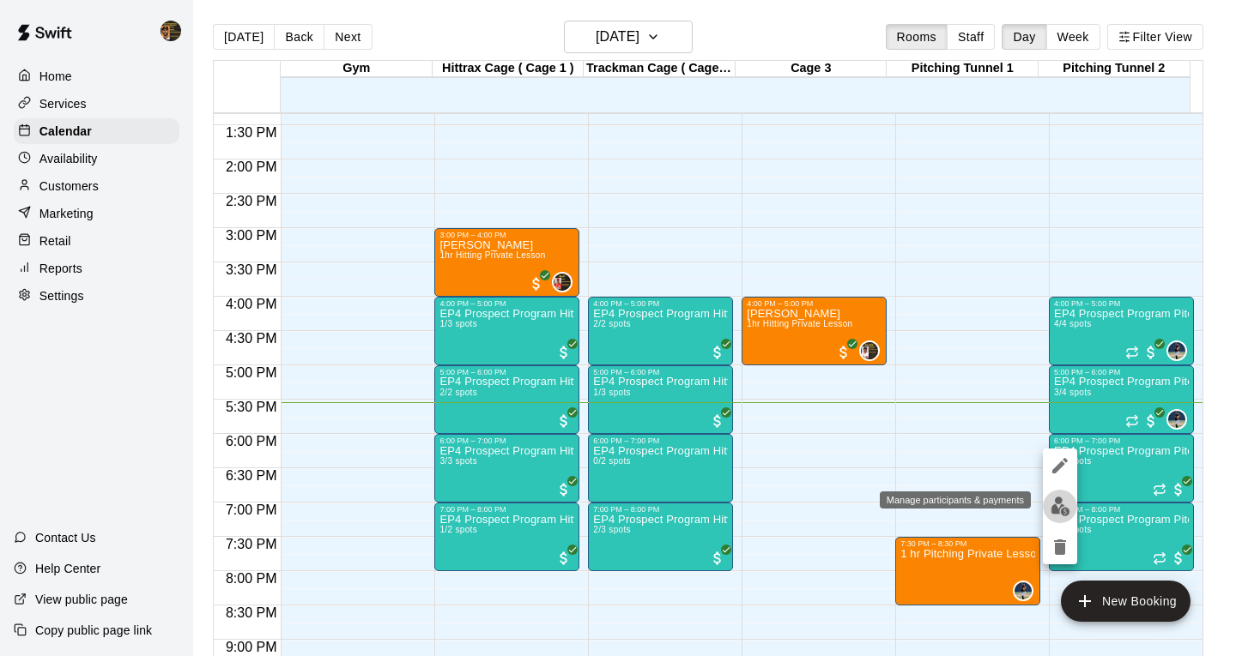
click at [1066, 504] on img "edit" at bounding box center [1060, 507] width 20 height 20
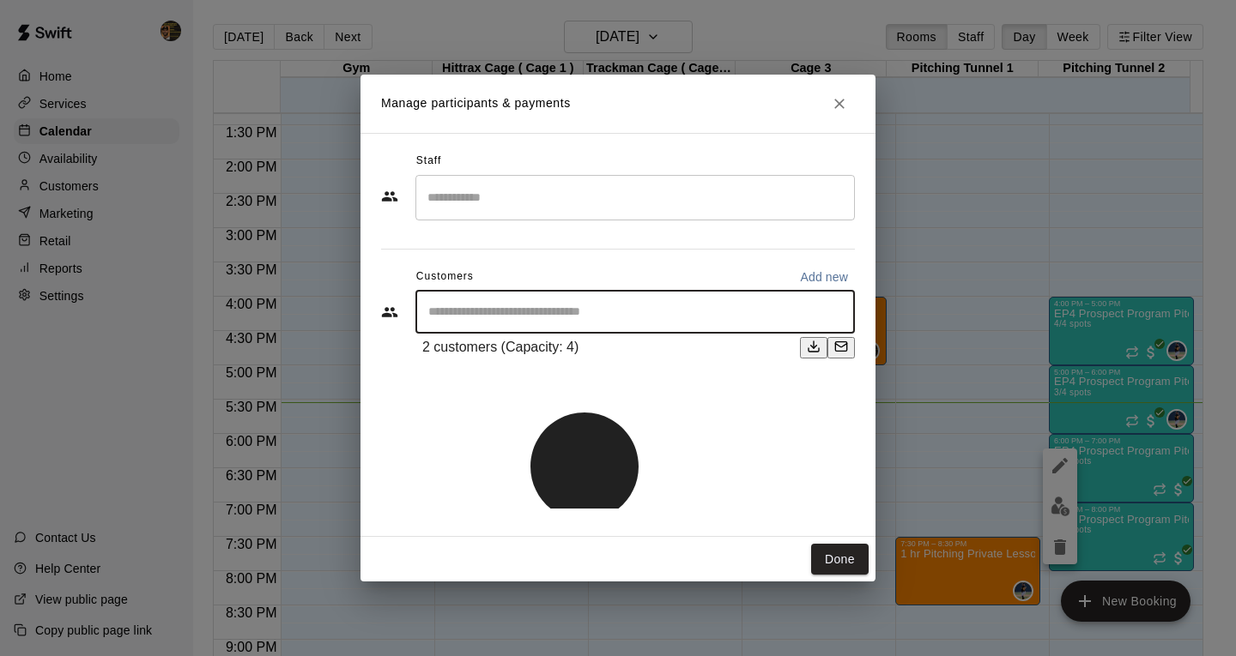
click at [477, 311] on input "Start typing to search customers..." at bounding box center [635, 312] width 424 height 17
click at [483, 186] on input "Search staff" at bounding box center [635, 198] width 424 height 30
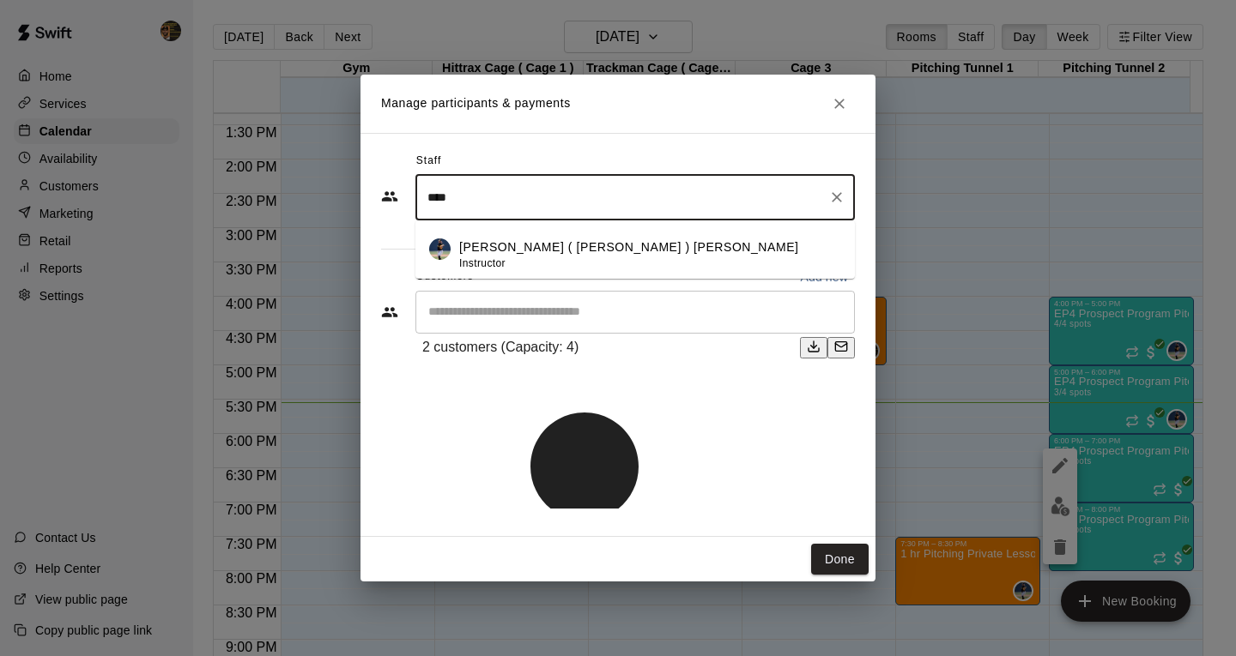
click at [489, 246] on p "[PERSON_NAME] ( [PERSON_NAME] ) [PERSON_NAME]" at bounding box center [629, 248] width 340 height 18
type input "****"
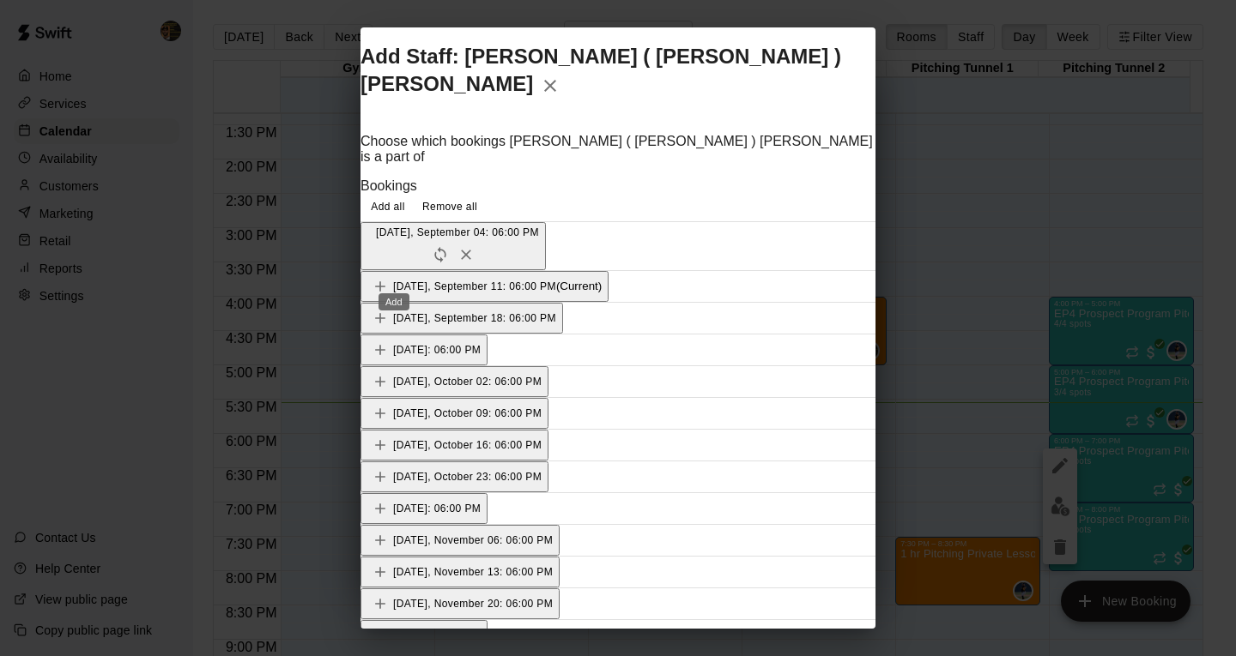
click at [384, 274] on button "Add" at bounding box center [380, 287] width 26 height 26
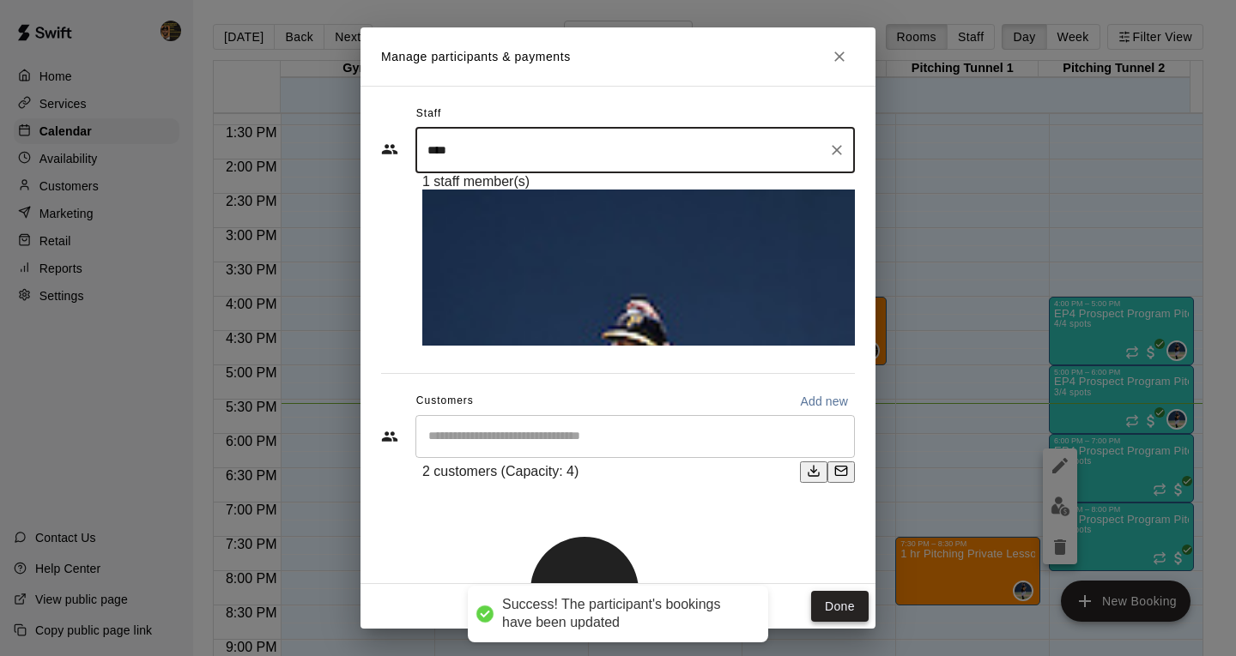
click at [821, 596] on button "Done" at bounding box center [839, 607] width 57 height 32
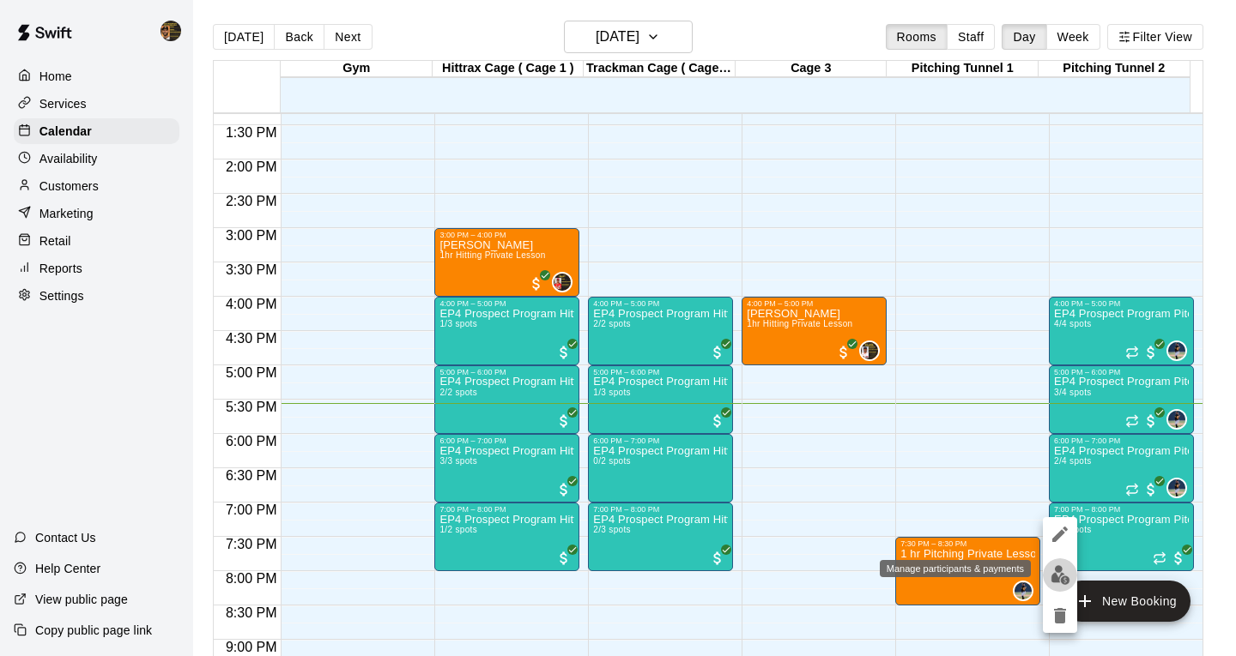
click at [1062, 569] on img "edit" at bounding box center [1060, 575] width 20 height 20
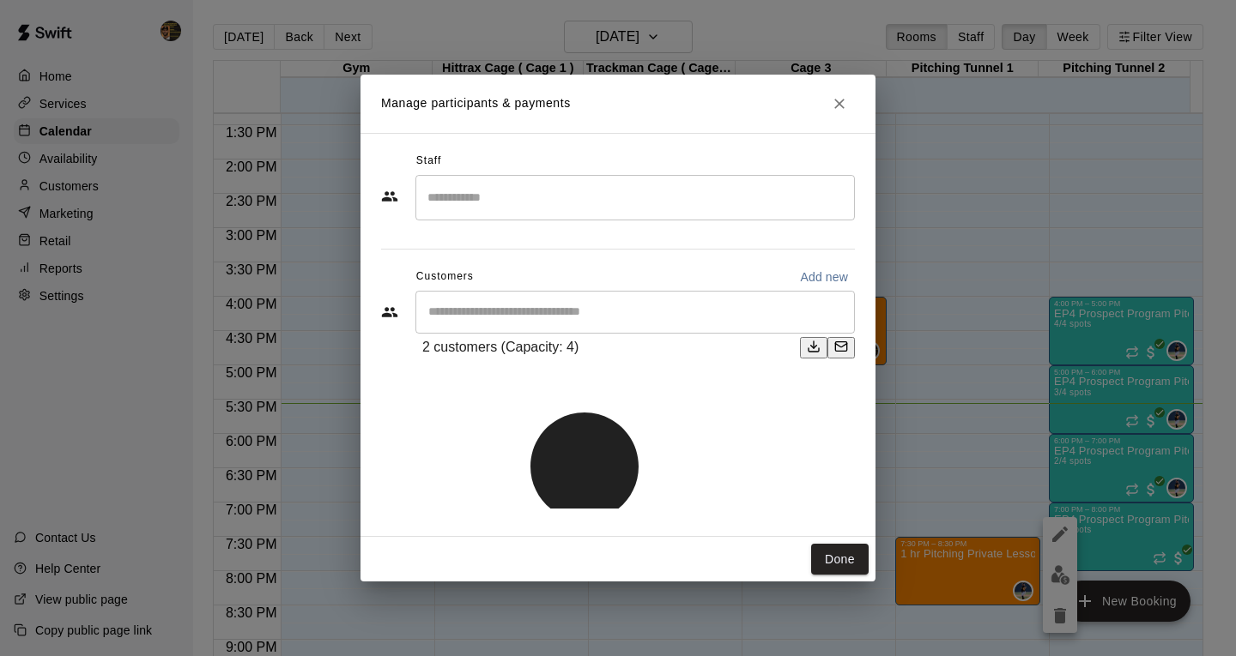
click at [464, 204] on input "Search staff" at bounding box center [635, 198] width 424 height 30
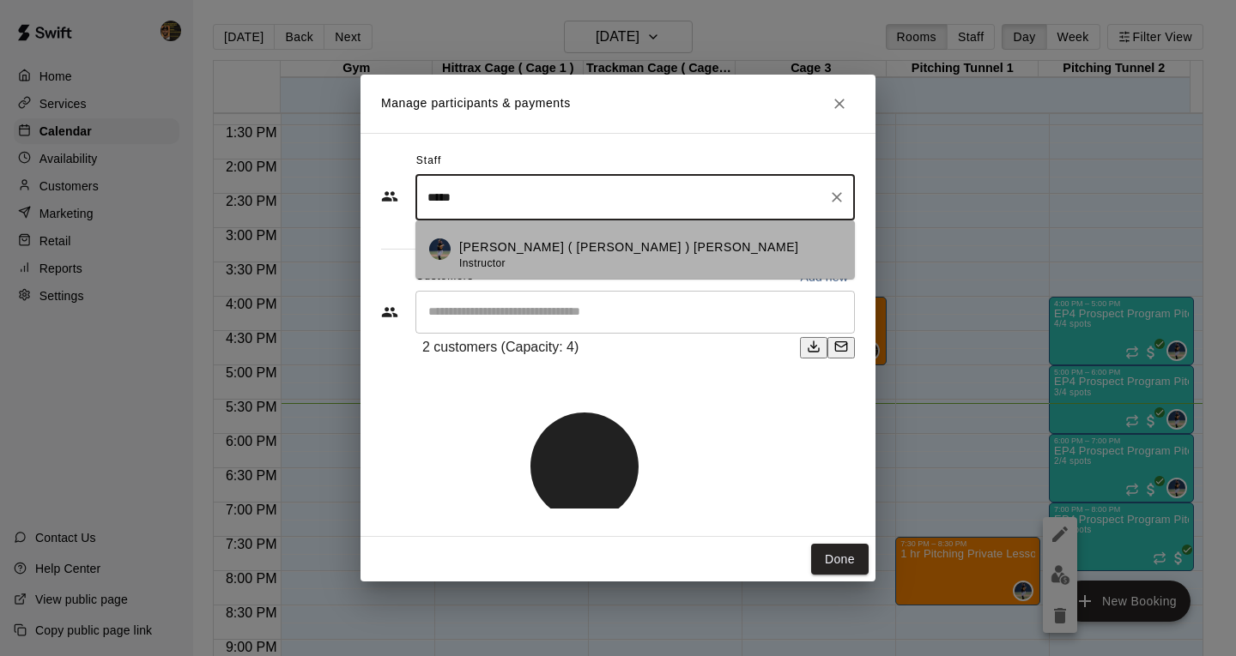
click at [506, 251] on p "[PERSON_NAME] ( [PERSON_NAME] ) [PERSON_NAME]" at bounding box center [629, 248] width 340 height 18
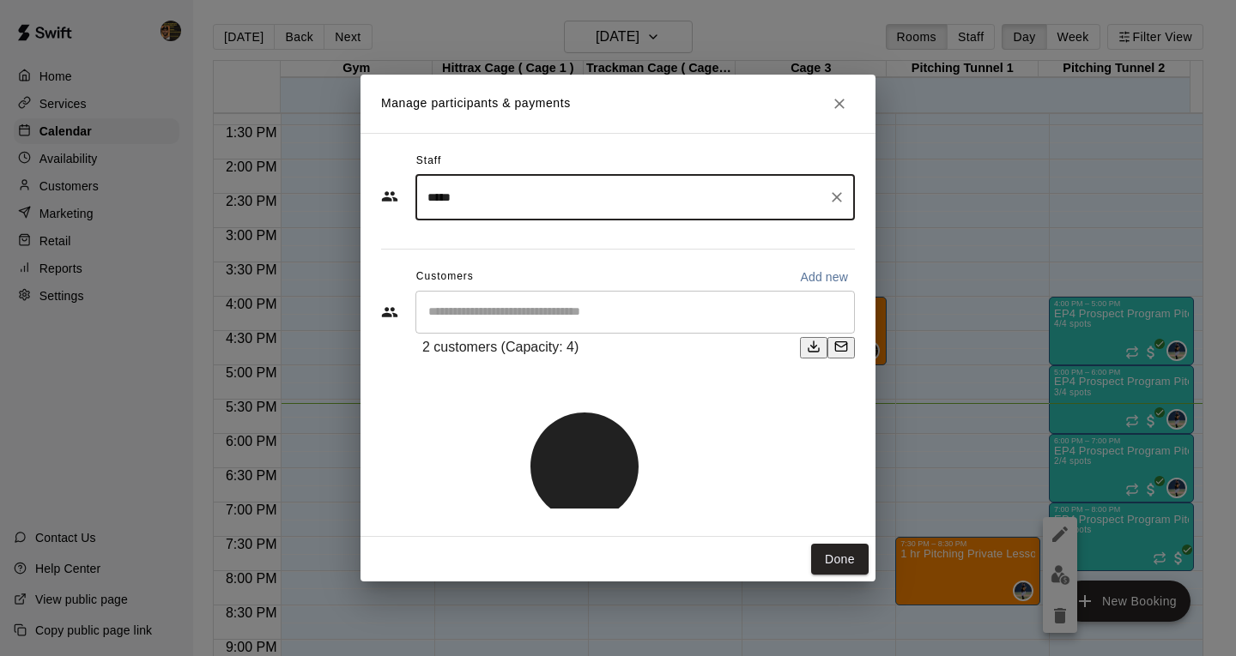
type input "*****"
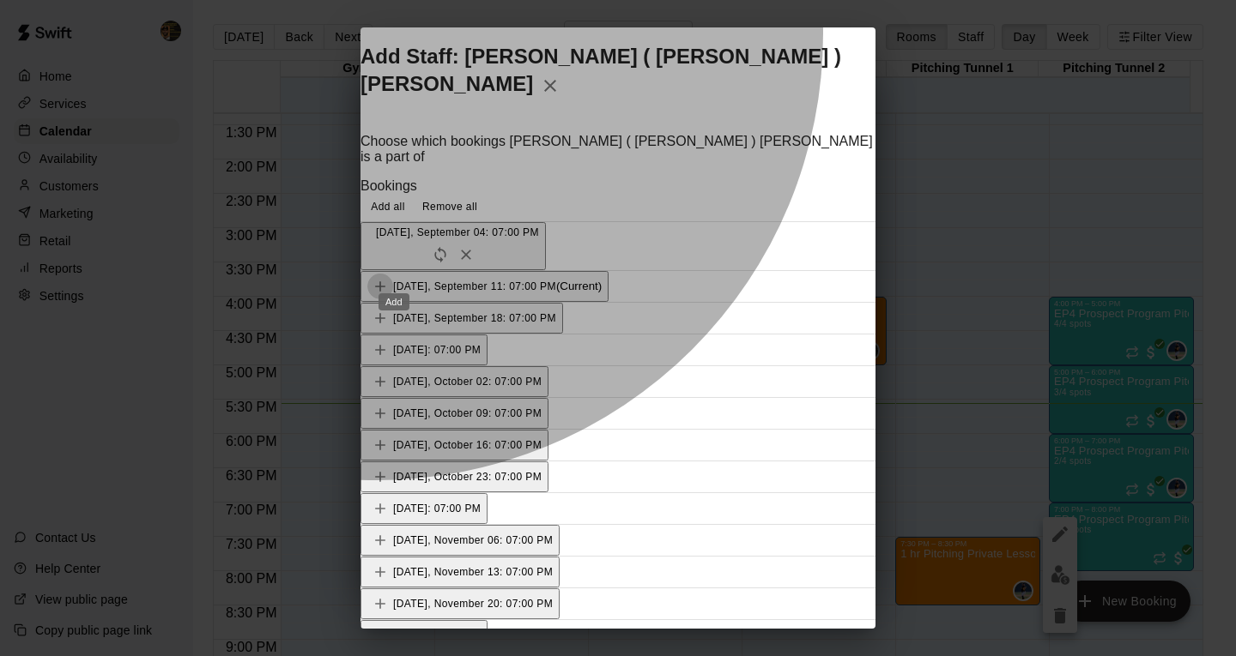
click at [393, 274] on button "Add" at bounding box center [380, 287] width 26 height 26
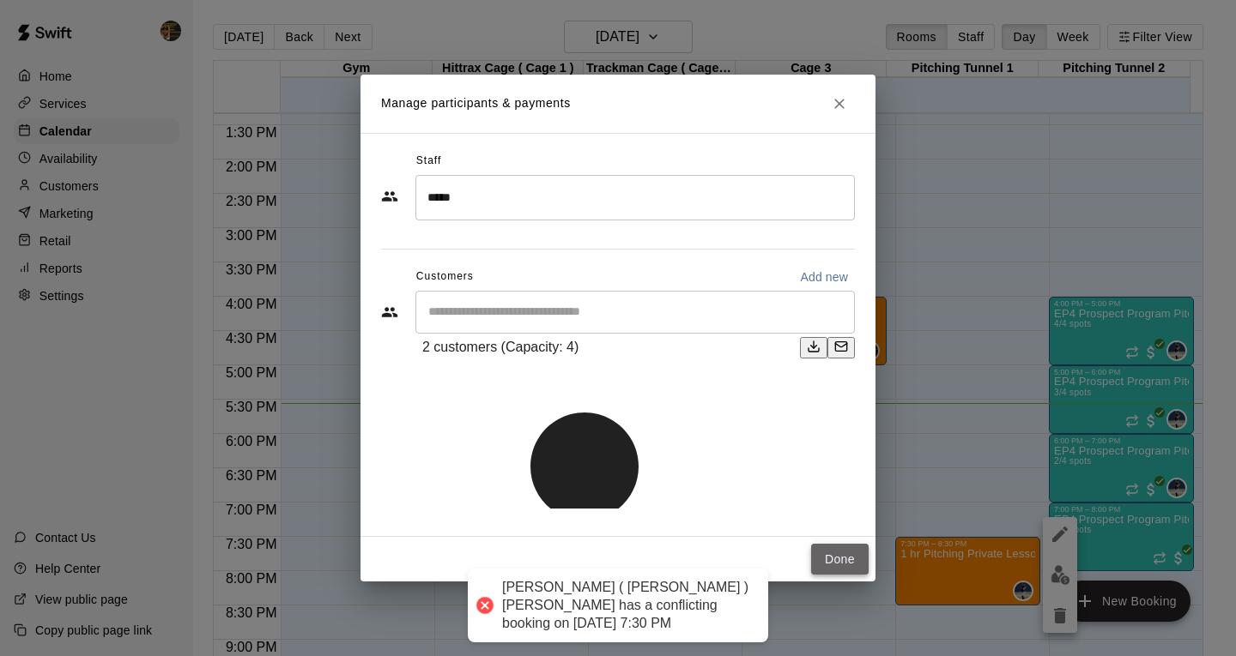
click at [849, 549] on button "Done" at bounding box center [839, 560] width 57 height 32
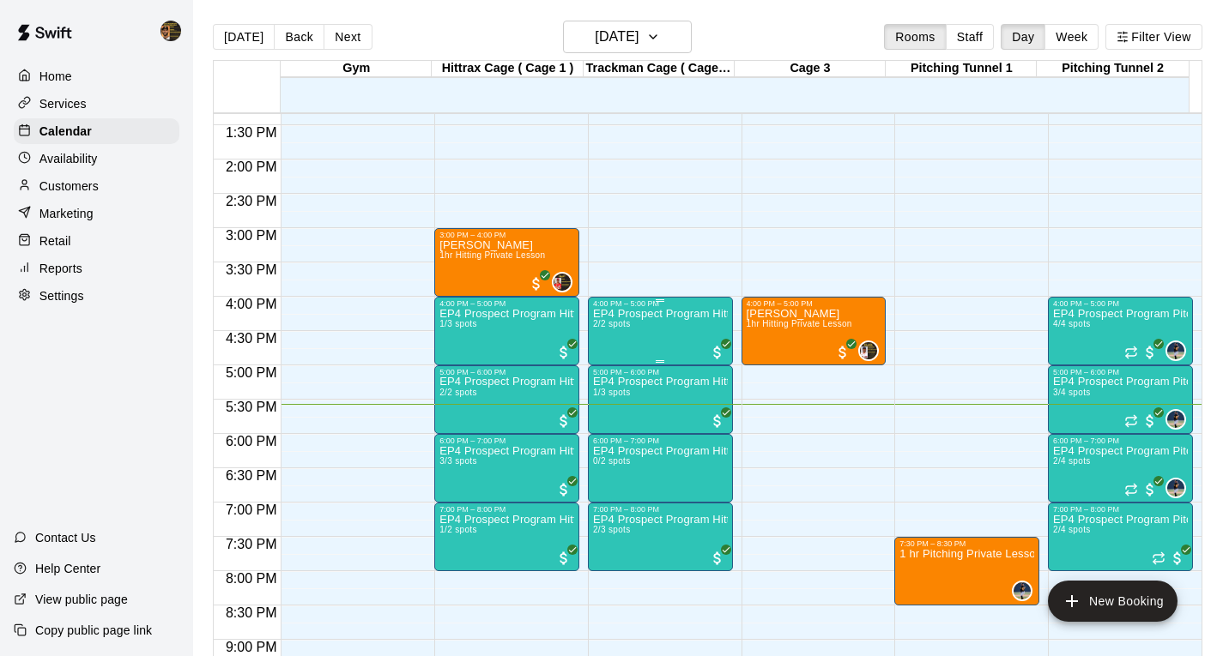
click at [655, 324] on div "EP4 Prospect Program Hitting ( ages [DEMOGRAPHIC_DATA] ) 2/2 spots" at bounding box center [660, 636] width 135 height 656
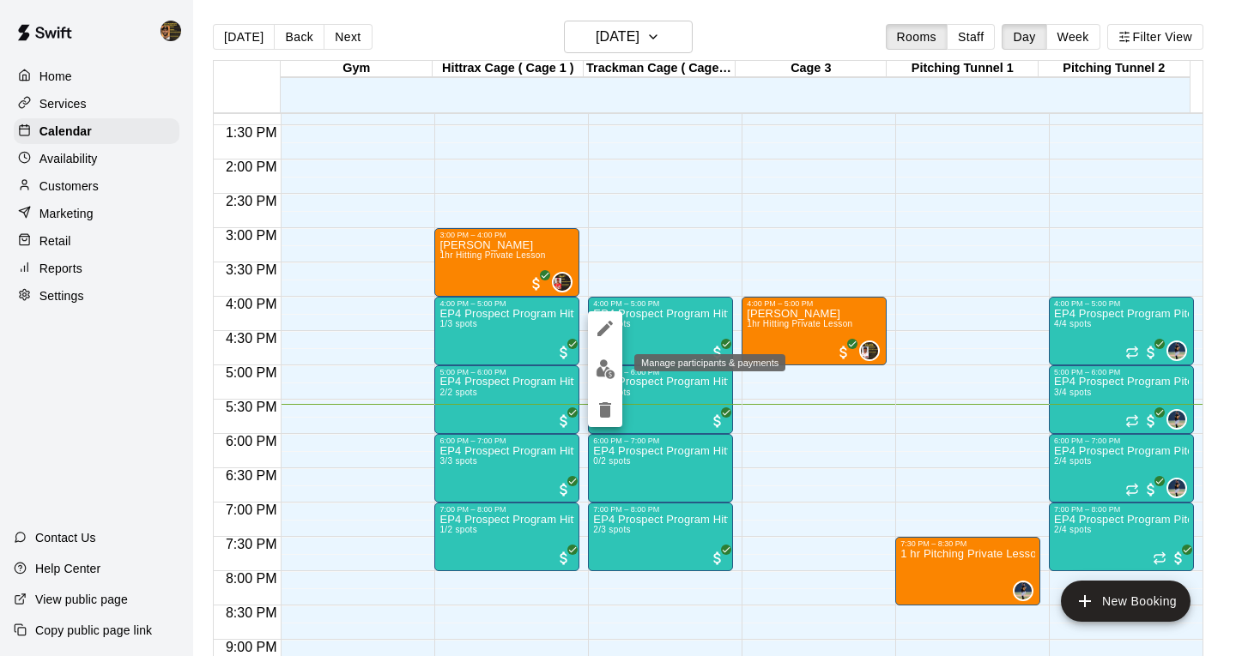
click at [604, 369] on img "edit" at bounding box center [606, 370] width 20 height 20
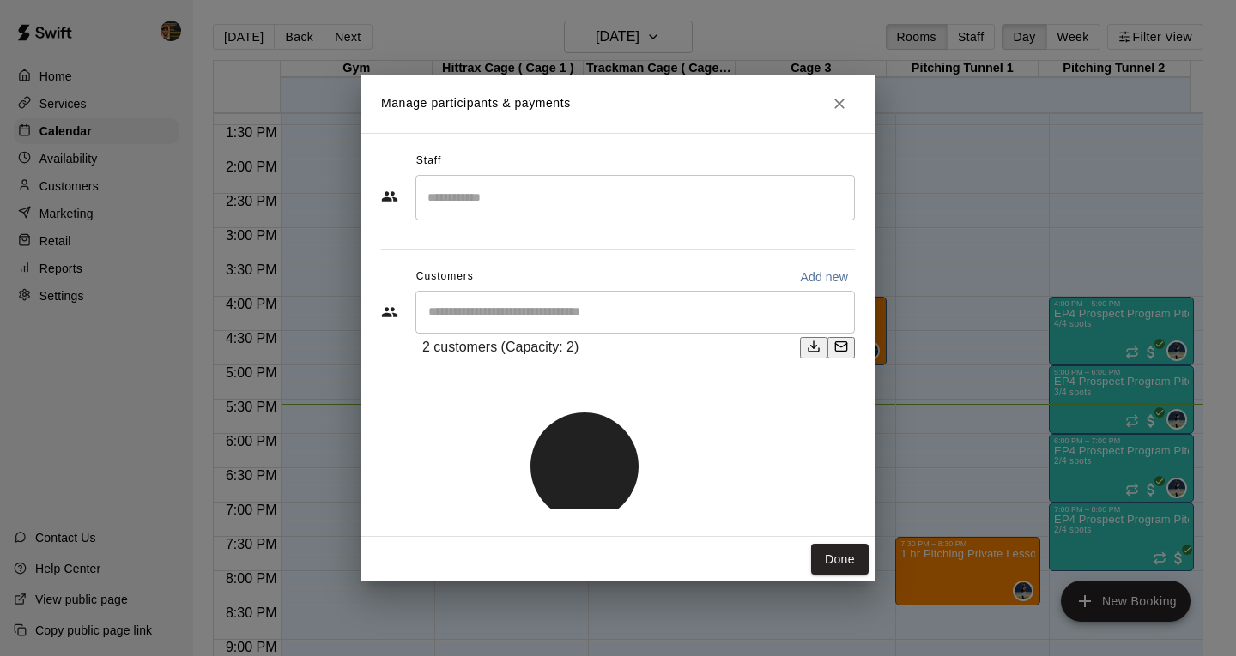
click at [480, 193] on input "Search staff" at bounding box center [635, 198] width 424 height 30
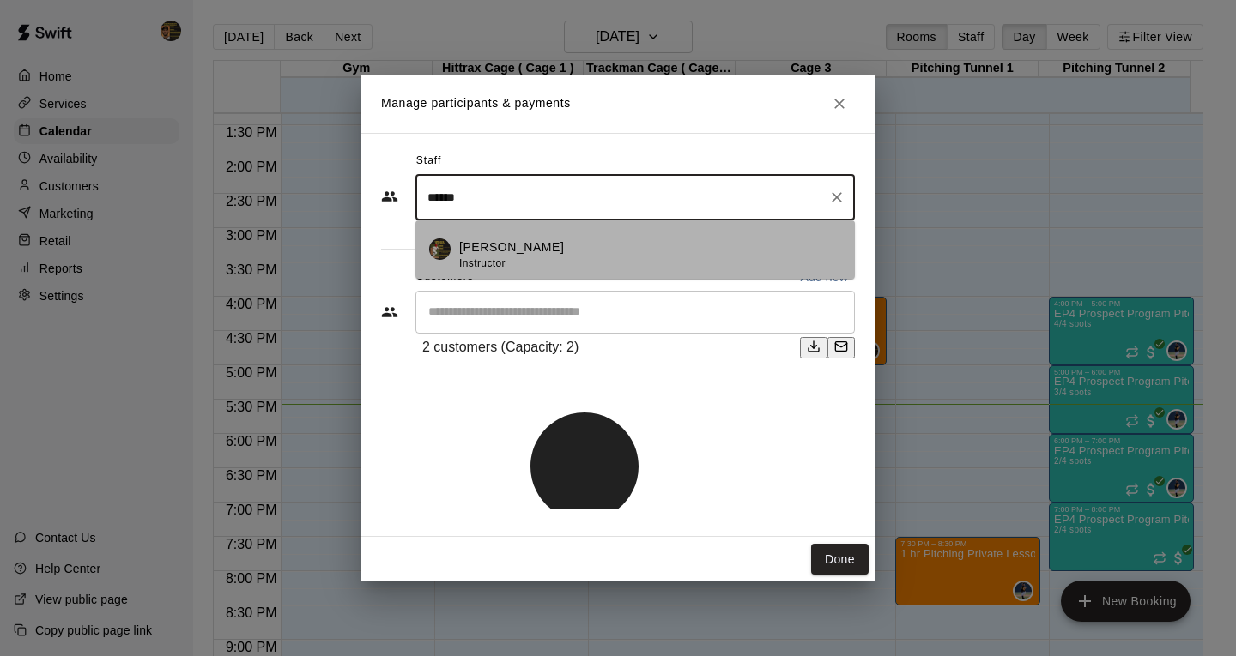
click at [537, 267] on div "[PERSON_NAME] Instructor" at bounding box center [511, 255] width 105 height 33
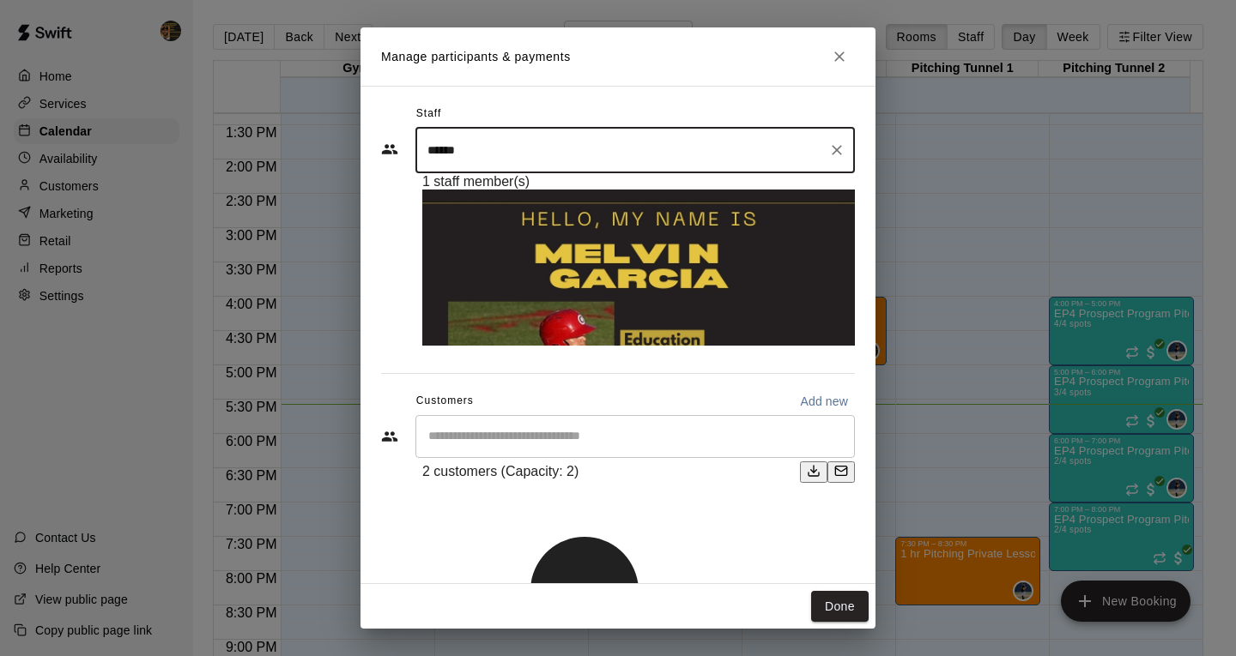
type input "******"
click at [535, 626] on link "[PERSON_NAME]" at bounding box center [478, 633] width 113 height 15
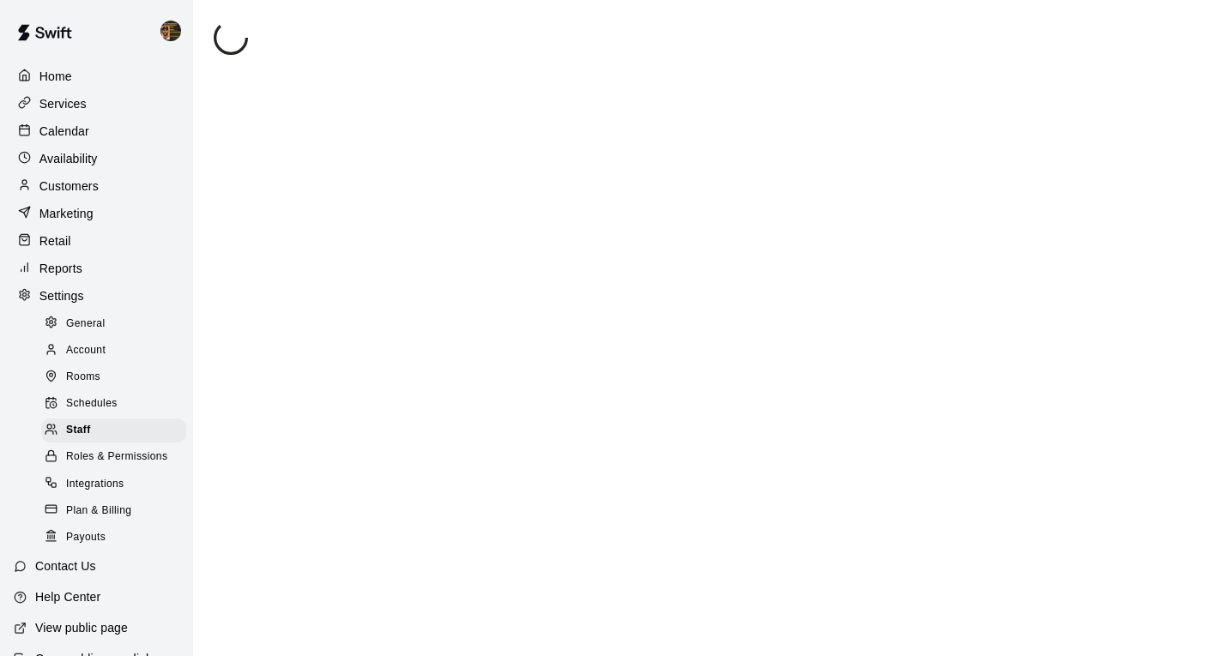
select select "**"
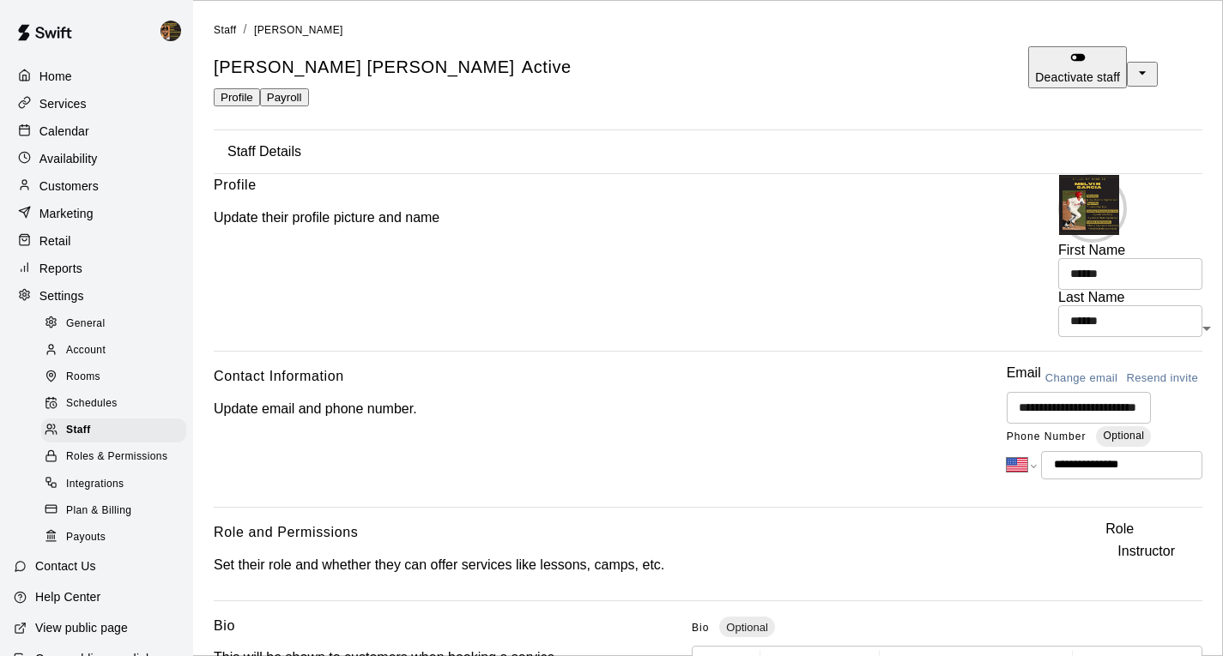
scroll to position [269, 0]
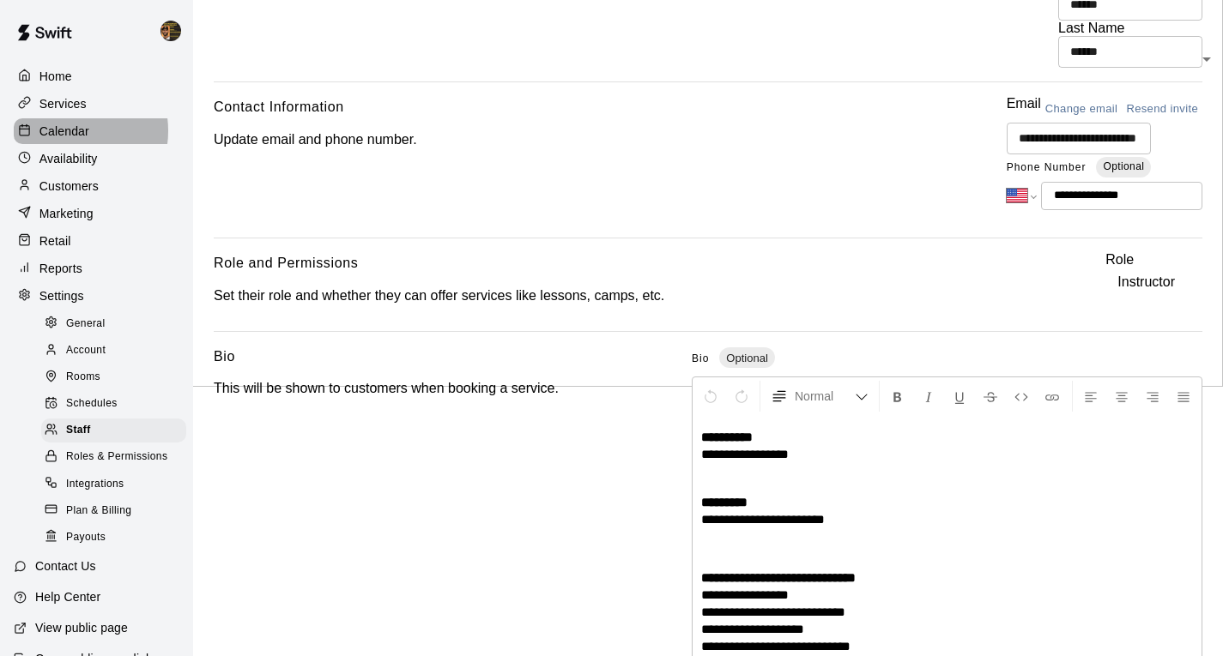
click at [73, 132] on p "Calendar" at bounding box center [64, 131] width 50 height 17
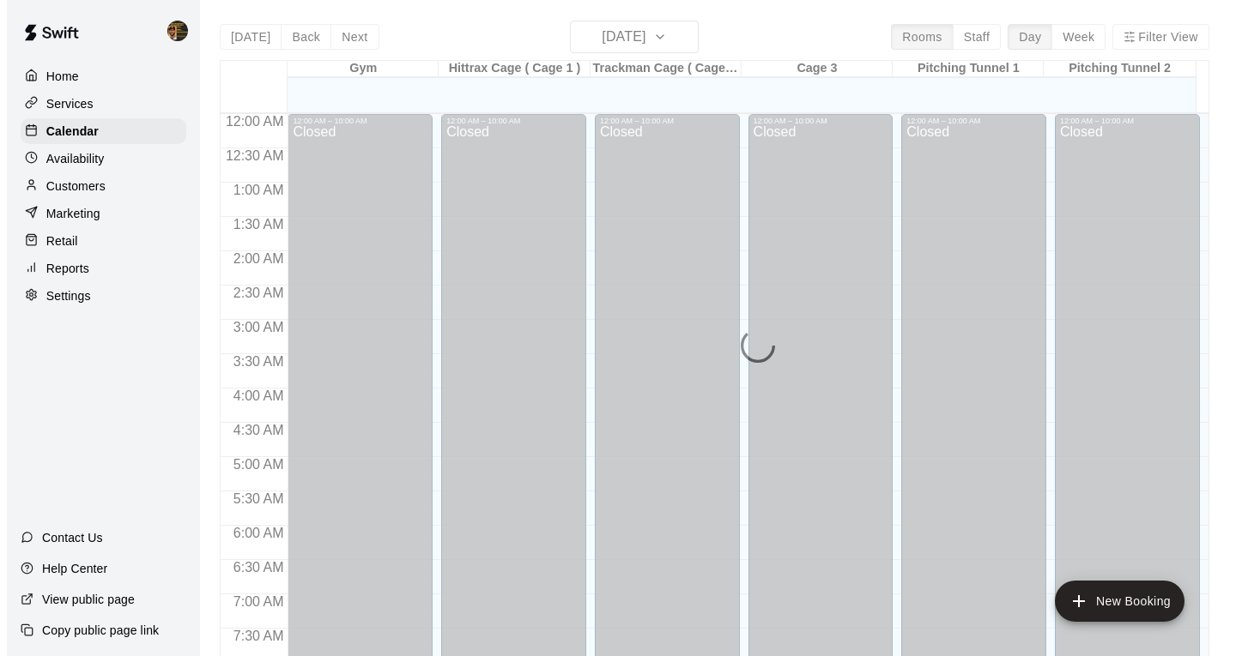
scroll to position [1034, 0]
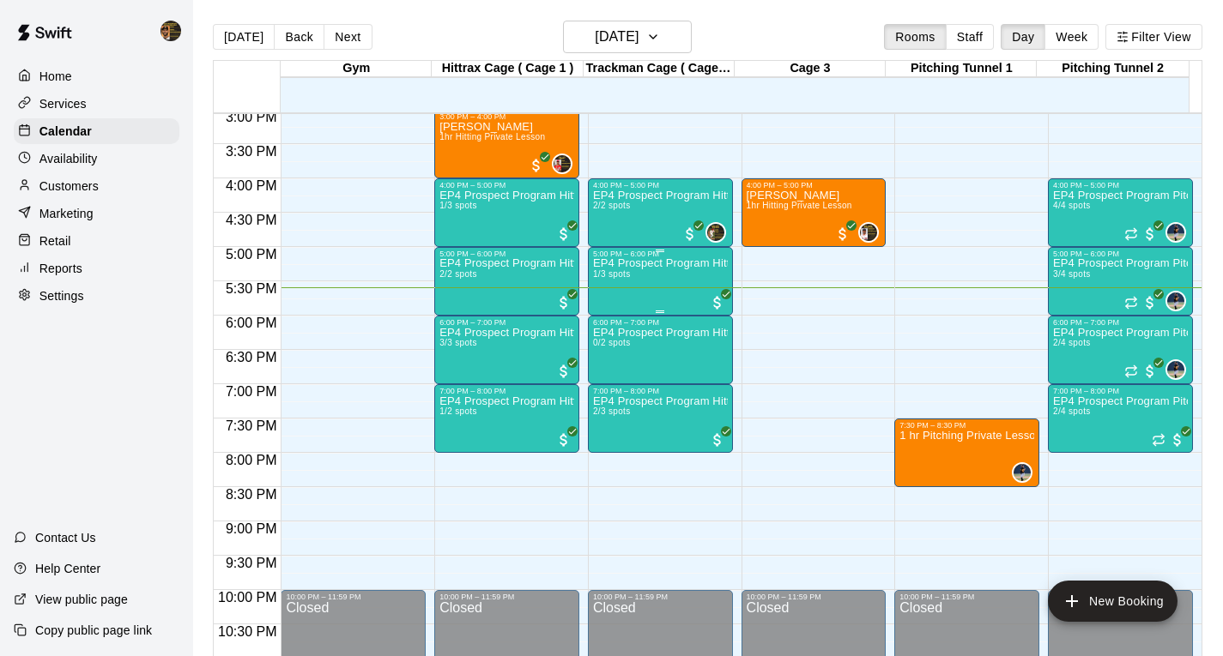
click at [656, 281] on div "EP4 Prospect Program Hitting ( ages [DEMOGRAPHIC_DATA] ) 1/3 spots" at bounding box center [660, 586] width 135 height 656
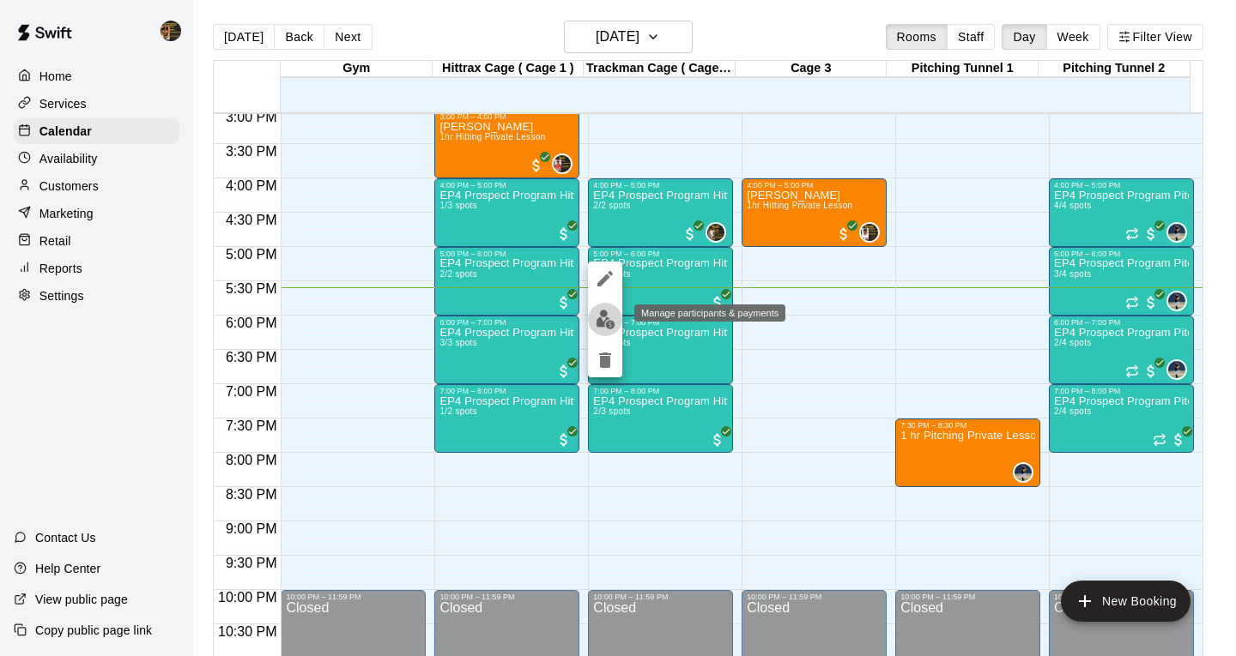
click at [594, 315] on button "edit" at bounding box center [605, 319] width 34 height 33
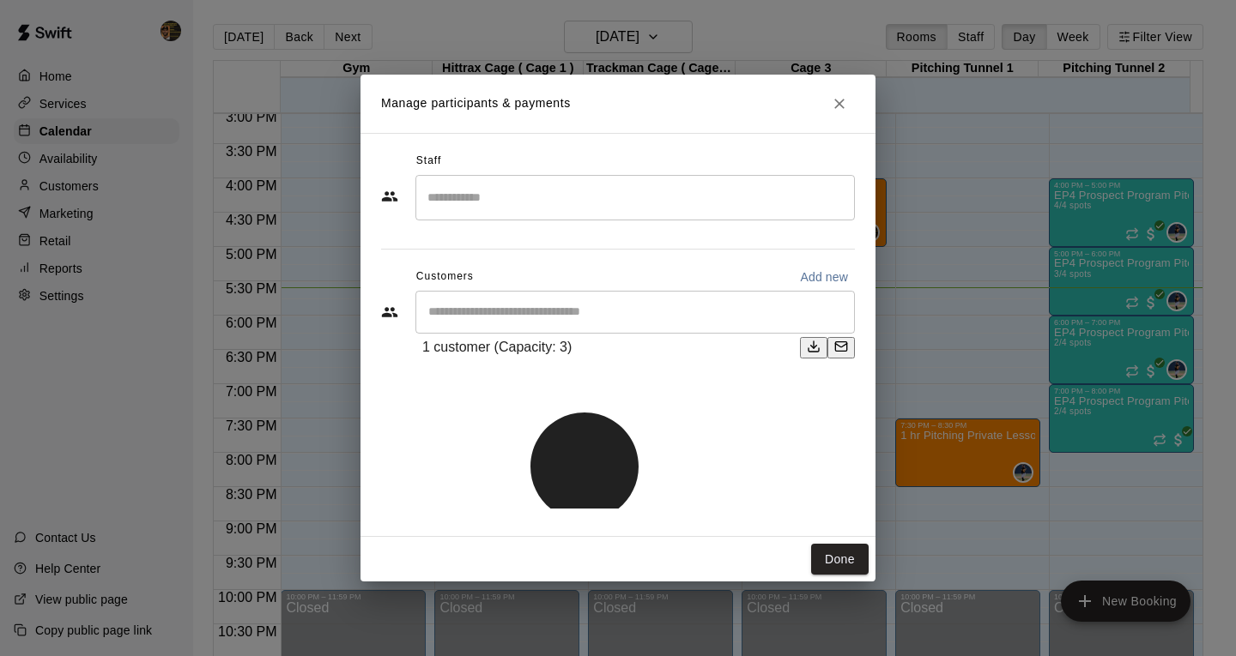
click at [430, 213] on input "Search staff" at bounding box center [635, 198] width 424 height 30
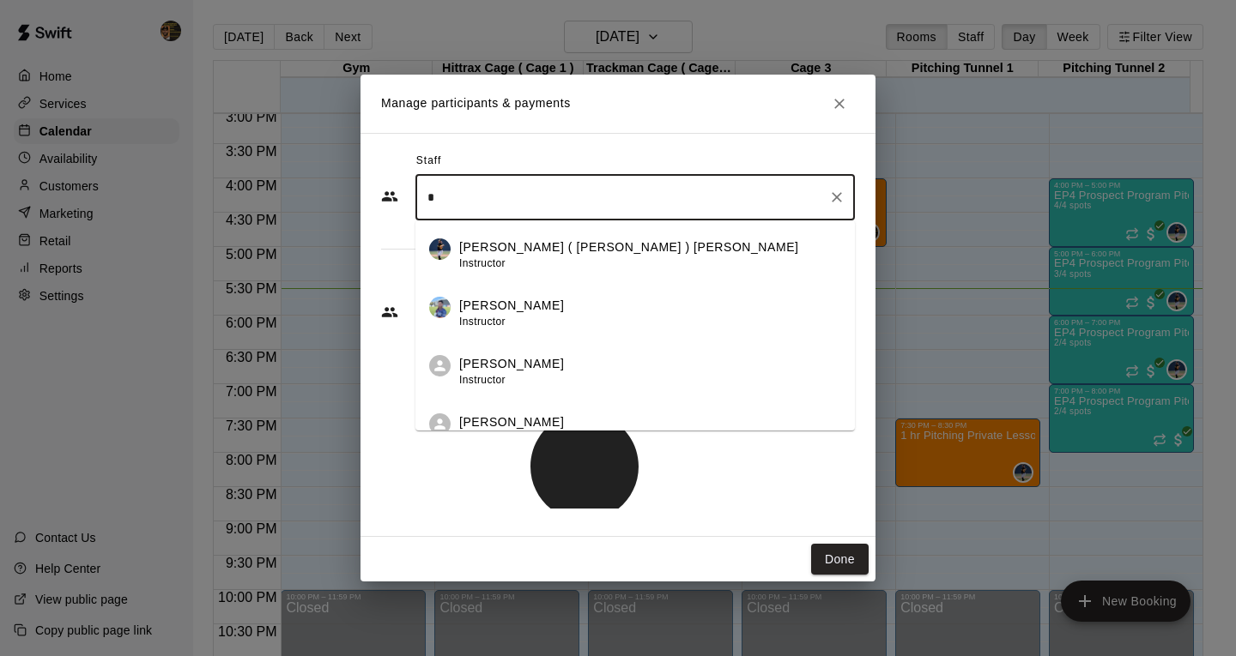
click at [535, 213] on input "*" at bounding box center [622, 198] width 398 height 30
type input "*"
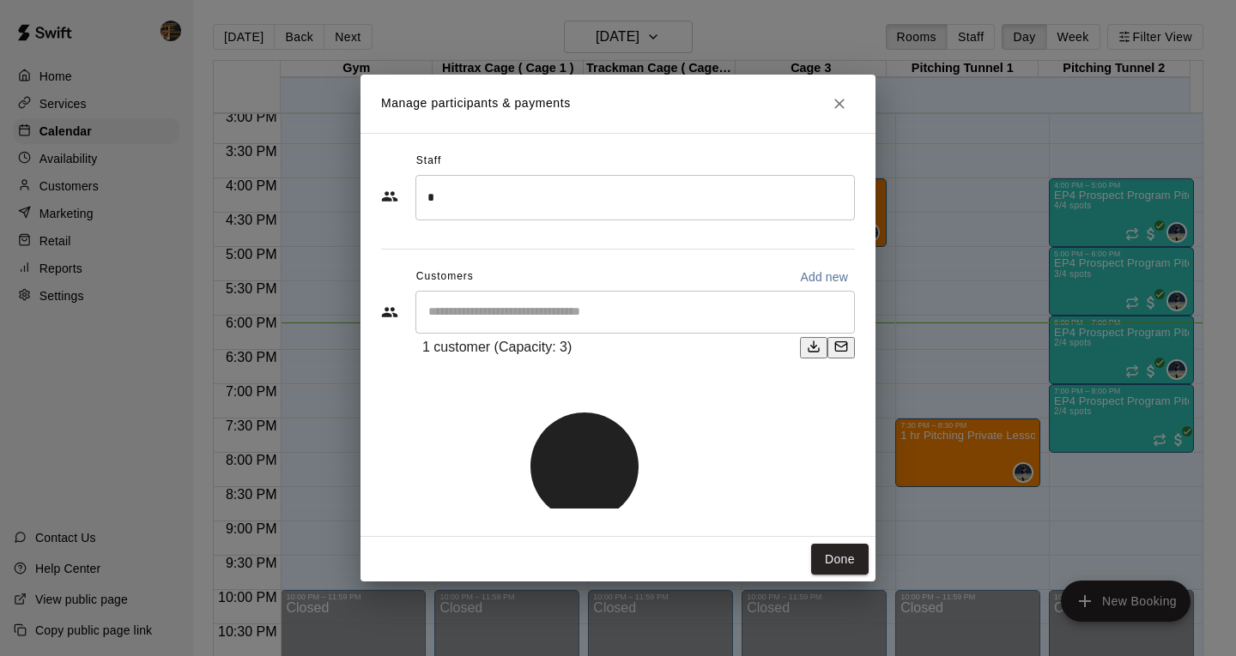
click at [833, 112] on icon "Close" at bounding box center [839, 103] width 17 height 17
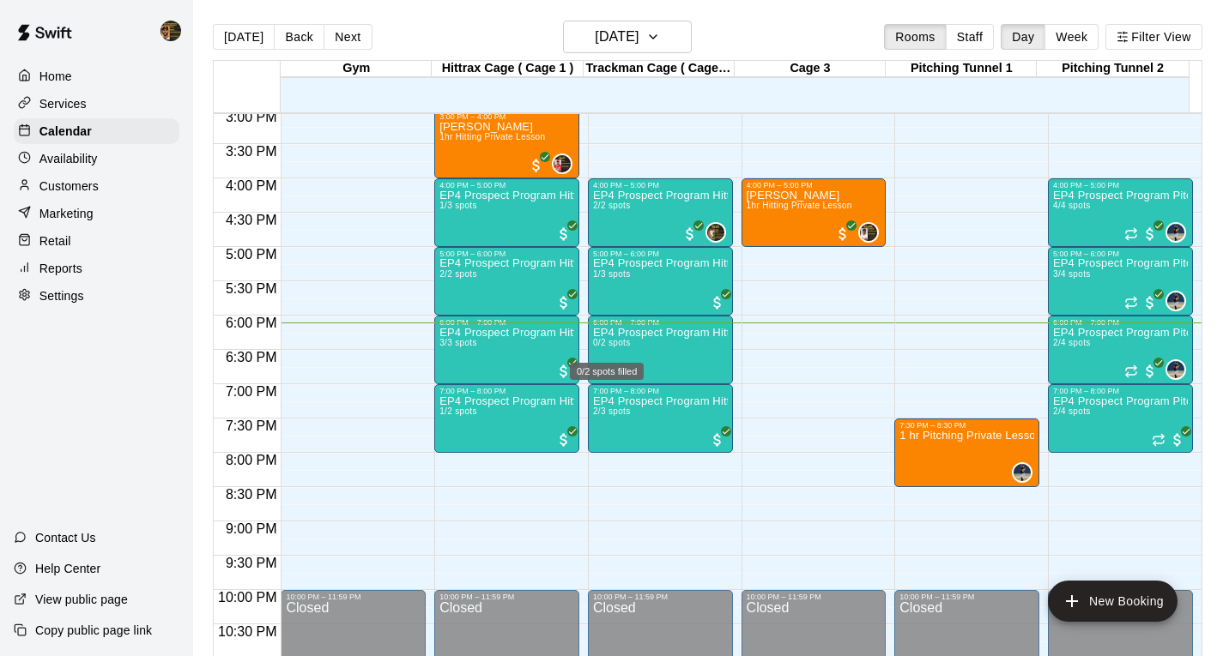
click at [630, 376] on div "0/2 spots filled" at bounding box center [607, 371] width 74 height 17
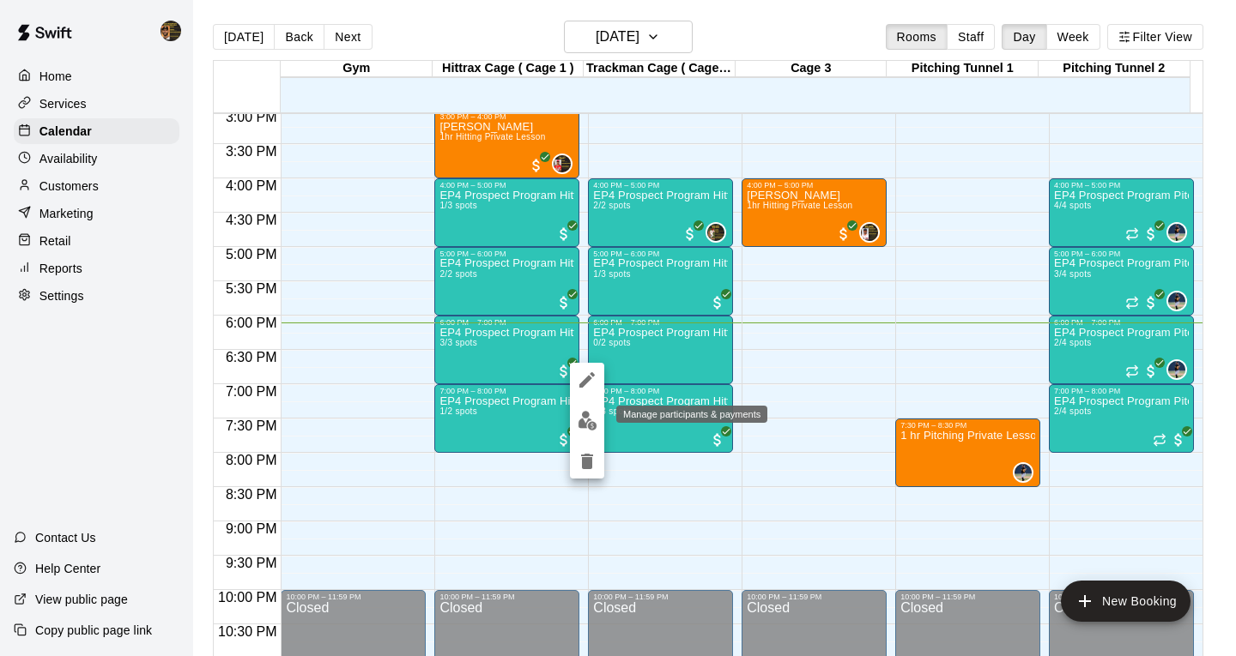
click at [579, 418] on img "edit" at bounding box center [588, 421] width 20 height 20
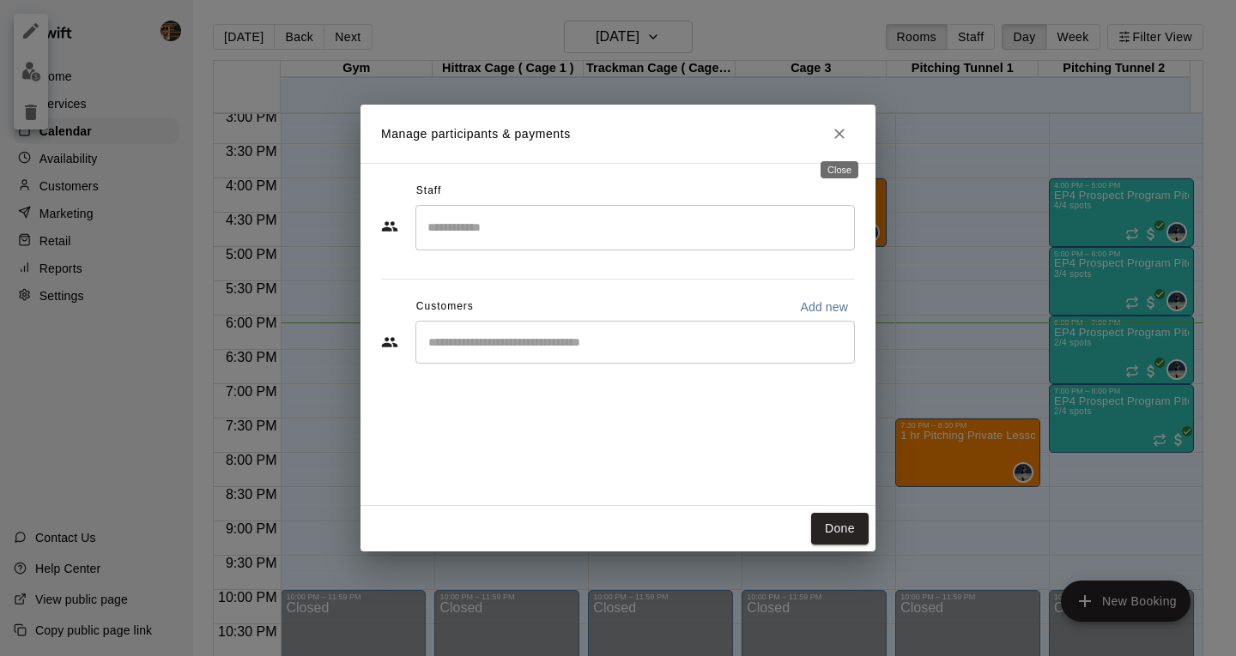
click at [838, 131] on icon "Close" at bounding box center [839, 133] width 17 height 17
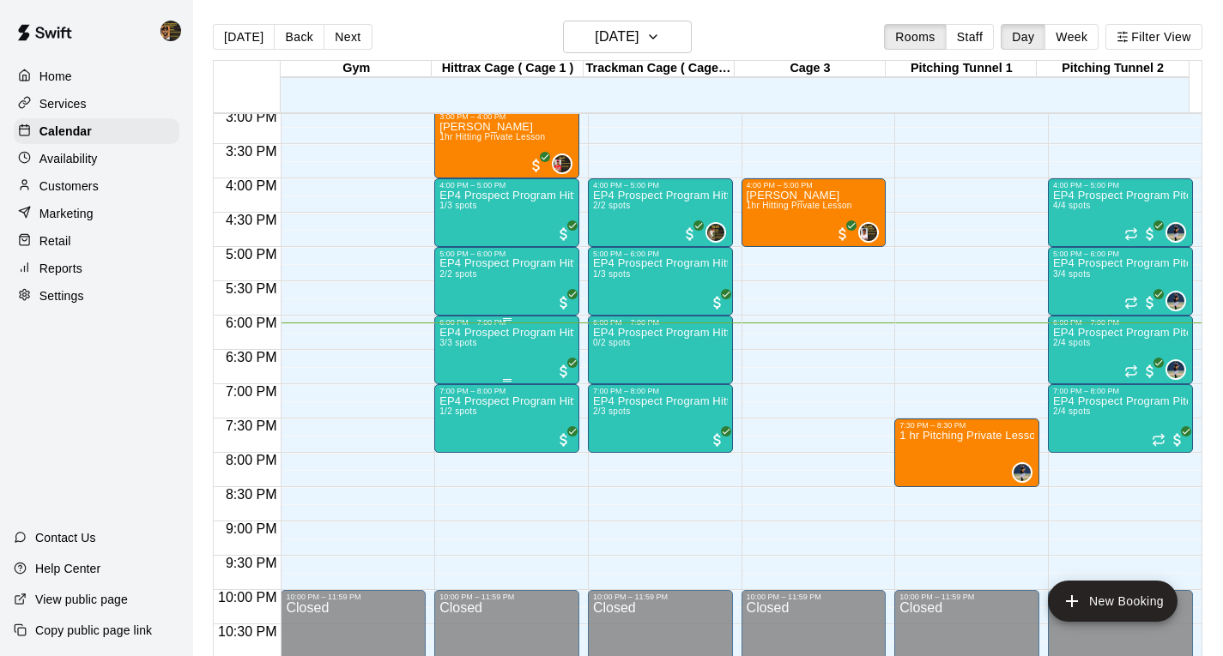
click at [514, 366] on div "EP4 Prospect Program Hitting ( 16u+ Slot ) 3/3 spots" at bounding box center [506, 655] width 135 height 656
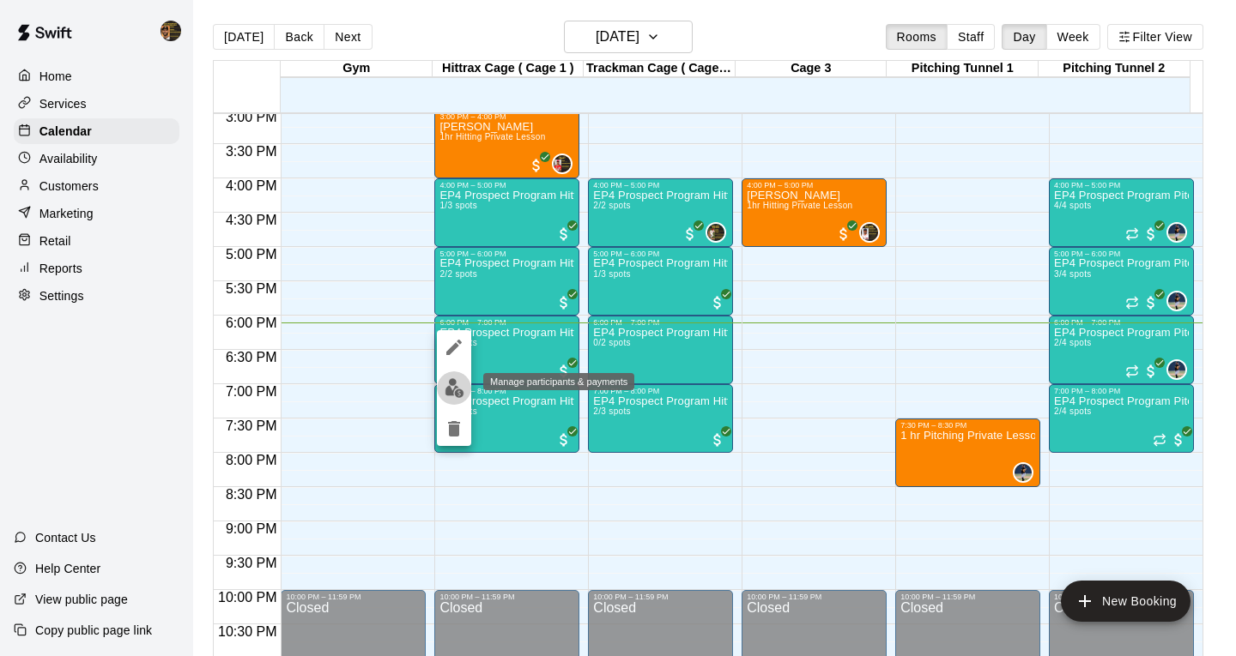
click at [446, 384] on img "edit" at bounding box center [455, 388] width 20 height 20
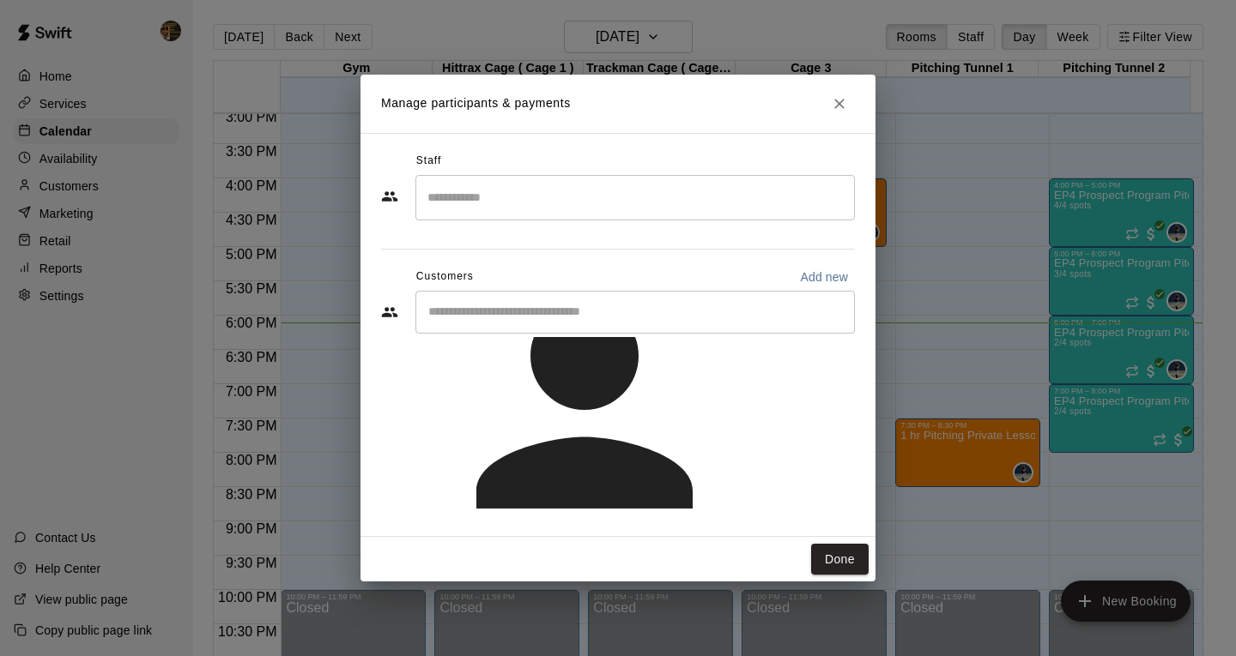
scroll to position [113, 0]
click at [847, 460] on p "[PERSON_NAME] attended" at bounding box center [837, 465] width 152 height 17
click at [845, 560] on button "Done" at bounding box center [839, 560] width 57 height 32
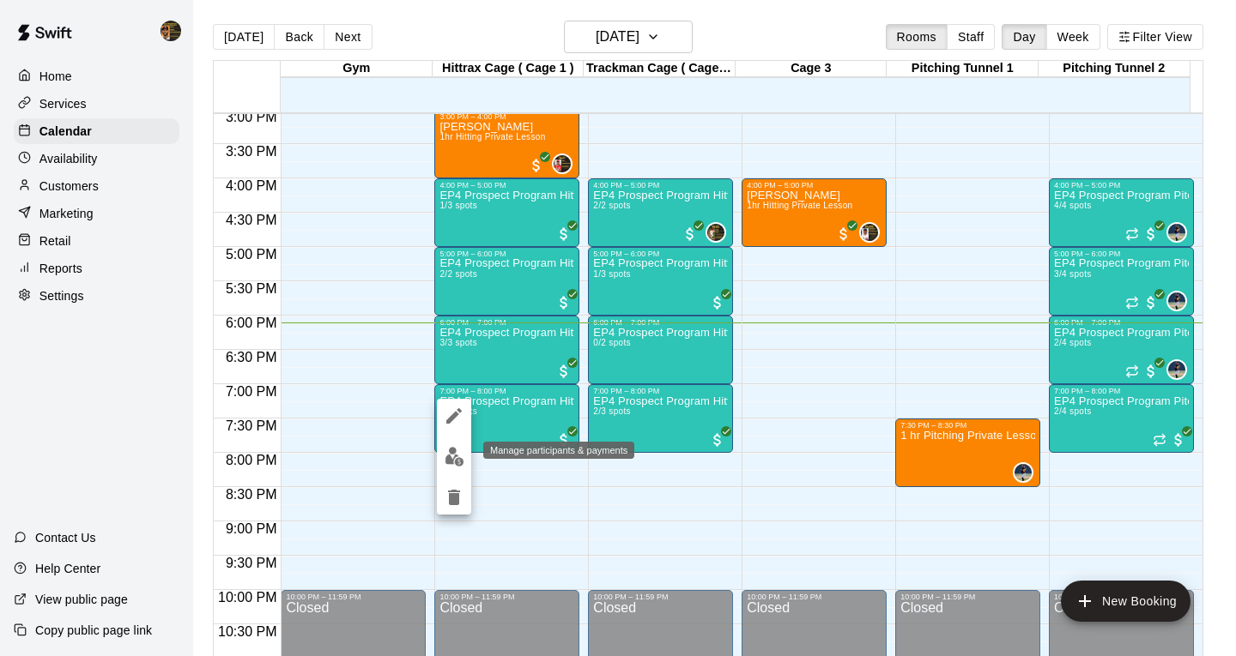
click at [456, 456] on img "edit" at bounding box center [455, 457] width 20 height 20
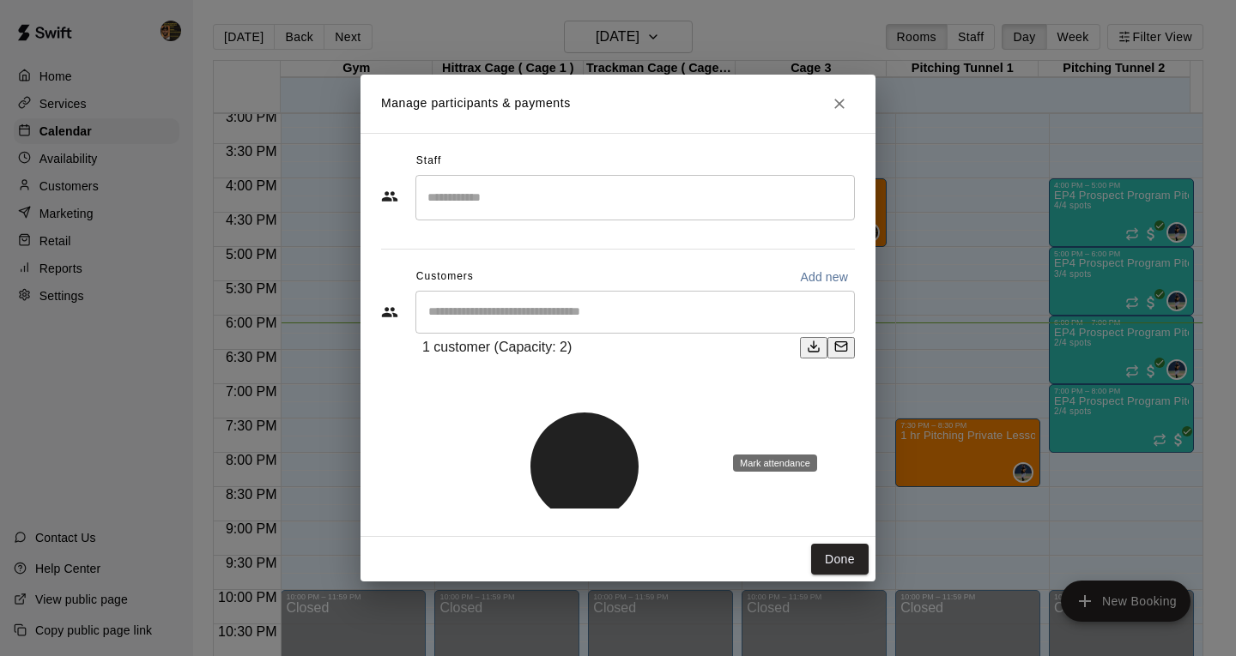
click at [824, 442] on p "[PERSON_NAME] attended" at bounding box center [846, 450] width 152 height 17
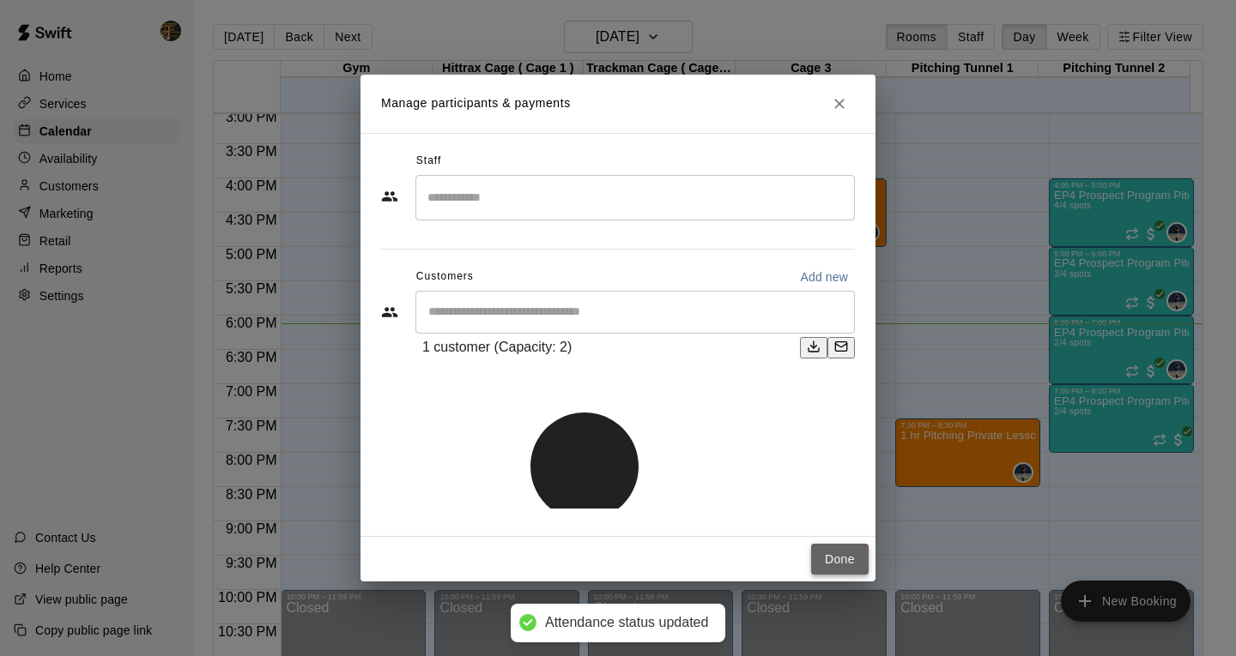
click at [853, 544] on button "Done" at bounding box center [839, 560] width 57 height 32
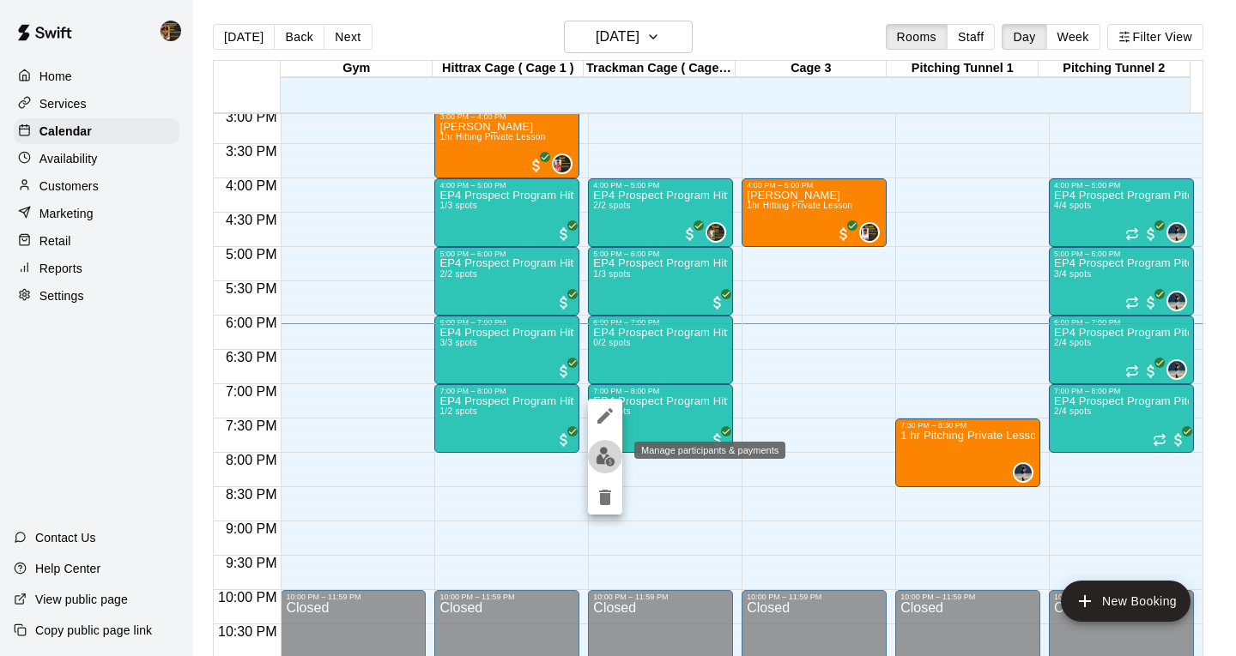
click at [612, 451] on img "edit" at bounding box center [606, 457] width 20 height 20
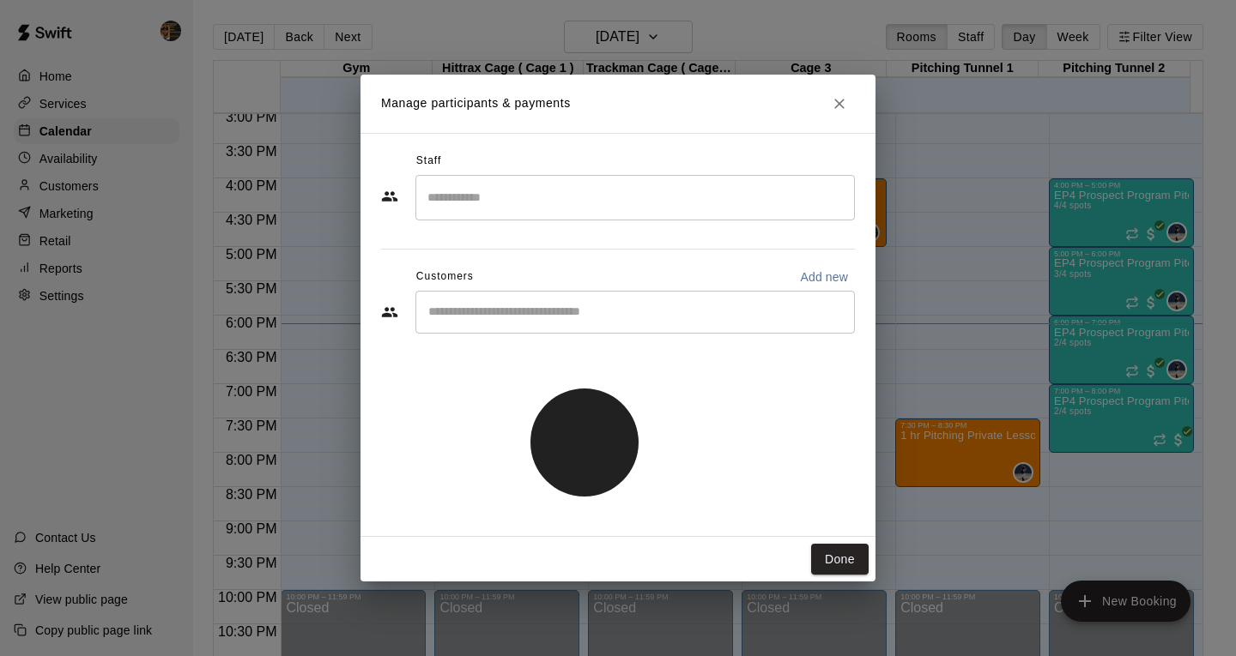
scroll to position [0, 0]
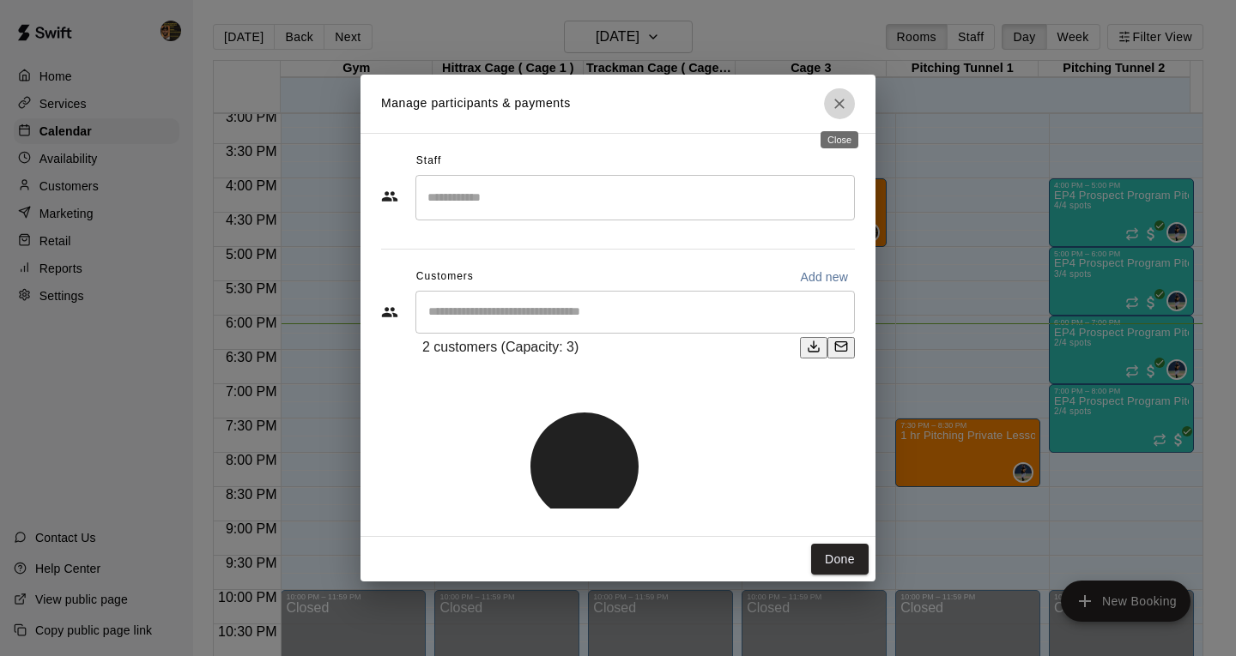
click at [837, 108] on icon "Close" at bounding box center [839, 103] width 17 height 17
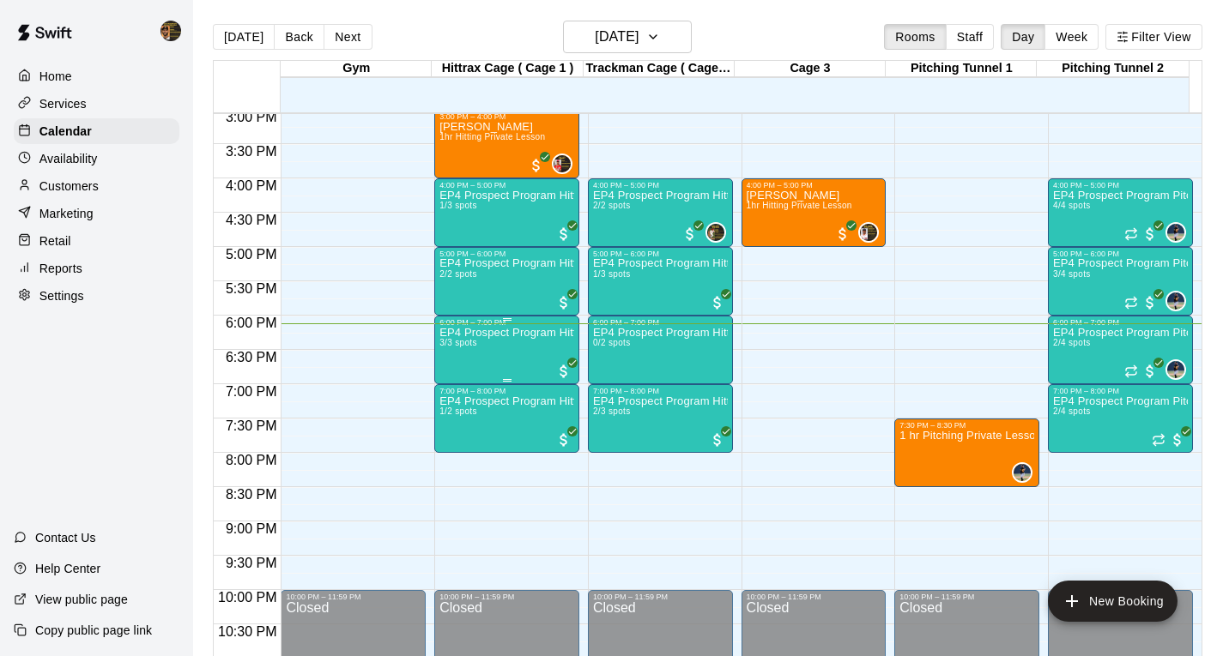
click at [482, 326] on div "6:00 PM – 7:00 PM EP4 Prospect Program Hitting ( 16u+ Slot ) 3/3 spots" at bounding box center [506, 350] width 135 height 64
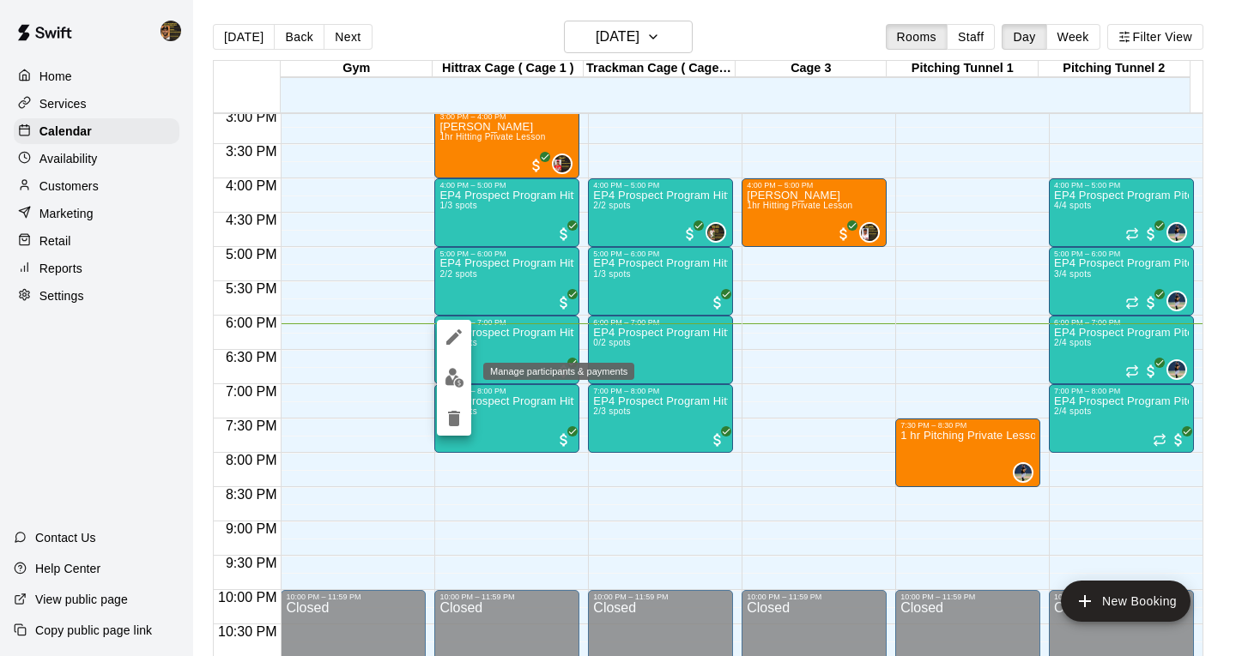
click at [454, 382] on img "edit" at bounding box center [455, 378] width 20 height 20
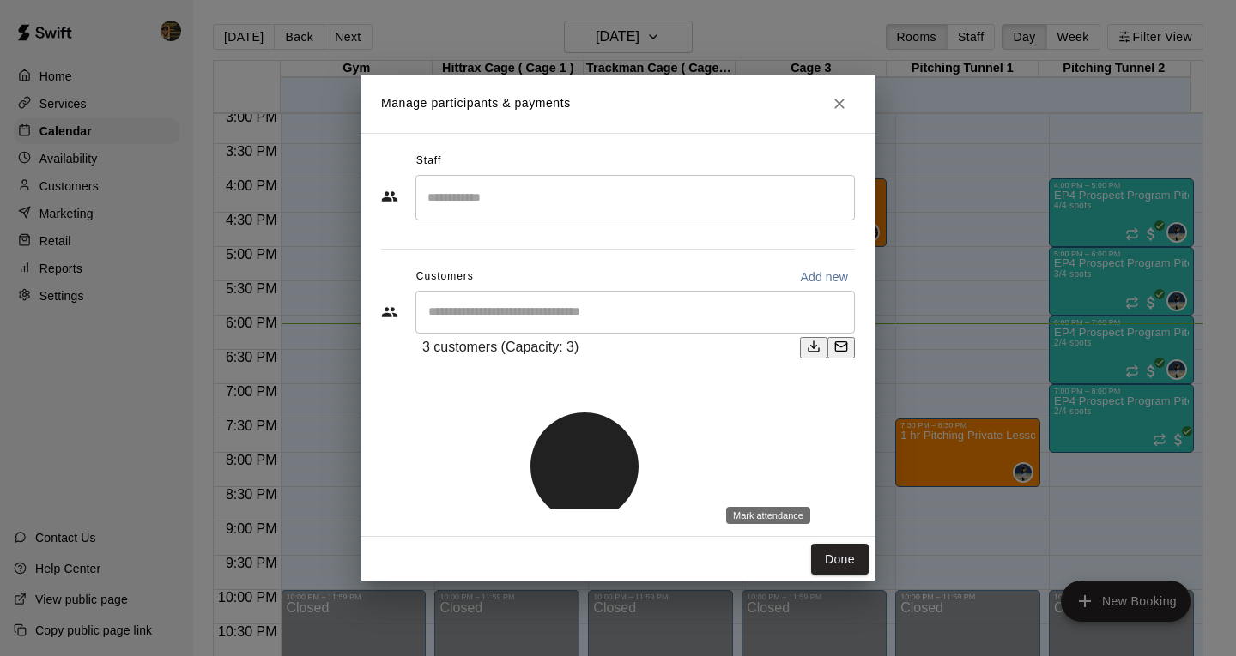
click at [836, 494] on p "[PERSON_NAME] attended" at bounding box center [836, 500] width 152 height 17
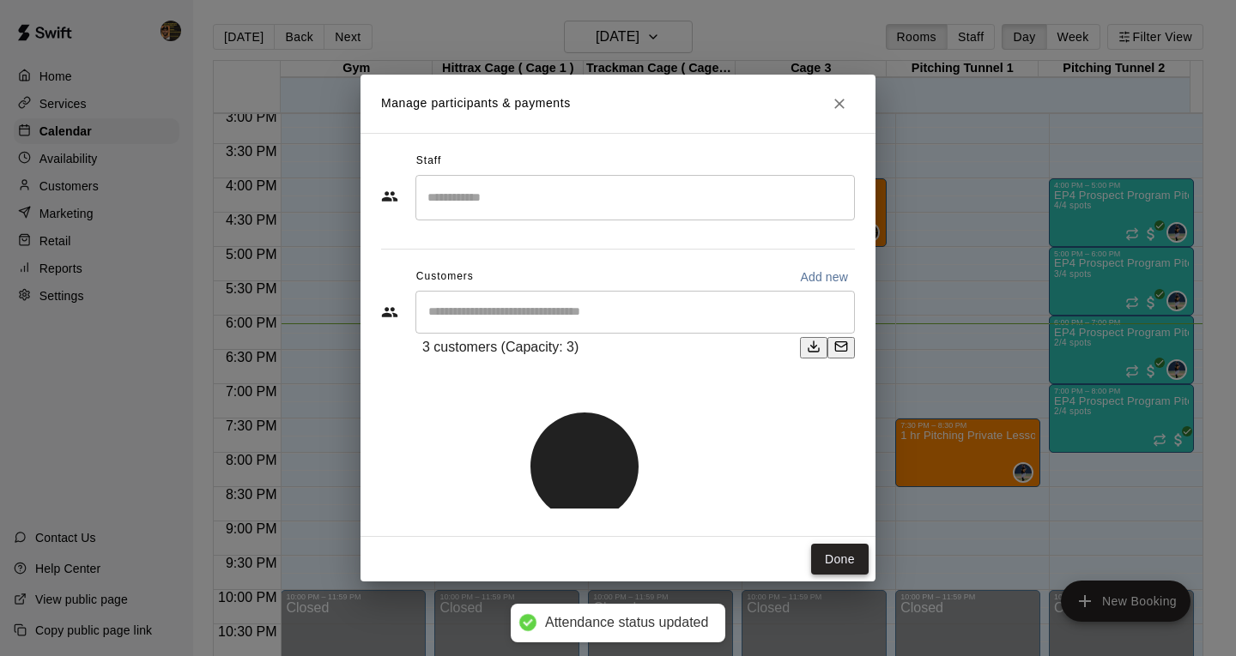
click at [846, 565] on button "Done" at bounding box center [839, 560] width 57 height 32
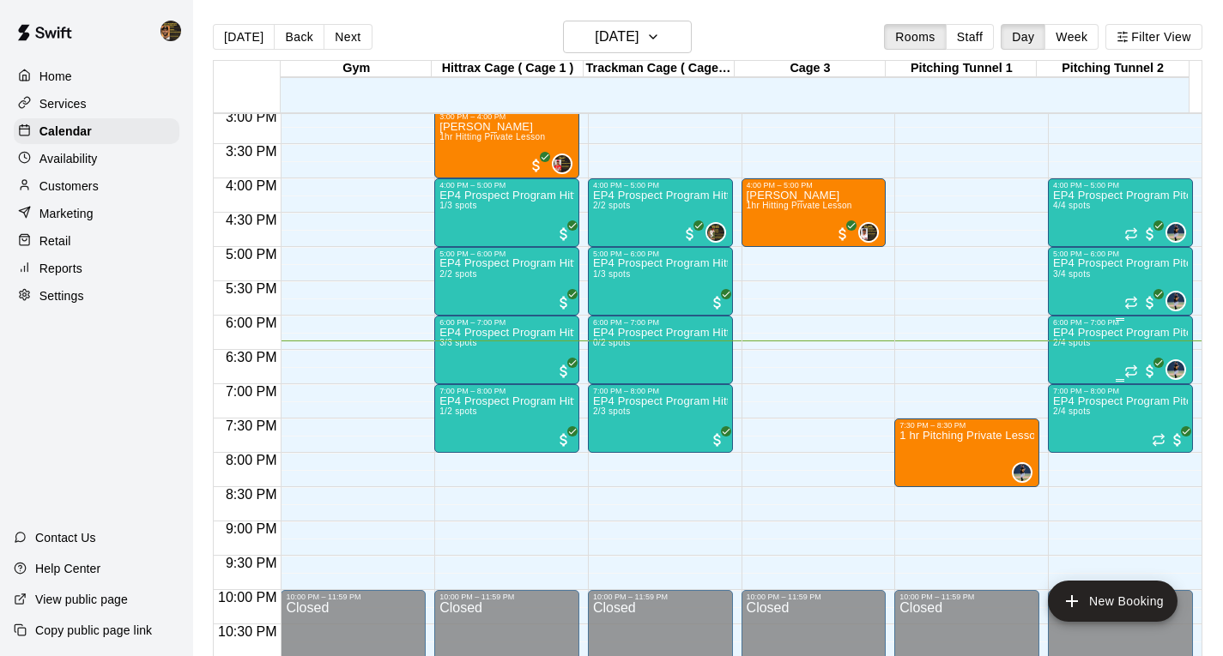
click at [1068, 333] on p "EP4 Prospect Program Pitching (Ages [DEMOGRAPHIC_DATA]+ )" at bounding box center [1120, 333] width 135 height 0
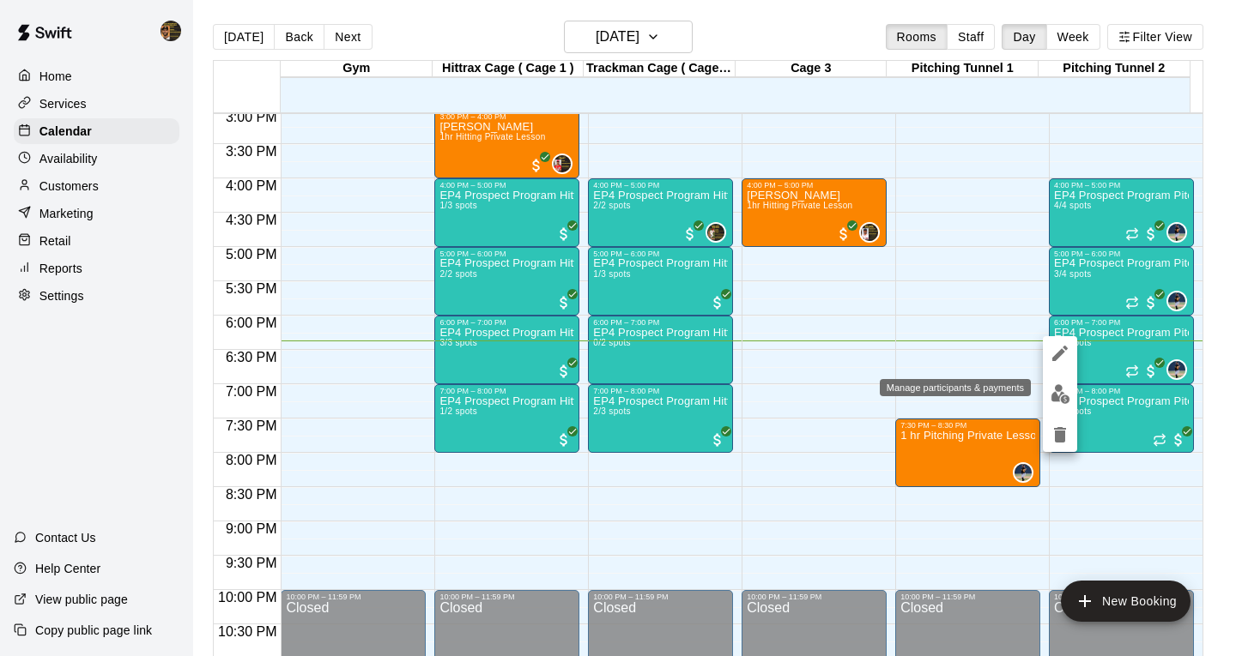
click at [1052, 387] on img "edit" at bounding box center [1060, 394] width 20 height 20
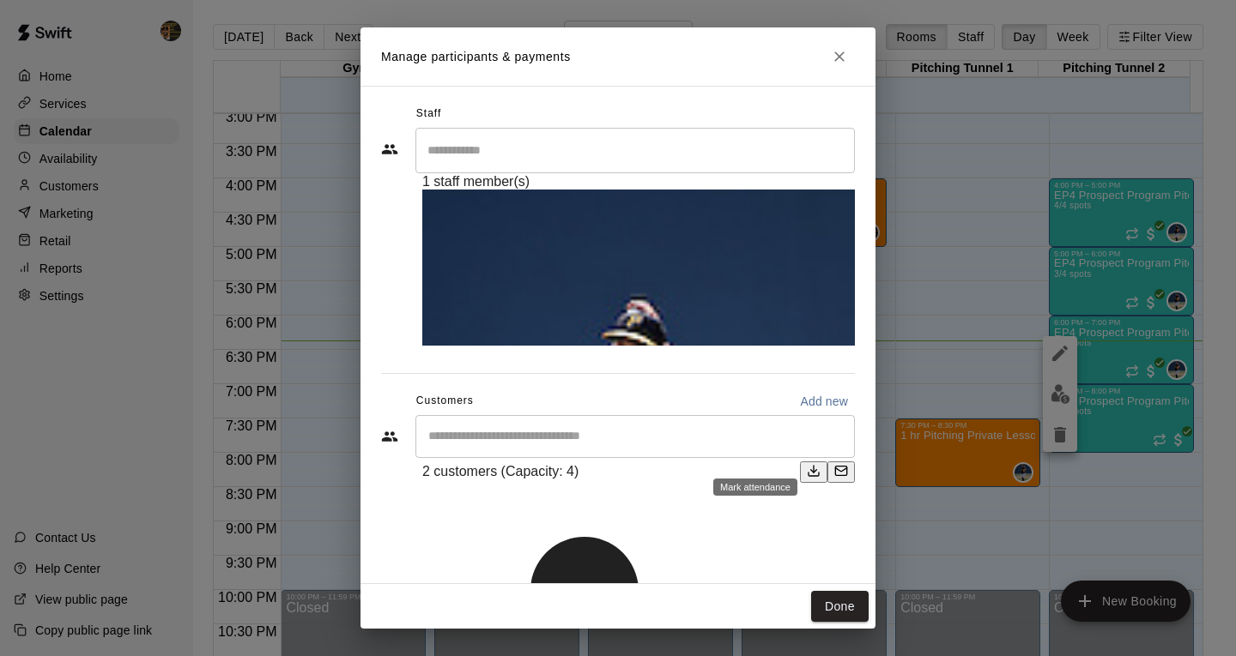
click at [815, 464] on p "[PERSON_NAME] attended" at bounding box center [829, 472] width 152 height 17
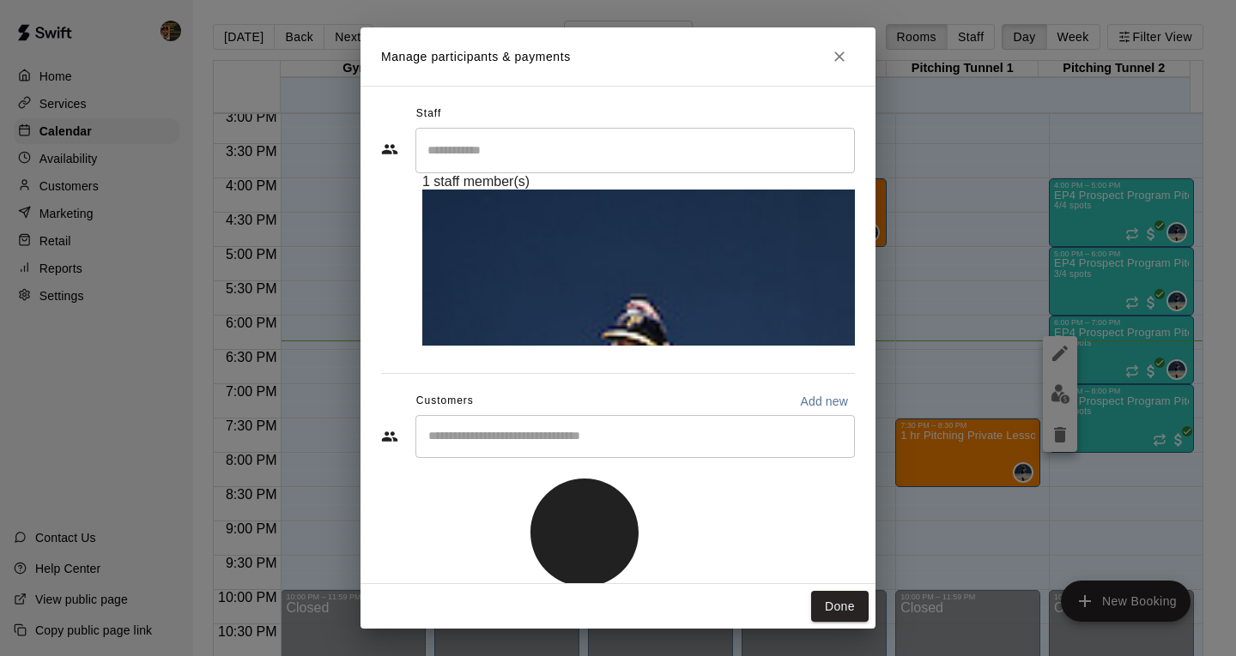
scroll to position [61, 0]
click at [828, 608] on button "Done" at bounding box center [839, 607] width 57 height 32
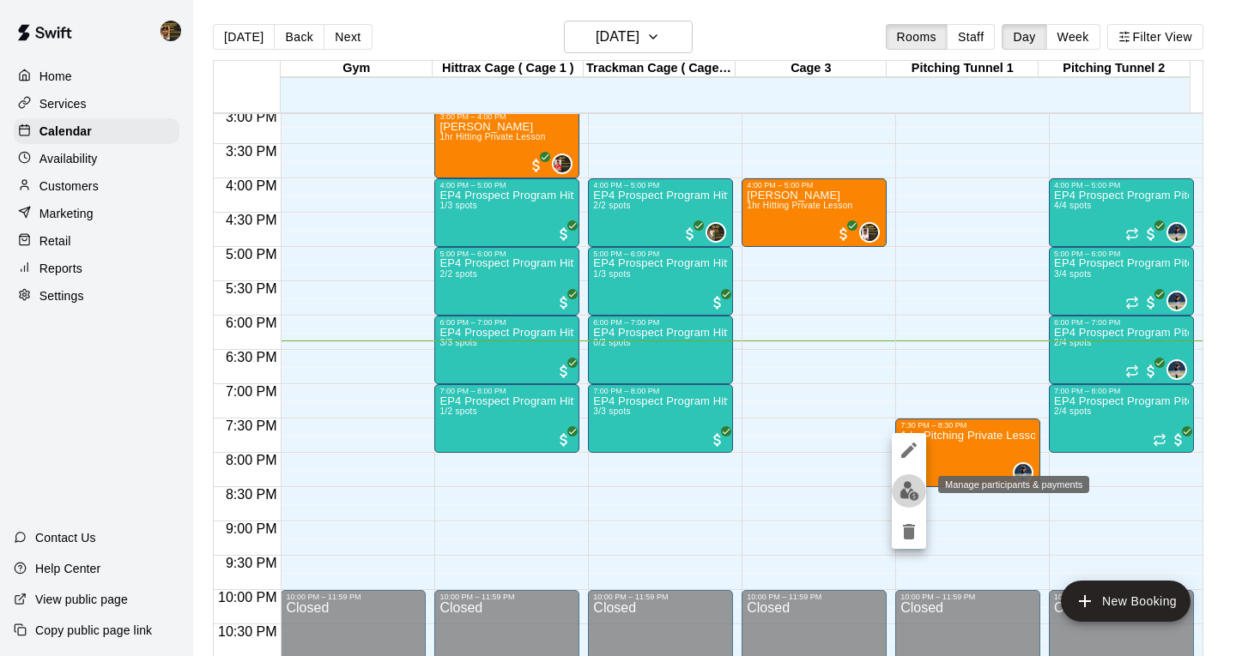
click at [906, 501] on button "edit" at bounding box center [909, 491] width 34 height 33
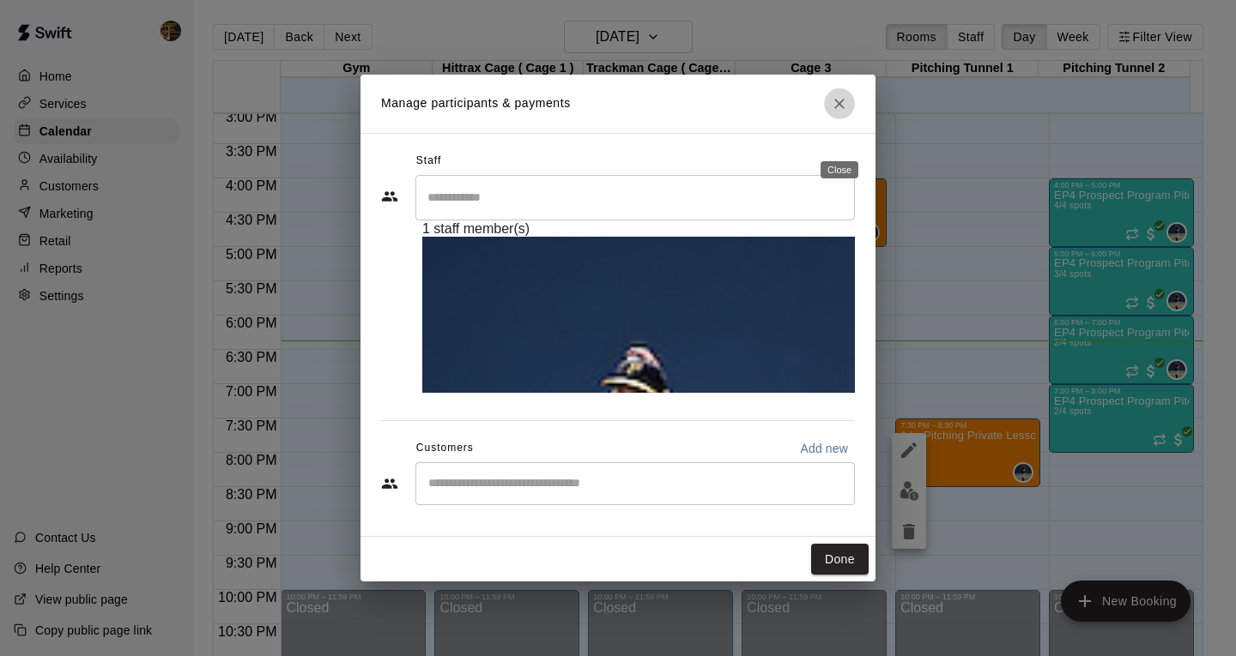
click at [838, 109] on icon "Close" at bounding box center [839, 104] width 10 height 10
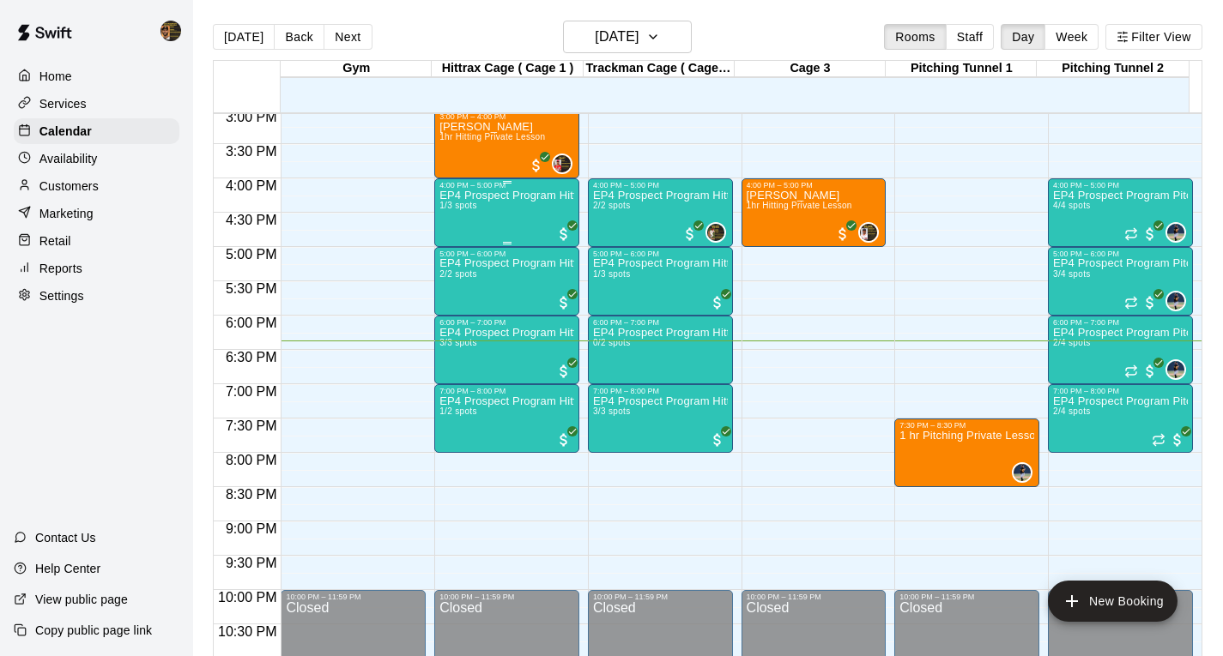
click at [533, 206] on div "EP4 Prospect Program Hitting ( 16u+ Slot ) 1/3 spots" at bounding box center [506, 518] width 135 height 656
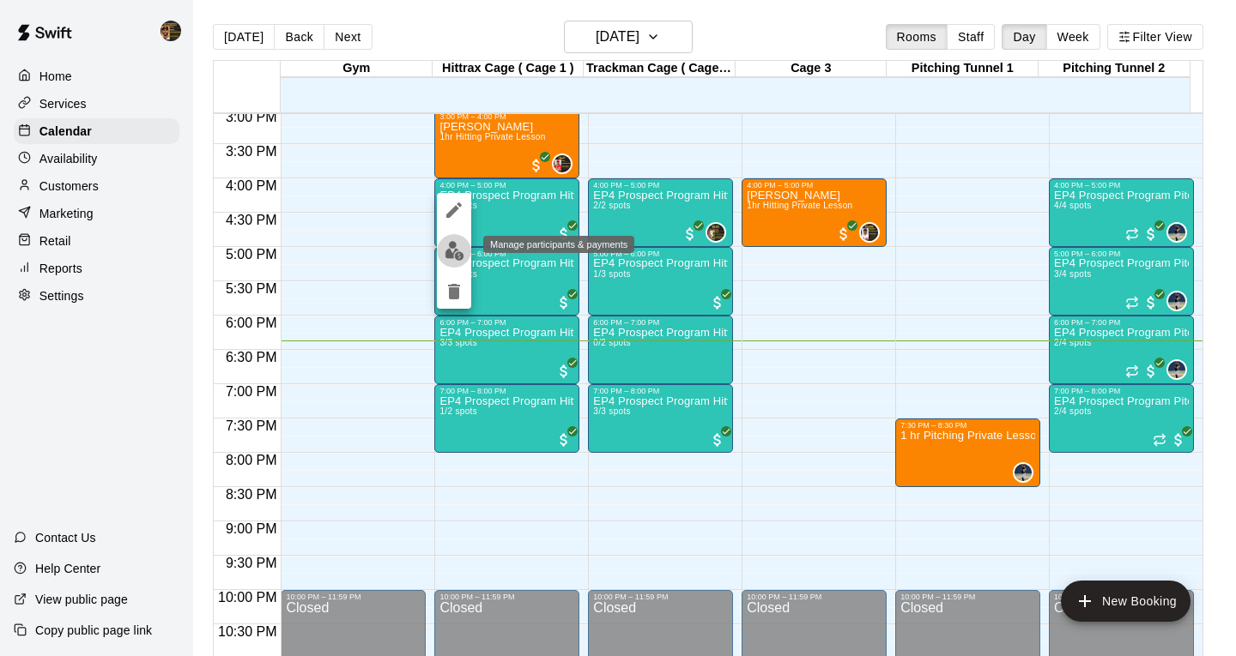
click at [447, 251] on img "edit" at bounding box center [455, 251] width 20 height 20
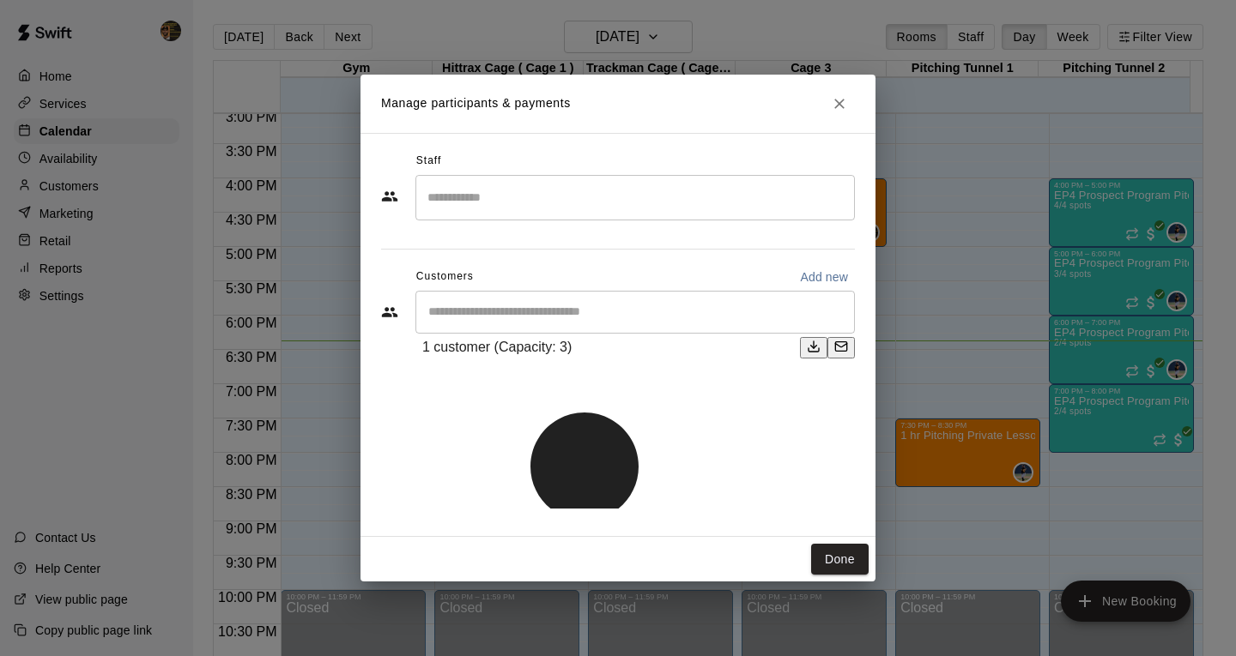
click at [511, 213] on input "Search staff" at bounding box center [635, 198] width 424 height 30
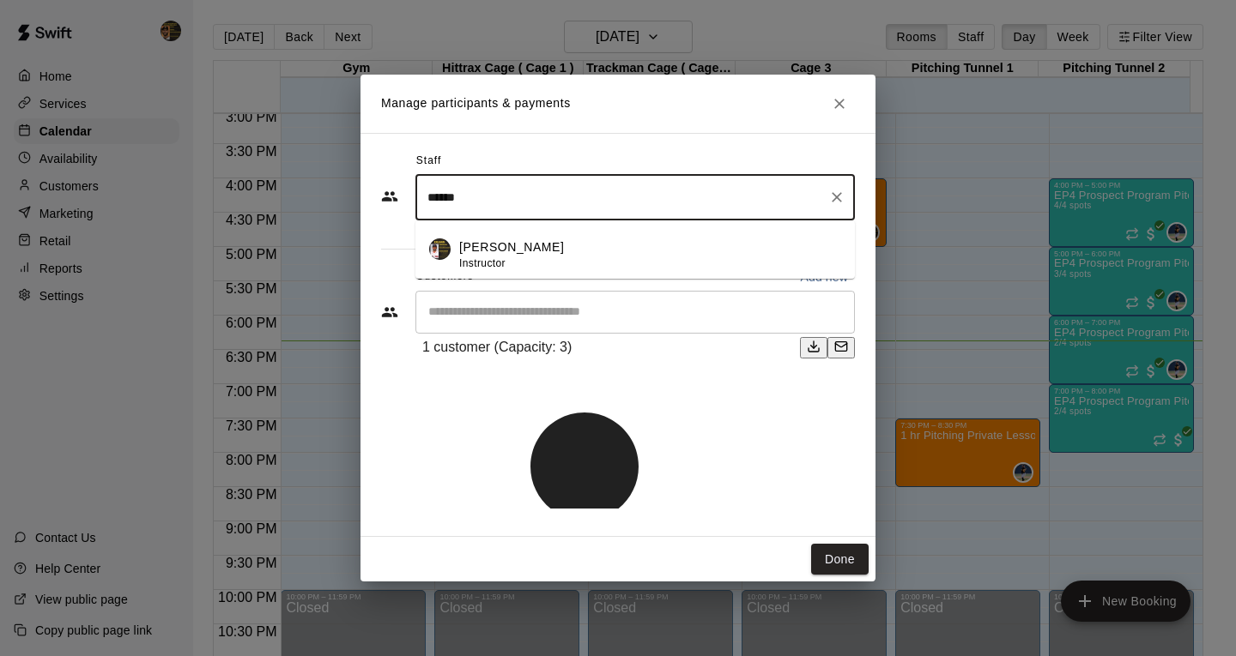
click at [462, 269] on span "Instructor" at bounding box center [482, 263] width 46 height 12
type input "*****"
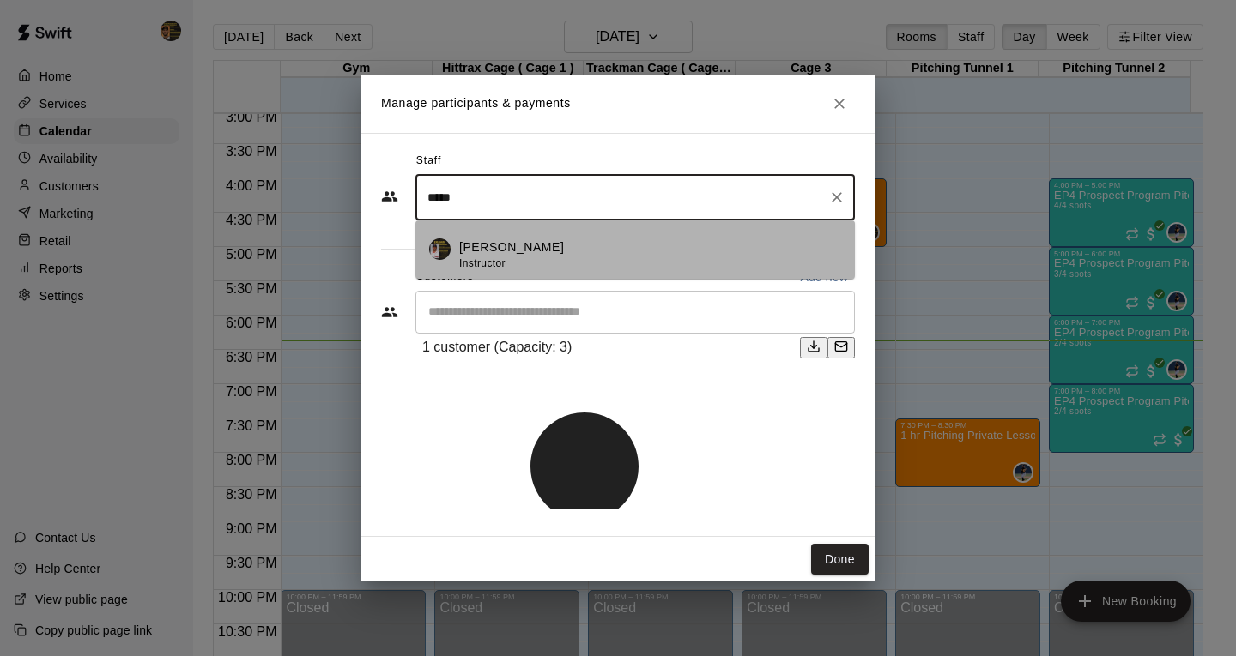
drag, startPoint x: 517, startPoint y: 237, endPoint x: 520, endPoint y: 258, distance: 21.7
click at [520, 253] on li "[PERSON_NAME] Instructor" at bounding box center [634, 250] width 439 height 58
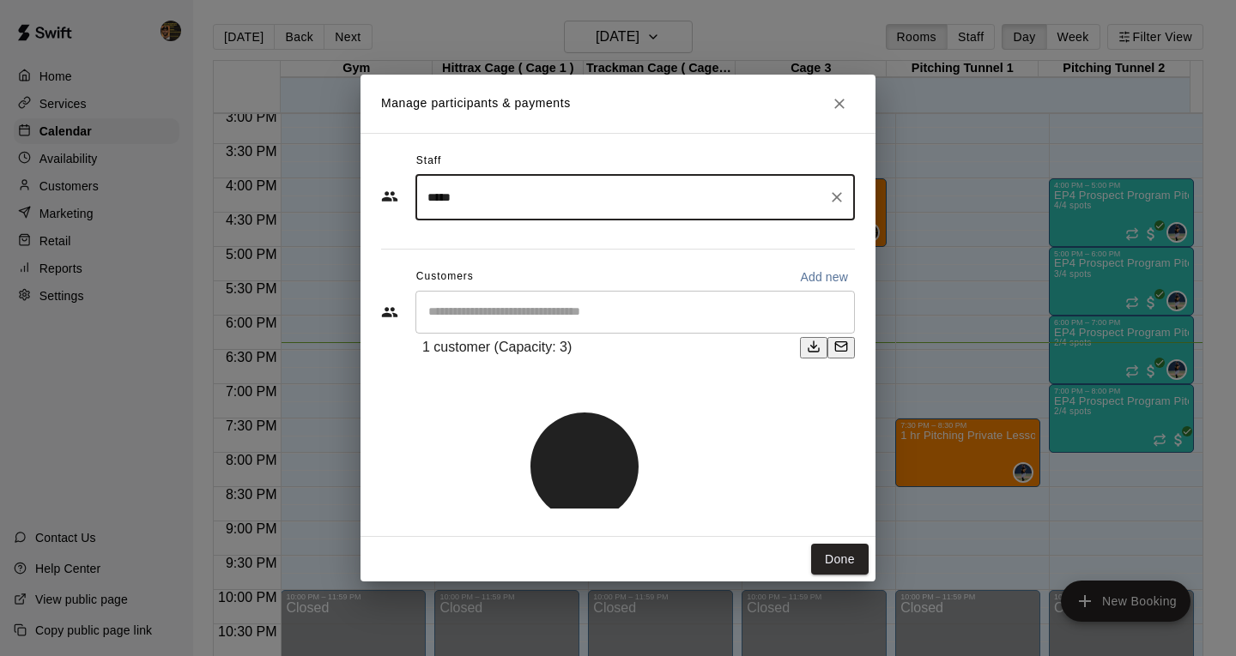
click at [832, 206] on icon "Clear" at bounding box center [836, 197] width 17 height 17
click at [847, 556] on button "Done" at bounding box center [839, 560] width 57 height 32
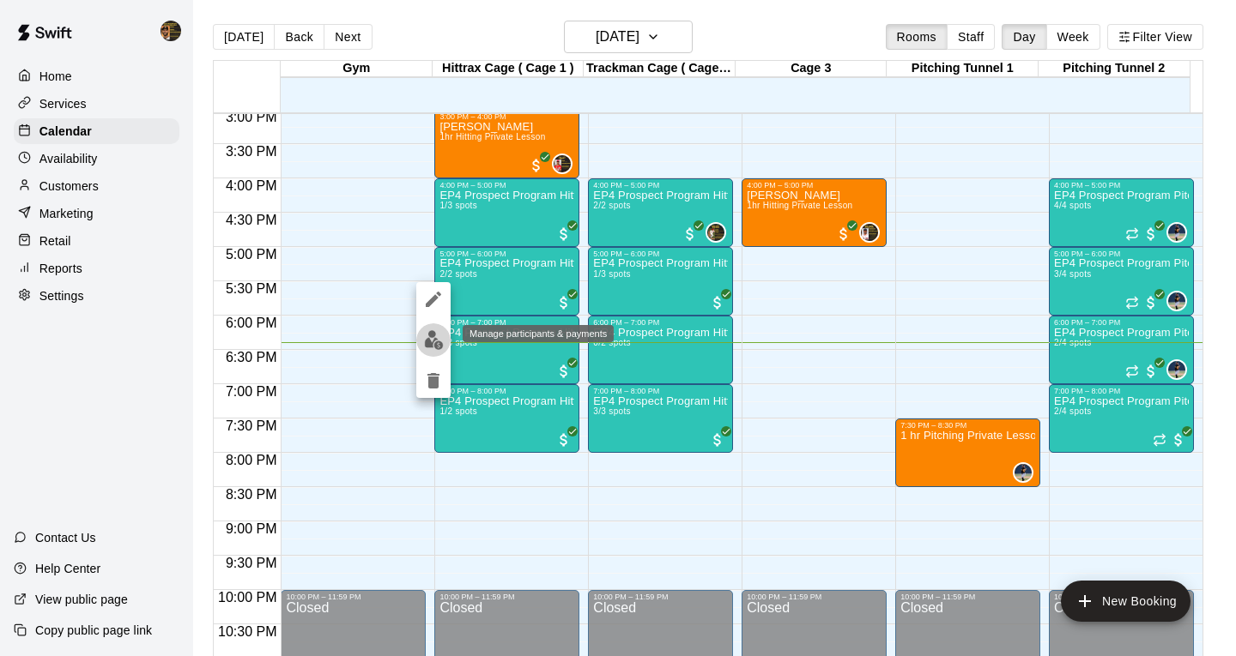
click at [429, 343] on img "edit" at bounding box center [434, 340] width 20 height 20
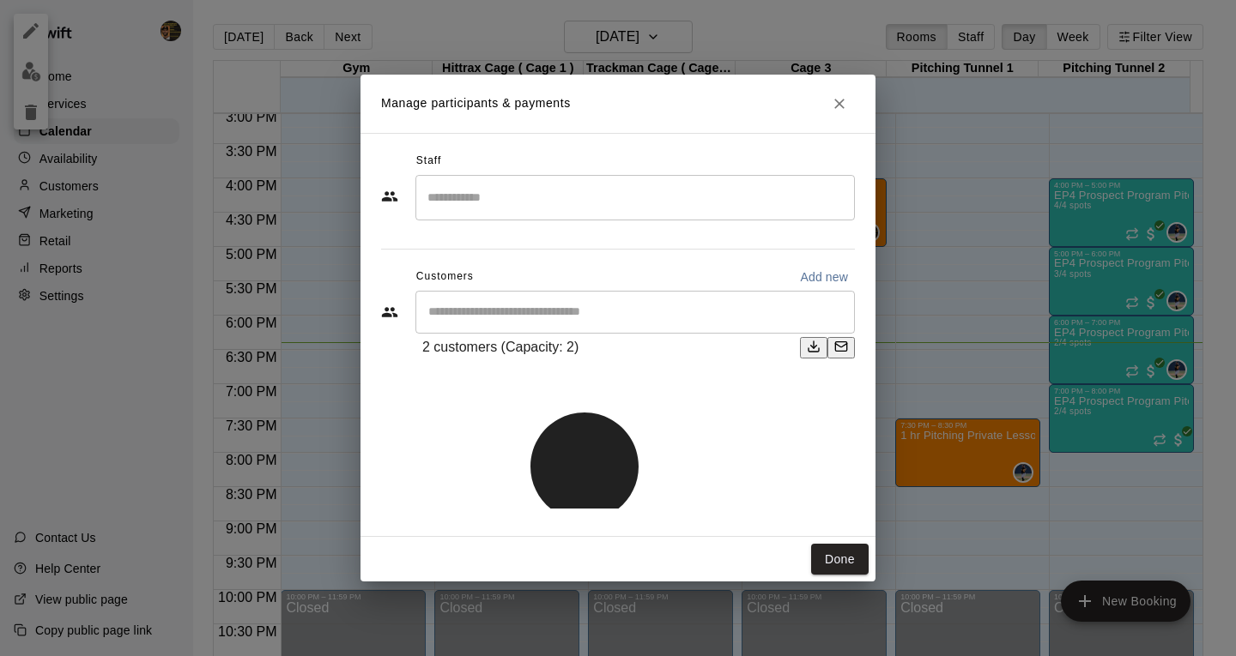
click at [494, 184] on input "Search staff" at bounding box center [635, 198] width 424 height 30
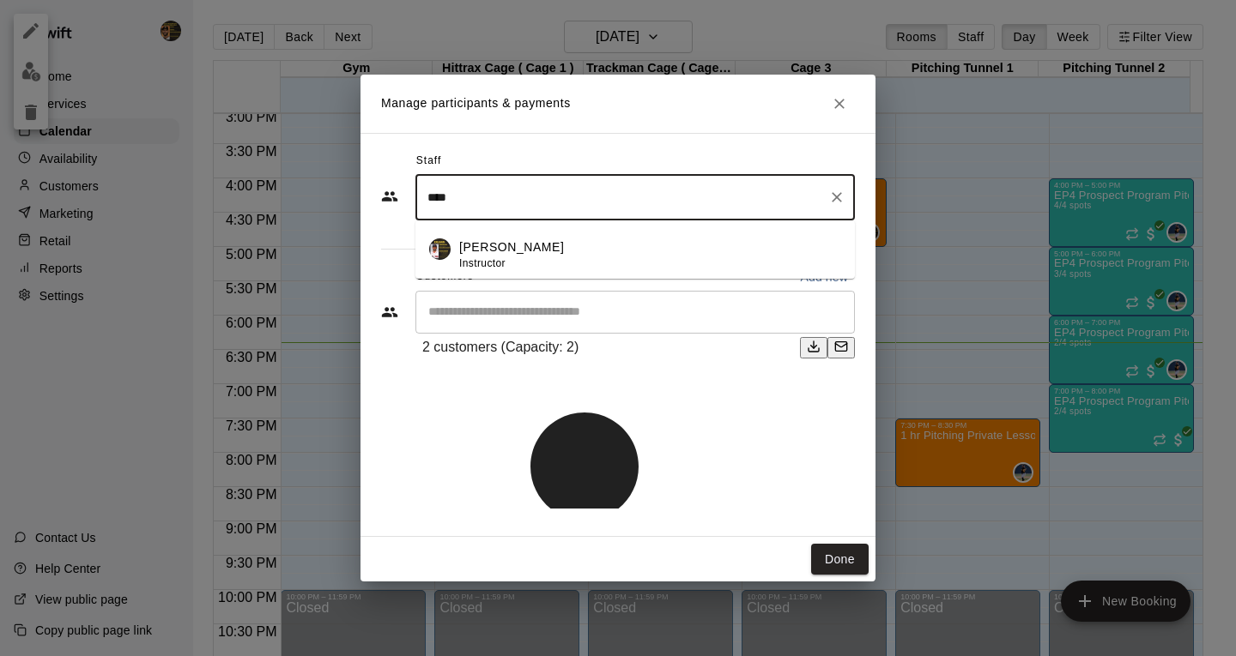
type input "*****"
click at [481, 257] on span "Instructor" at bounding box center [482, 263] width 46 height 12
